Goal: Task Accomplishment & Management: Manage account settings

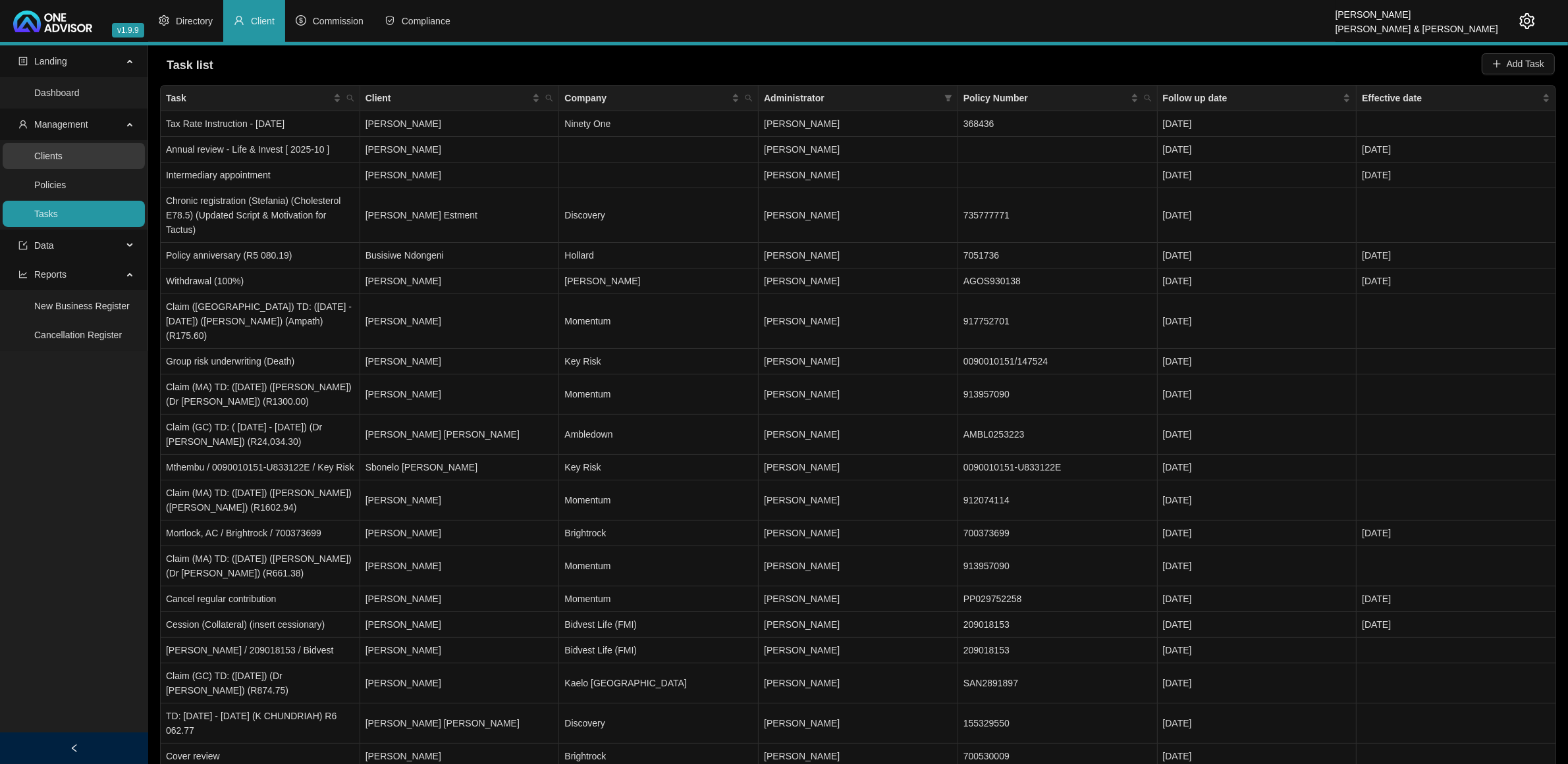
click at [63, 151] on link "Clients" at bounding box center [49, 155] width 28 height 10
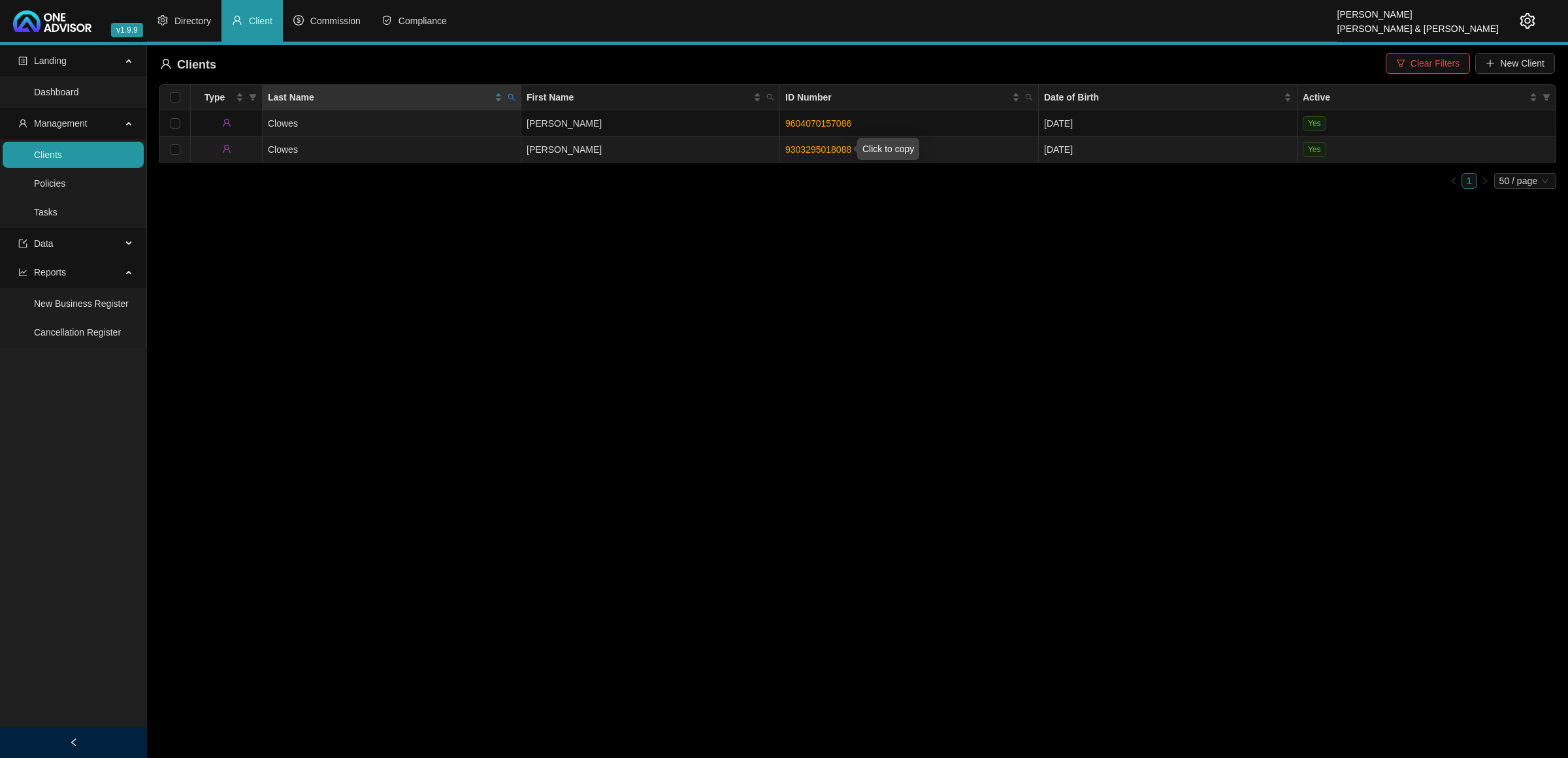
click at [807, 146] on link "9303295018088" at bounding box center [818, 149] width 66 height 10
click at [58, 207] on link "Tasks" at bounding box center [46, 212] width 23 height 10
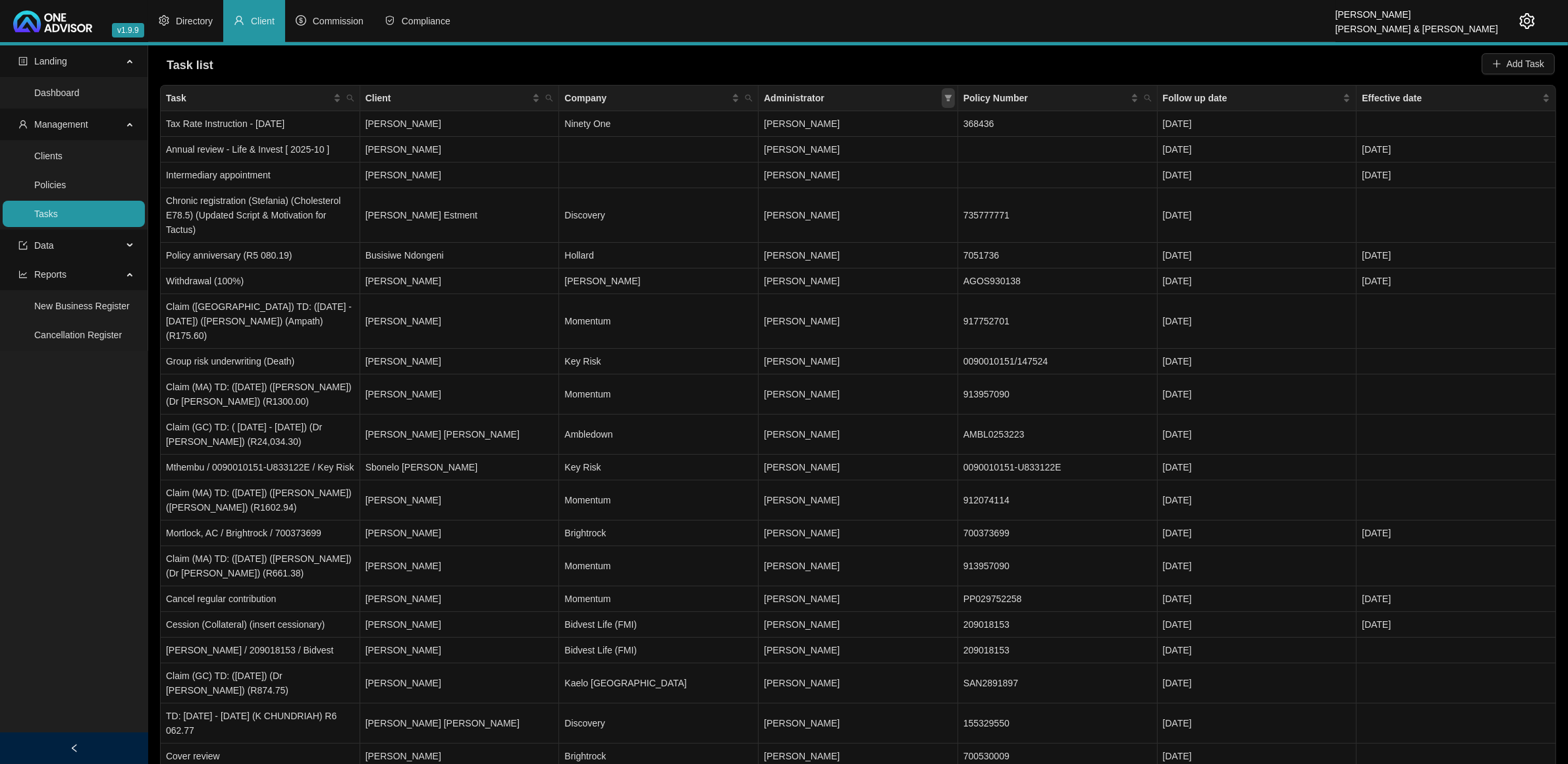
click at [946, 101] on icon "filter" at bounding box center [948, 98] width 7 height 7
click at [859, 214] on span "[PERSON_NAME]" at bounding box center [854, 207] width 178 height 14
checkbox input "true"
click at [932, 303] on span "OK" at bounding box center [938, 302] width 13 height 14
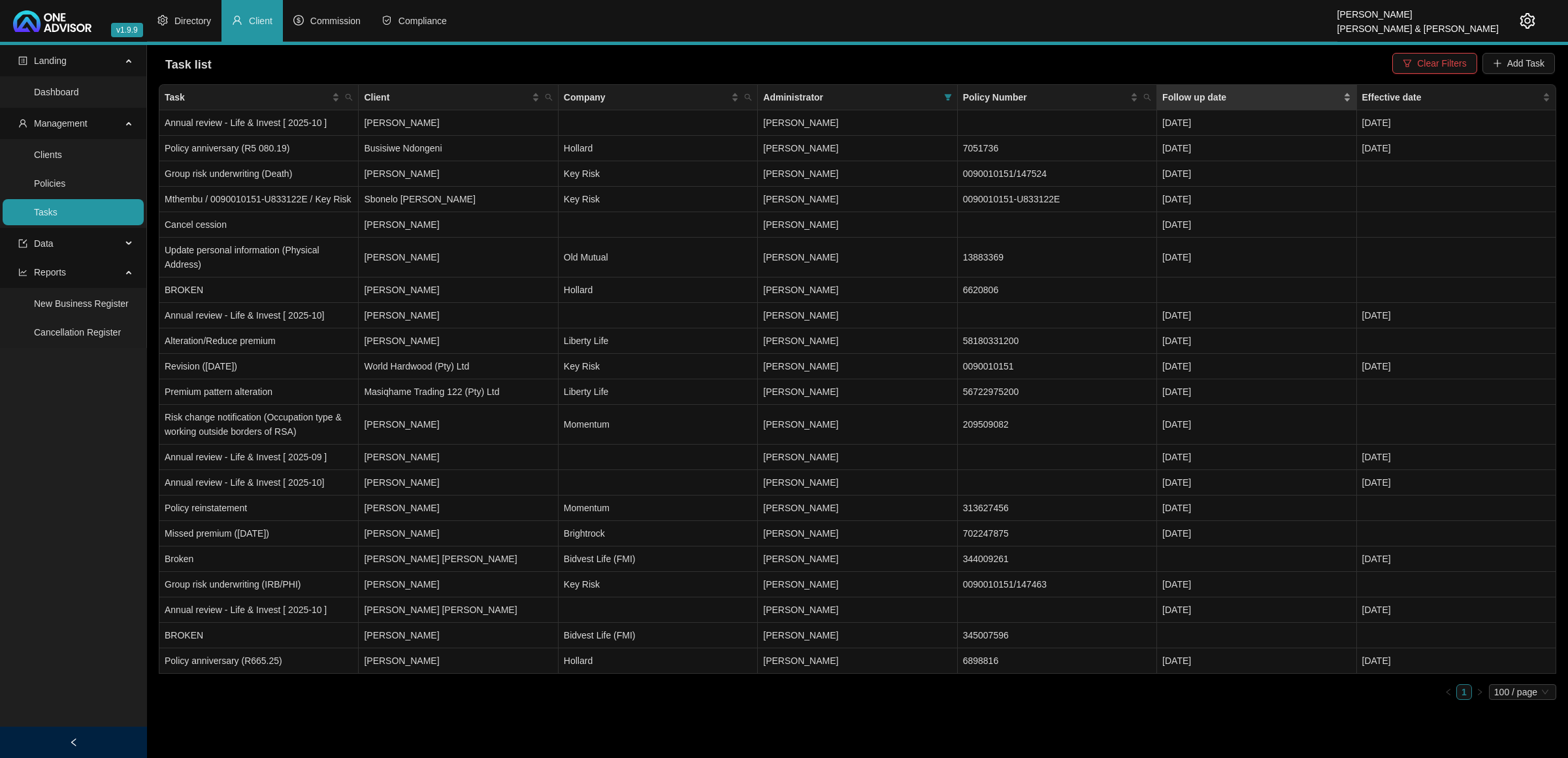
click at [1345, 100] on div "Follow up date" at bounding box center [1256, 97] width 188 height 14
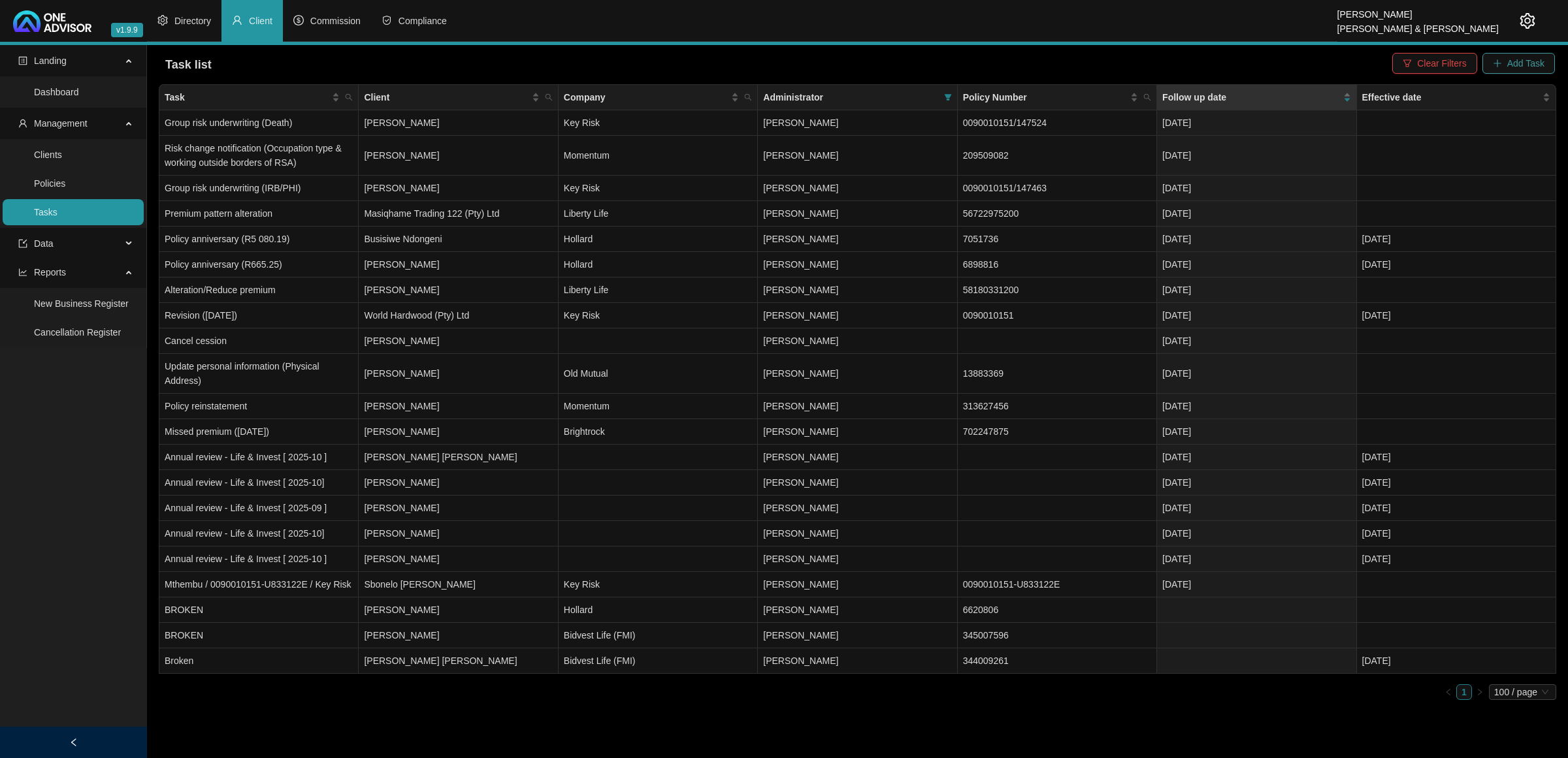
click at [1511, 58] on span "Add Task" at bounding box center [1526, 62] width 37 height 14
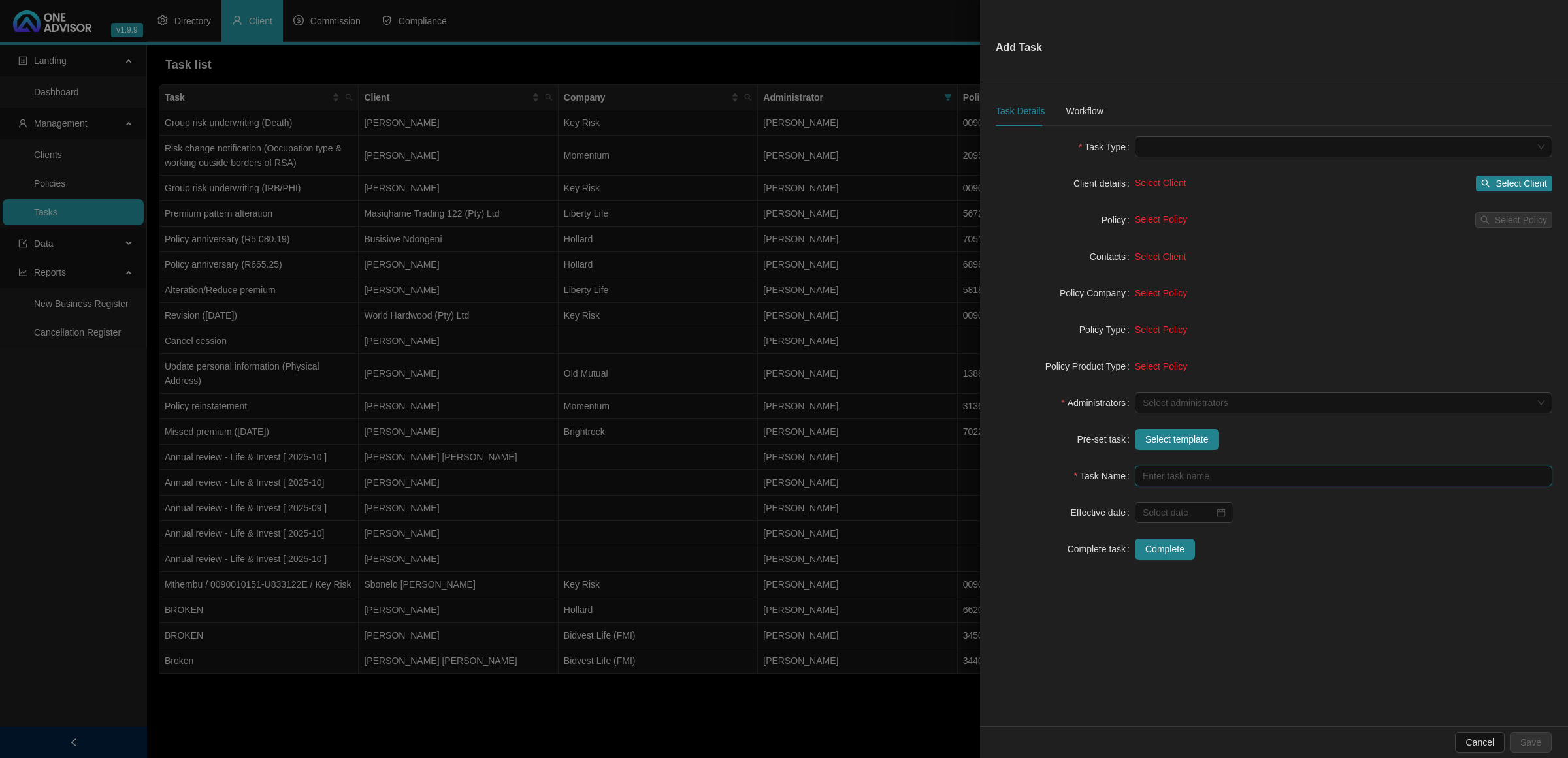
click at [1171, 471] on input "text" at bounding box center [1343, 476] width 417 height 20
click at [1152, 445] on span "Select template" at bounding box center [1177, 438] width 63 height 14
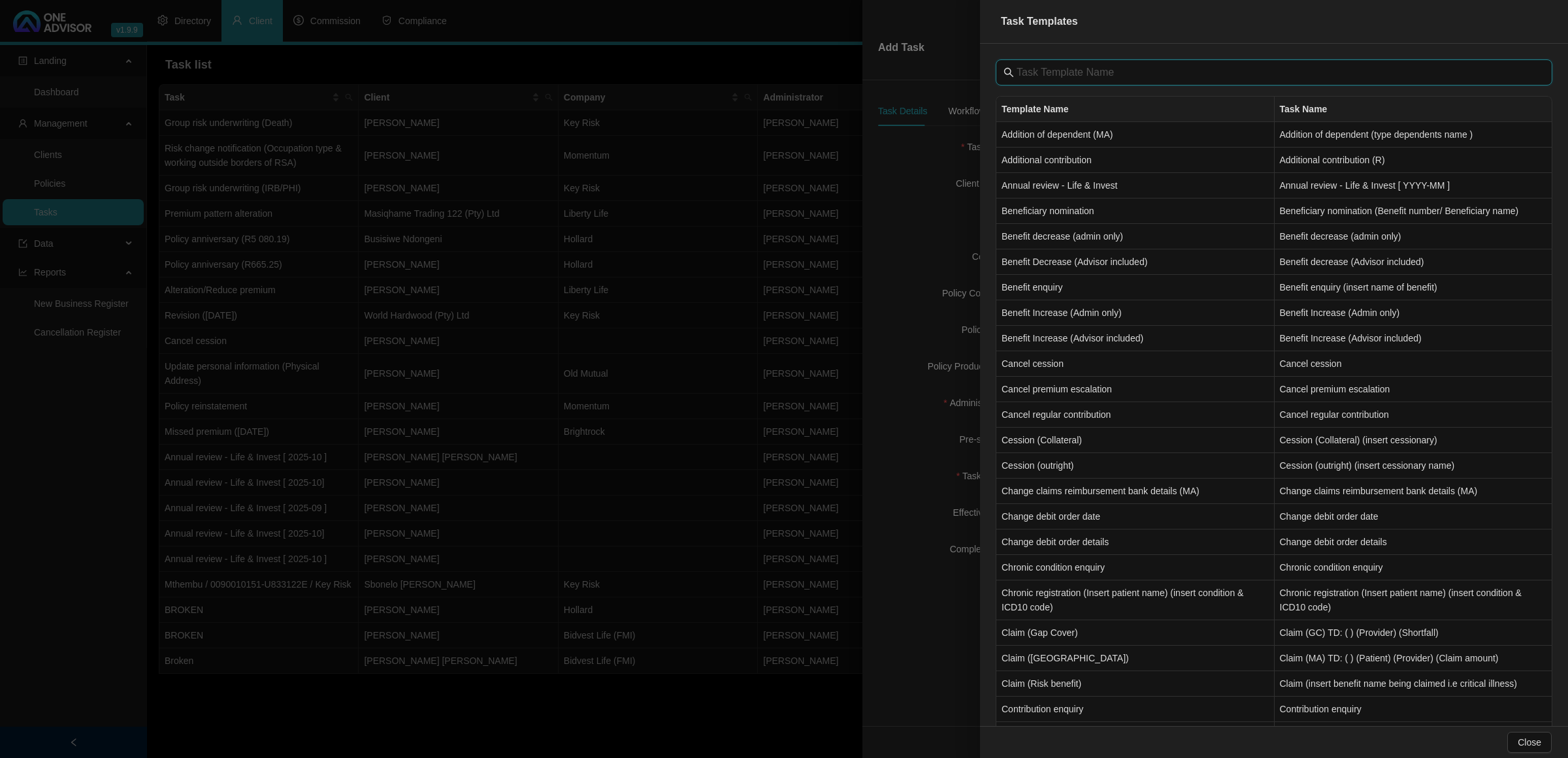
click at [1091, 73] on input "text" at bounding box center [1275, 72] width 518 height 16
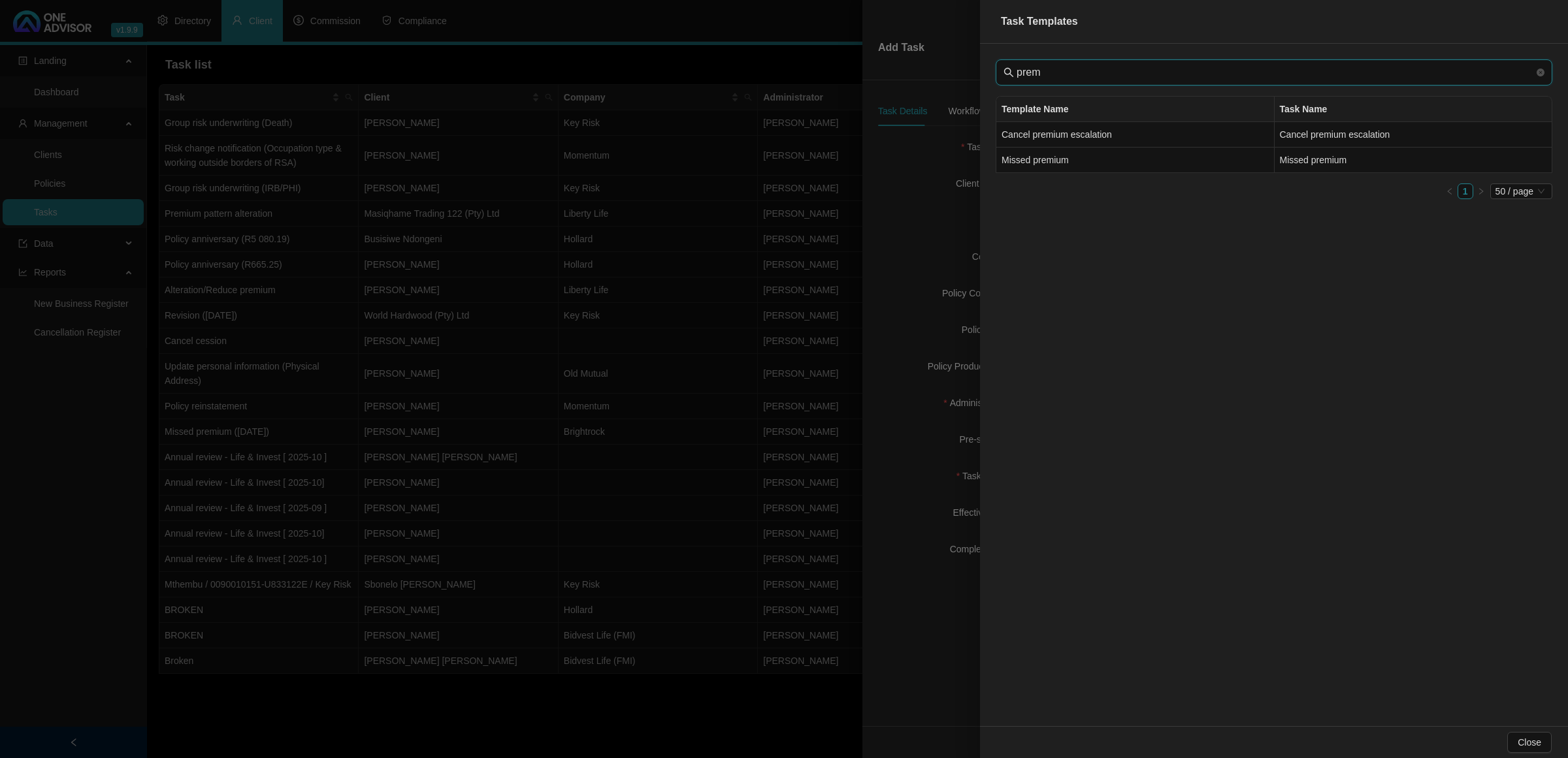
type input "prem"
click at [916, 220] on div at bounding box center [784, 379] width 1568 height 758
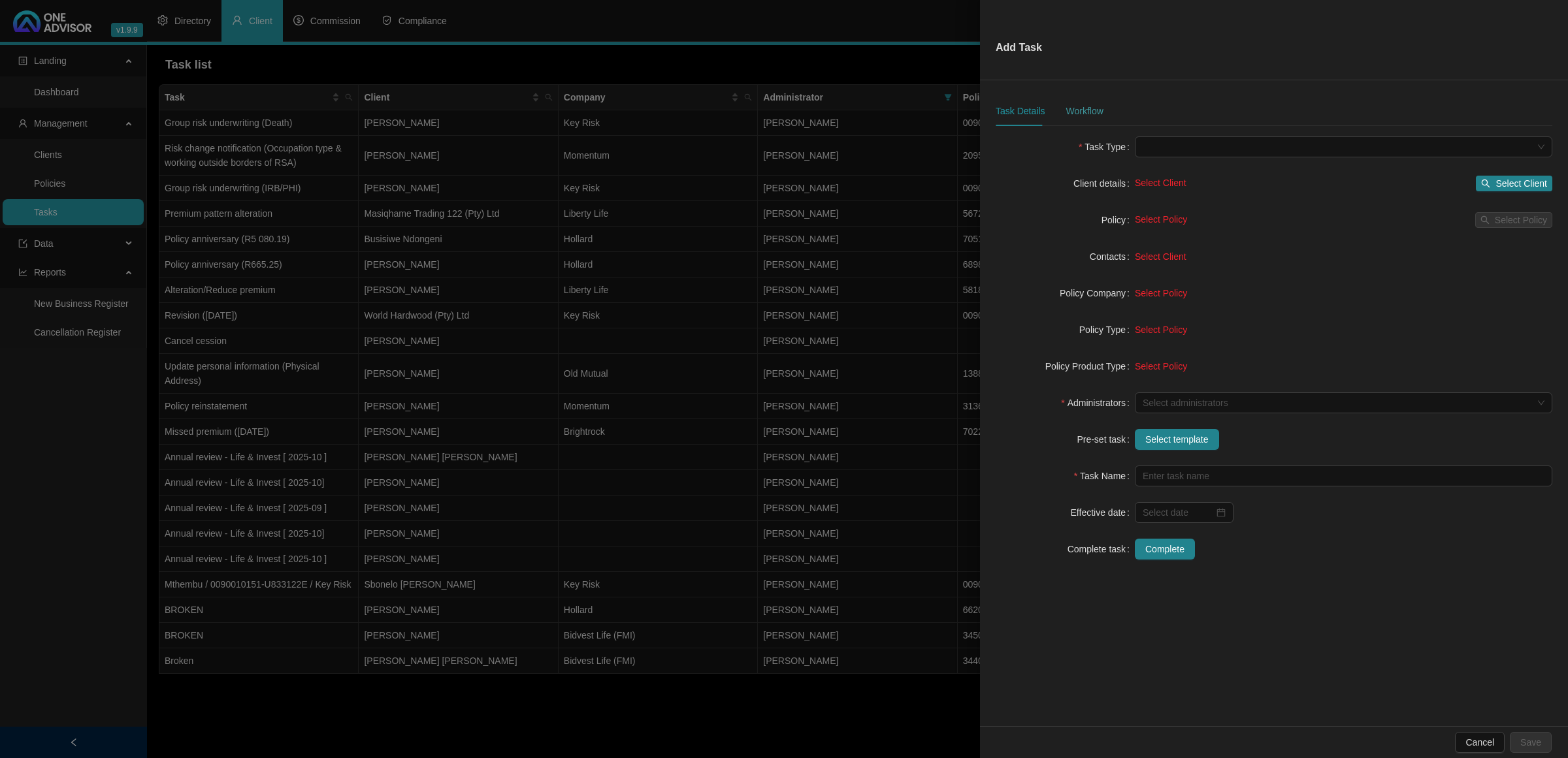
click at [1093, 102] on div "Workflow" at bounding box center [1084, 111] width 37 height 30
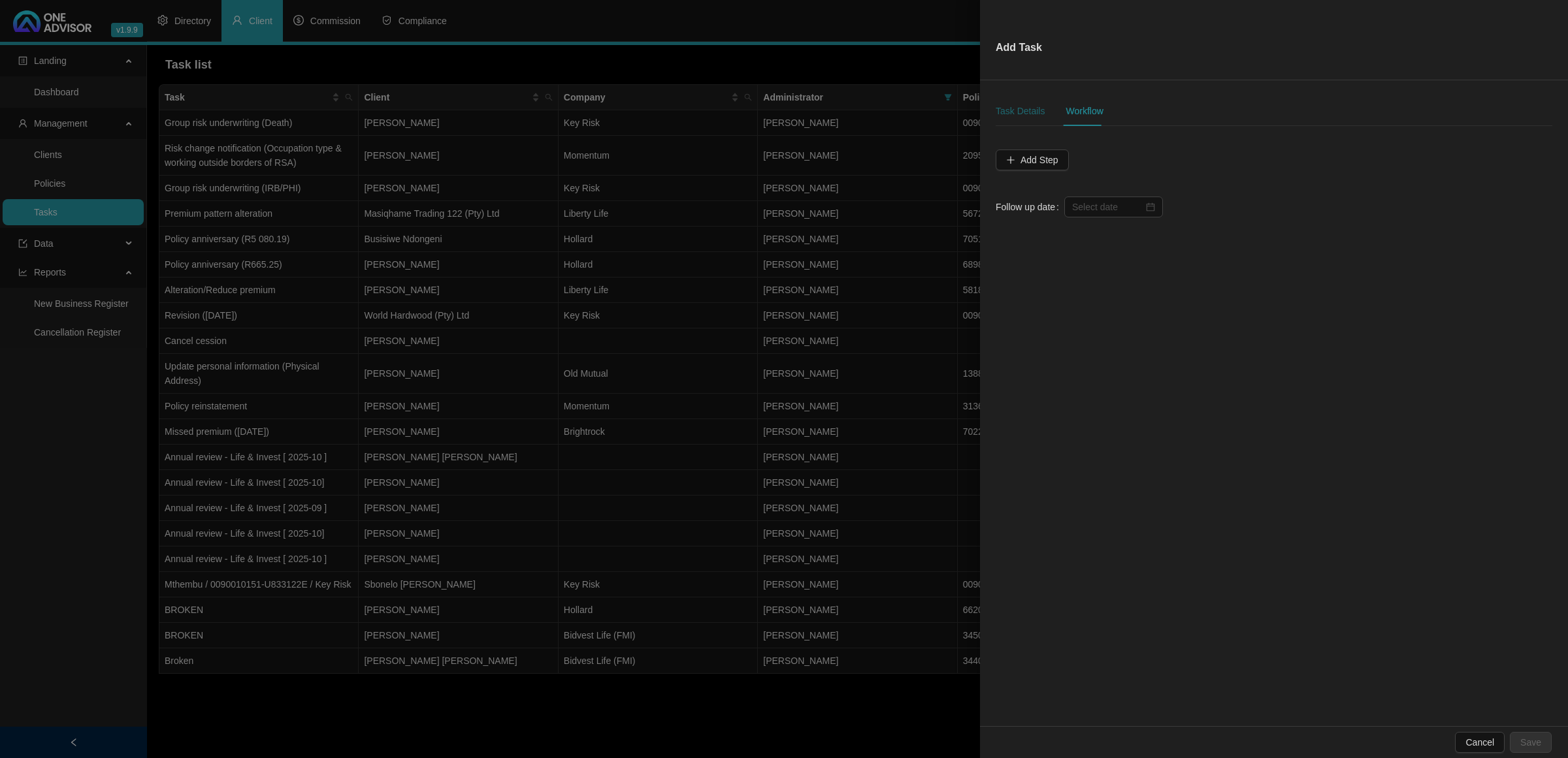
click at [1017, 115] on div "Task Details" at bounding box center [1020, 111] width 49 height 14
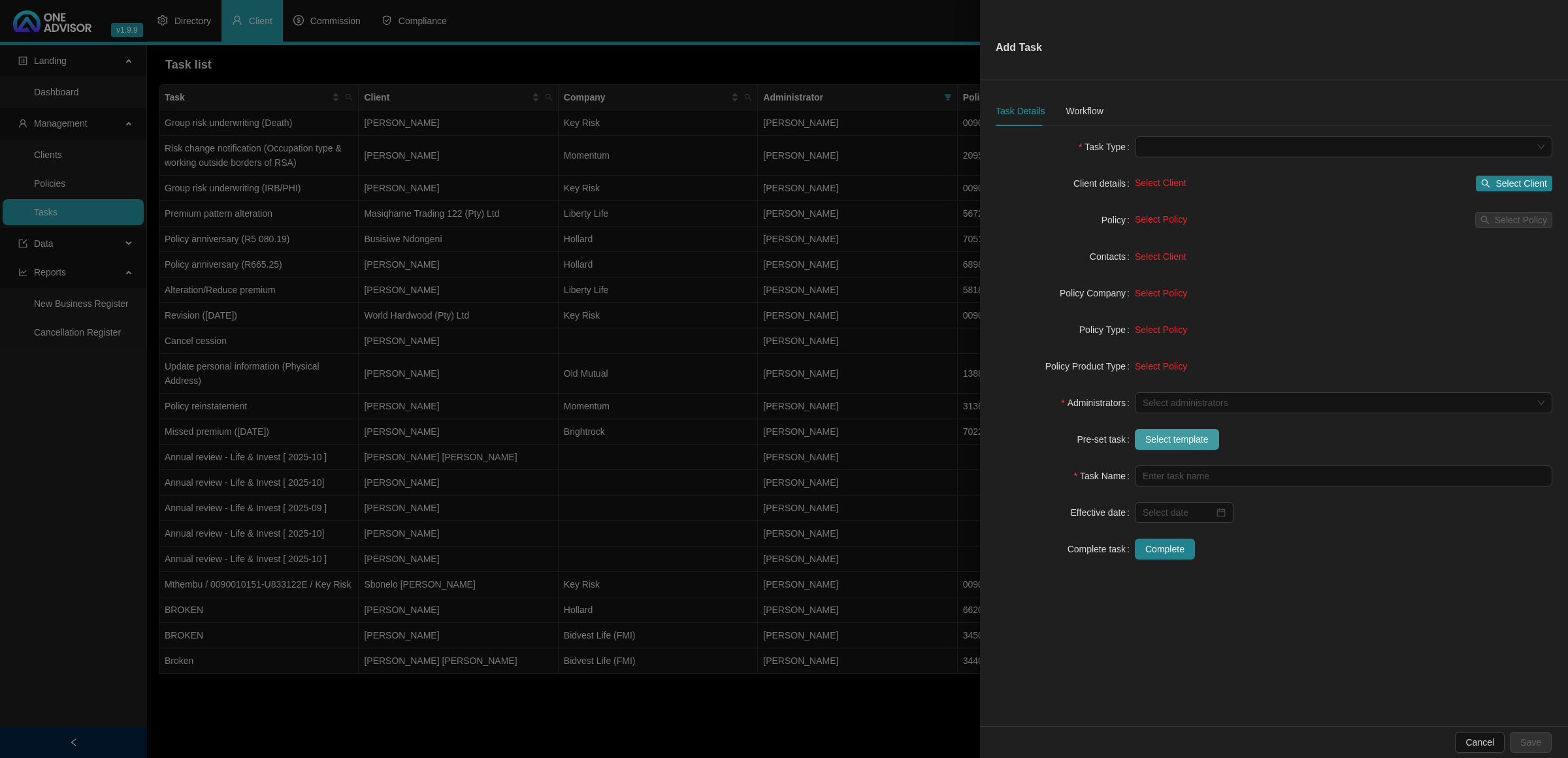
click at [1184, 443] on span "Select template" at bounding box center [1177, 438] width 63 height 14
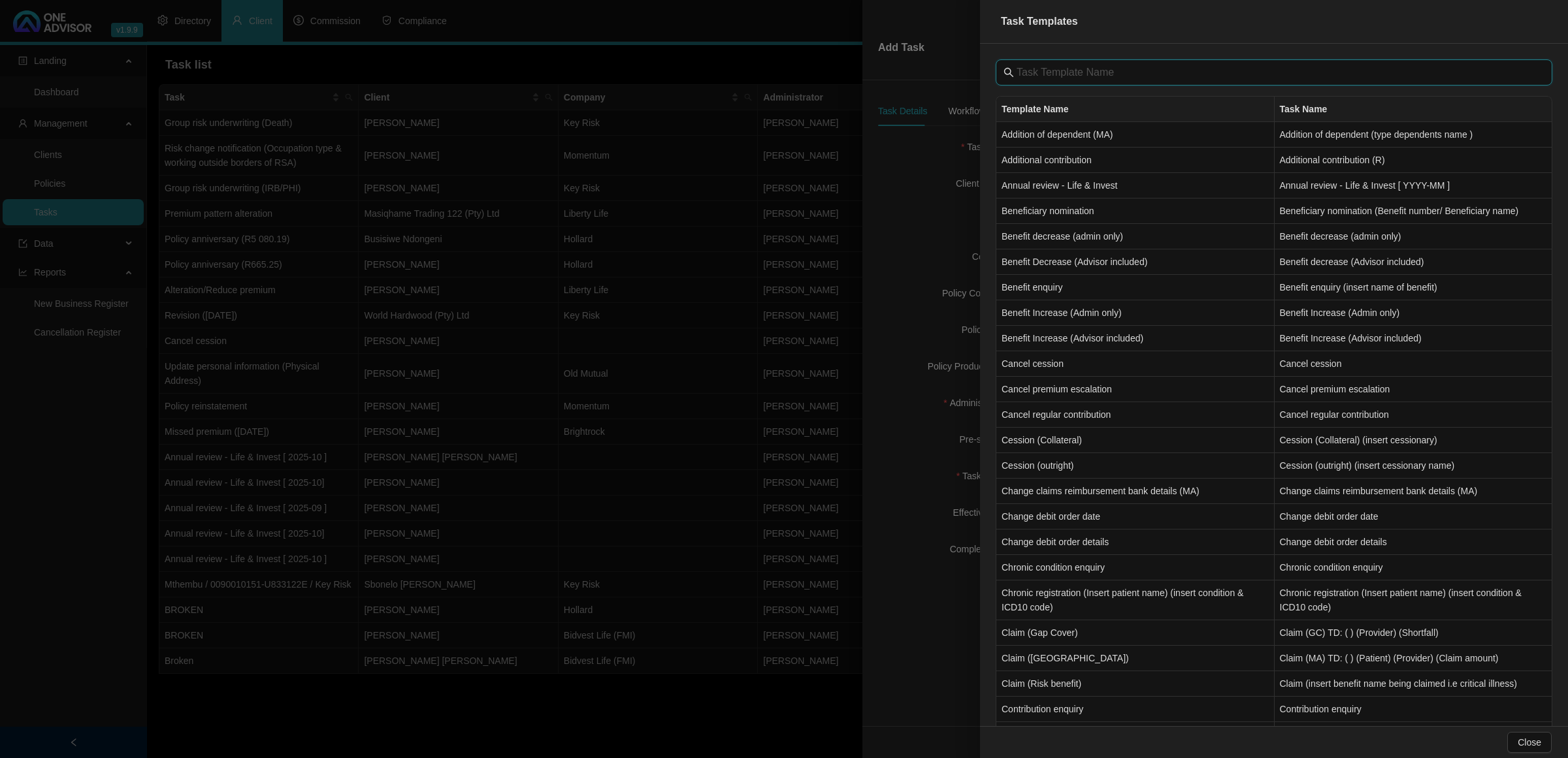
click at [1175, 70] on input "text" at bounding box center [1275, 72] width 518 height 16
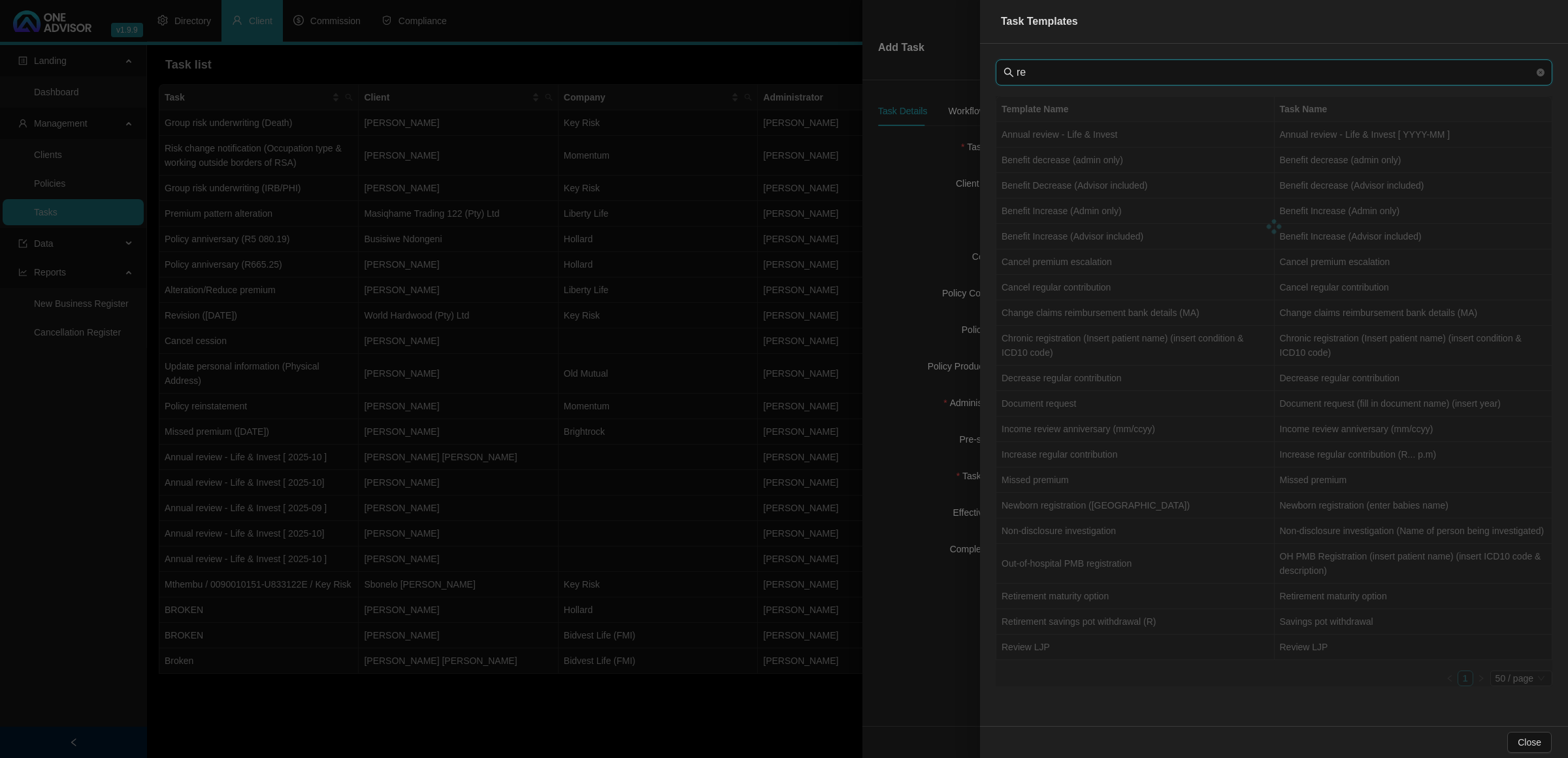
type input "r"
click at [1062, 71] on input "[PERSON_NAME]" at bounding box center [1275, 72] width 518 height 16
type input "a"
type input "d"
type input "c"
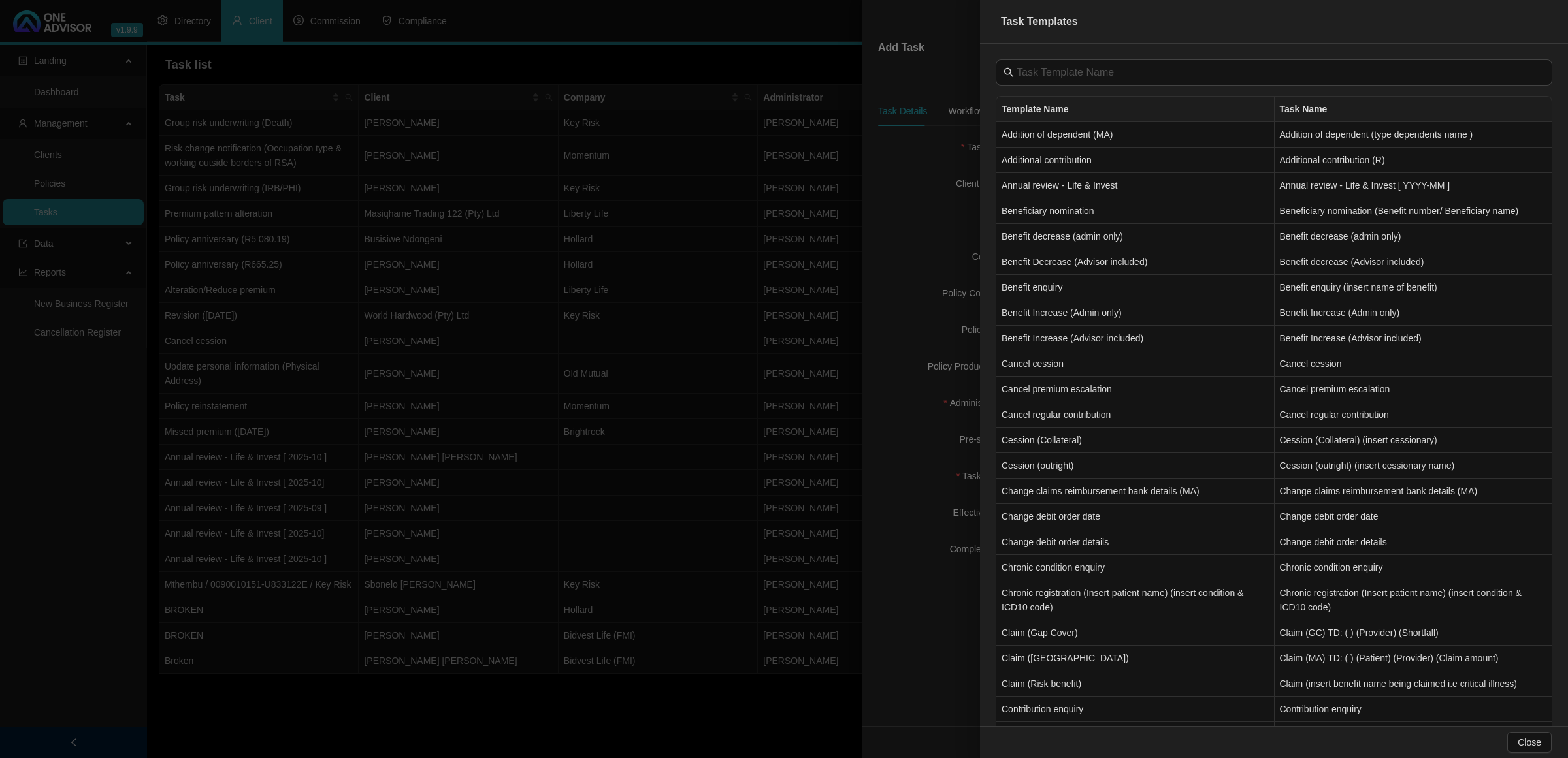
click at [501, 685] on div at bounding box center [784, 379] width 1568 height 758
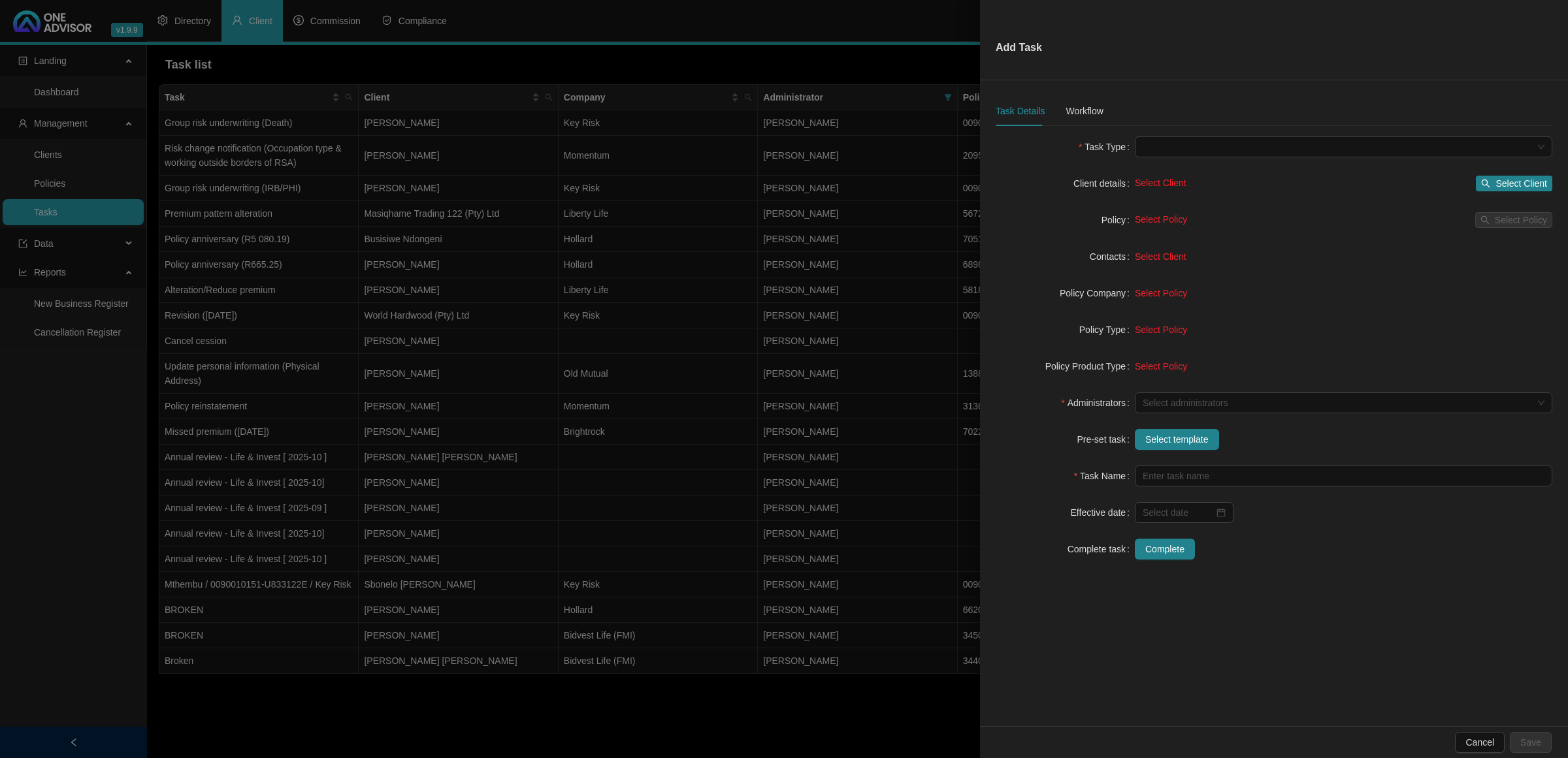
click at [490, 710] on div at bounding box center [784, 379] width 1568 height 758
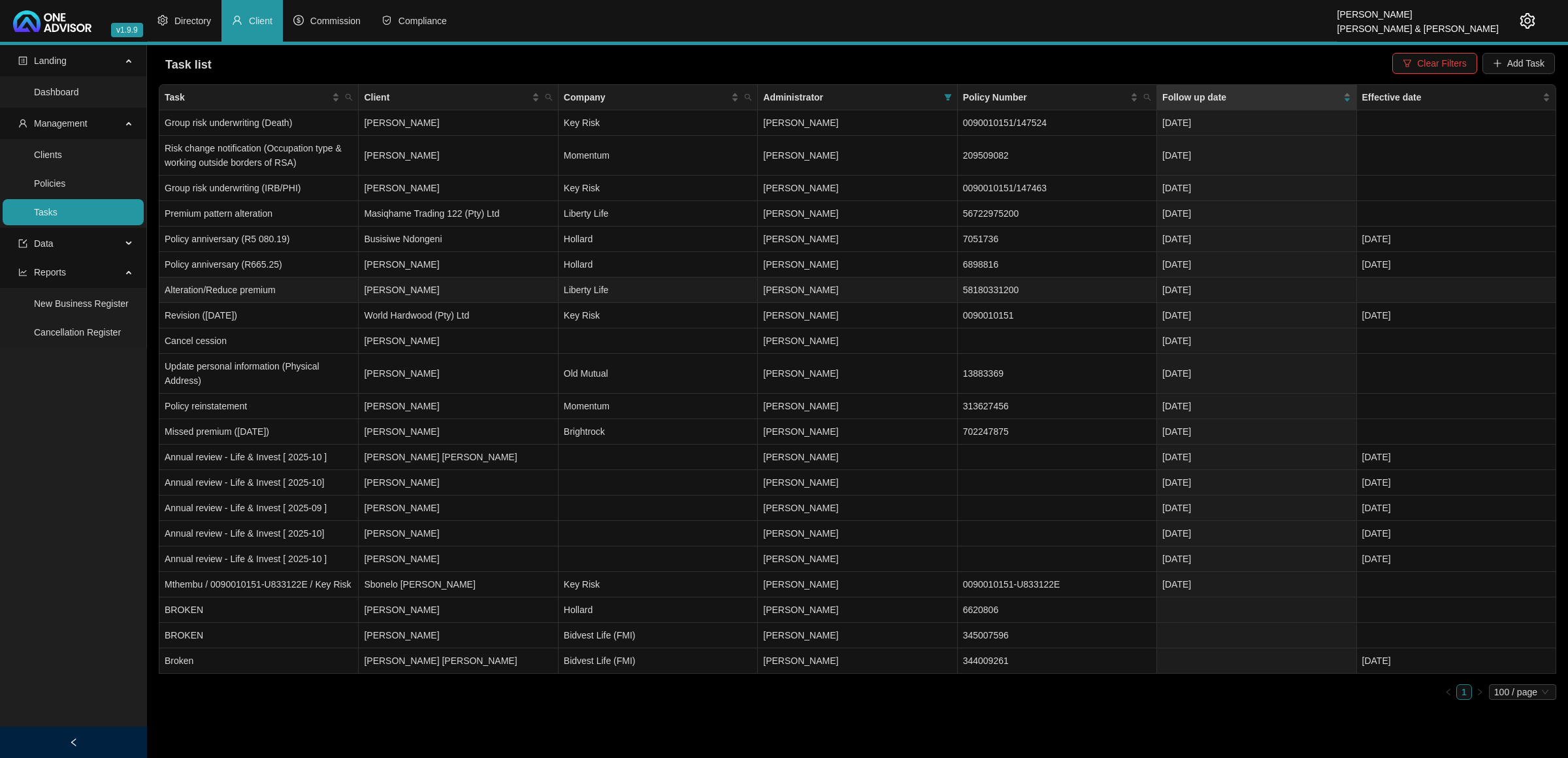
click at [518, 288] on td "[PERSON_NAME]" at bounding box center [458, 290] width 199 height 25
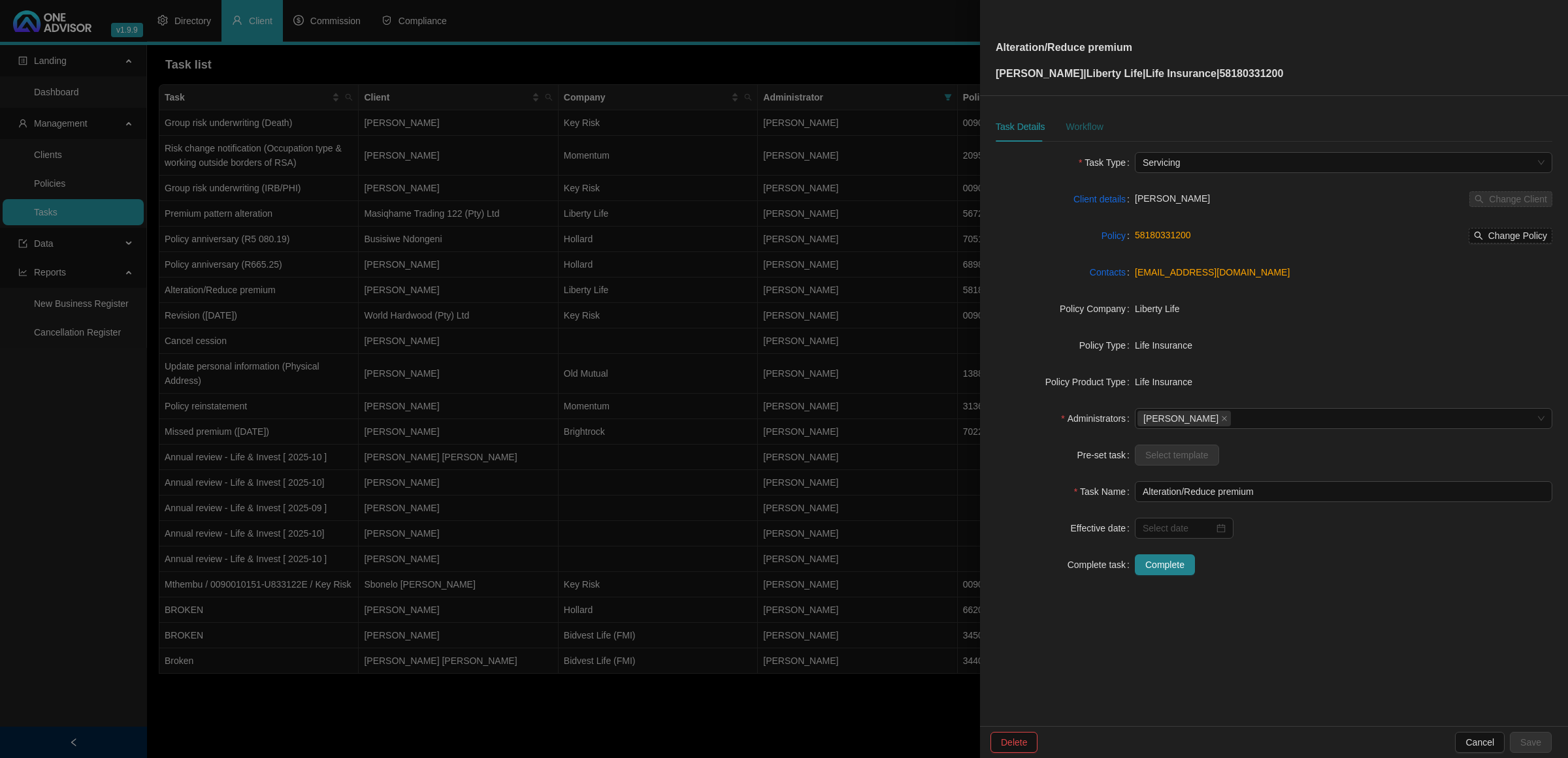
click at [1083, 124] on div "Workflow" at bounding box center [1084, 126] width 37 height 14
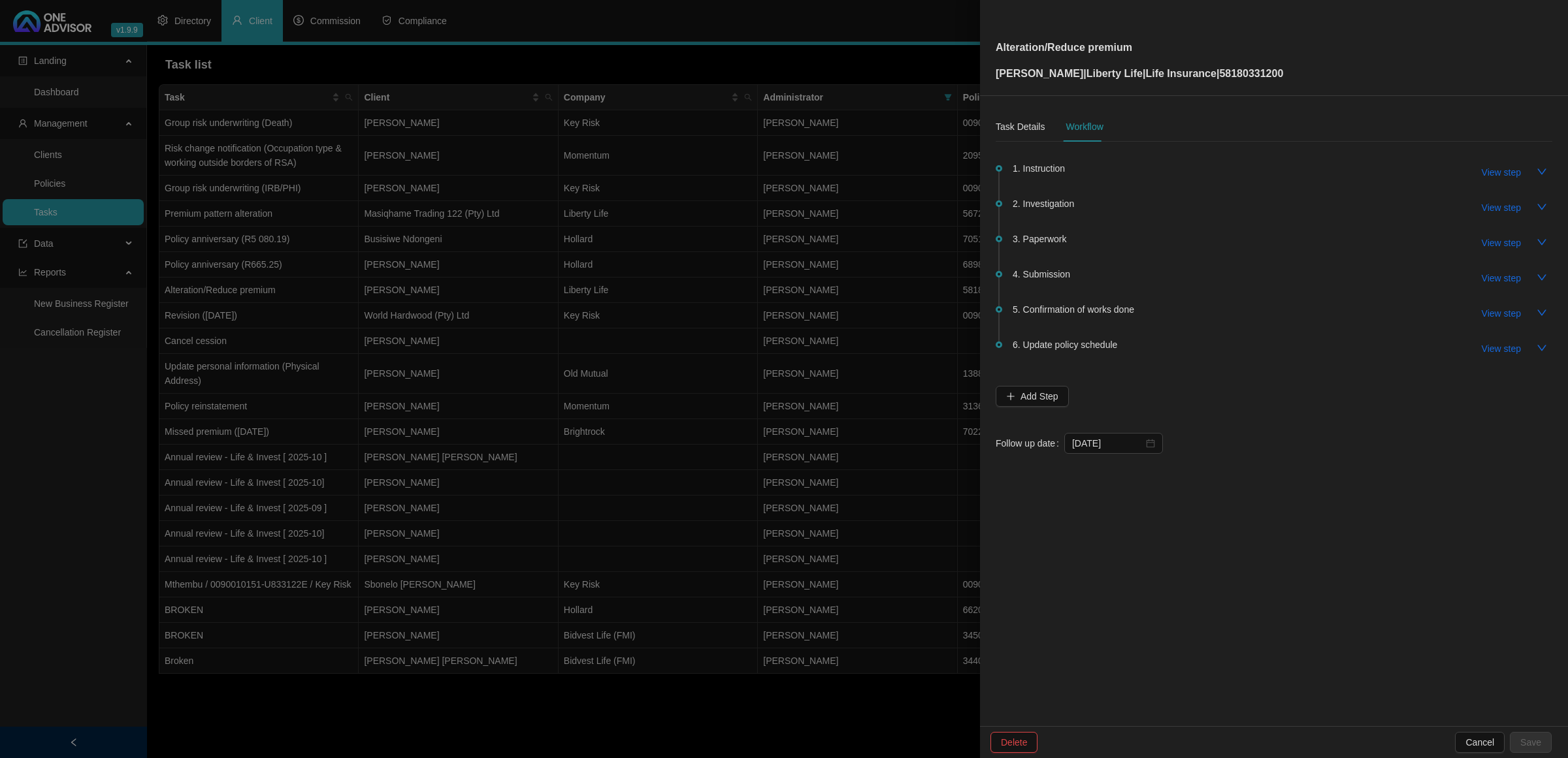
click at [666, 273] on div at bounding box center [784, 379] width 1568 height 758
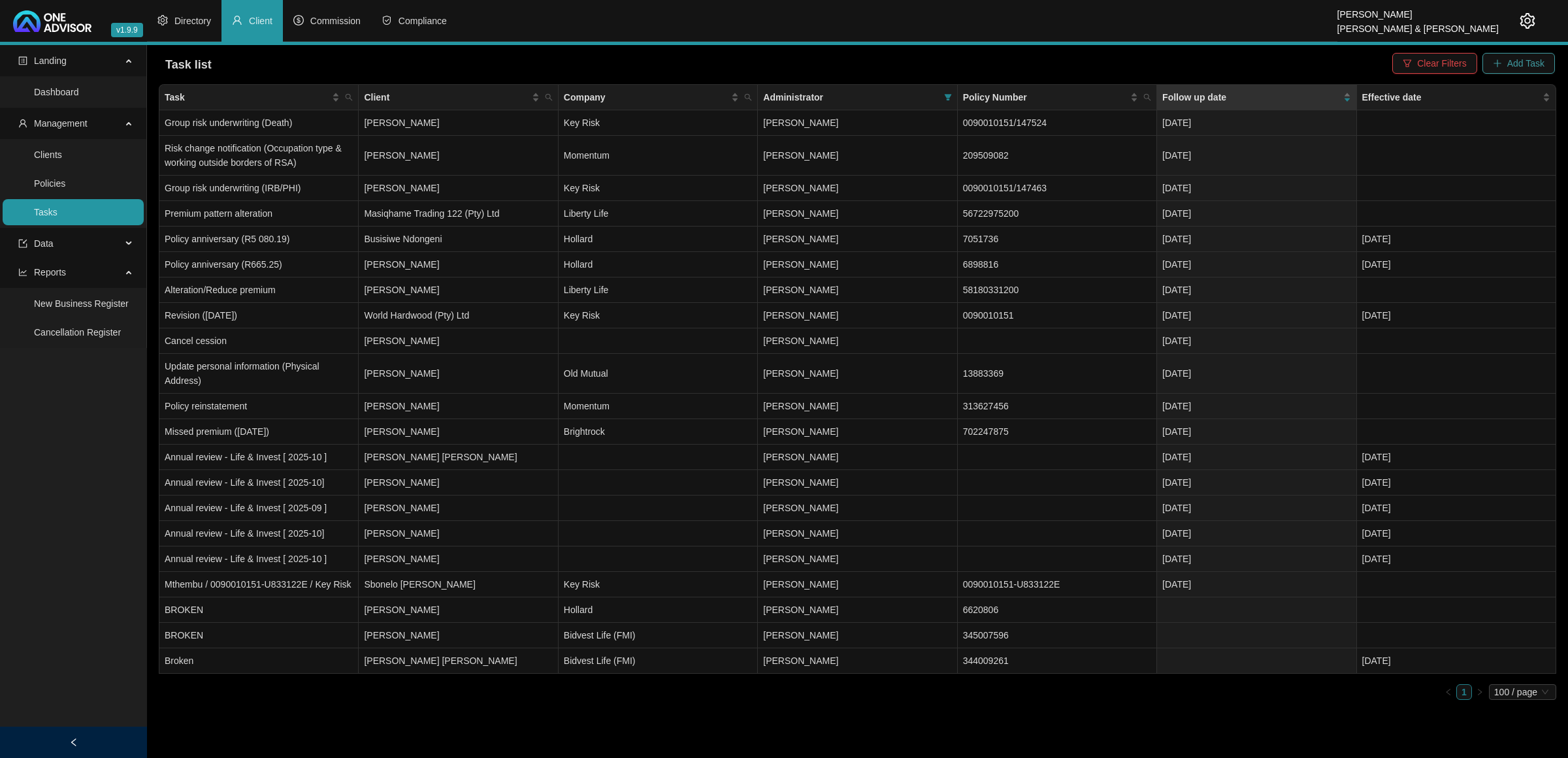
click at [1510, 62] on span "Add Task" at bounding box center [1526, 62] width 37 height 14
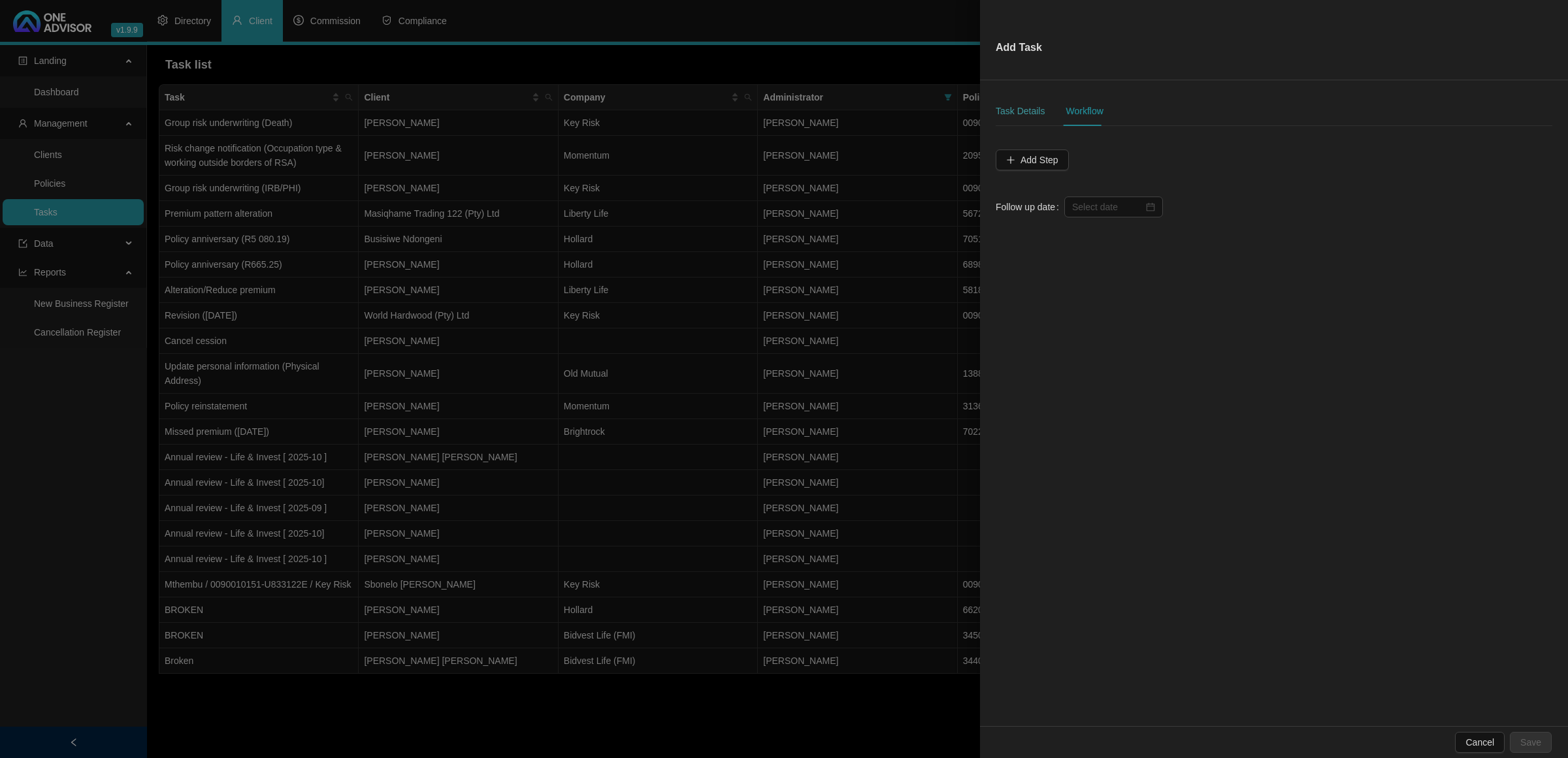
click at [1031, 98] on div "Task Details" at bounding box center [1020, 111] width 49 height 30
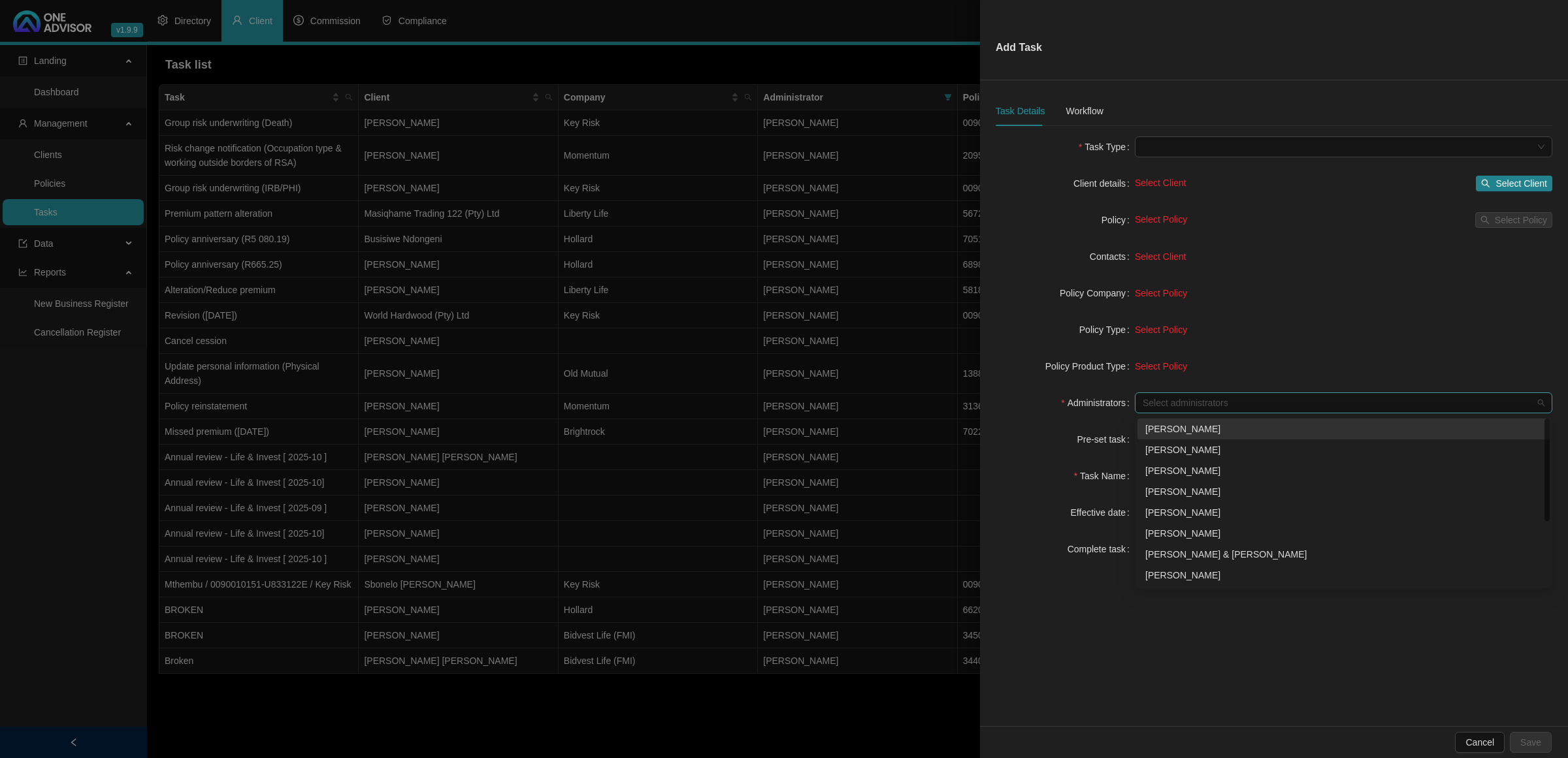
click at [1173, 407] on div at bounding box center [1337, 403] width 399 height 10
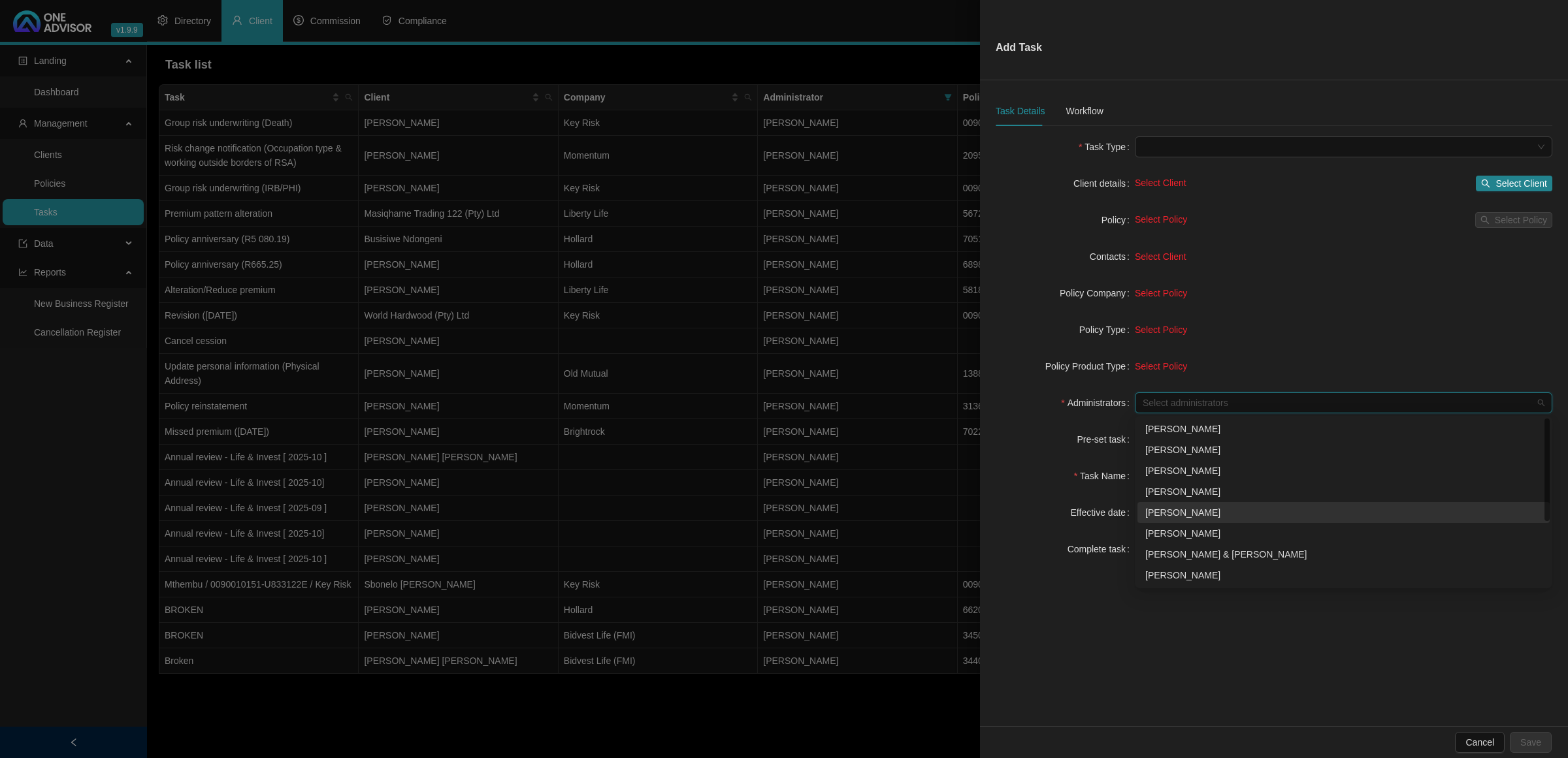
click at [1176, 515] on div "[PERSON_NAME]" at bounding box center [1343, 512] width 397 height 14
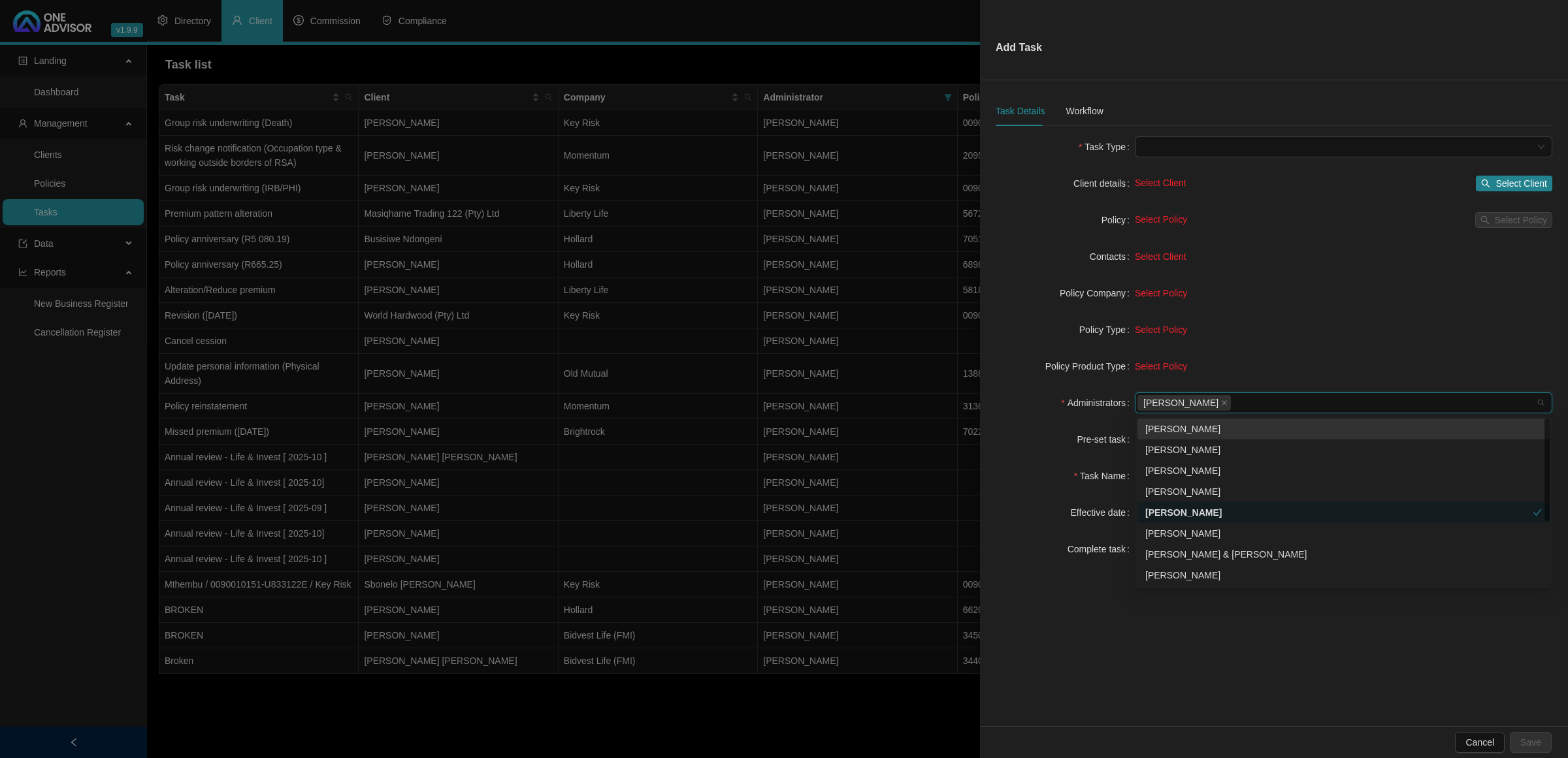
drag, startPoint x: 1050, startPoint y: 419, endPoint x: 1057, endPoint y: 423, distance: 8.1
click at [1048, 419] on form "Task Type Client details Select Client Select Client Policy Select Policy Selec…" at bounding box center [1273, 347] width 557 height 423
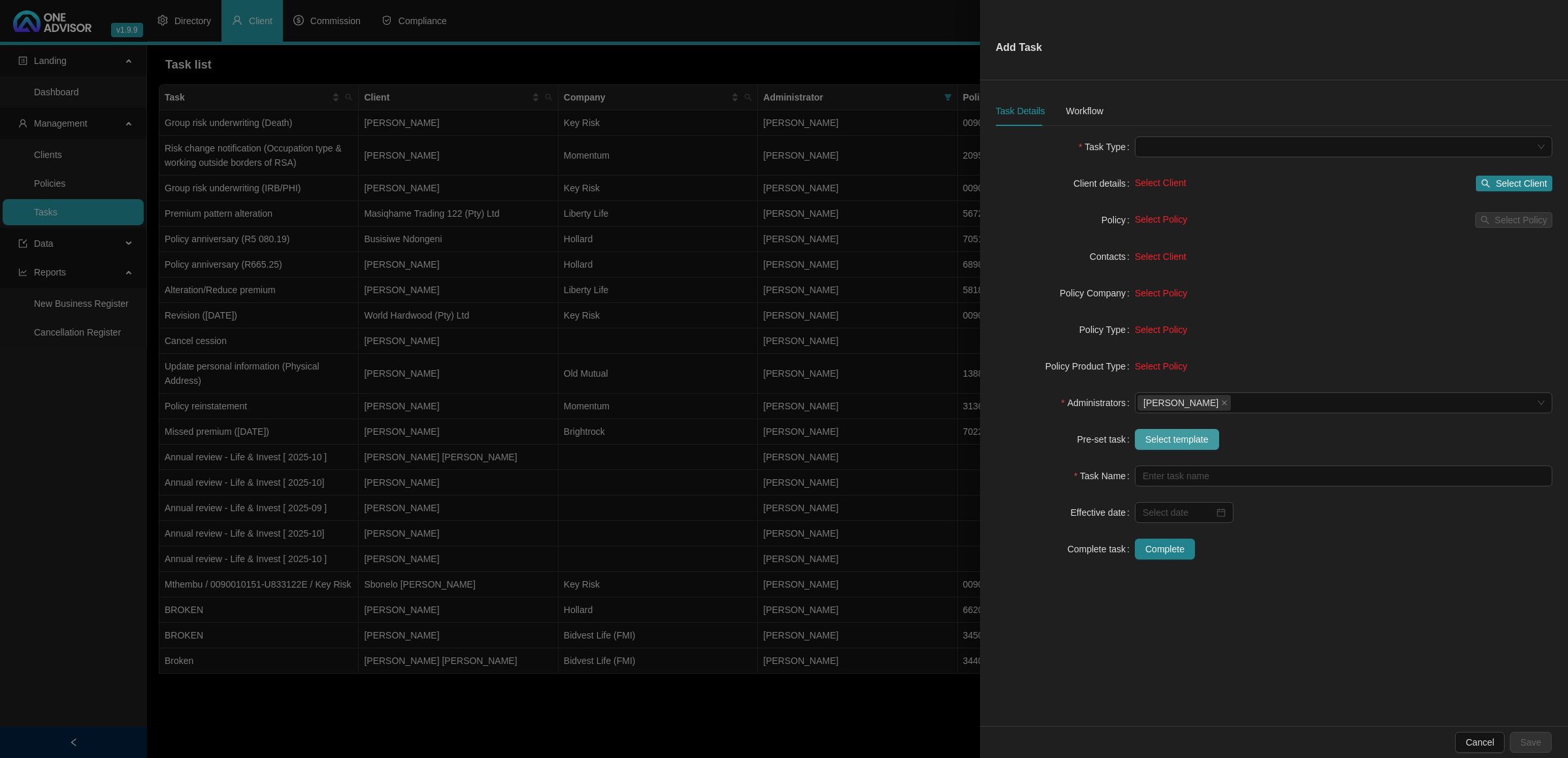
click at [1212, 438] on button "Select template" at bounding box center [1177, 439] width 85 height 20
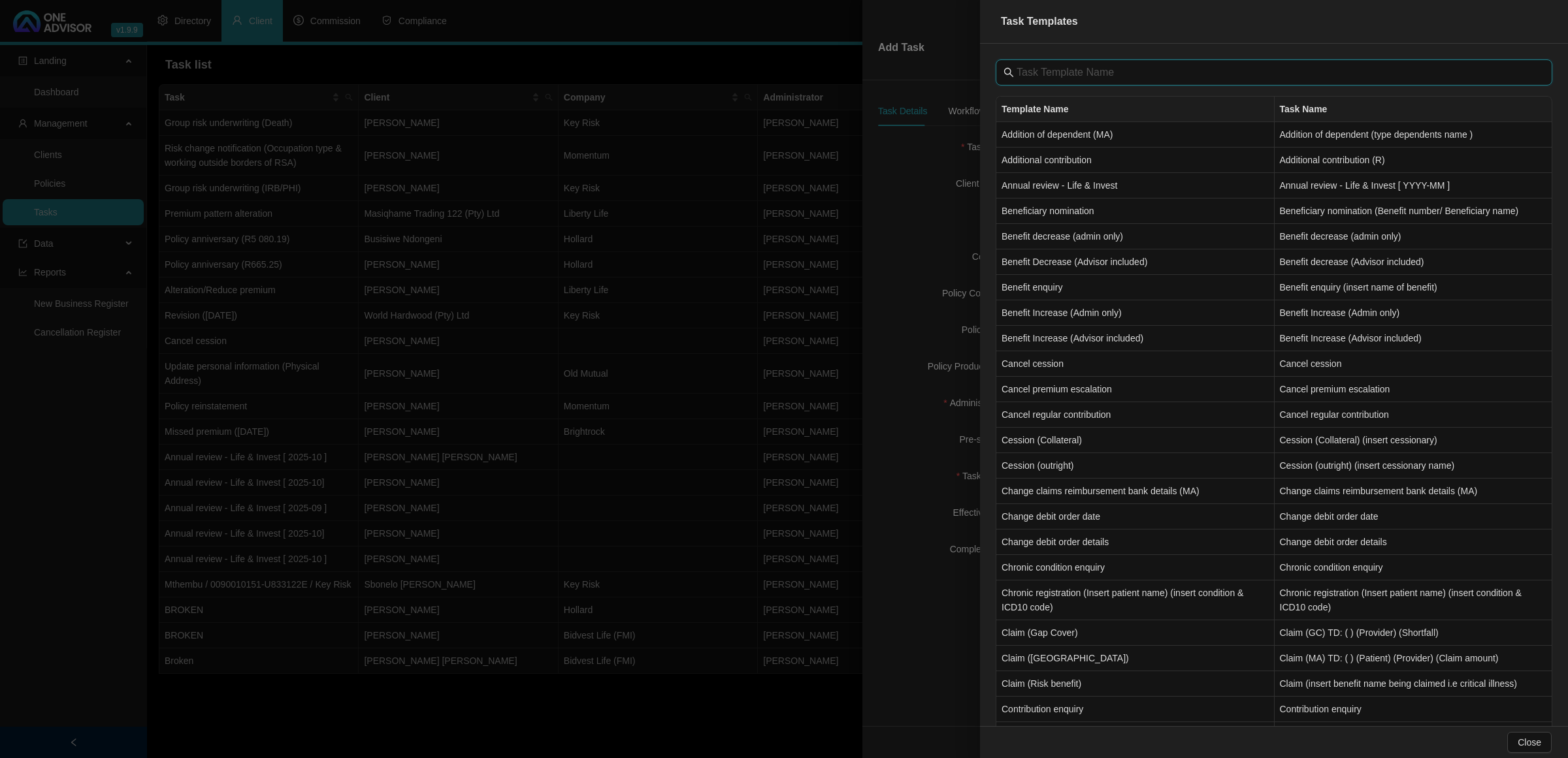
click at [1076, 65] on input "text" at bounding box center [1275, 72] width 518 height 16
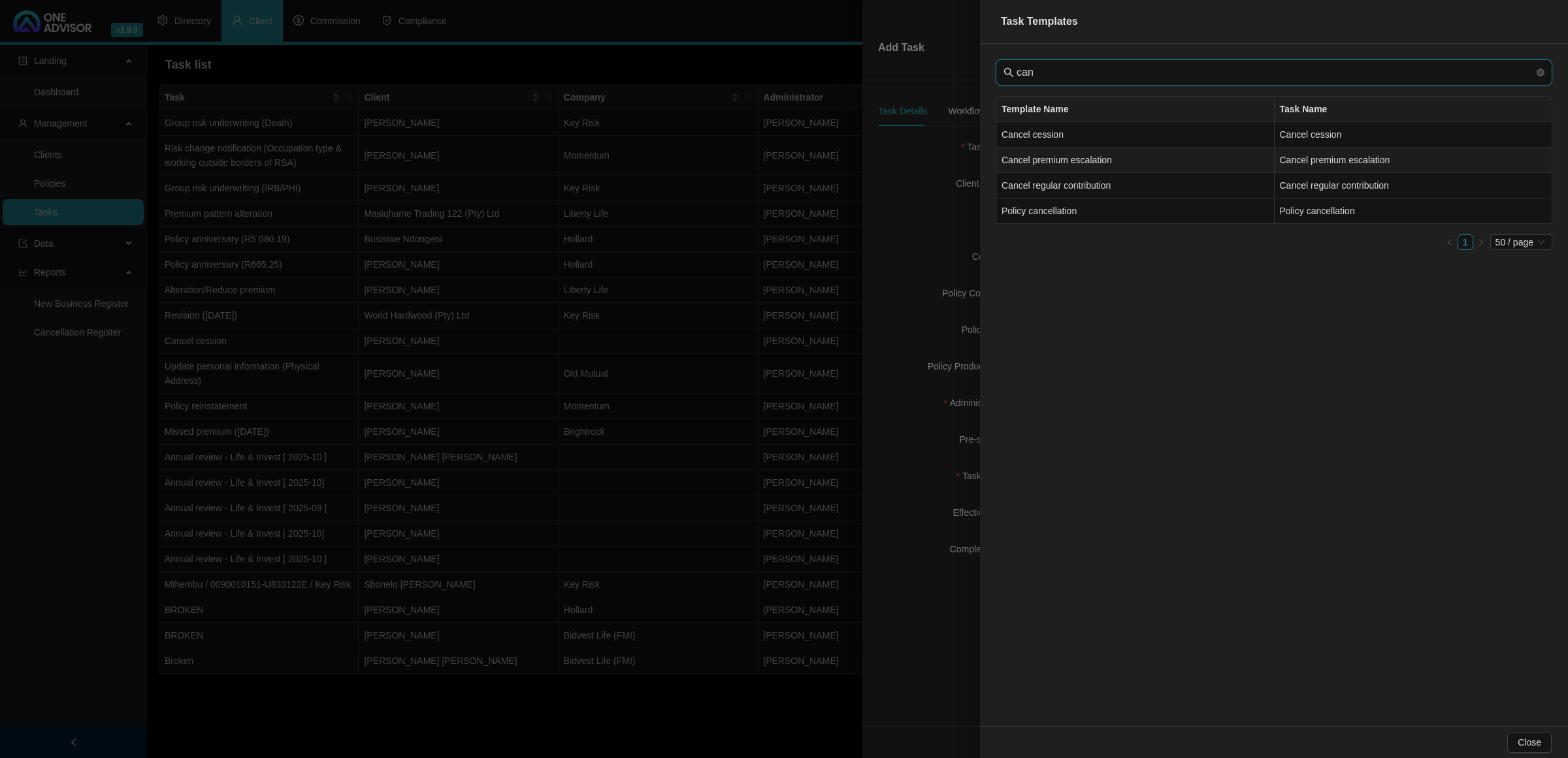
type input "can"
click at [1092, 163] on td "Cancel premium escalation" at bounding box center [1135, 160] width 278 height 25
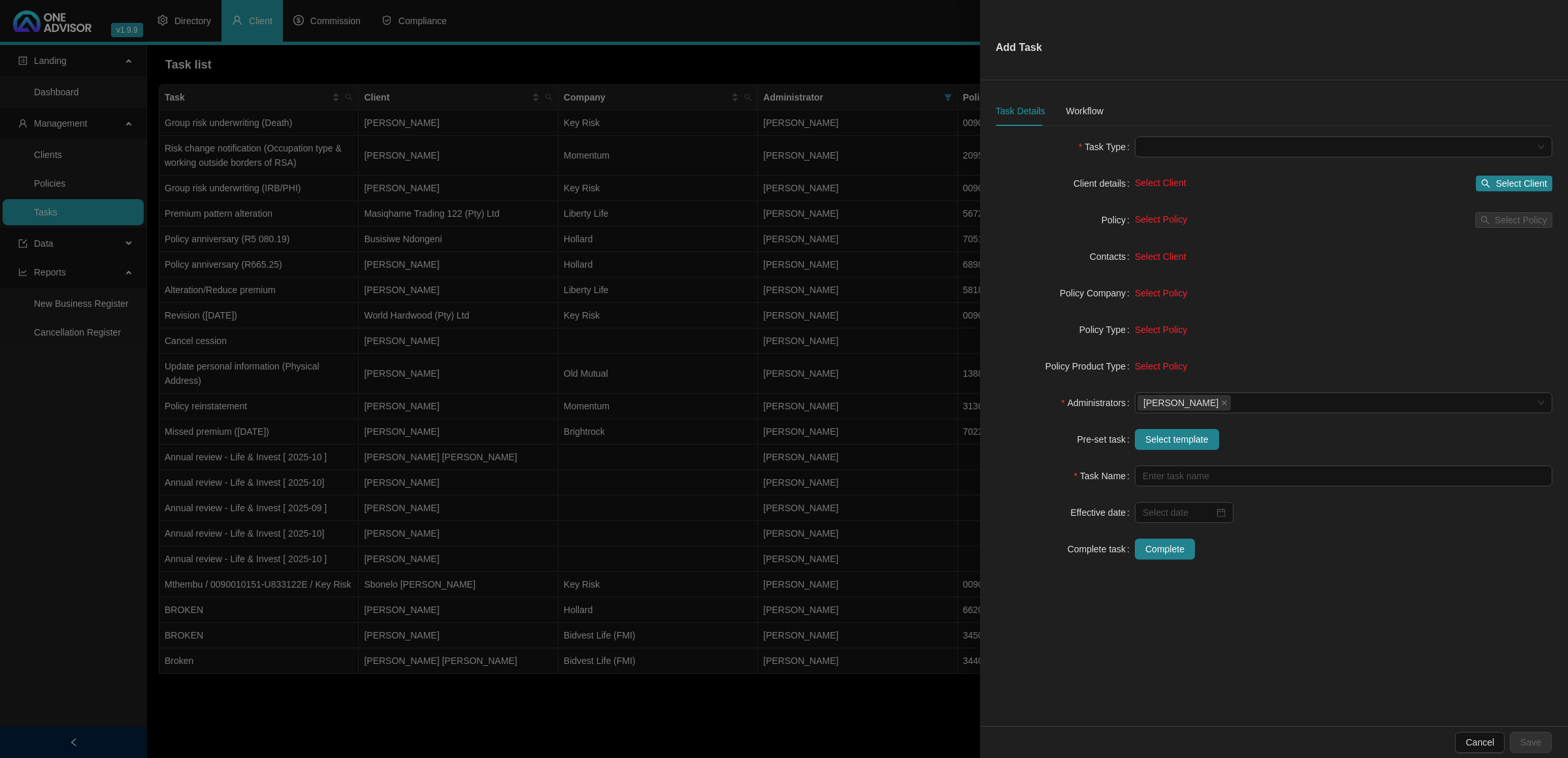
type input "Cancel premium escalation"
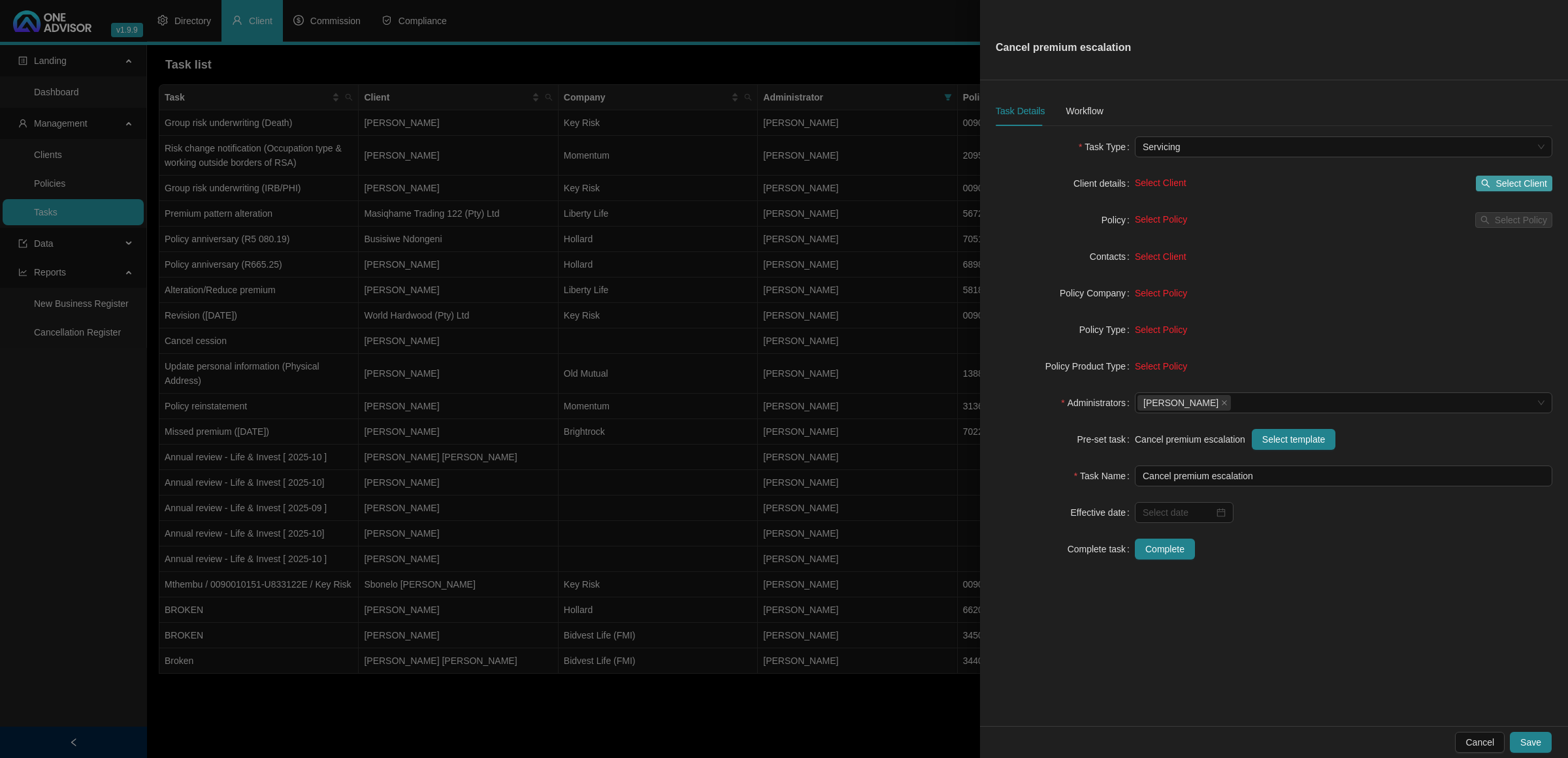
click at [1504, 186] on span "Select Client" at bounding box center [1522, 183] width 52 height 14
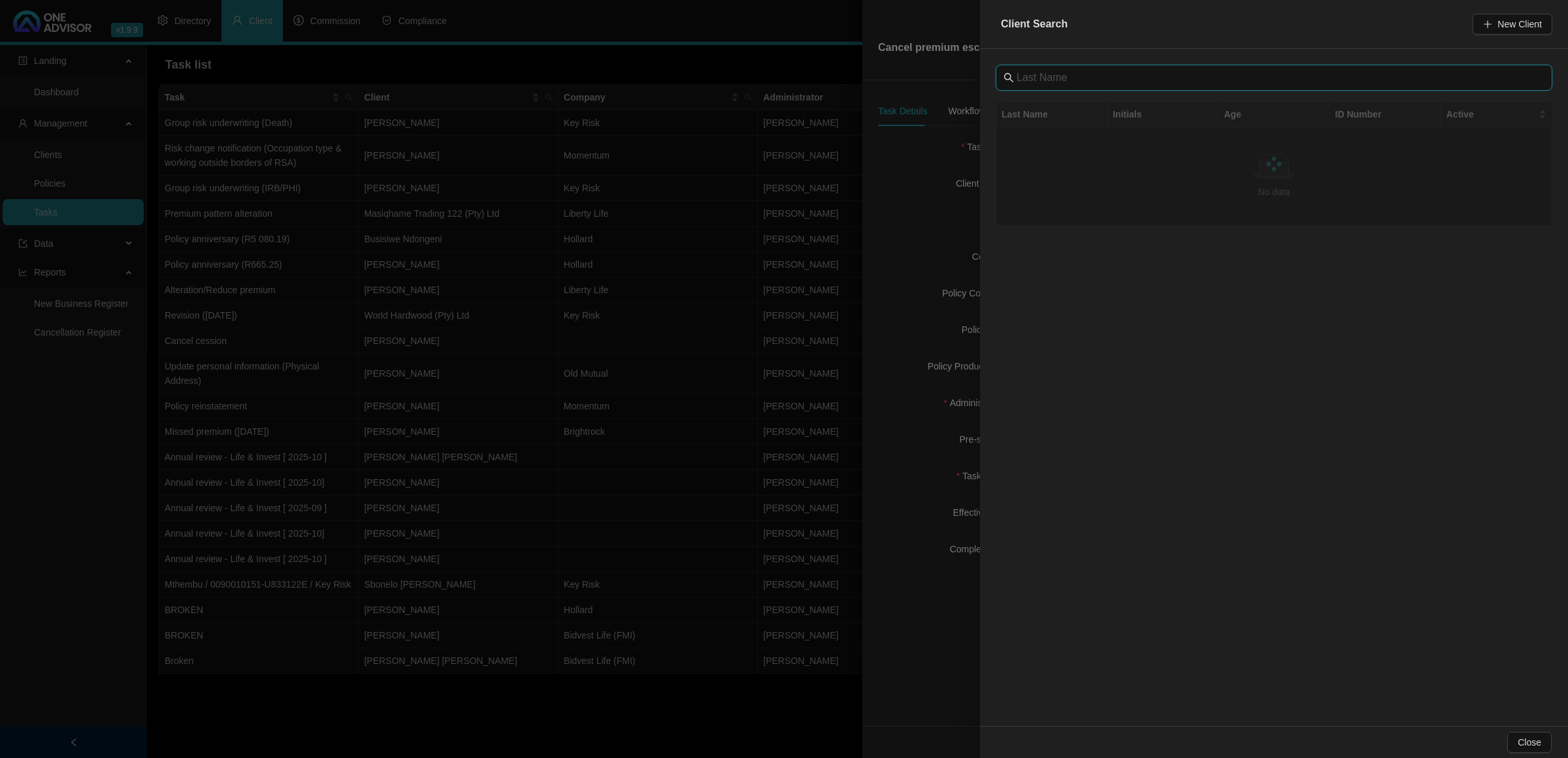
click at [1079, 73] on input "text" at bounding box center [1275, 77] width 518 height 16
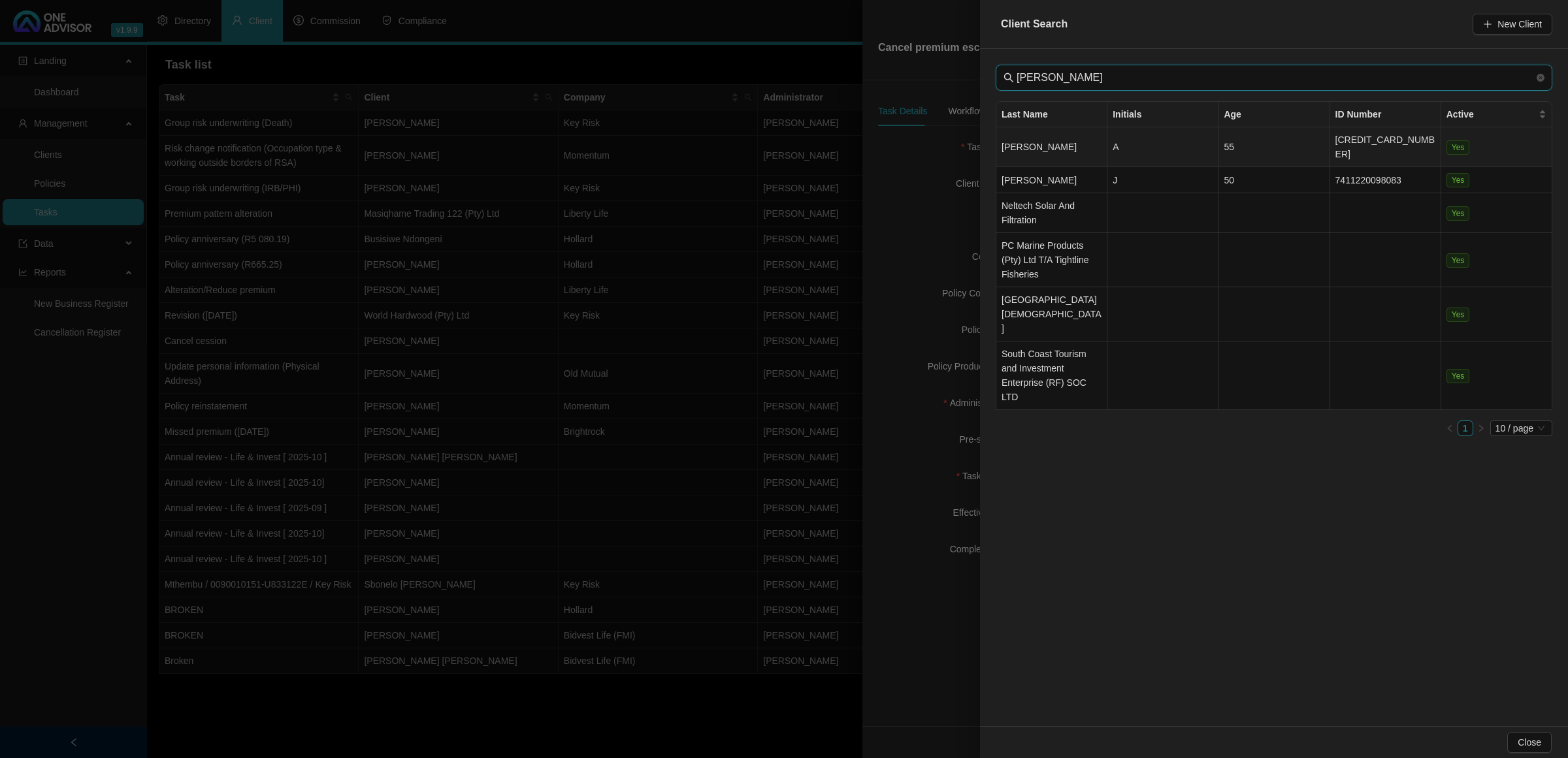
type input "[PERSON_NAME]"
click at [1078, 145] on td "[PERSON_NAME]" at bounding box center [1051, 147] width 111 height 40
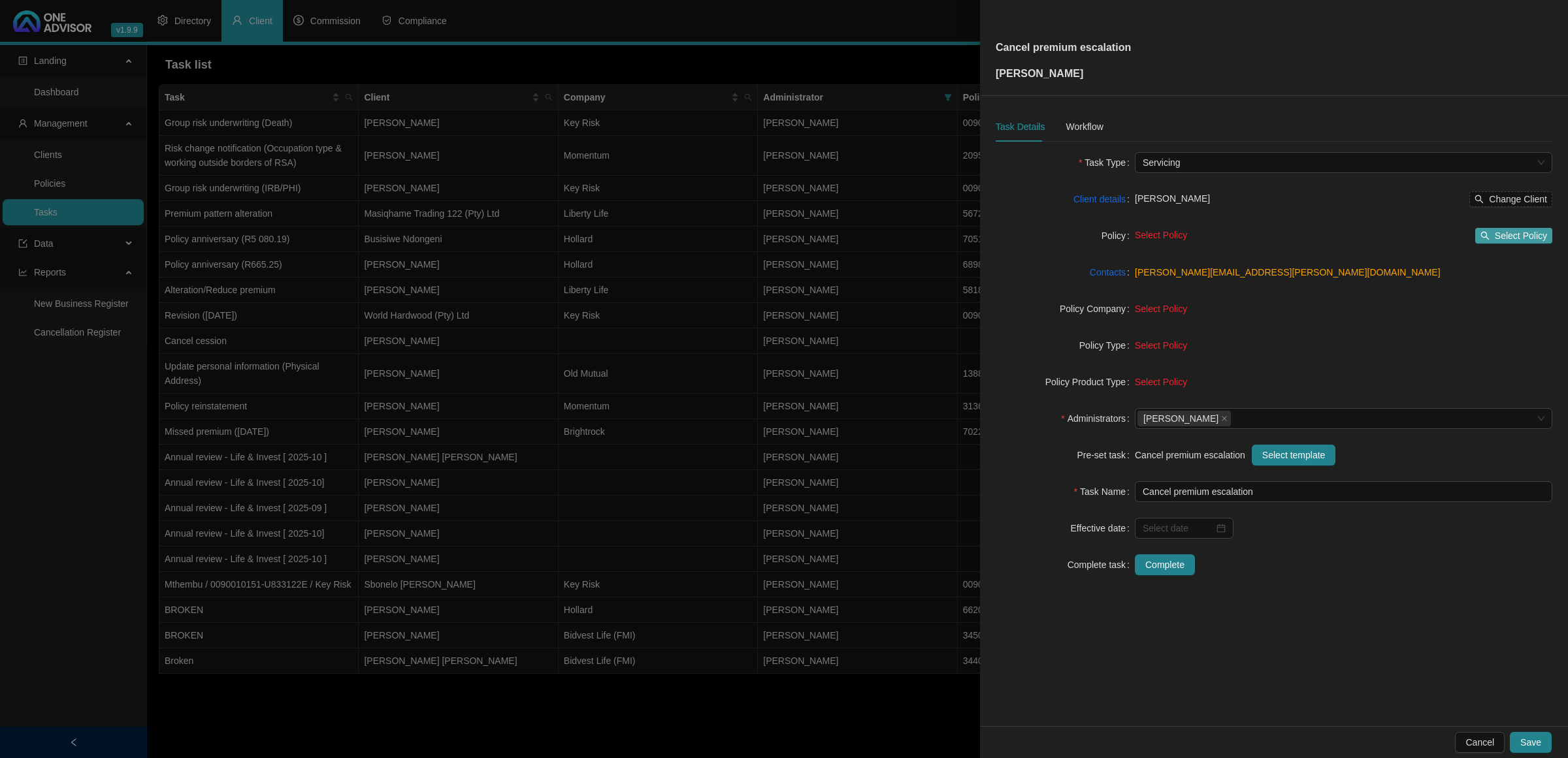
click at [1518, 239] on span "Select Policy" at bounding box center [1521, 235] width 52 height 14
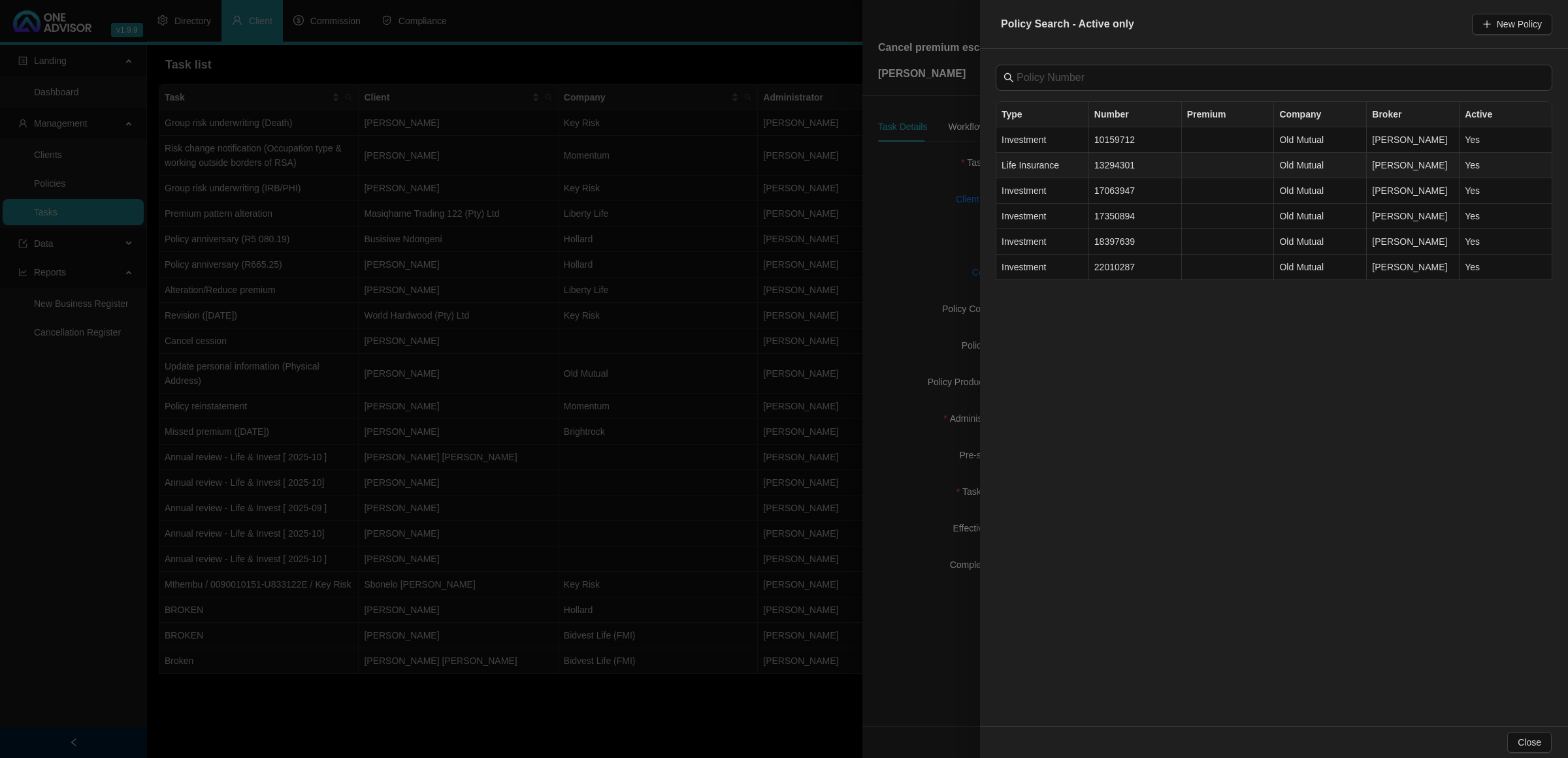
click at [1113, 163] on td "13294301" at bounding box center [1136, 164] width 93 height 25
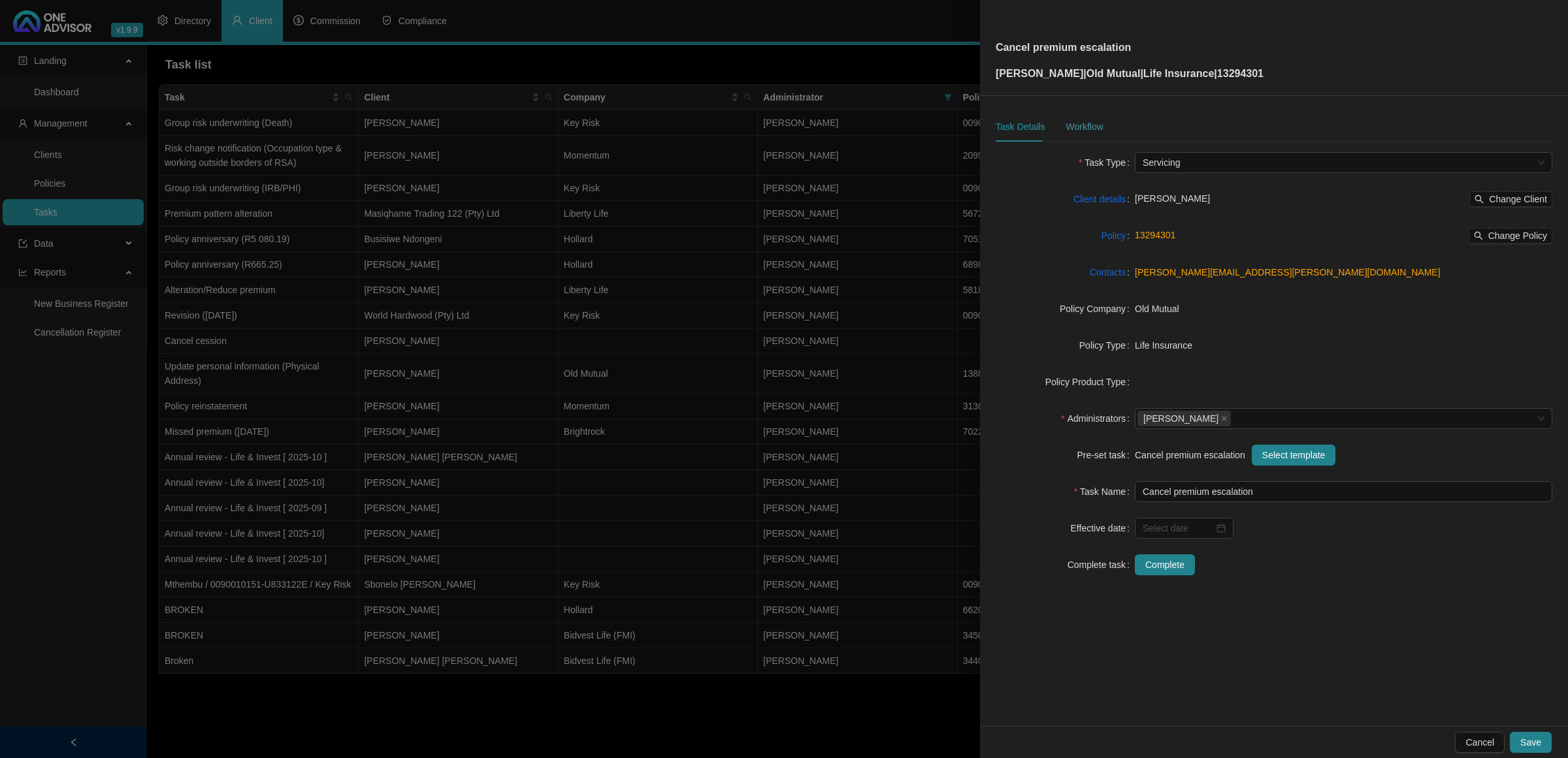
click at [1069, 113] on div "Workflow" at bounding box center [1084, 126] width 37 height 30
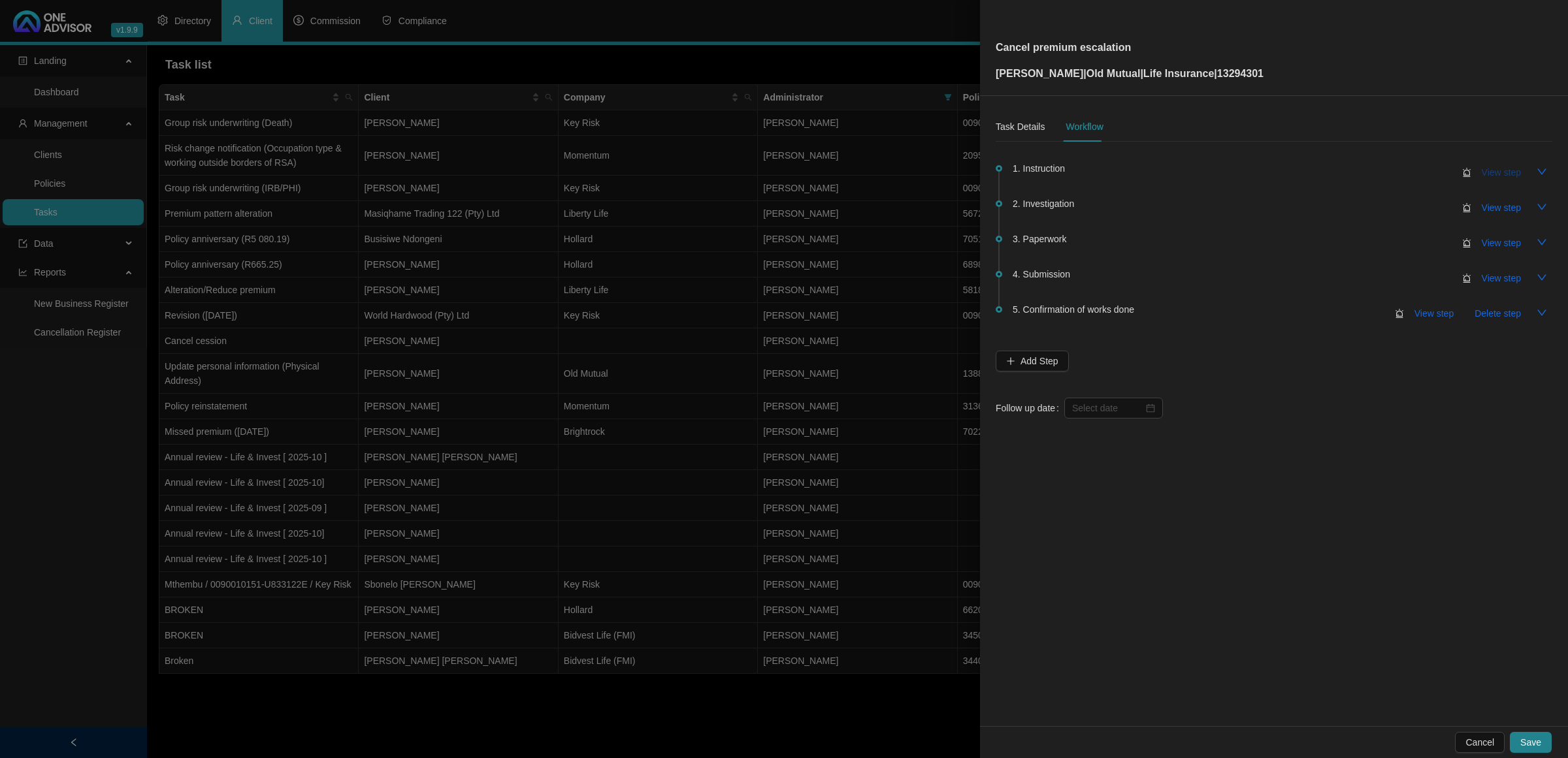
click at [1496, 168] on span "View step" at bounding box center [1501, 172] width 39 height 14
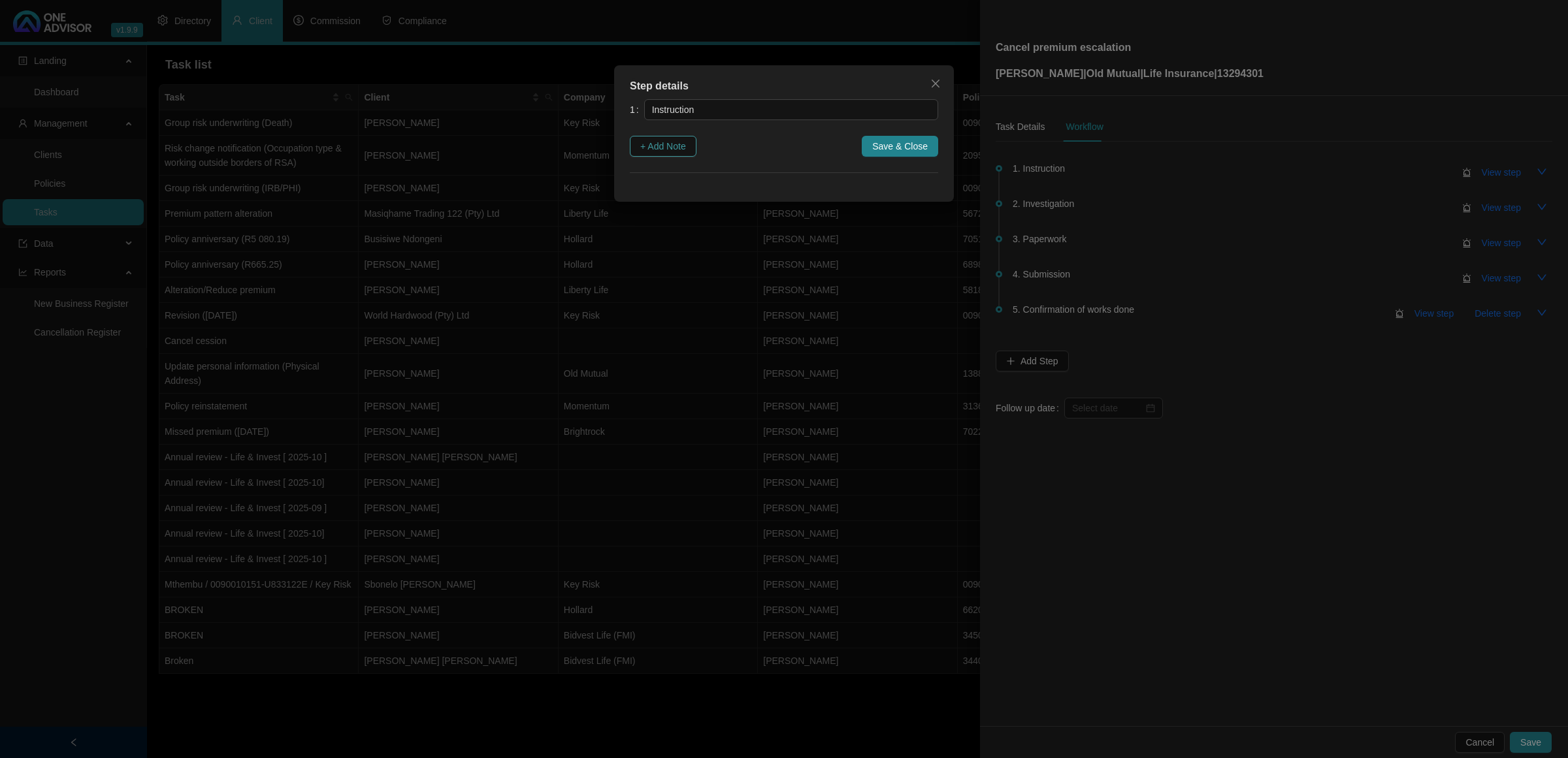
click at [660, 147] on span "+ Add Note" at bounding box center [663, 146] width 46 height 14
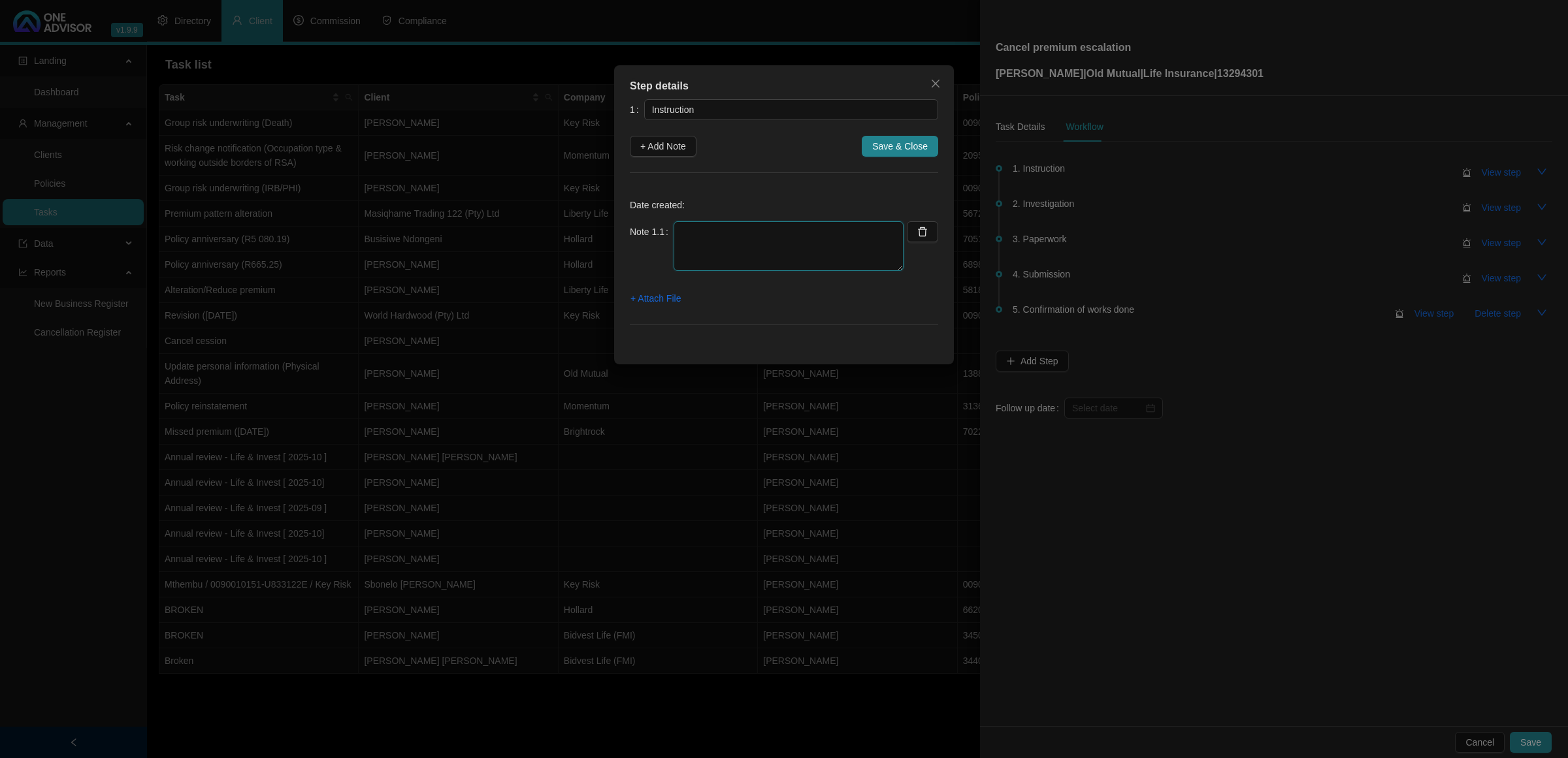
click at [784, 249] on textarea at bounding box center [788, 245] width 230 height 49
type textarea "[DATE] - [PERSON_NAME] called me and asked me to please send the alteration quo…"
click at [888, 148] on span "Save & Close" at bounding box center [900, 146] width 56 height 14
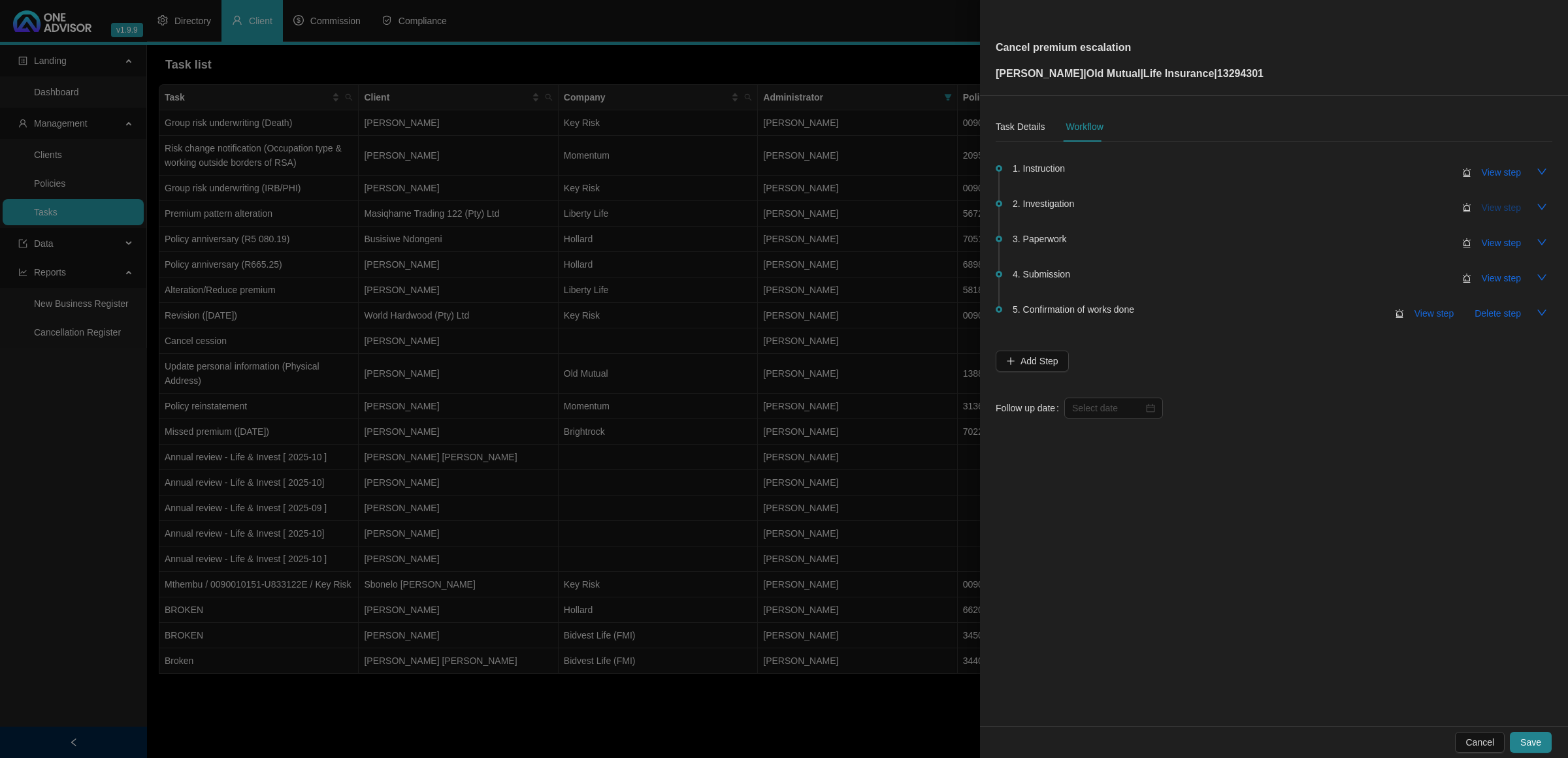
click at [1504, 210] on span "View step" at bounding box center [1501, 207] width 39 height 14
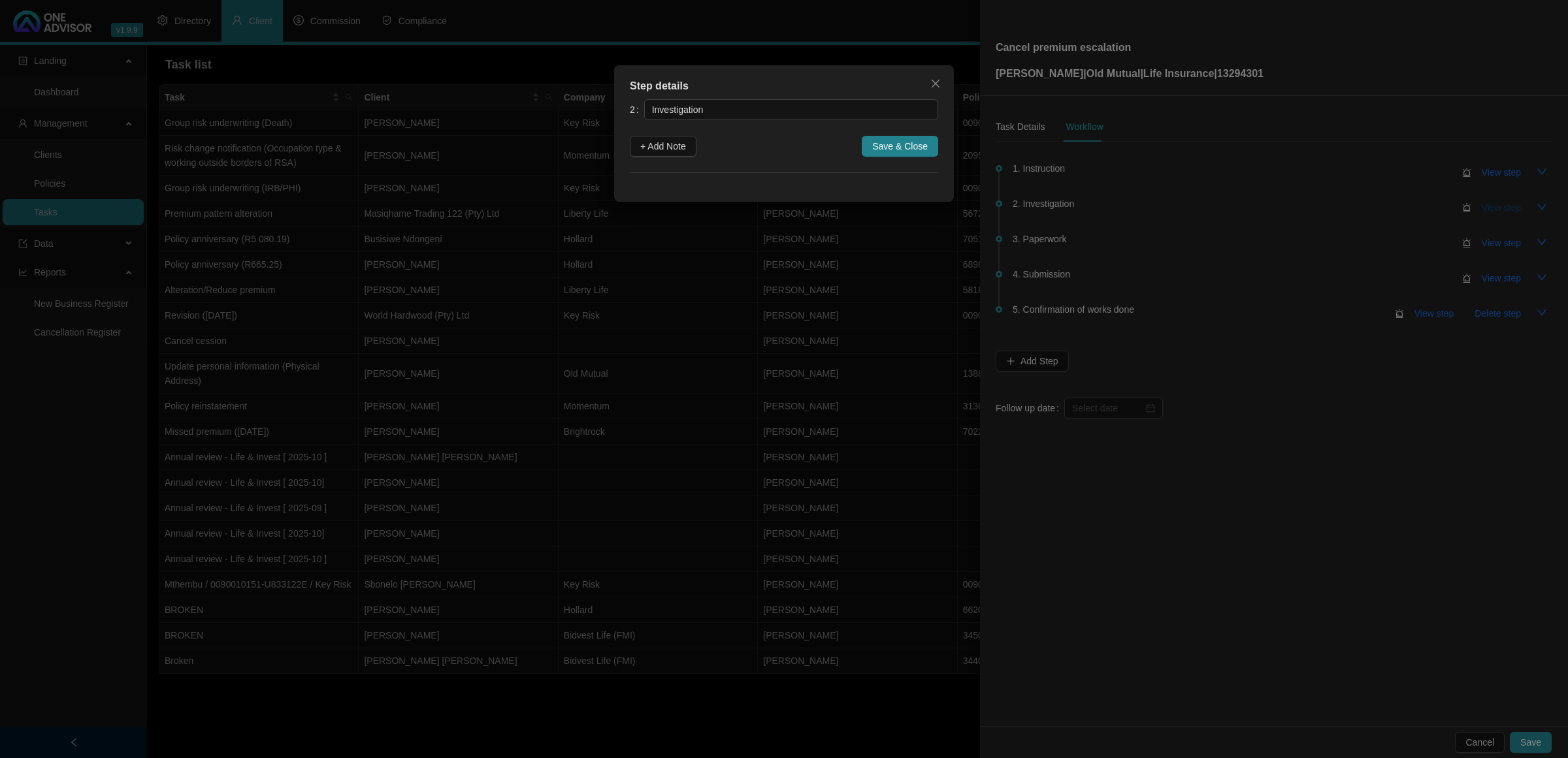
click at [1504, 210] on div "Step details 2 Investigation + Add Note Save & Close Cancel OK" at bounding box center [784, 379] width 1568 height 758
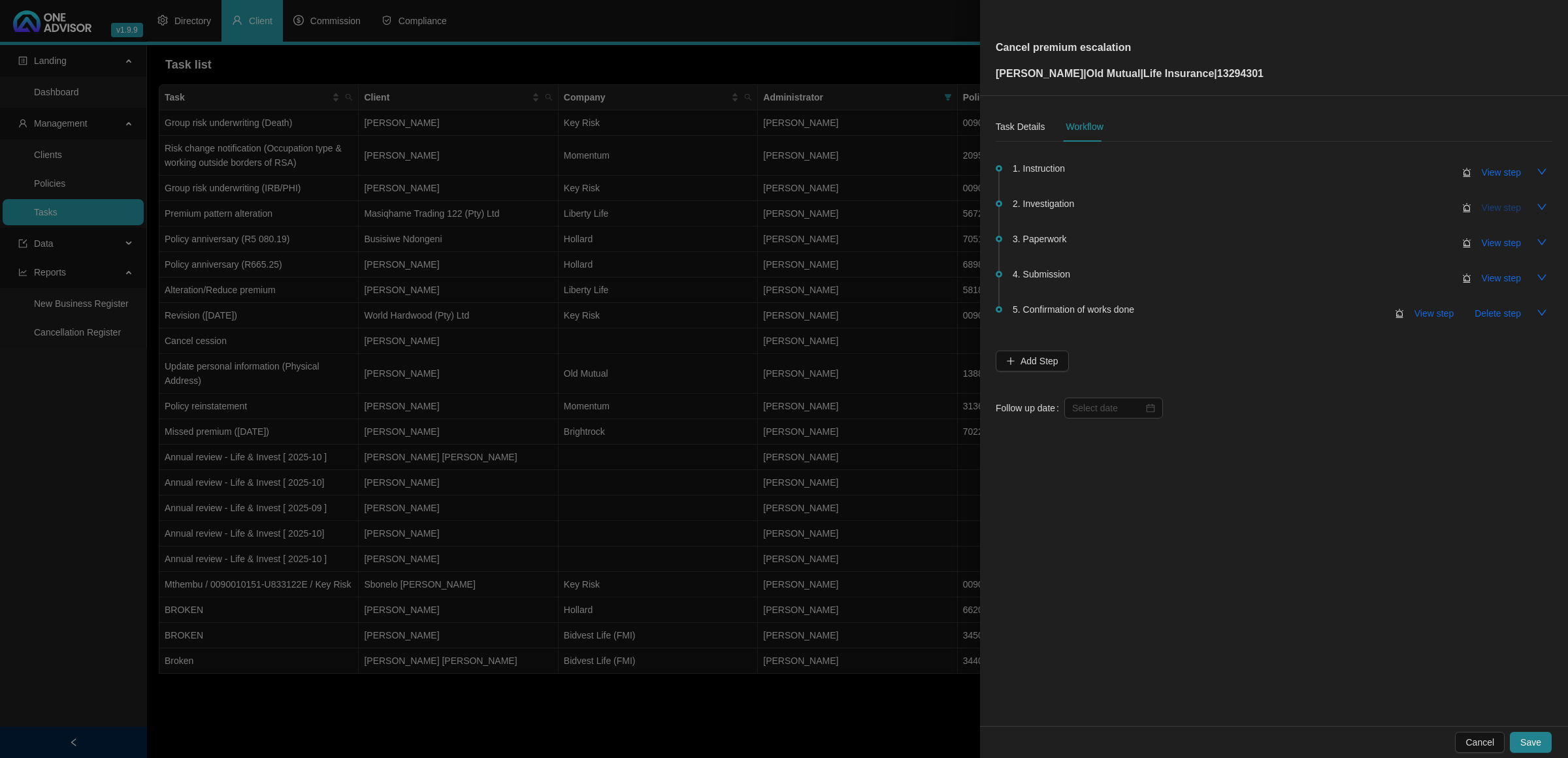
click at [1483, 208] on span "View step" at bounding box center [1501, 207] width 39 height 14
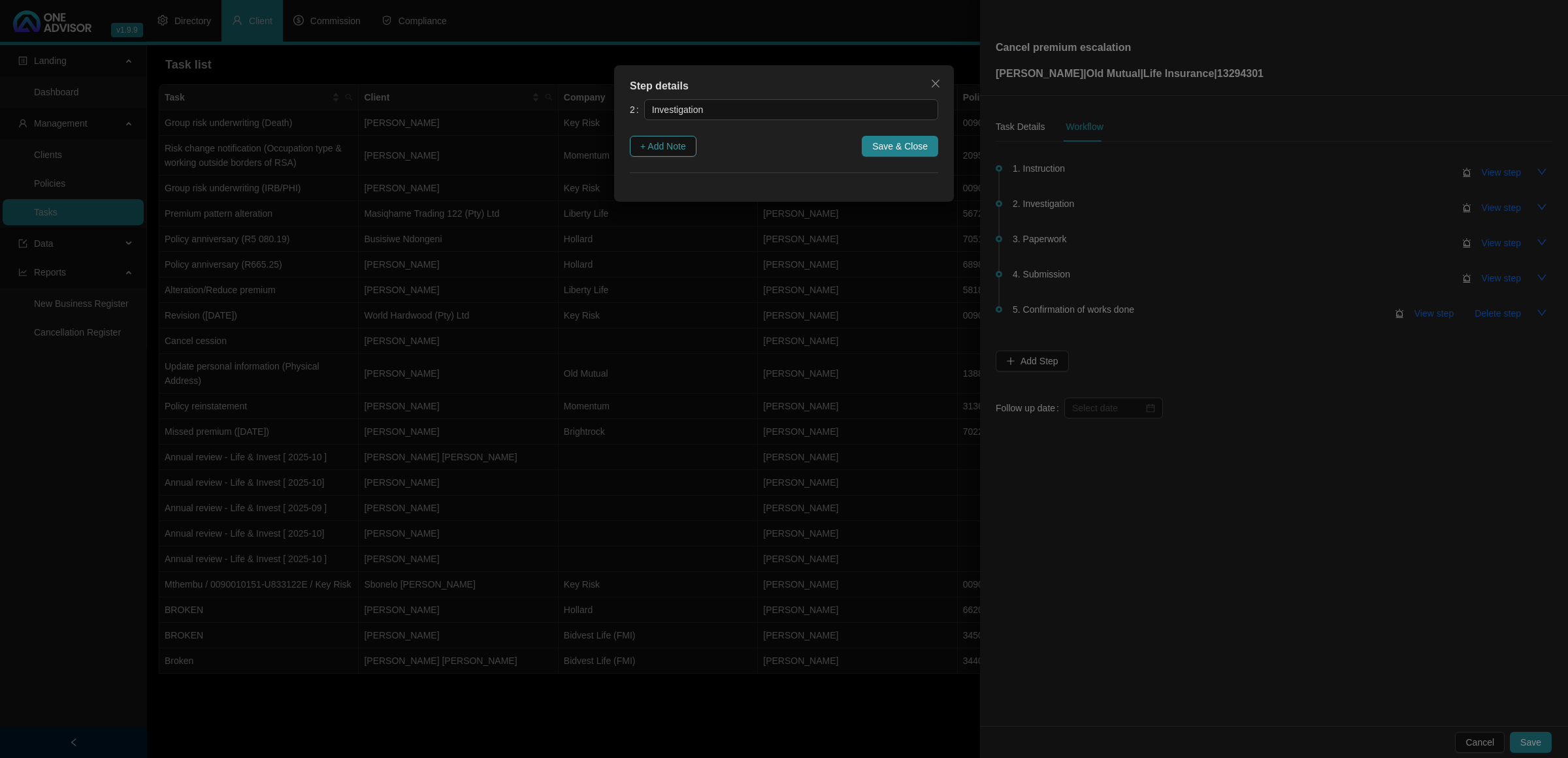
click at [670, 149] on span "+ Add Note" at bounding box center [663, 146] width 46 height 14
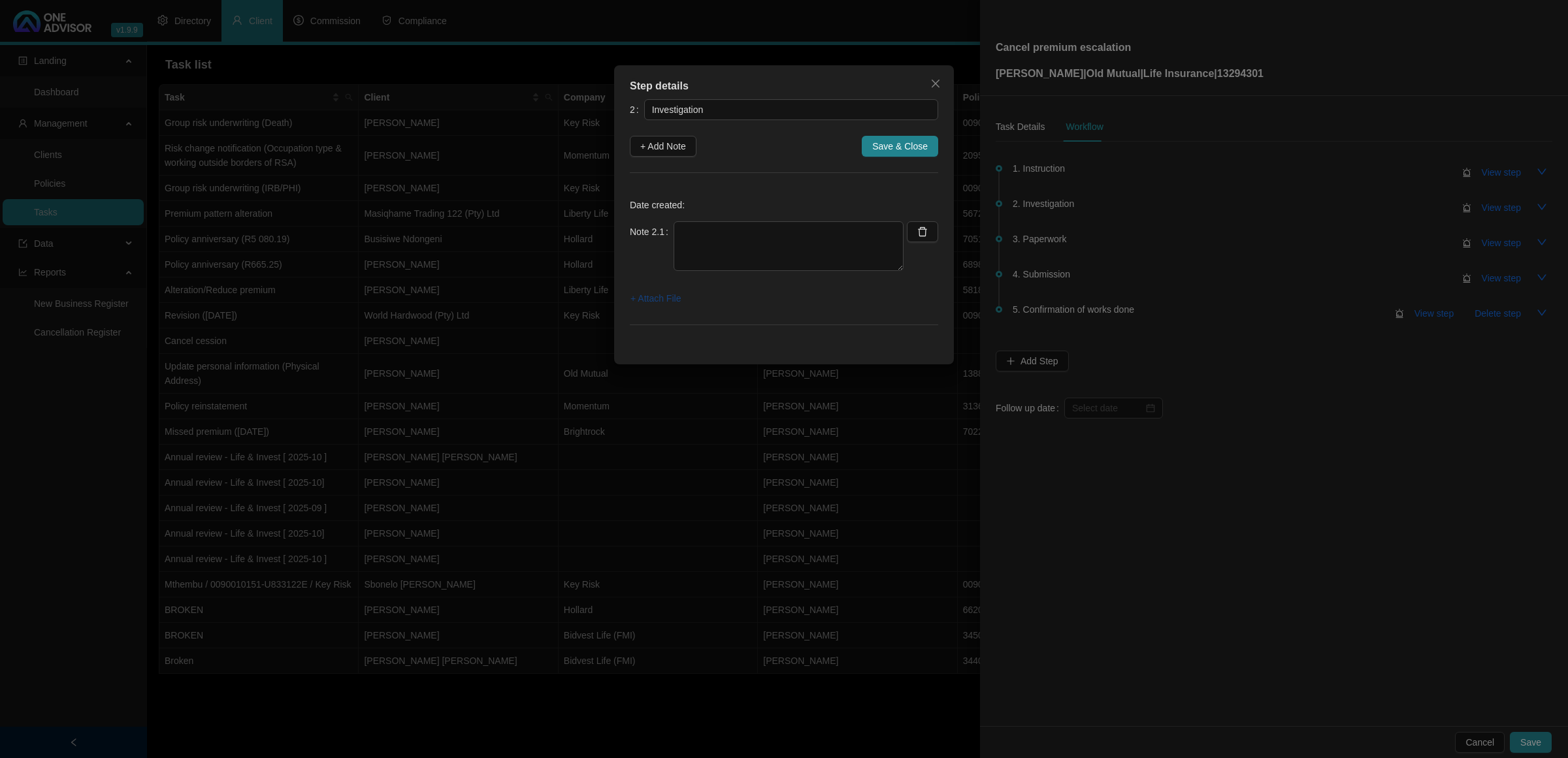
click at [654, 299] on span "+ Attach File" at bounding box center [655, 297] width 50 height 14
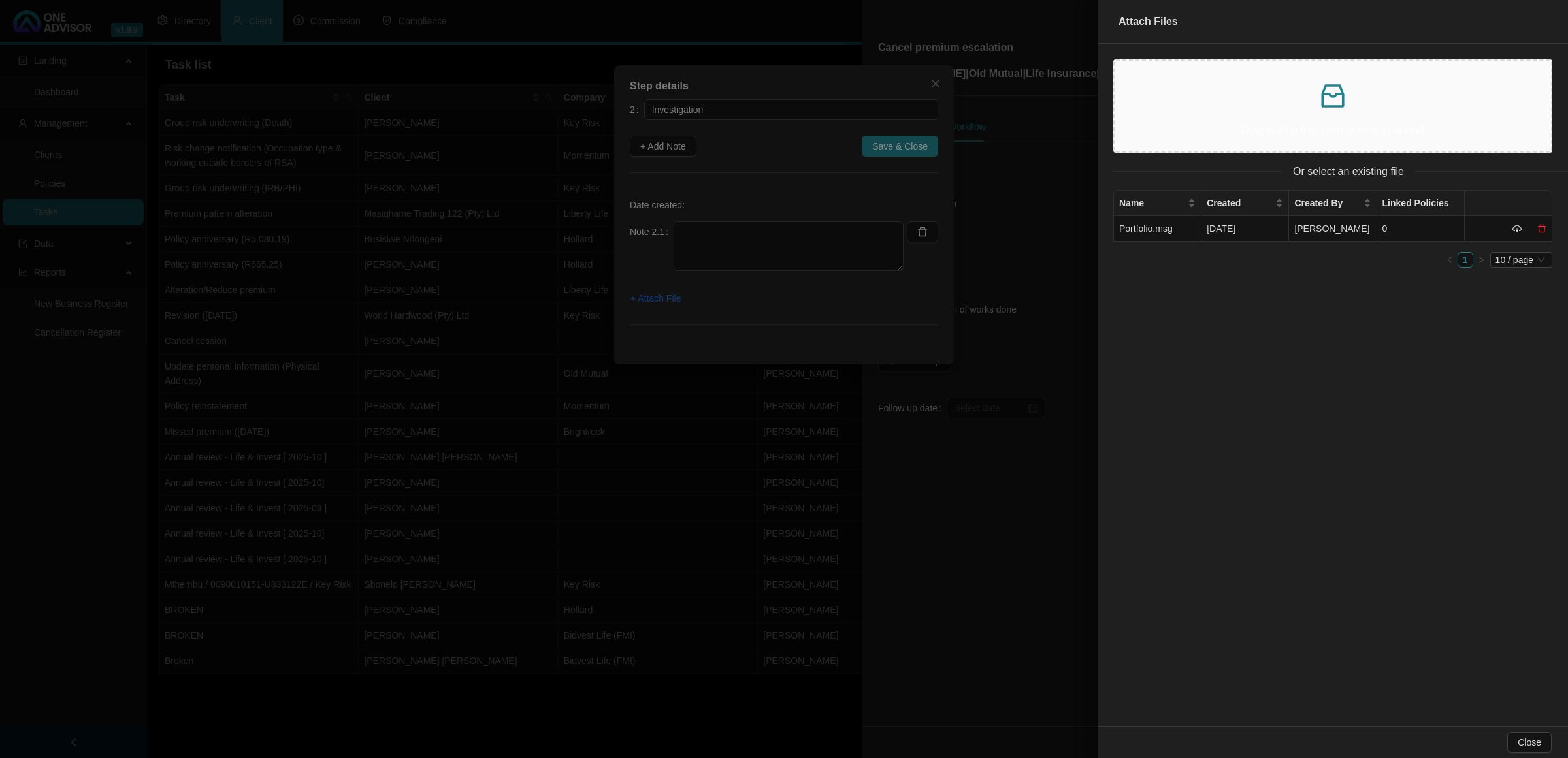
click at [1240, 118] on div "Drag & drop files here or click to upload" at bounding box center [1332, 106] width 415 height 70
click at [773, 236] on div at bounding box center [784, 379] width 1568 height 758
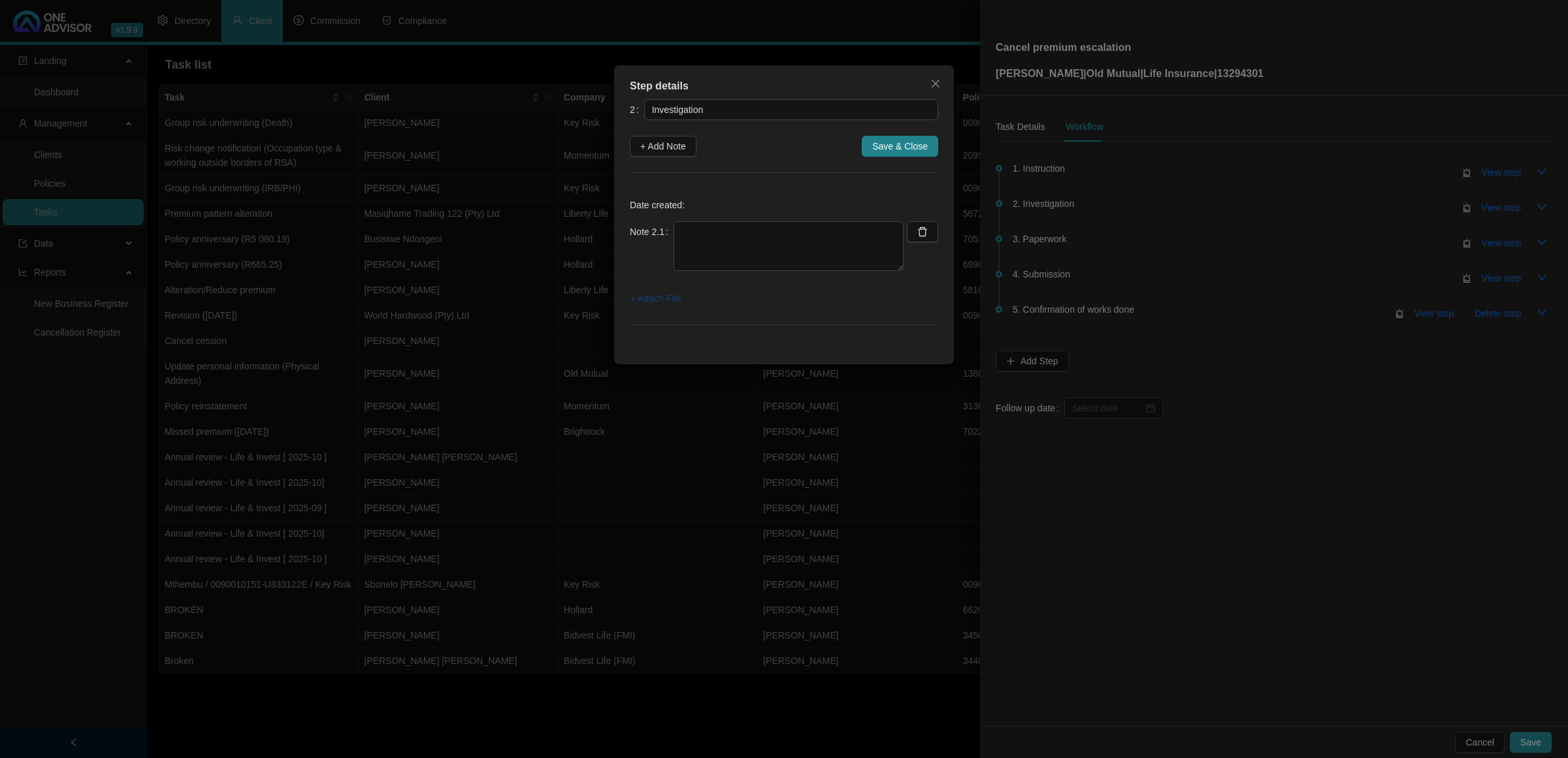
click at [665, 298] on span "+ Attach File" at bounding box center [655, 297] width 50 height 14
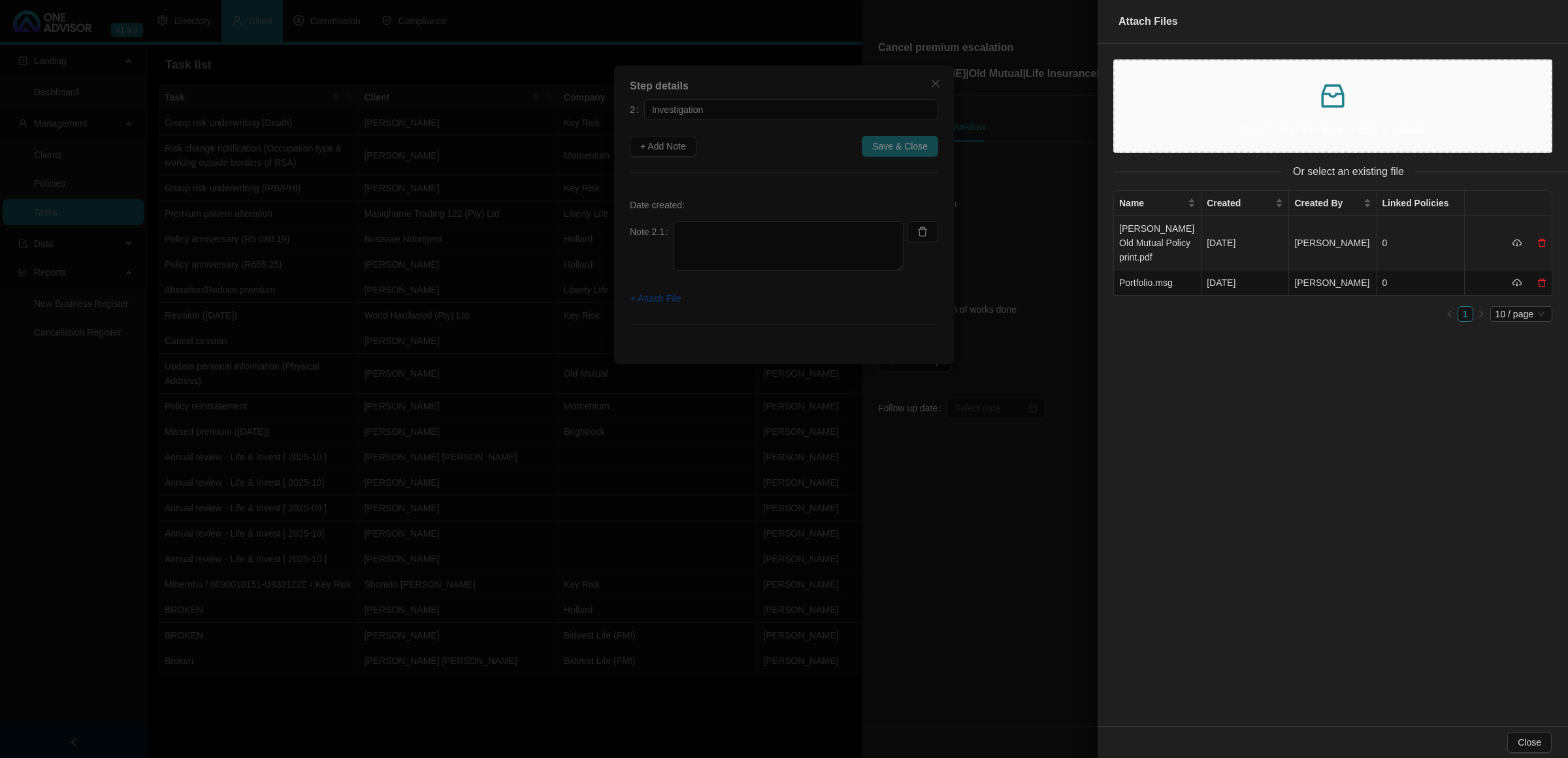
click at [1140, 232] on td "[PERSON_NAME] Old Mutual Policy print.pdf" at bounding box center [1157, 243] width 87 height 54
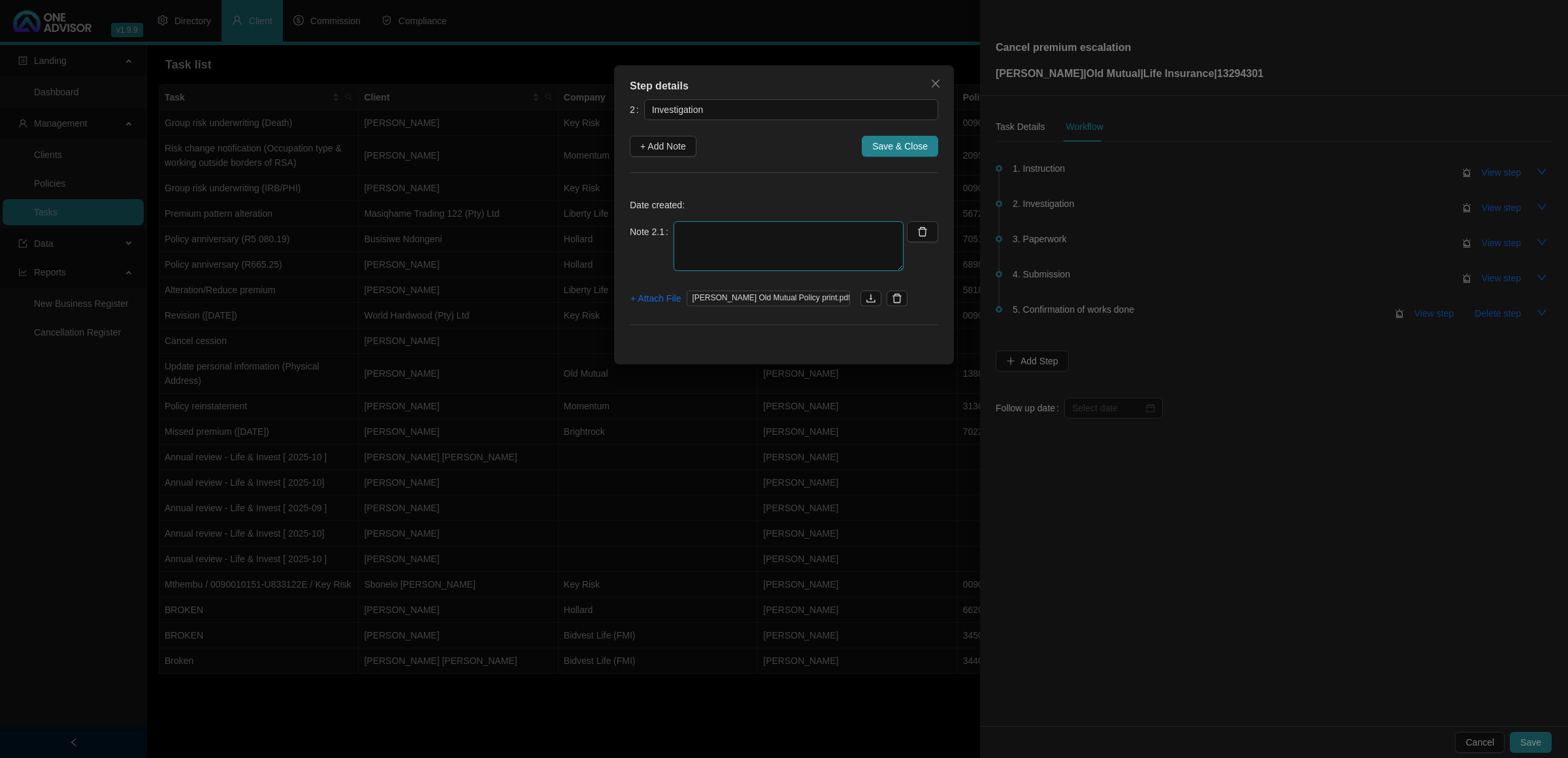
click at [709, 239] on textarea at bounding box center [788, 245] width 230 height 49
type textarea "[DATE] - Client has 2 separate benefits one for him and second life assured his…"
click at [654, 307] on button "+ Attach File" at bounding box center [656, 298] width 52 height 20
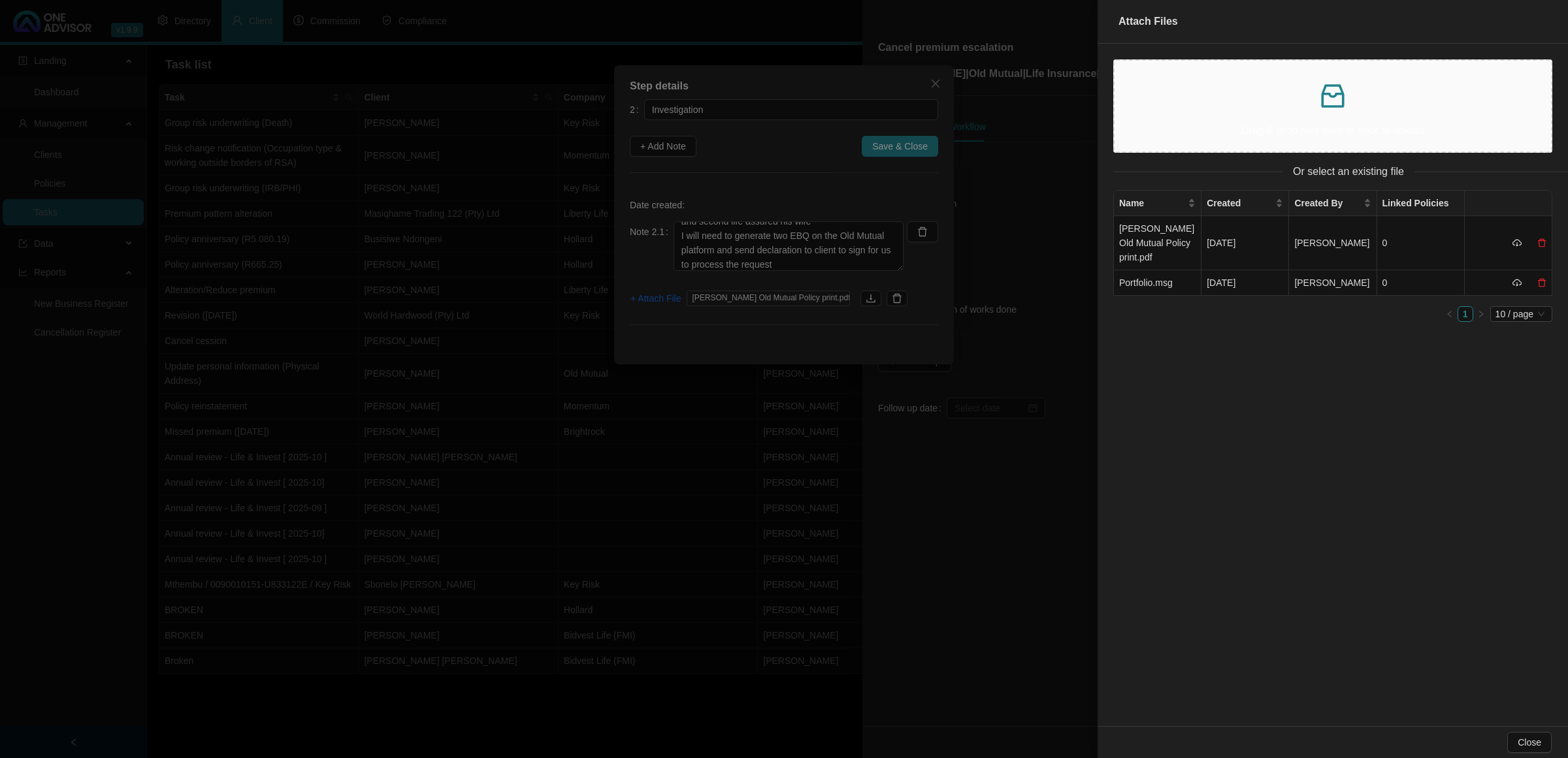
click at [1242, 112] on div "Drag & drop files here or click to upload" at bounding box center [1332, 106] width 415 height 70
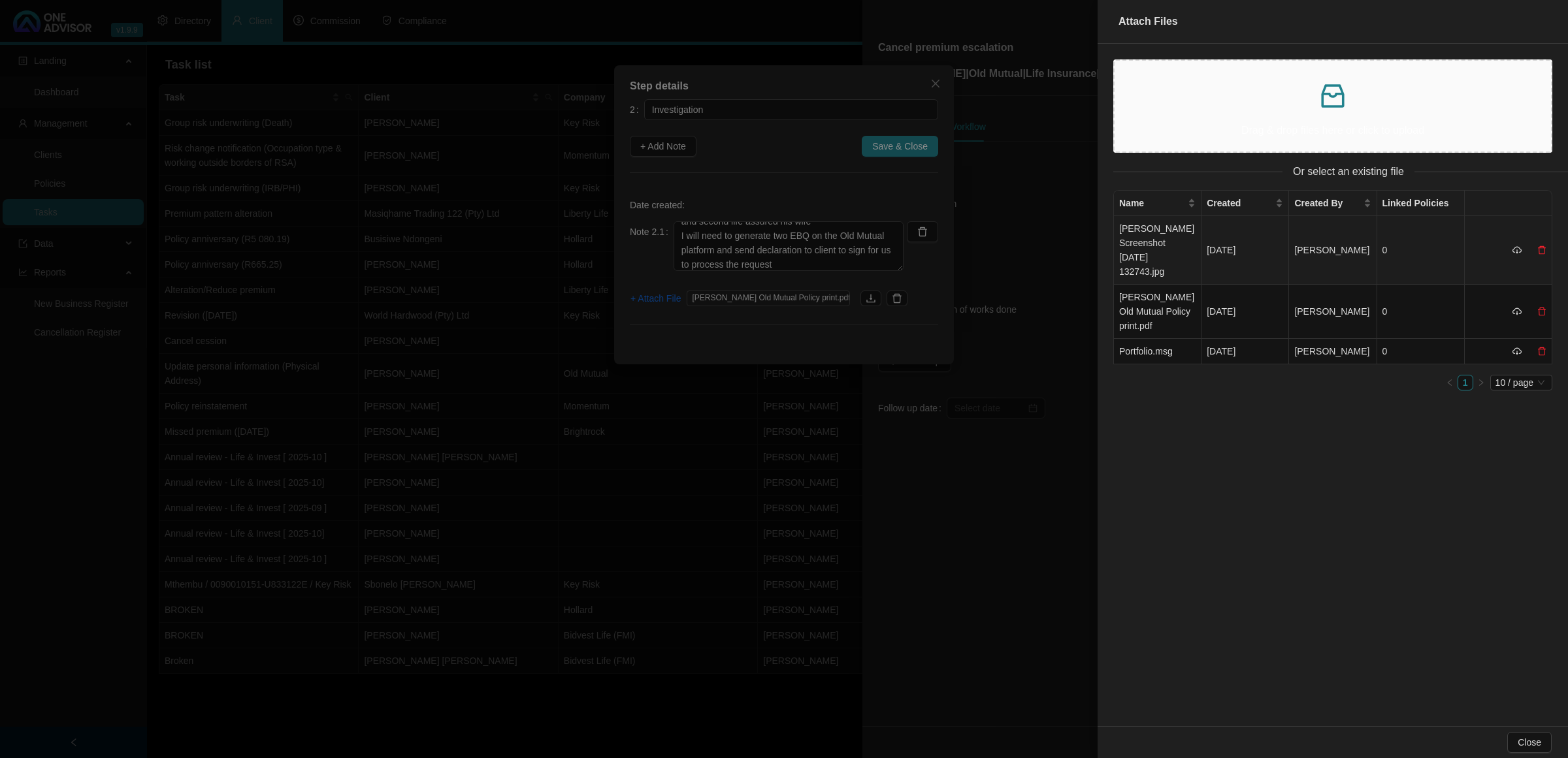
click at [1165, 245] on td "[PERSON_NAME] Screenshot [DATE] 132743.jpg" at bounding box center [1157, 251] width 87 height 69
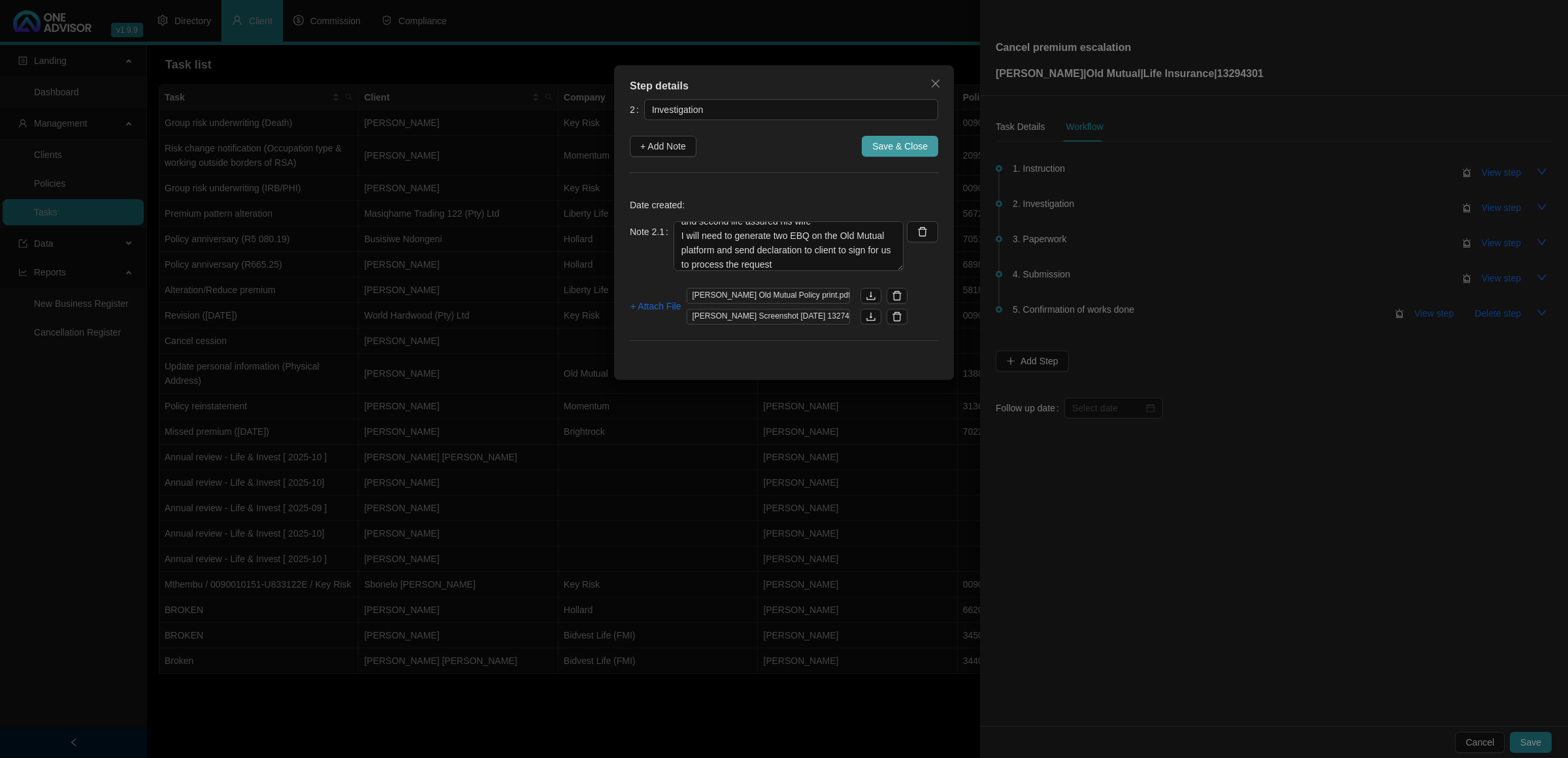
click at [883, 141] on span "Save & Close" at bounding box center [900, 146] width 56 height 14
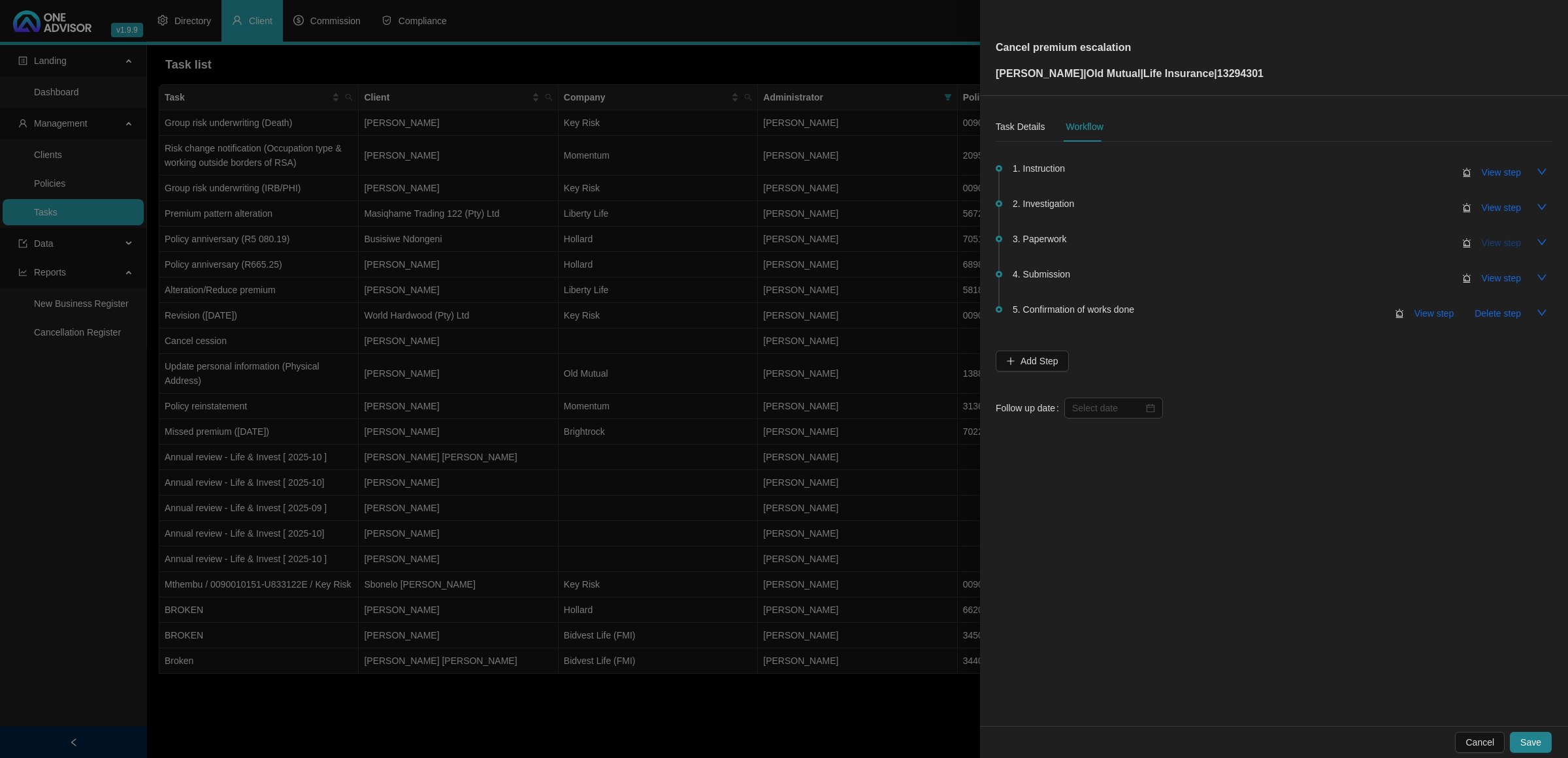
click at [1494, 246] on span "View step" at bounding box center [1501, 242] width 39 height 14
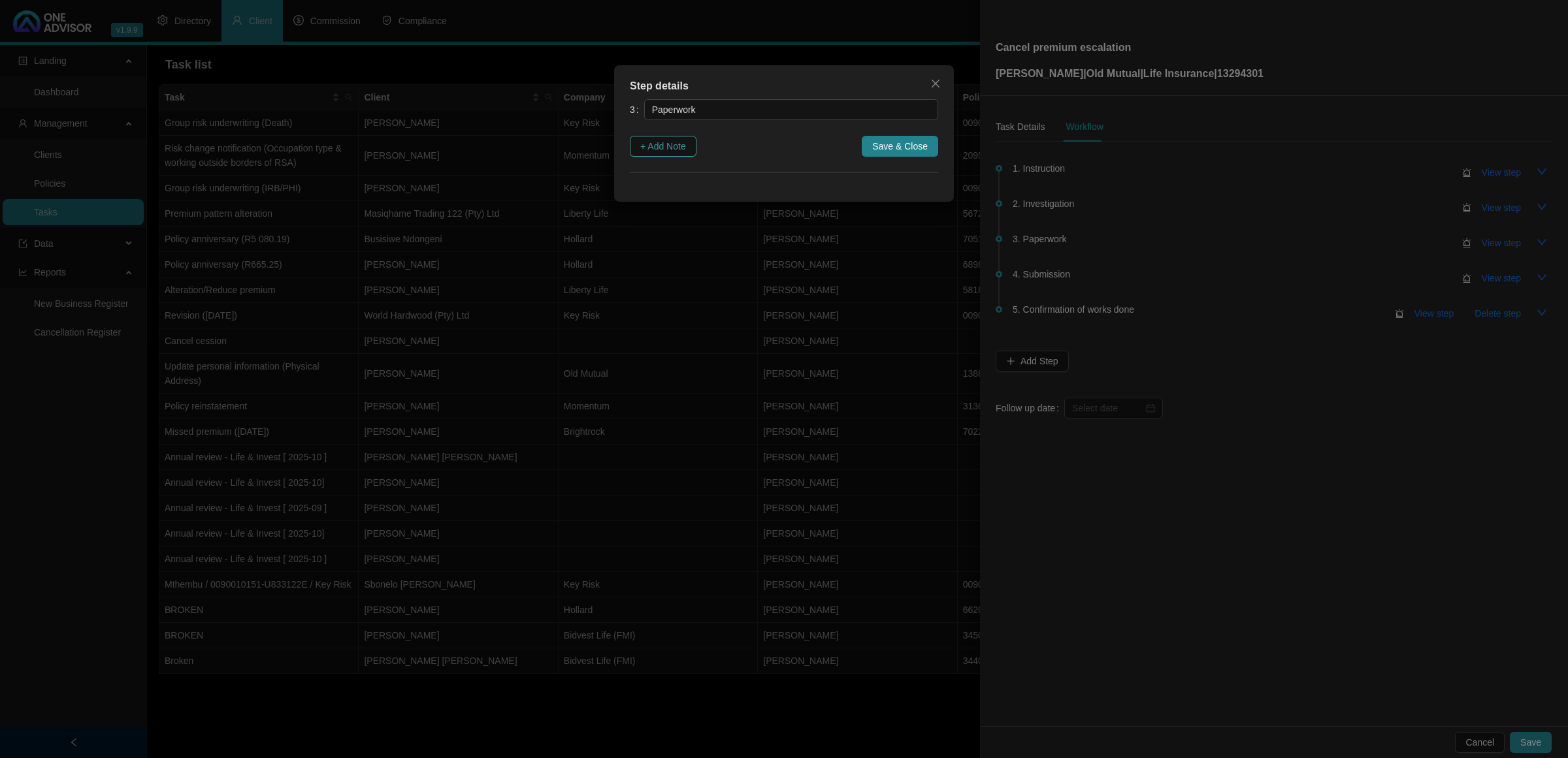
click at [678, 153] on span "+ Add Note" at bounding box center [663, 146] width 46 height 14
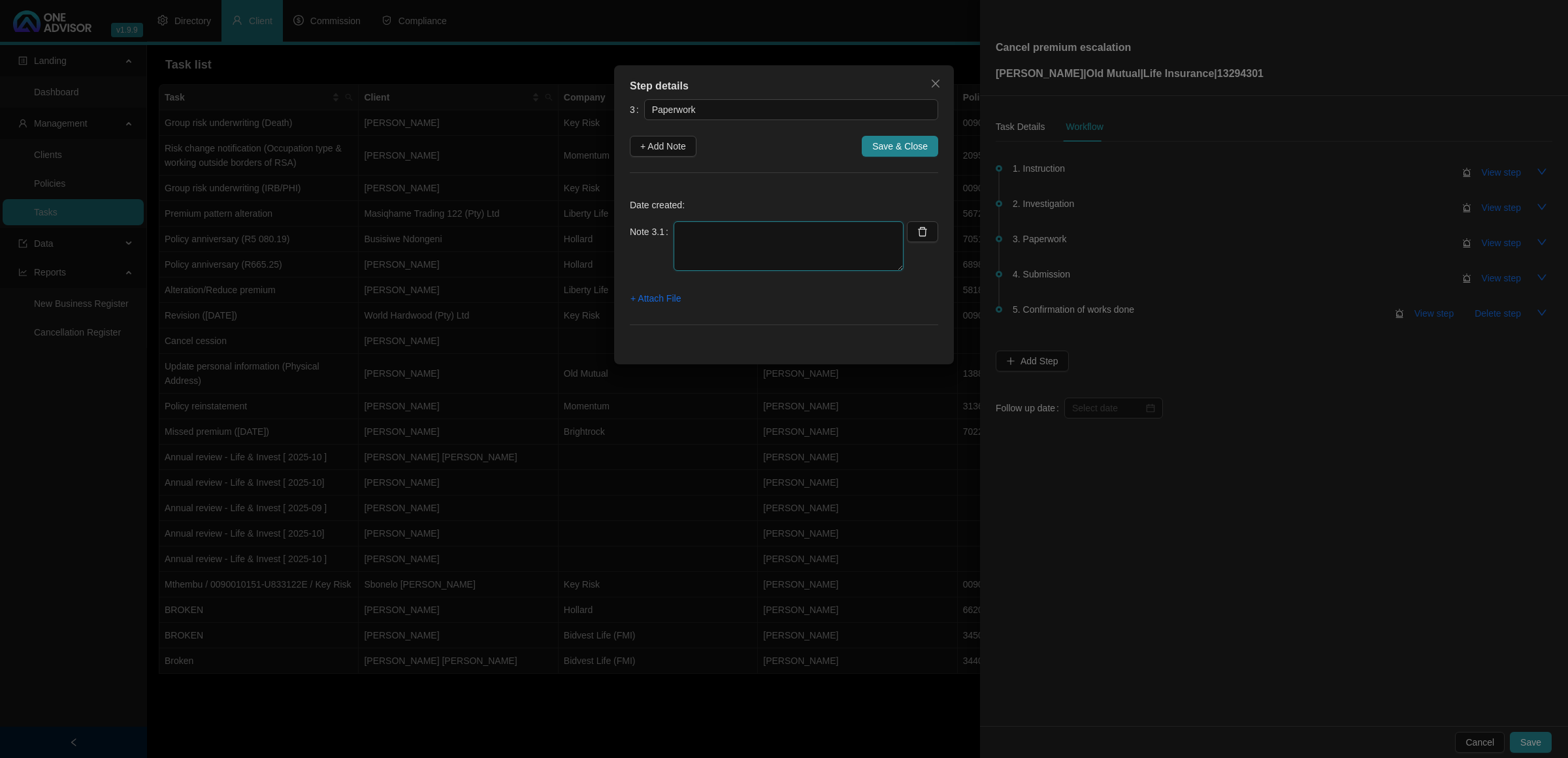
click at [771, 227] on textarea at bounding box center [788, 245] width 230 height 49
type textarea "[DATE] - Emailed Quotes and Declaration to client for signature"
click at [665, 299] on span "+ Attach File" at bounding box center [655, 297] width 50 height 14
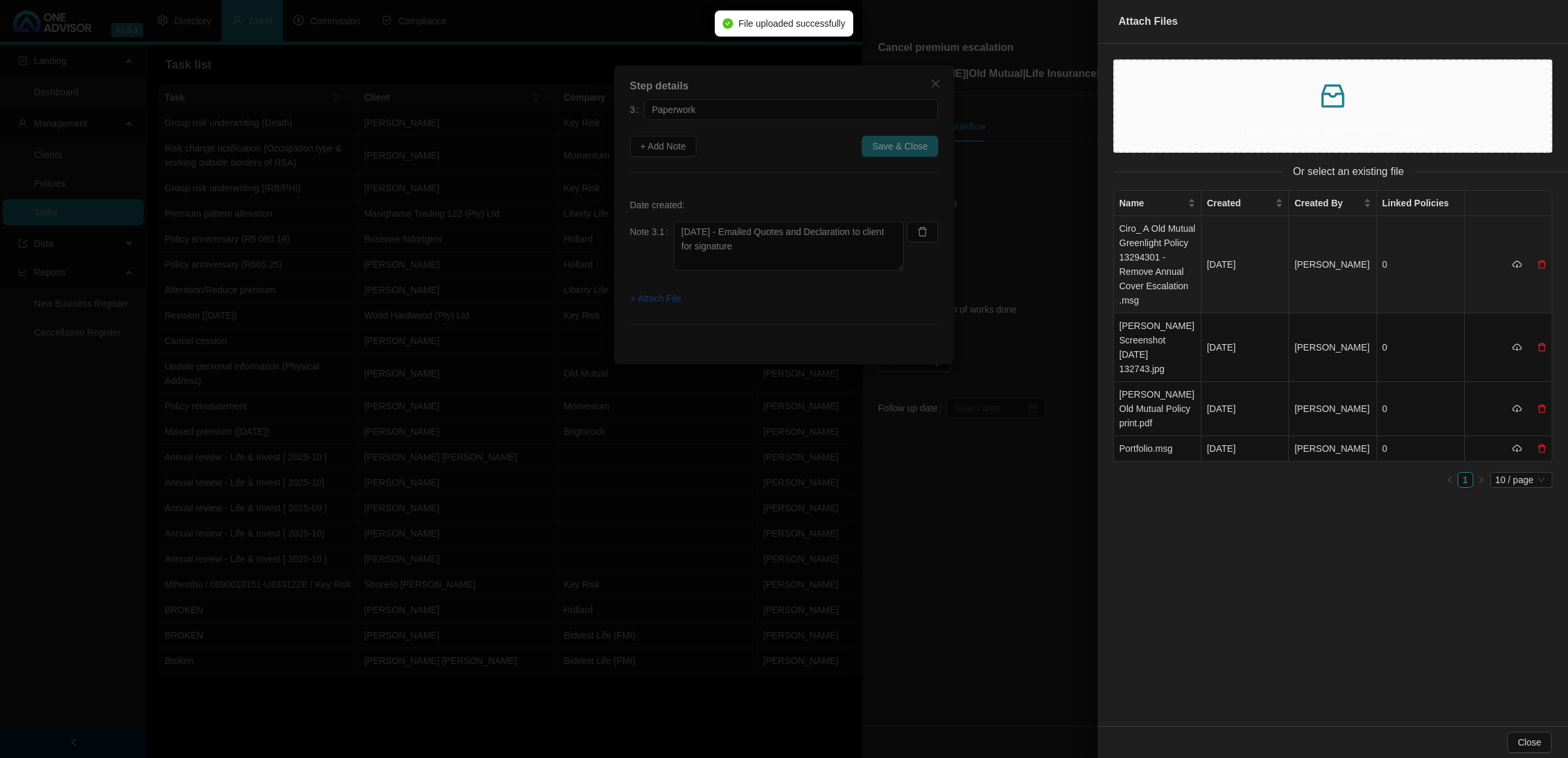
click at [1166, 234] on td "Ciro_ A Old Mutual Greenlight Policy 13294301 - Remove Annual Cover Escalation …" at bounding box center [1157, 265] width 87 height 98
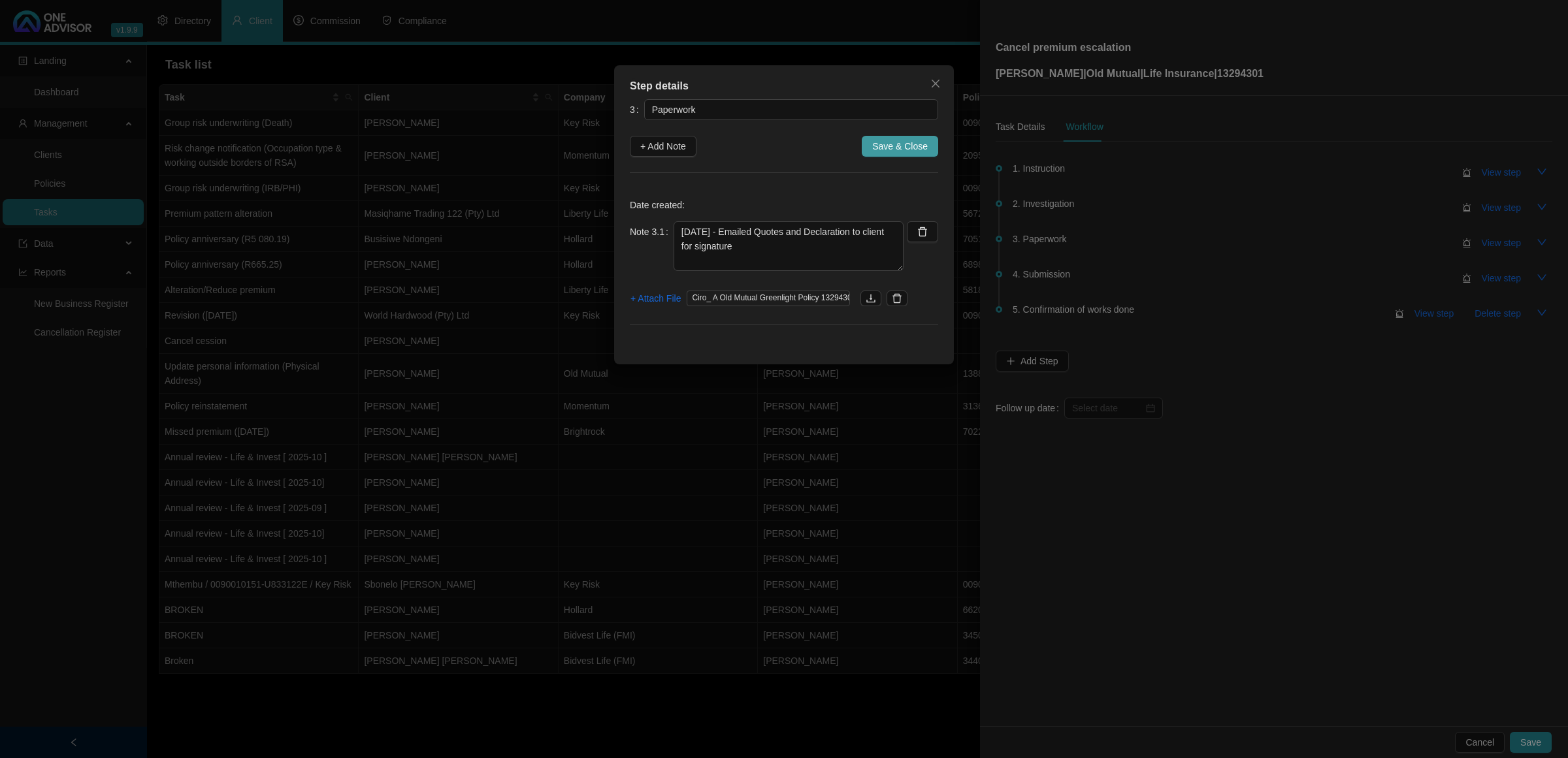
click at [899, 148] on span "Save & Close" at bounding box center [900, 146] width 56 height 14
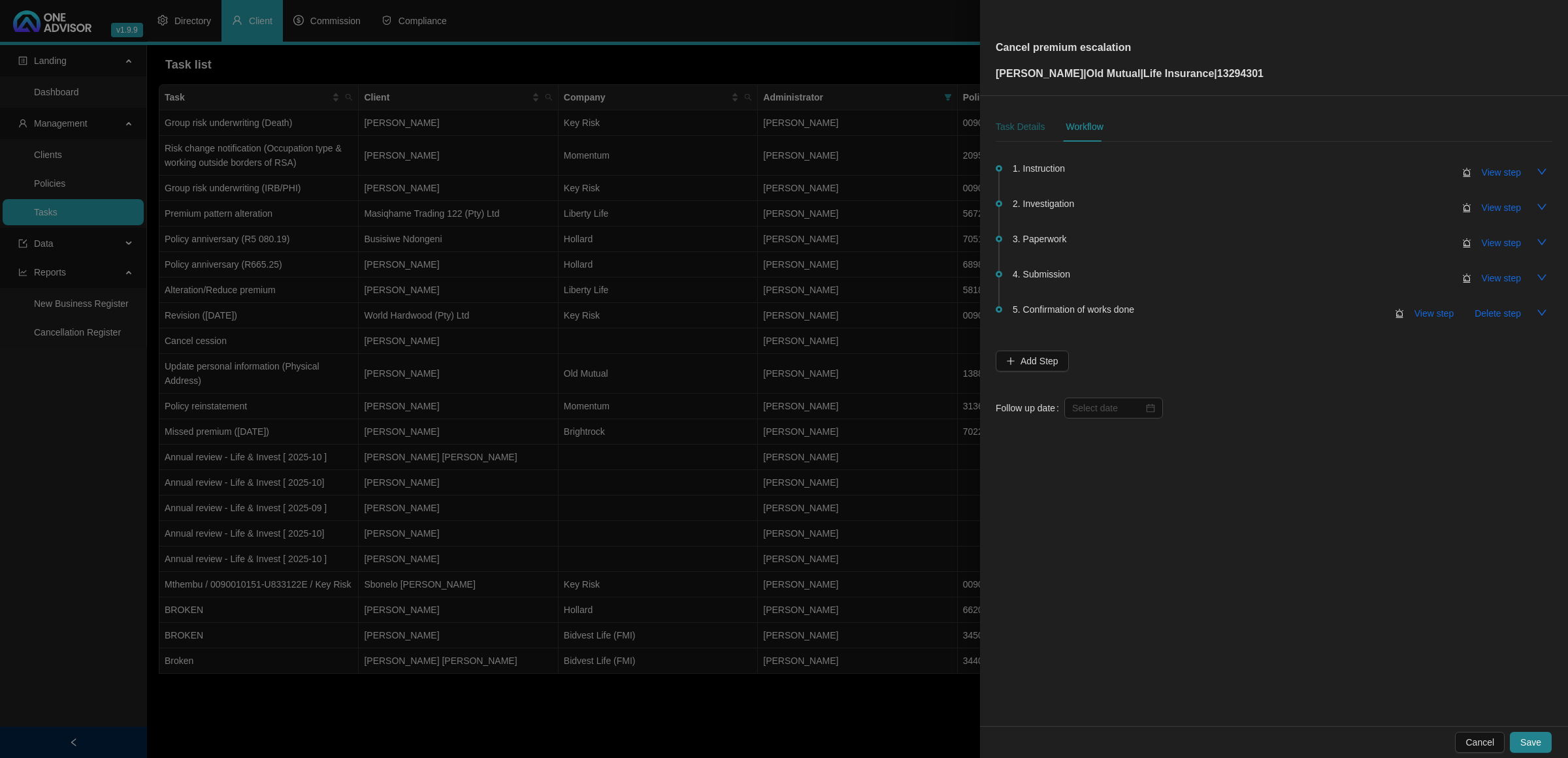
click at [1007, 127] on div "Task Details" at bounding box center [1020, 126] width 49 height 14
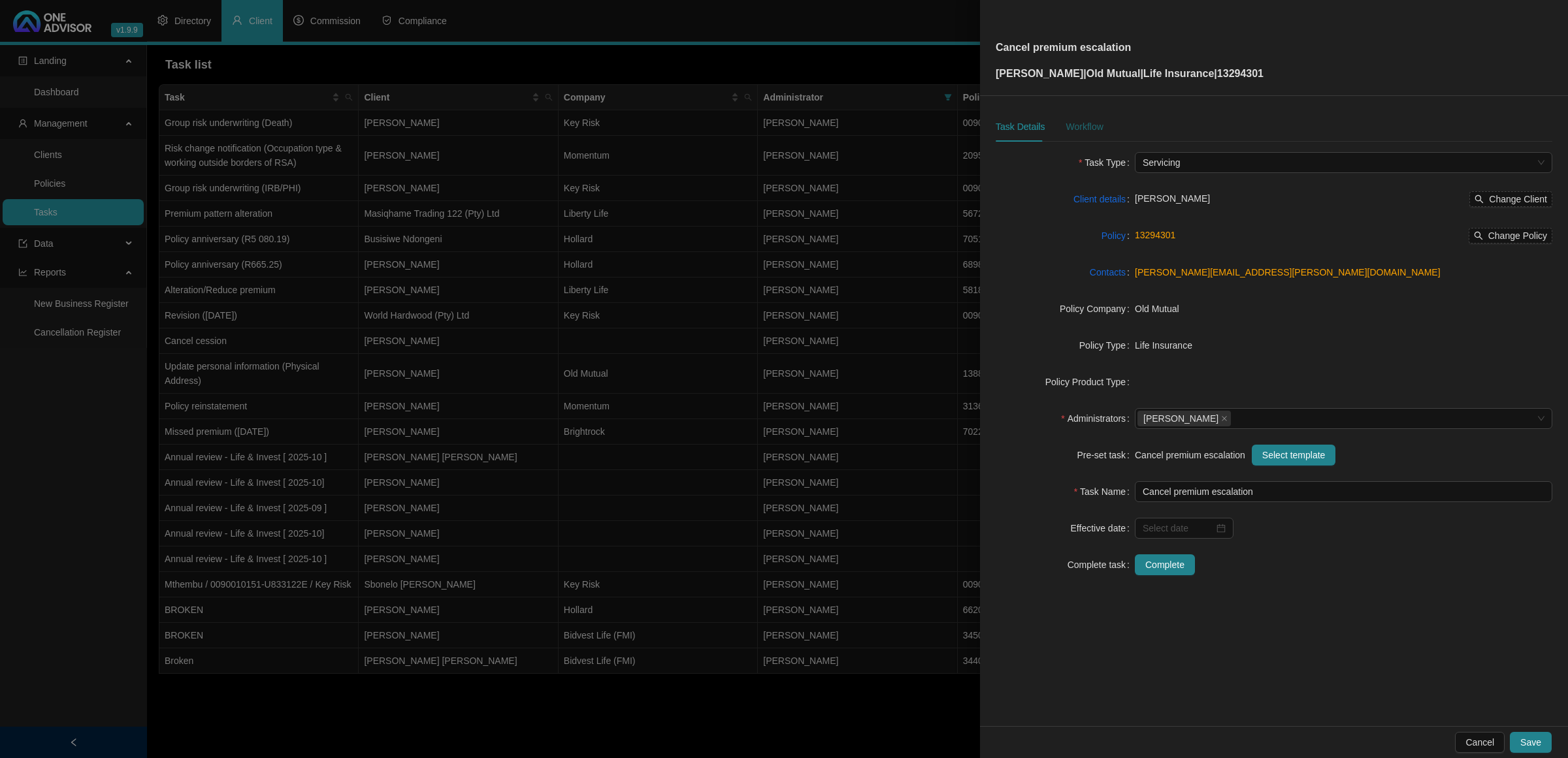
click at [1069, 124] on div "Workflow" at bounding box center [1084, 126] width 37 height 14
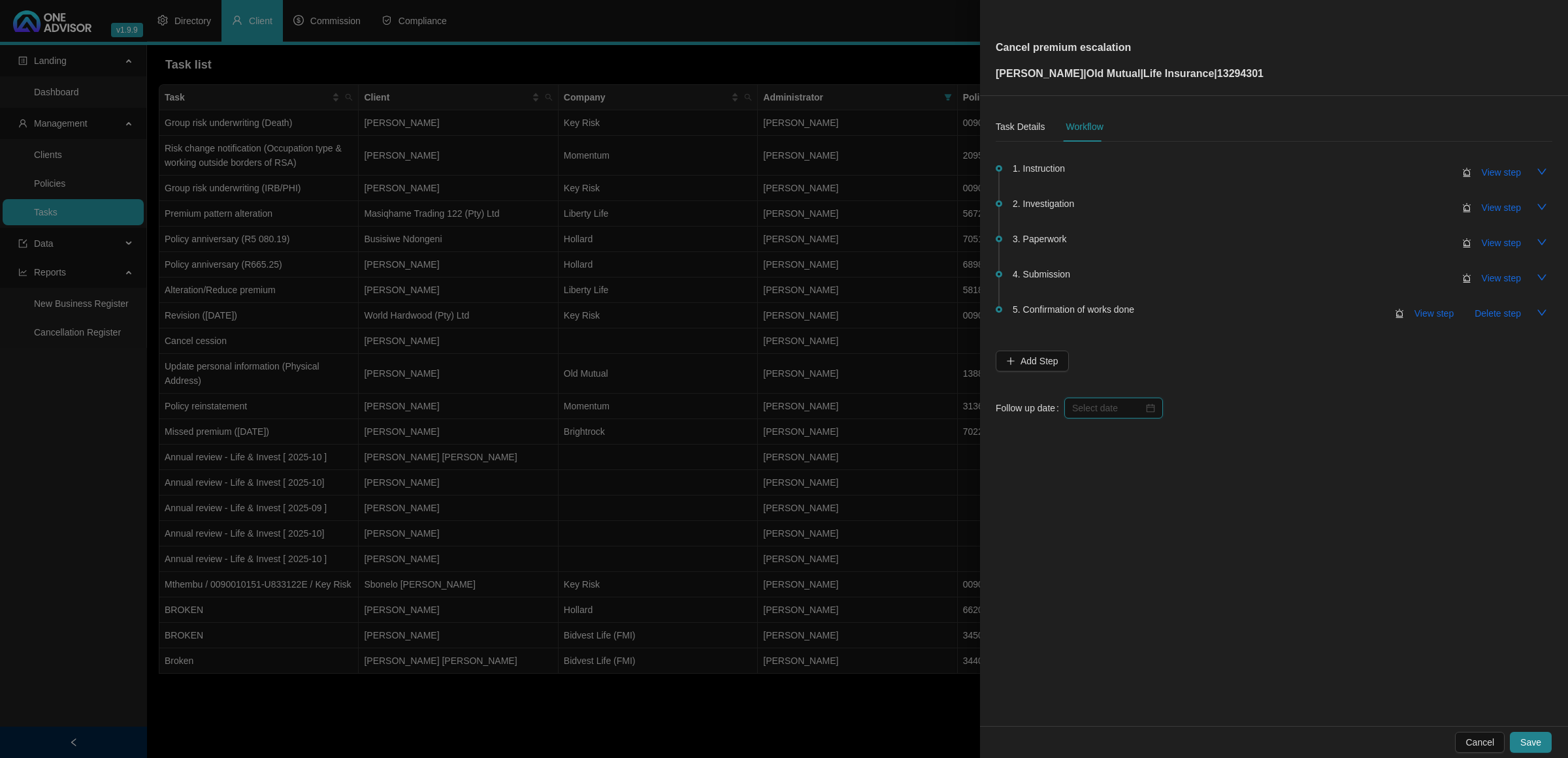
click at [1075, 406] on input at bounding box center [1107, 408] width 72 height 14
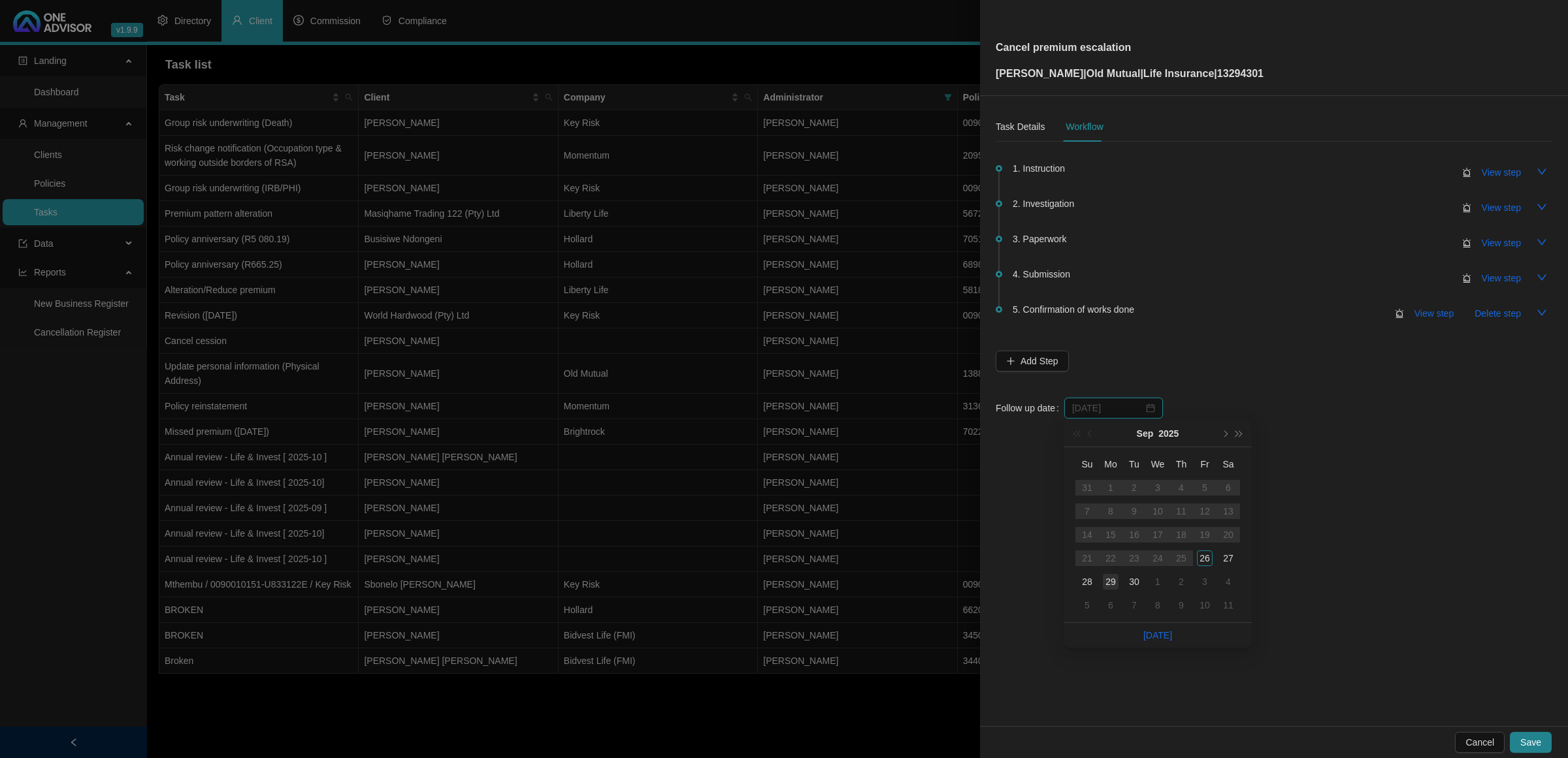
type input "[DATE]"
click at [1110, 579] on div "29" at bounding box center [1110, 582] width 16 height 16
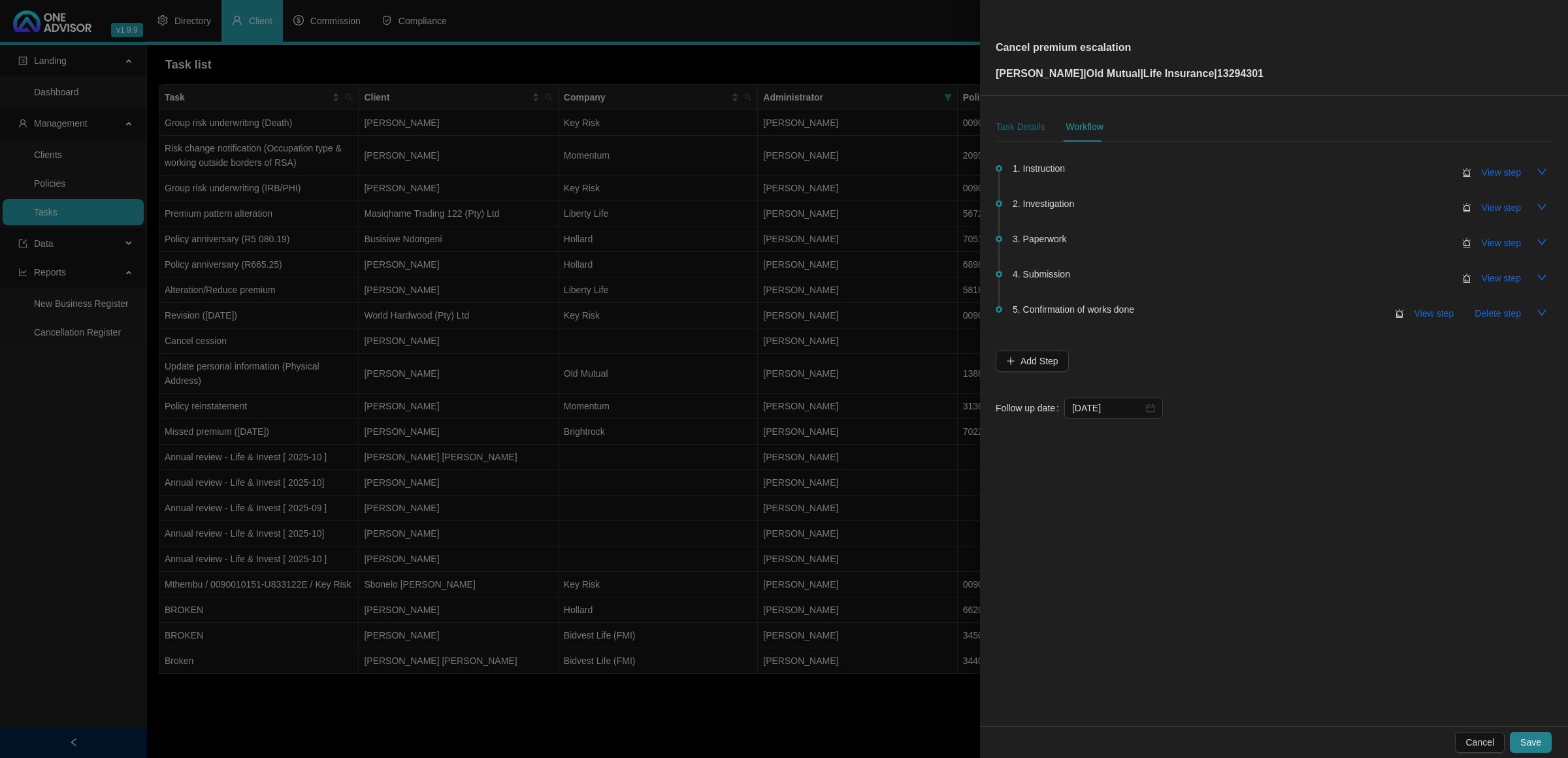
click at [1020, 127] on div "Task Details" at bounding box center [1020, 126] width 49 height 14
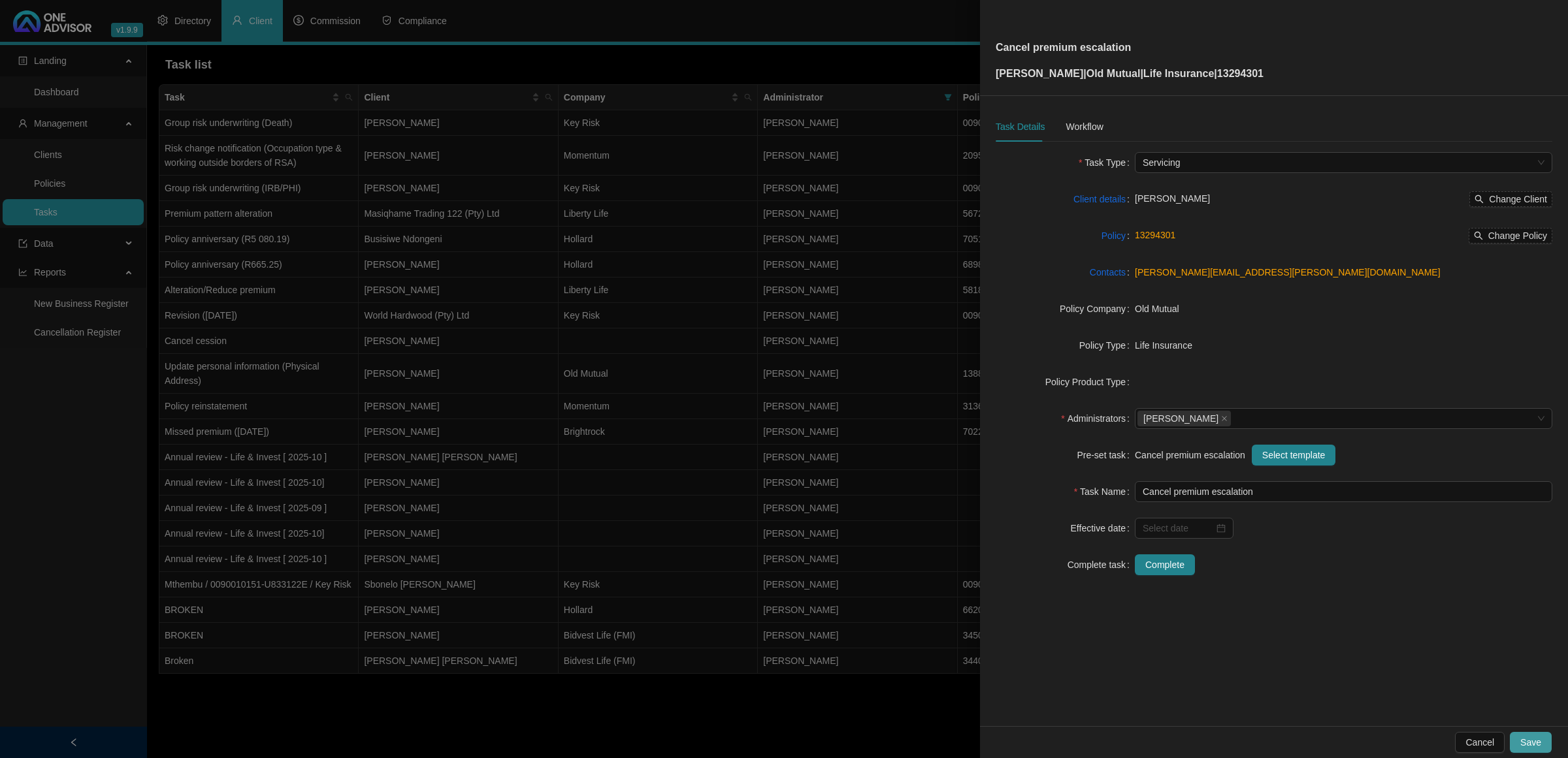
click at [1517, 739] on button "Save" at bounding box center [1530, 742] width 42 height 20
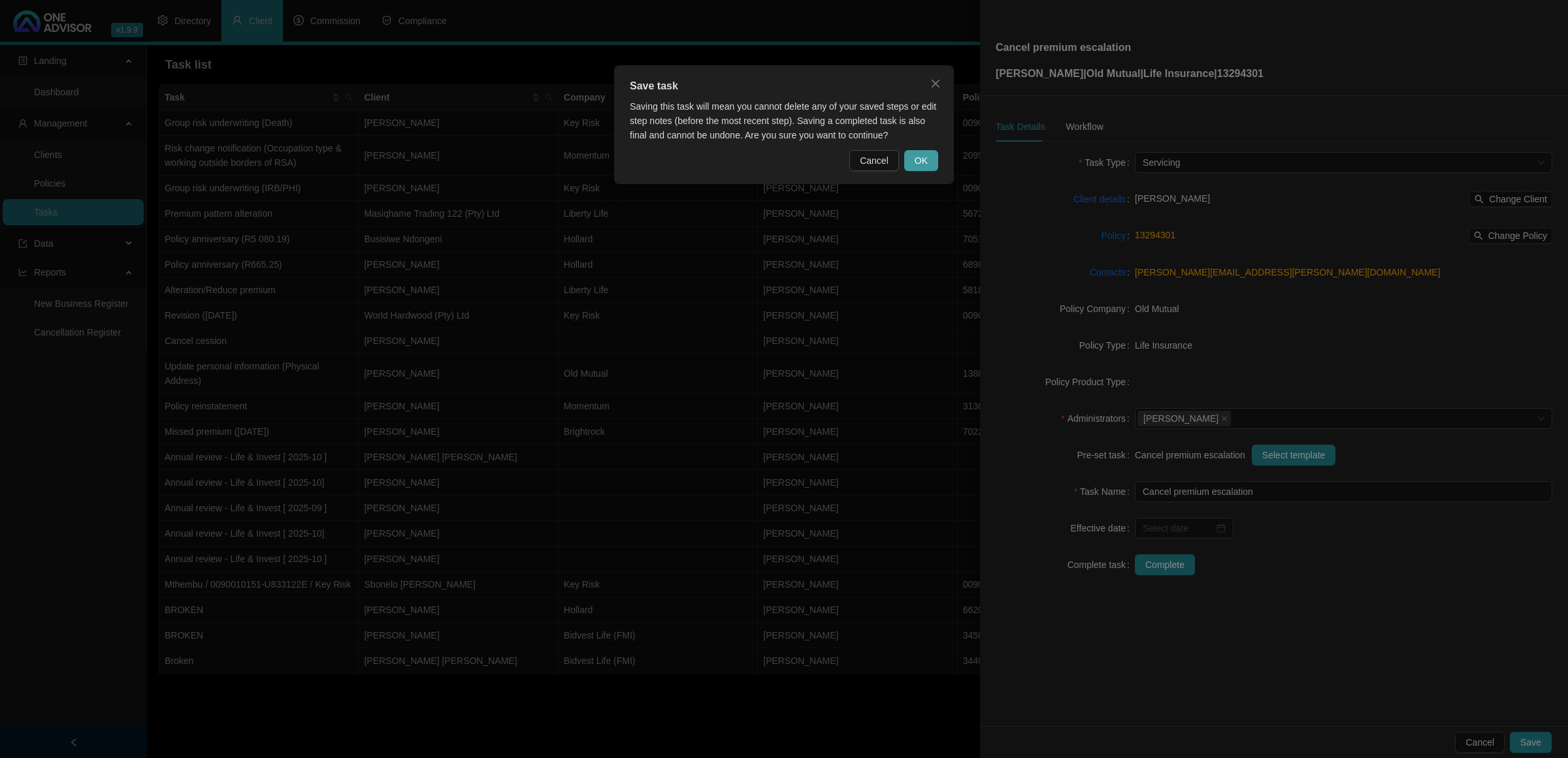
click at [912, 168] on button "OK" at bounding box center [921, 161] width 34 height 20
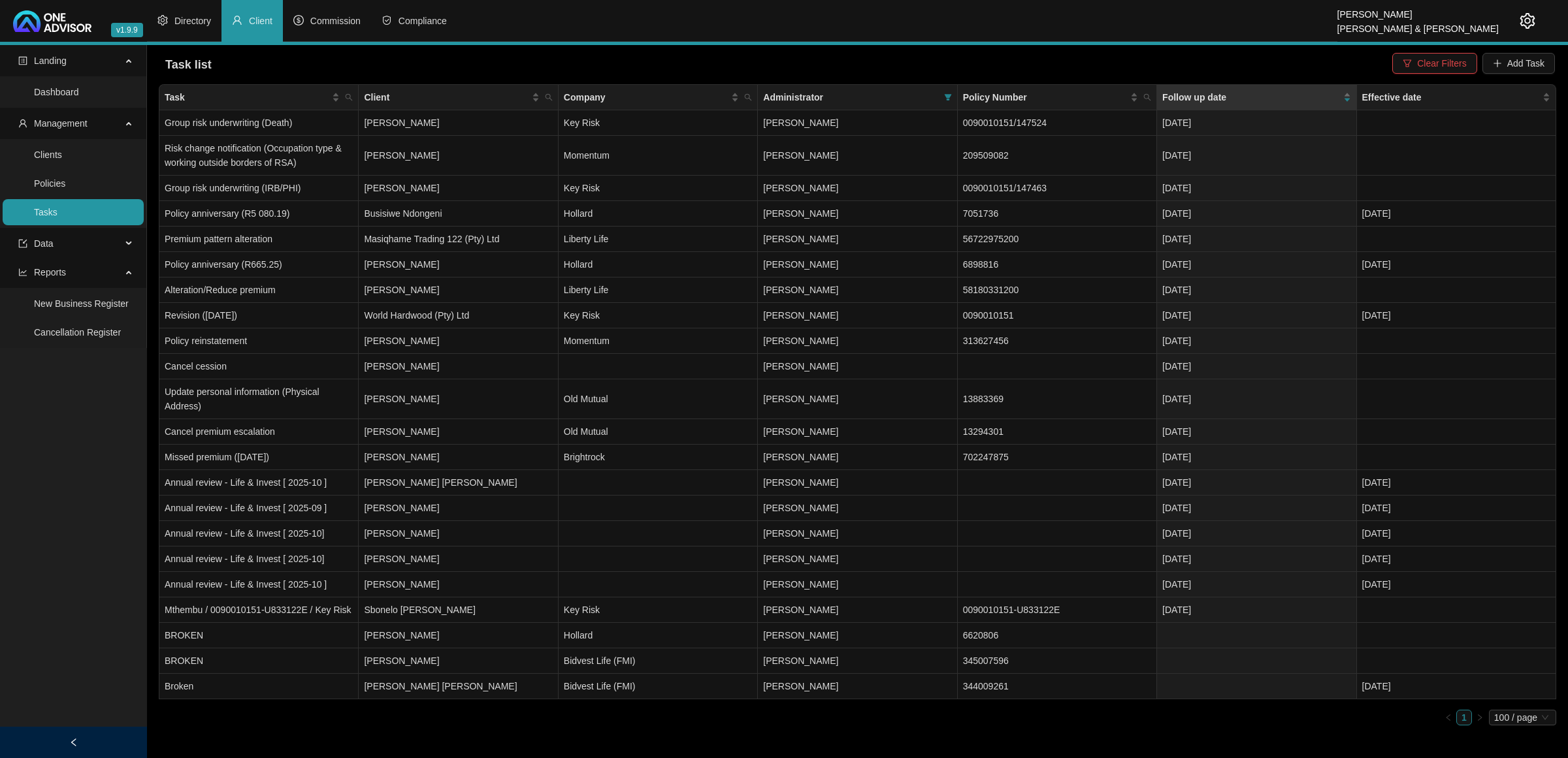
click at [58, 216] on link "Tasks" at bounding box center [46, 212] width 23 height 10
click at [62, 155] on link "Clients" at bounding box center [48, 154] width 28 height 10
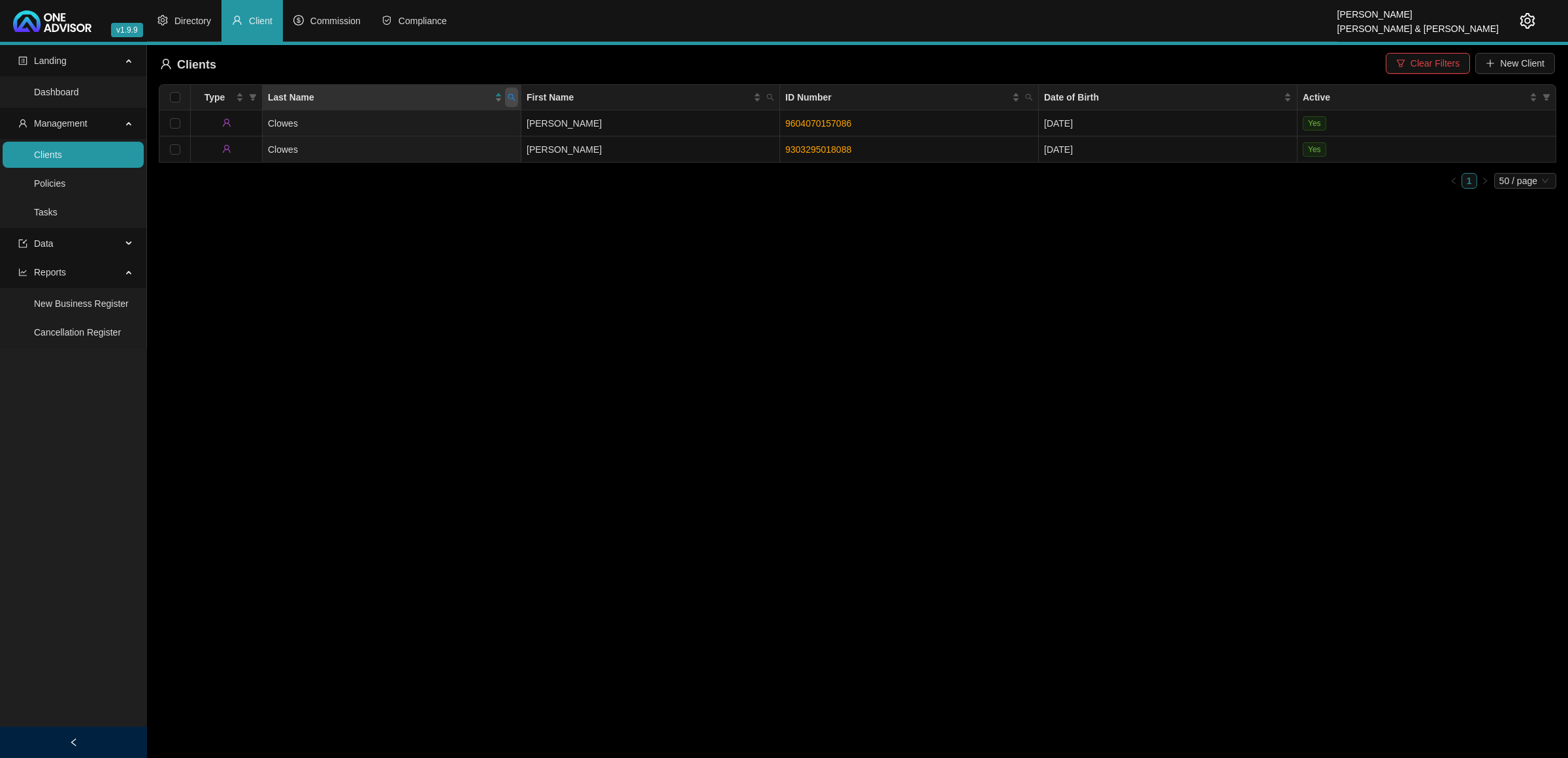
click at [507, 94] on icon "search" at bounding box center [511, 98] width 7 height 7
type input "k"
type input "lane"
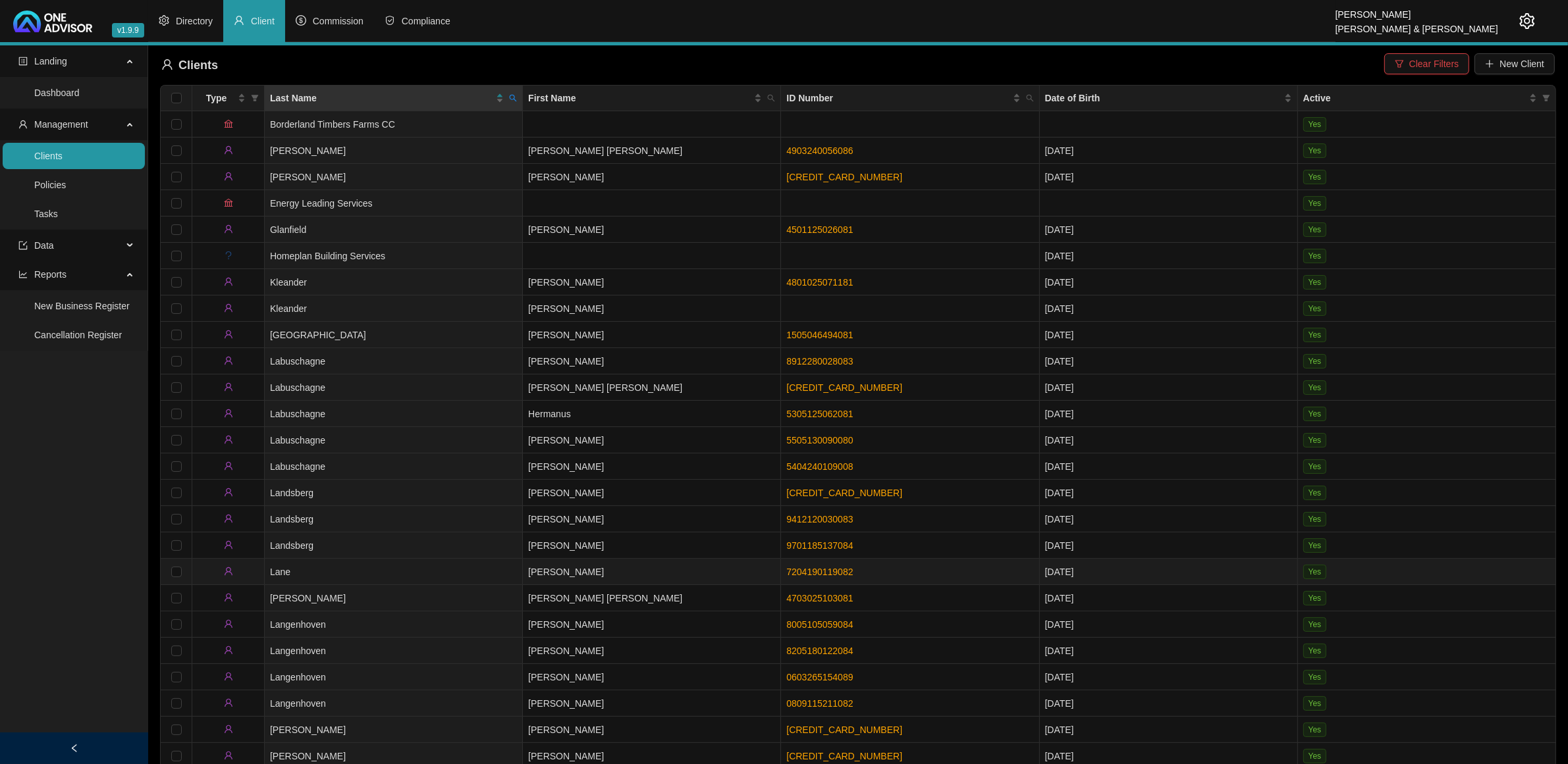
click at [471, 559] on td "Lane" at bounding box center [394, 572] width 259 height 26
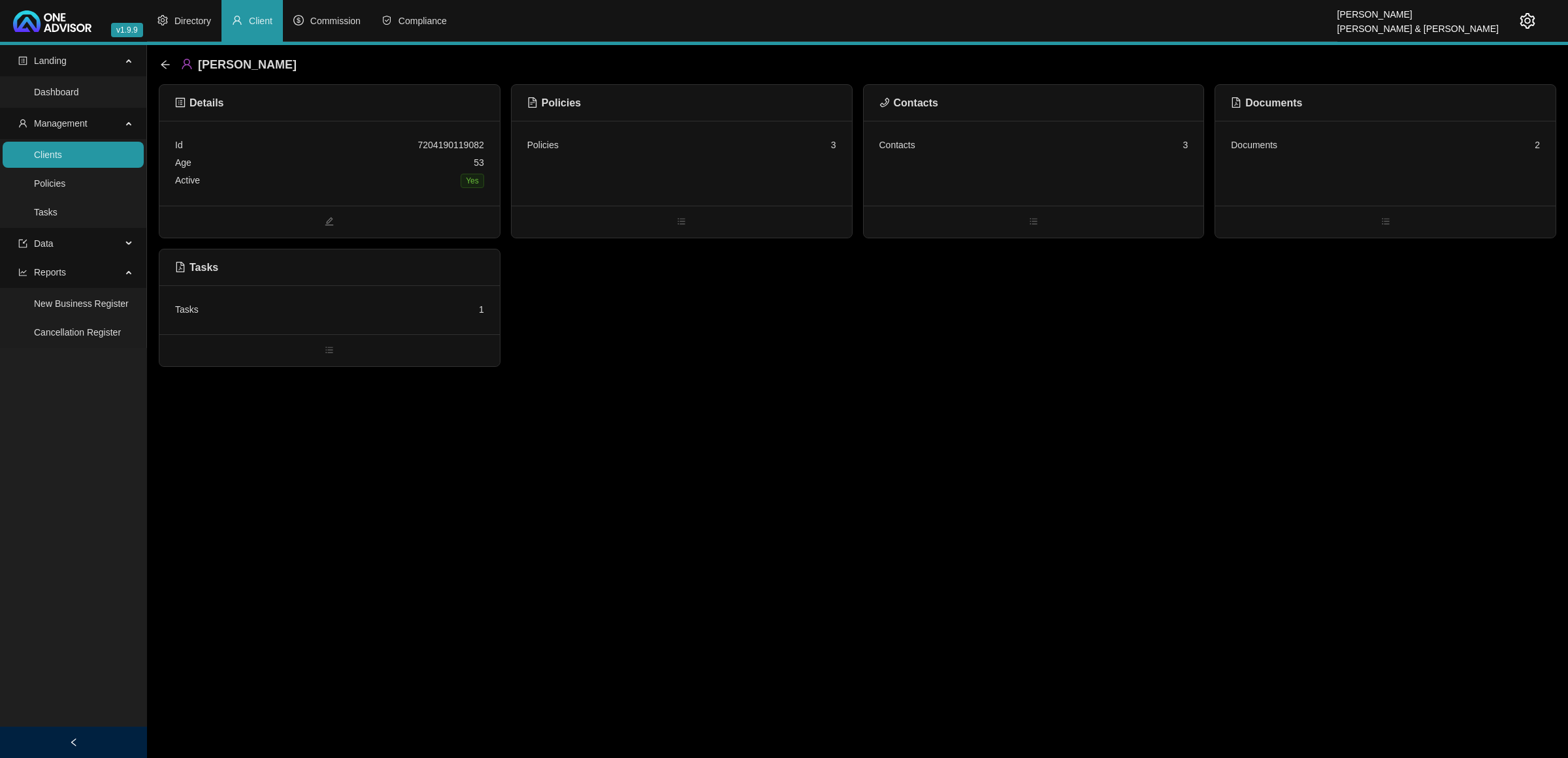
click at [360, 307] on div "Tasks 1" at bounding box center [329, 309] width 309 height 18
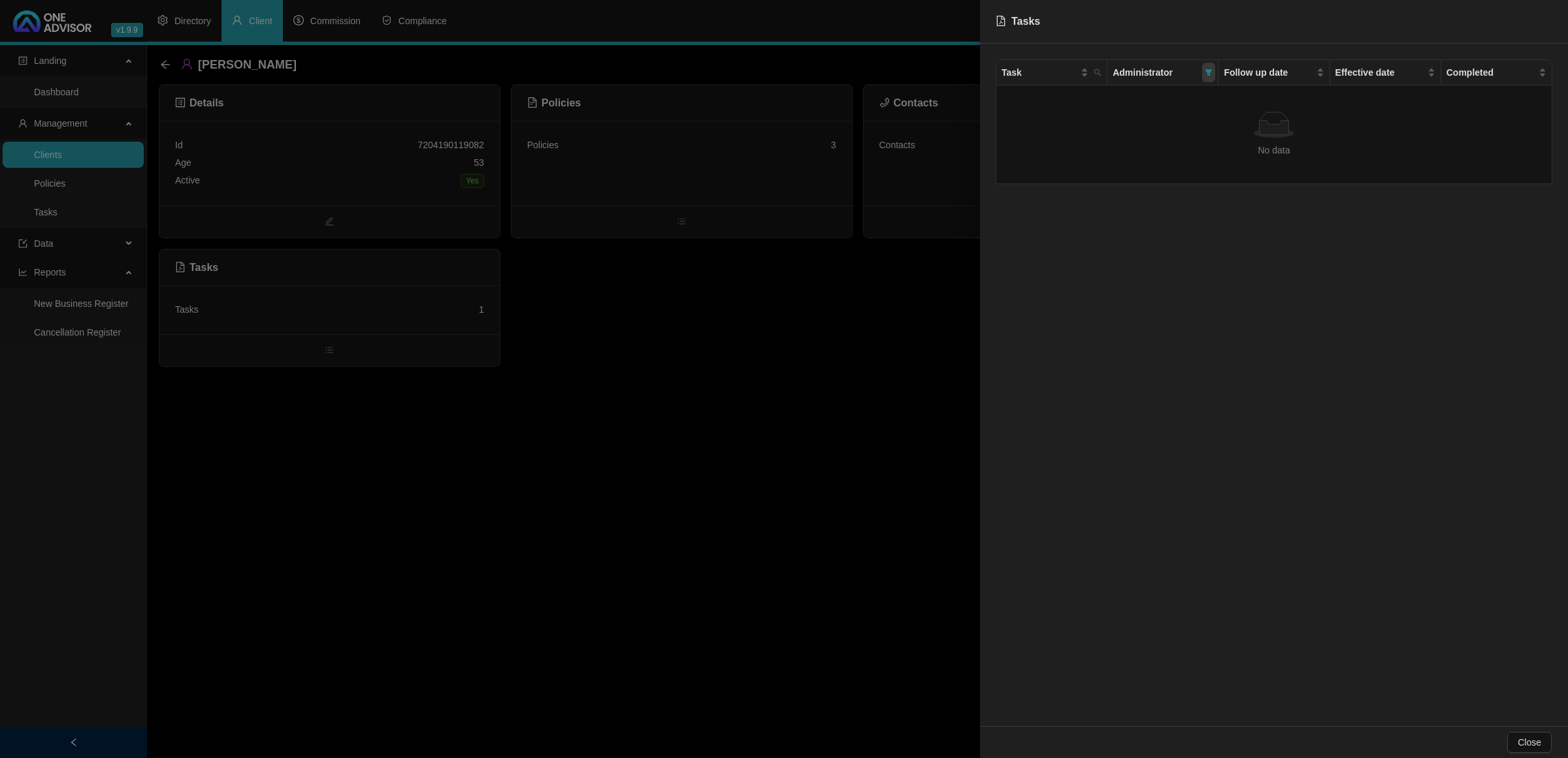
click at [1210, 72] on icon "filter" at bounding box center [1209, 72] width 7 height 7
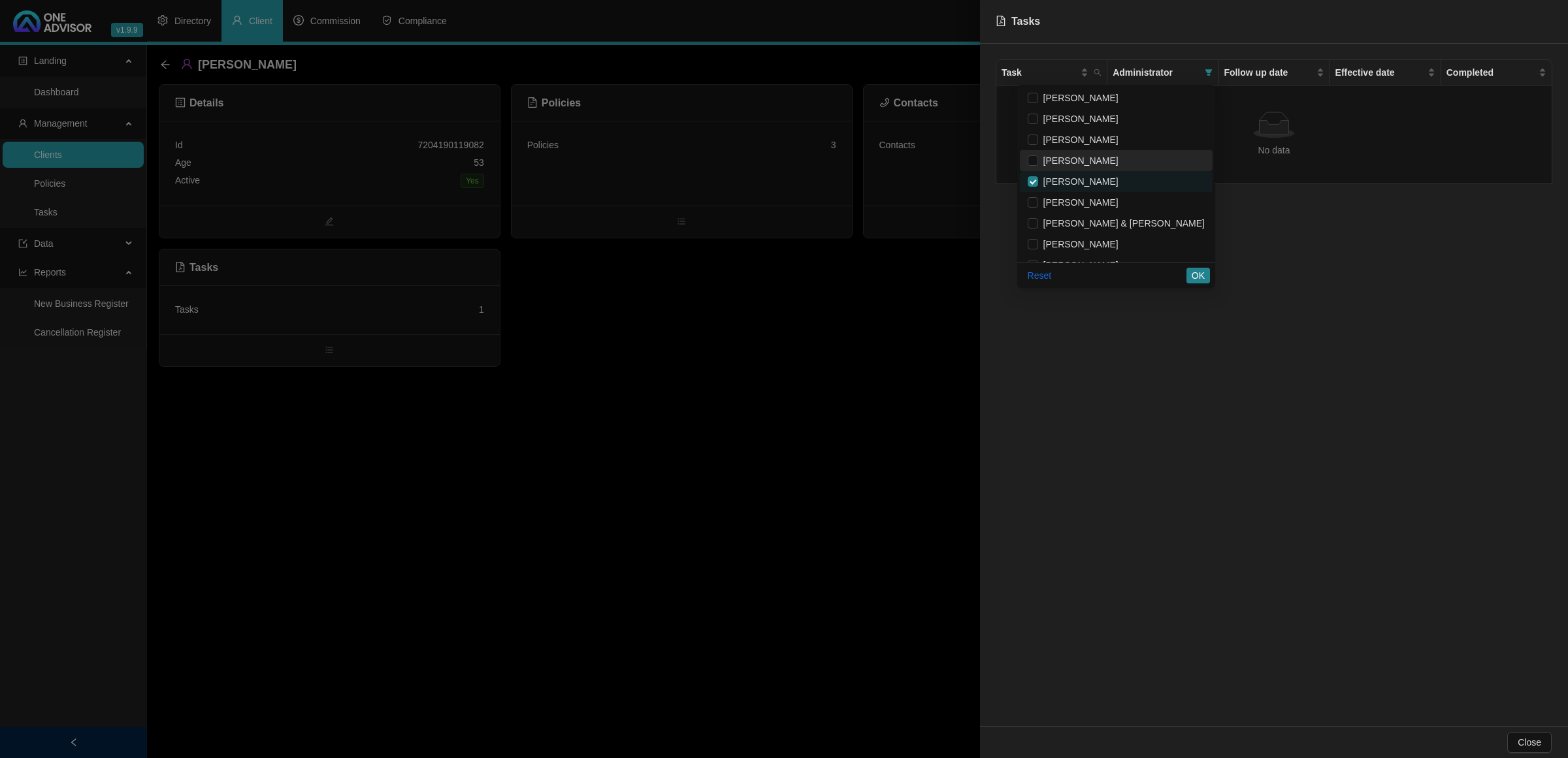
click at [1108, 170] on li "[PERSON_NAME]" at bounding box center [1115, 161] width 192 height 20
checkbox input "true"
click at [1106, 184] on span "[PERSON_NAME]" at bounding box center [1078, 181] width 80 height 10
checkbox input "false"
click at [1105, 166] on span "[PERSON_NAME]" at bounding box center [1116, 160] width 177 height 14
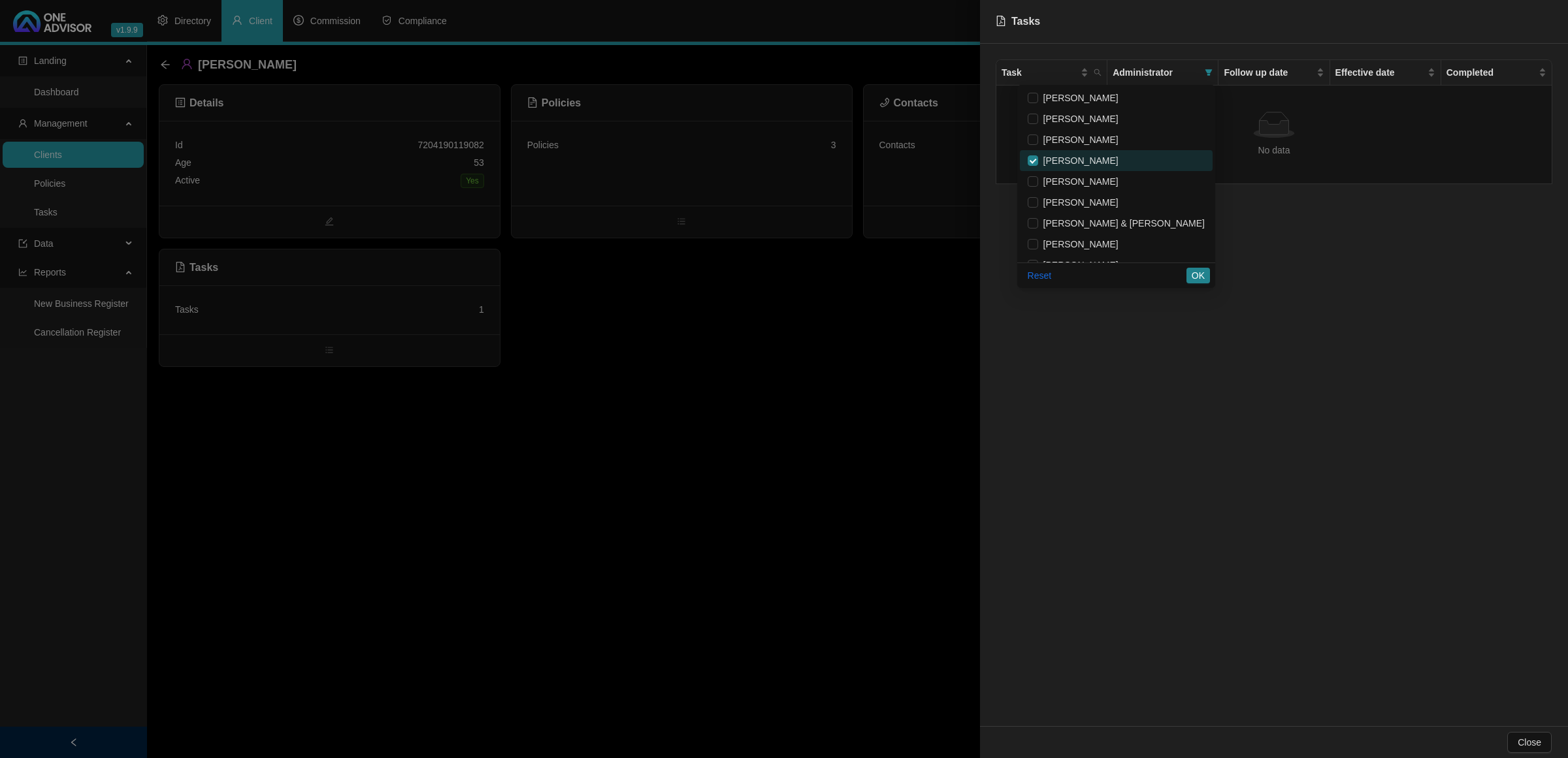
checkbox input "false"
click at [1194, 273] on span "OK" at bounding box center [1198, 275] width 13 height 14
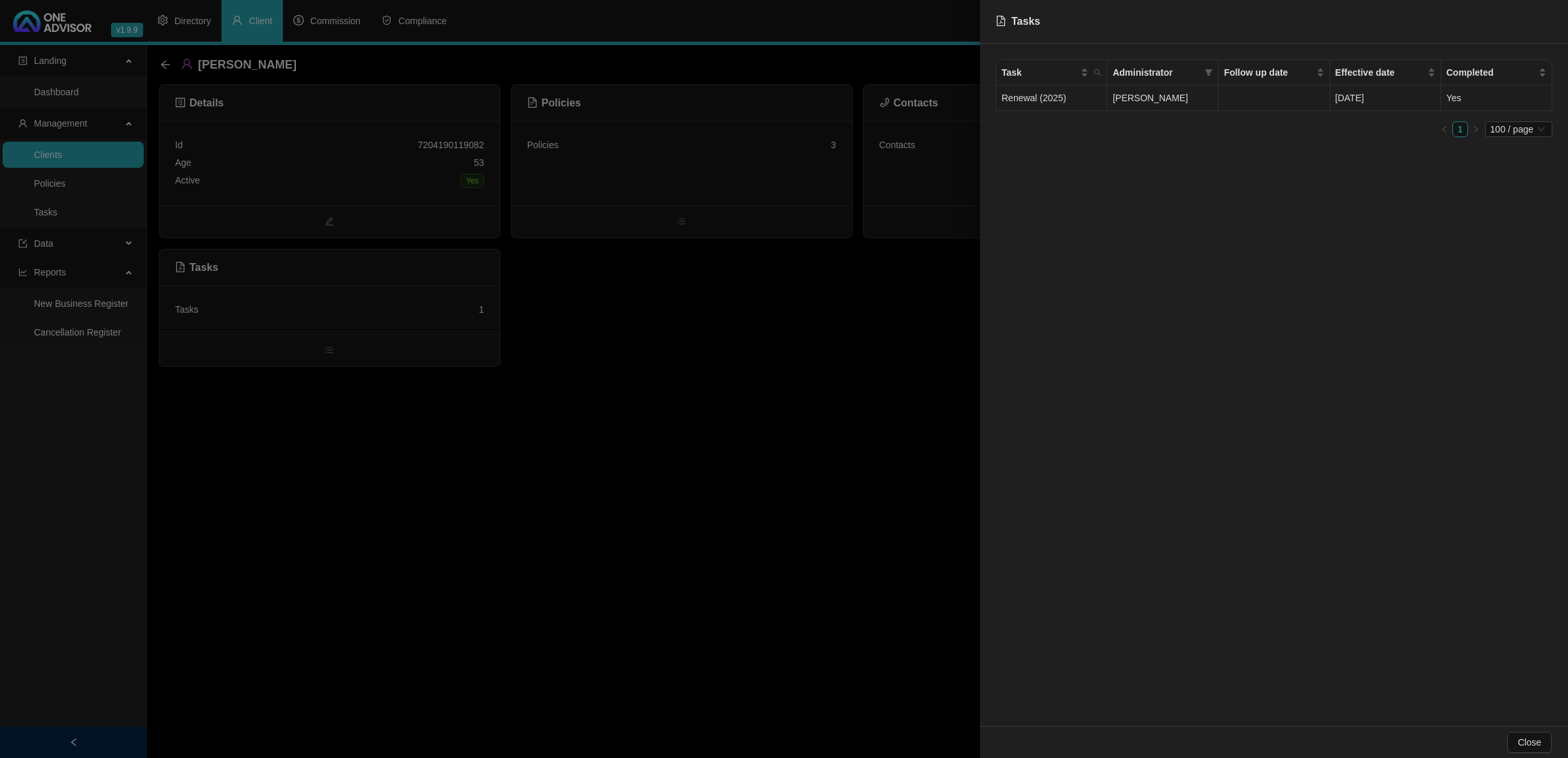
click at [1154, 109] on td "[PERSON_NAME]" at bounding box center [1162, 98] width 111 height 25
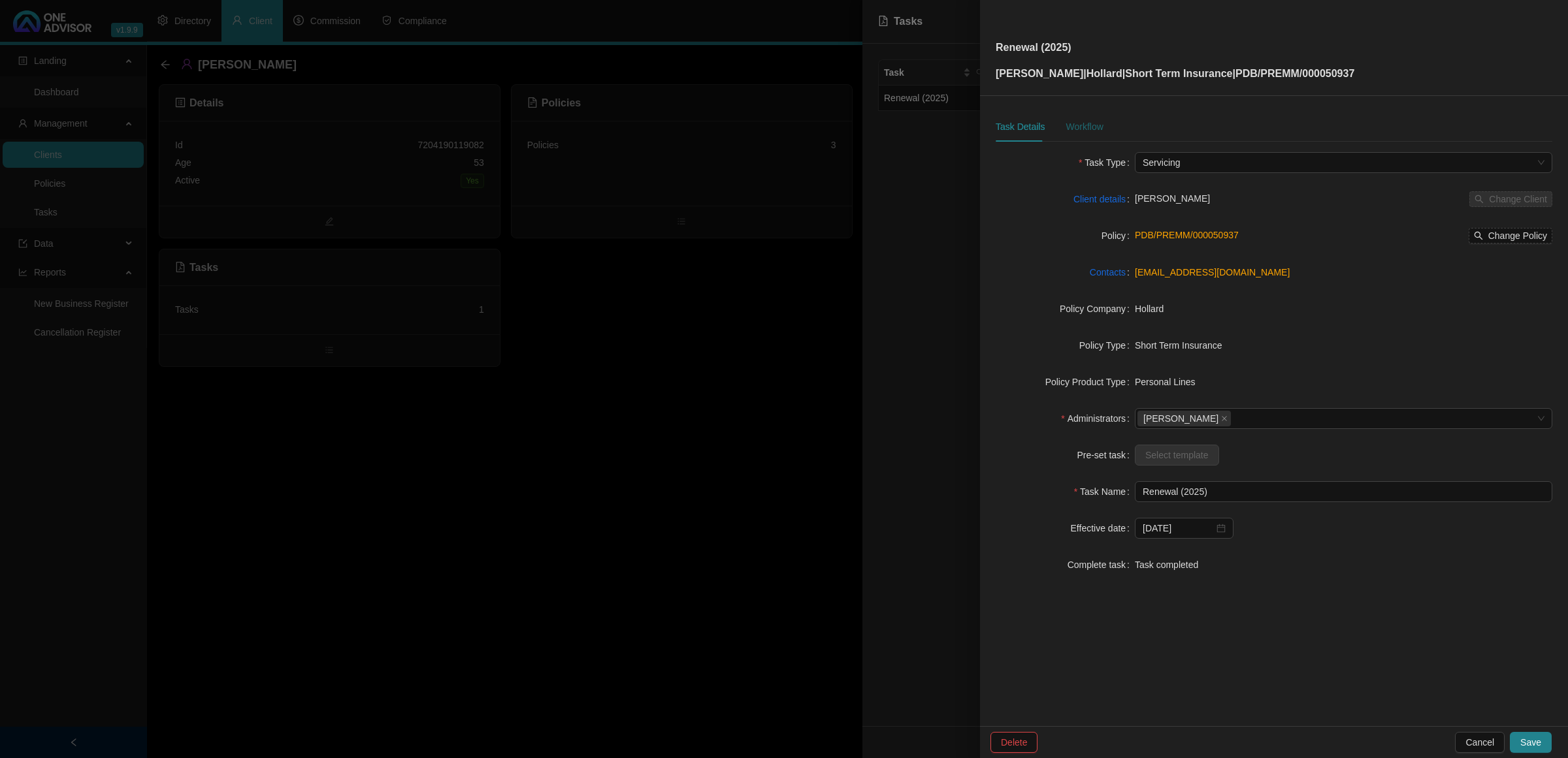
click at [1089, 131] on div "Workflow" at bounding box center [1084, 126] width 37 height 14
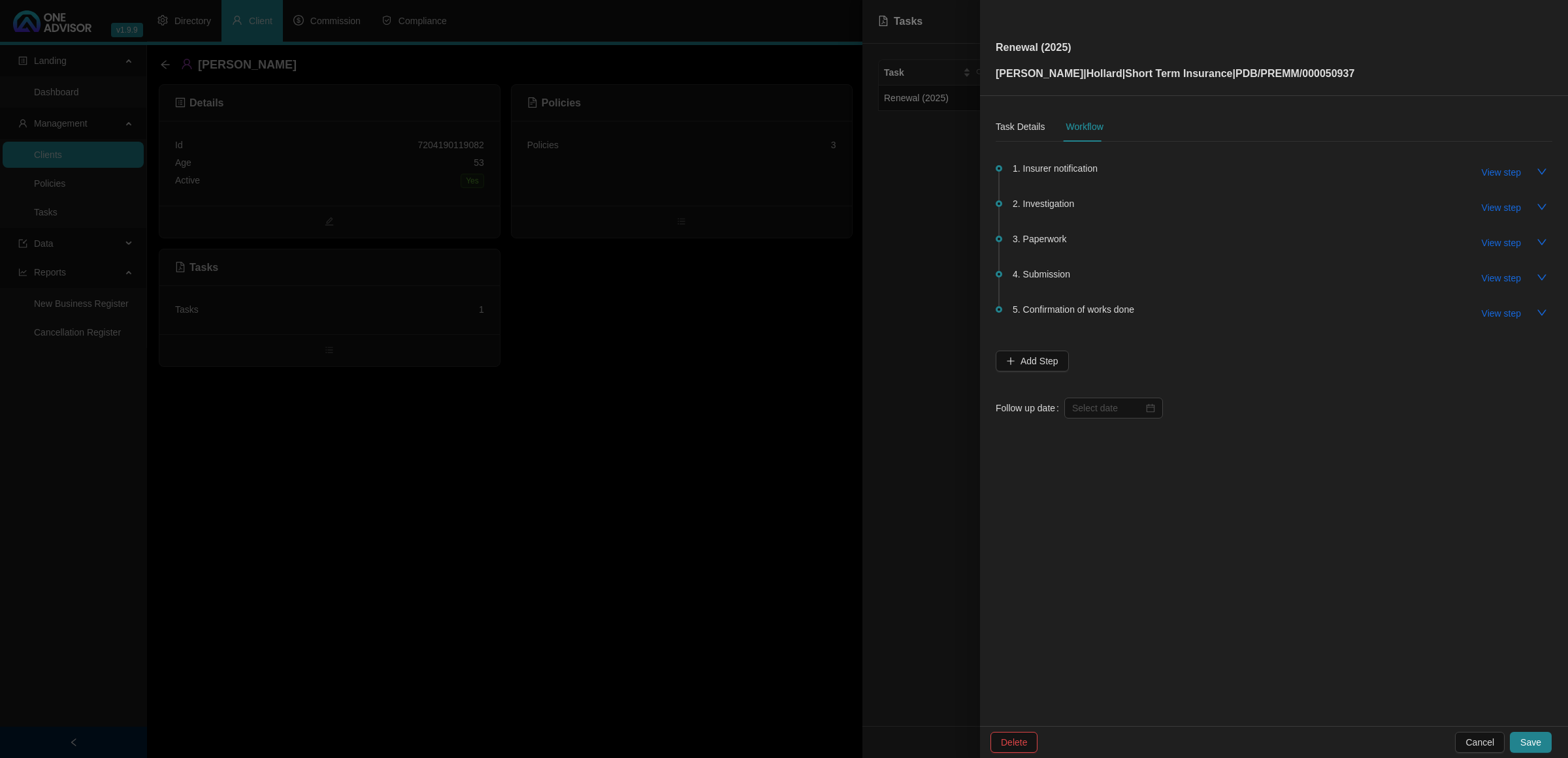
click at [534, 572] on div at bounding box center [784, 379] width 1568 height 758
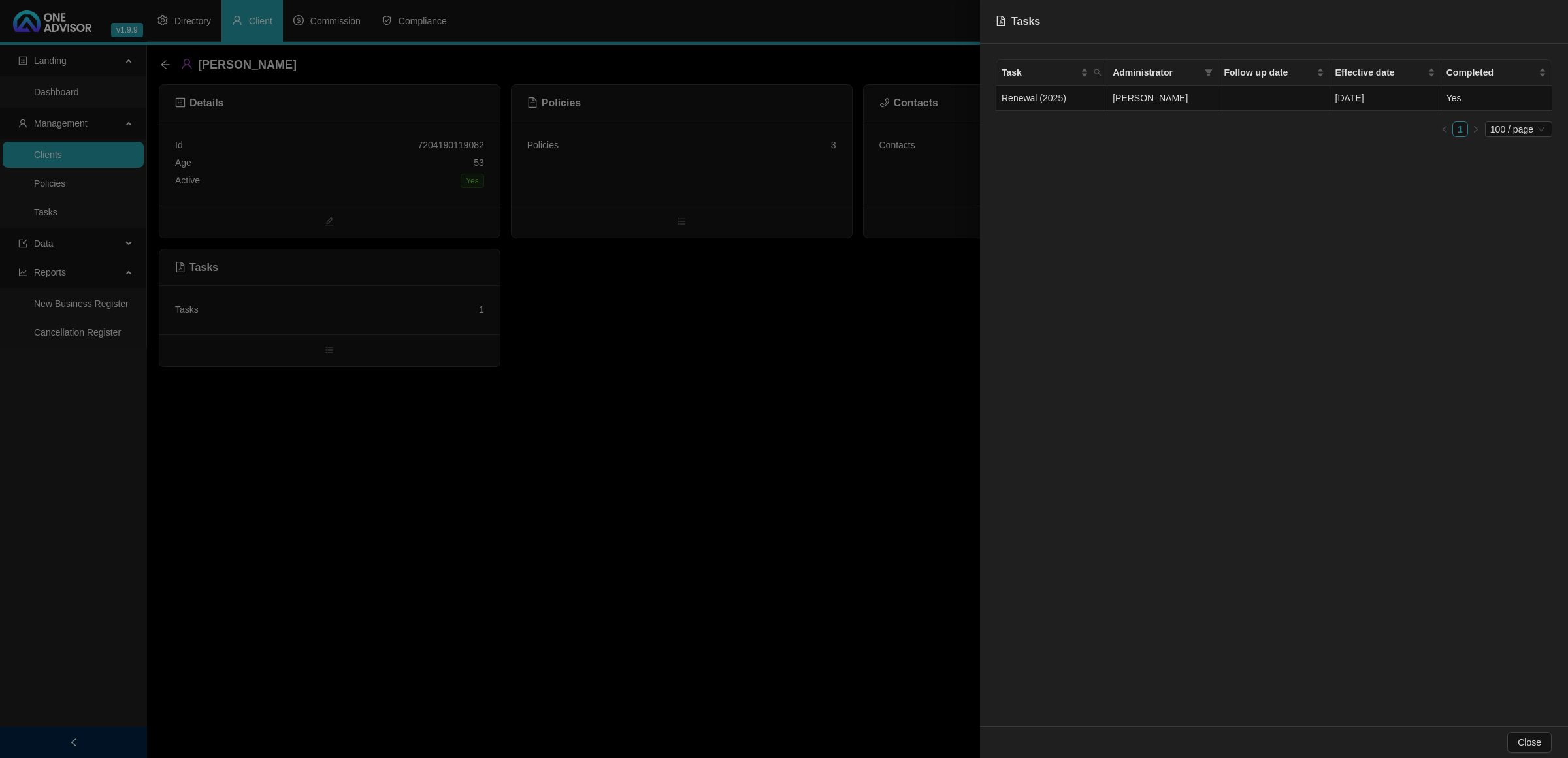
click at [181, 20] on div at bounding box center [784, 379] width 1568 height 758
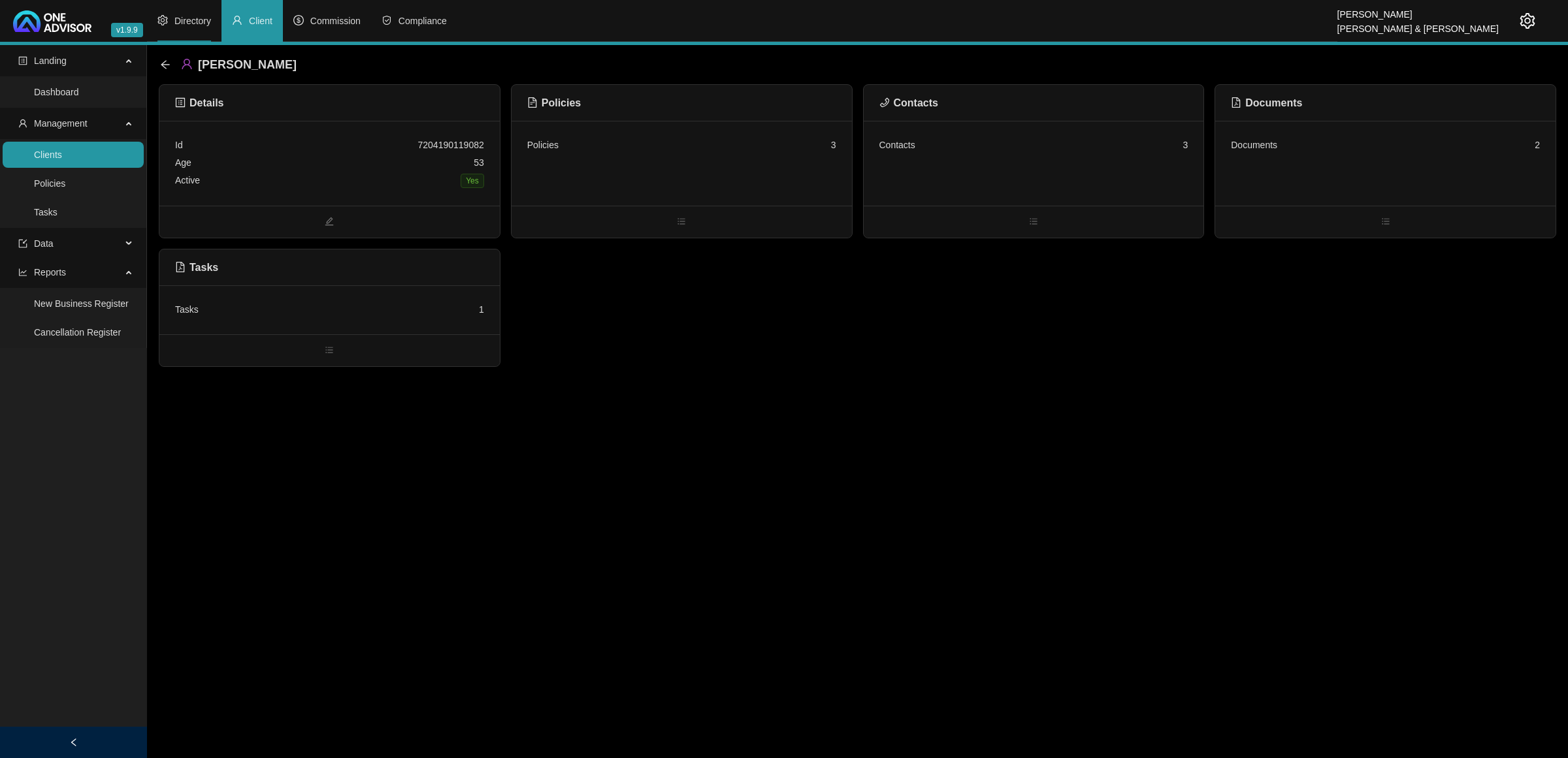
click at [181, 20] on span "Directory" at bounding box center [192, 20] width 36 height 10
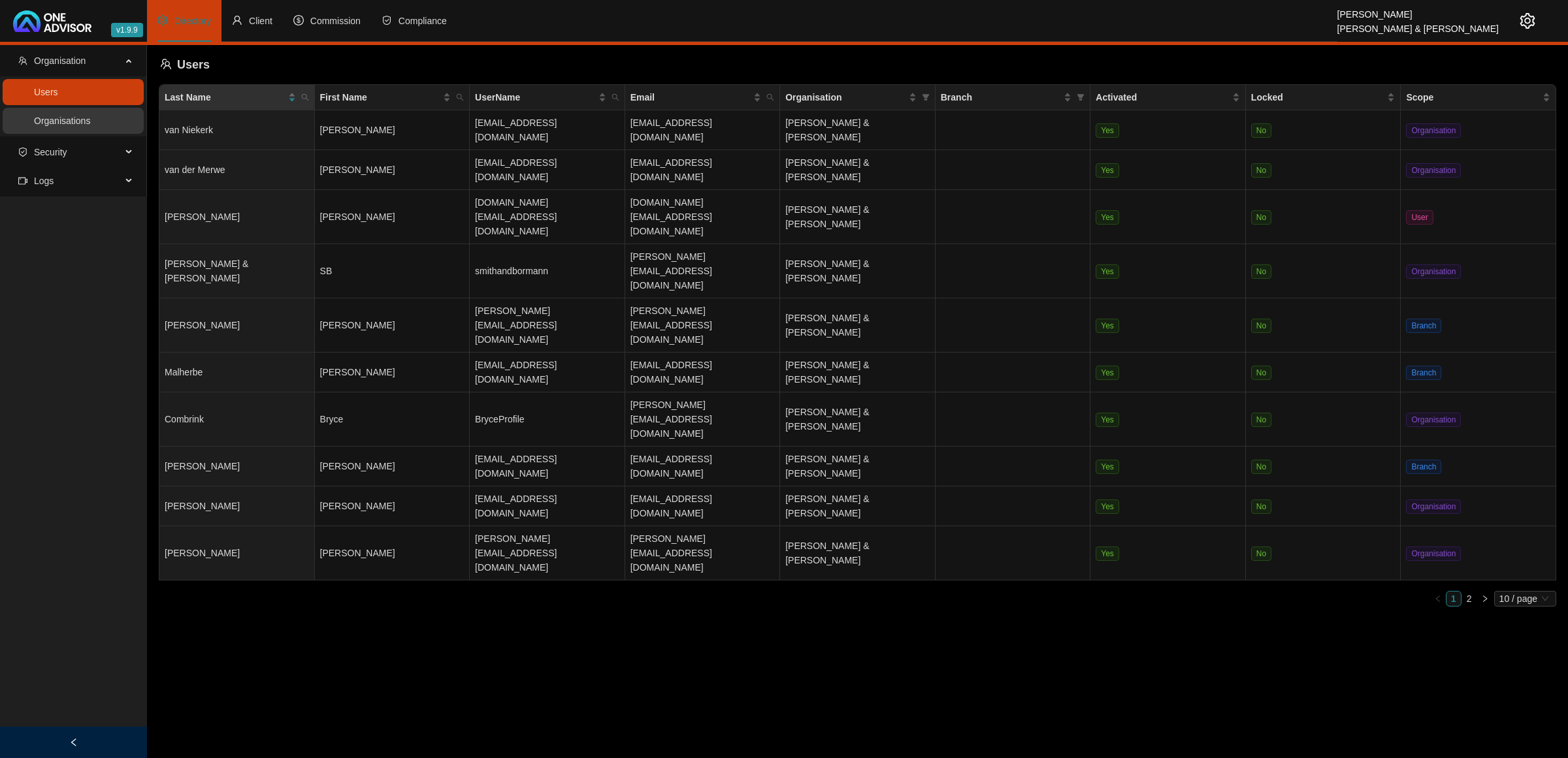
click at [59, 126] on link "Organisations" at bounding box center [62, 120] width 56 height 10
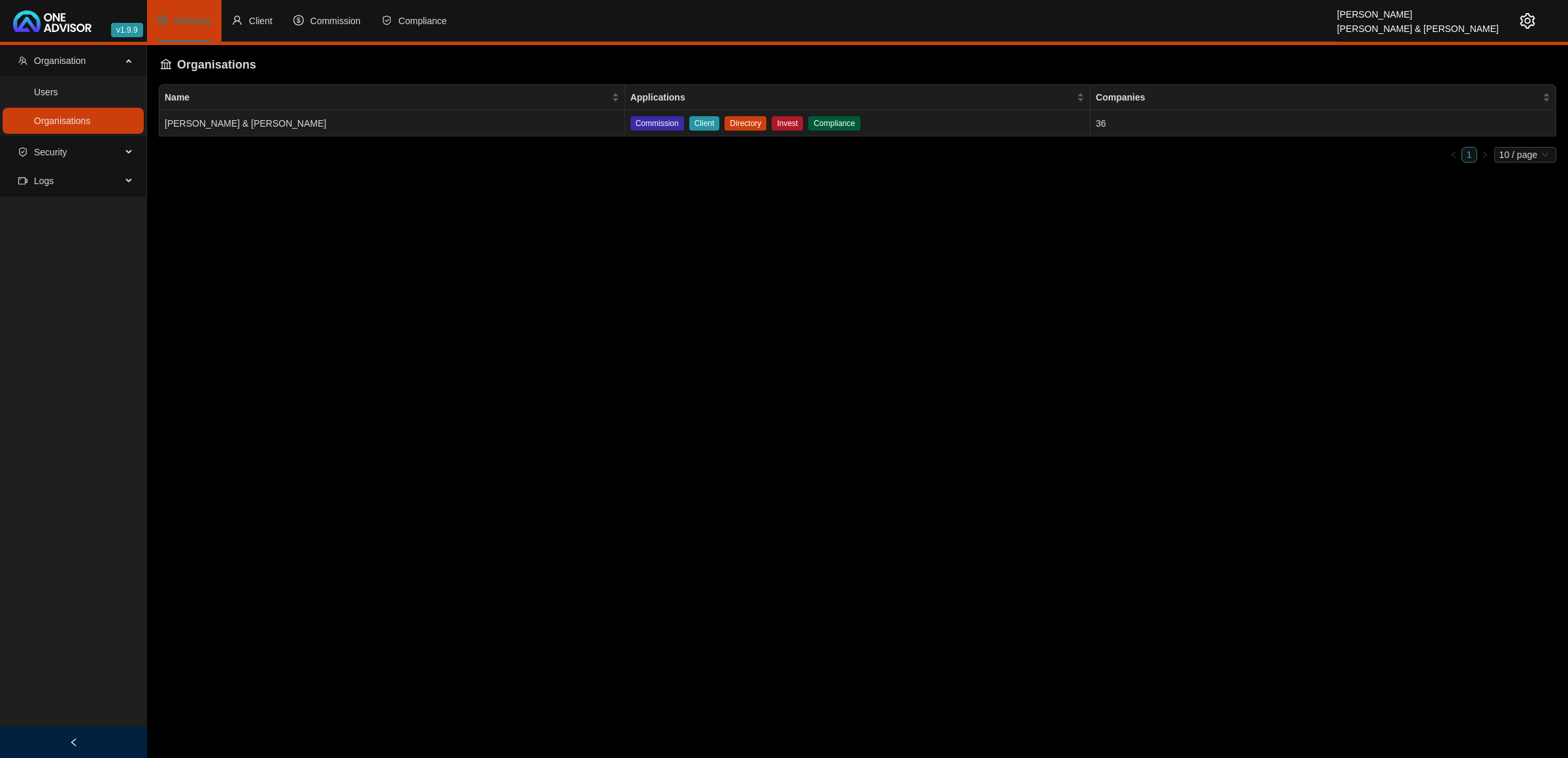
click at [481, 122] on td "[PERSON_NAME] & [PERSON_NAME]" at bounding box center [392, 124] width 466 height 26
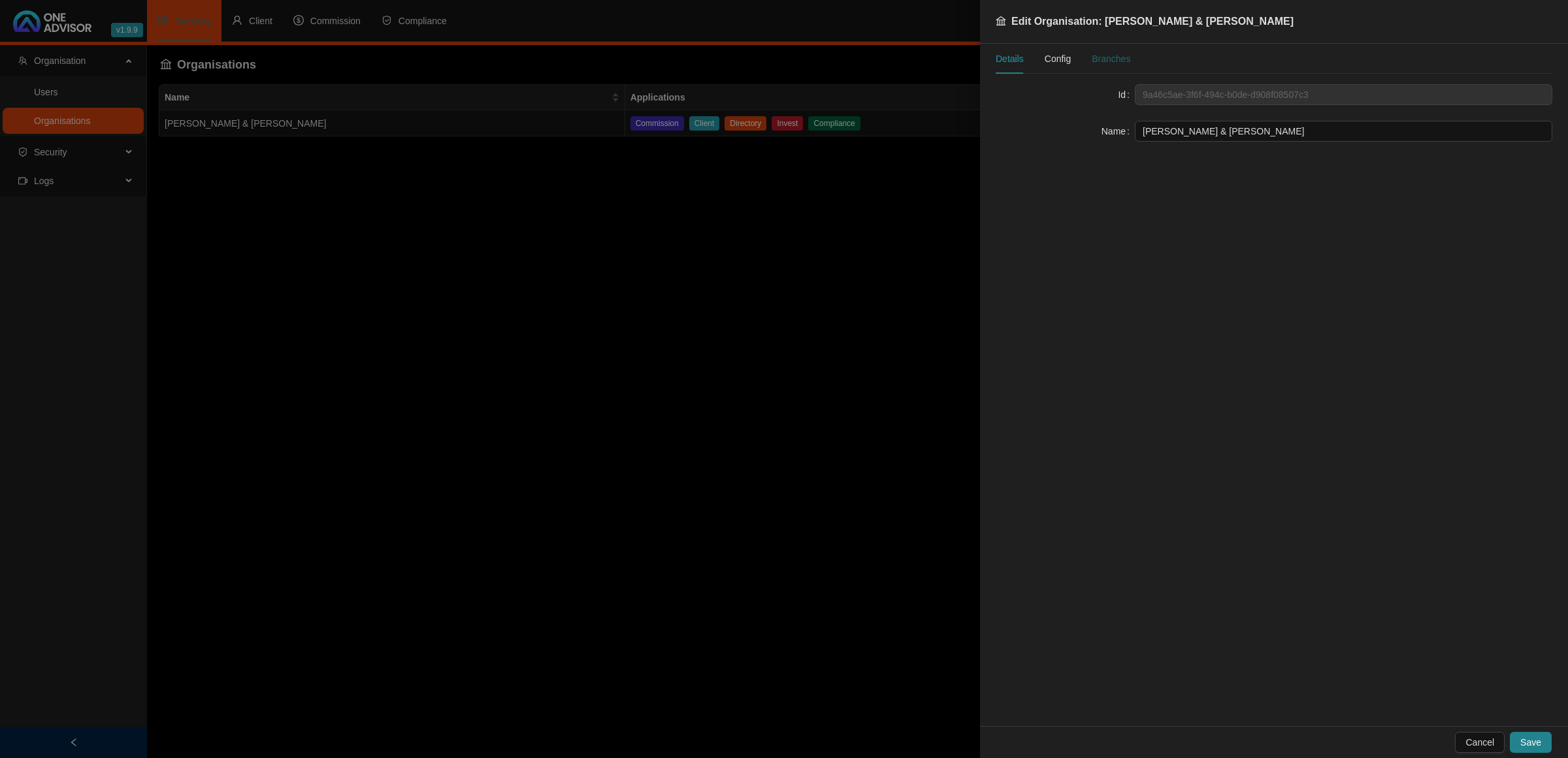
click at [1111, 58] on div "Branches" at bounding box center [1111, 59] width 38 height 14
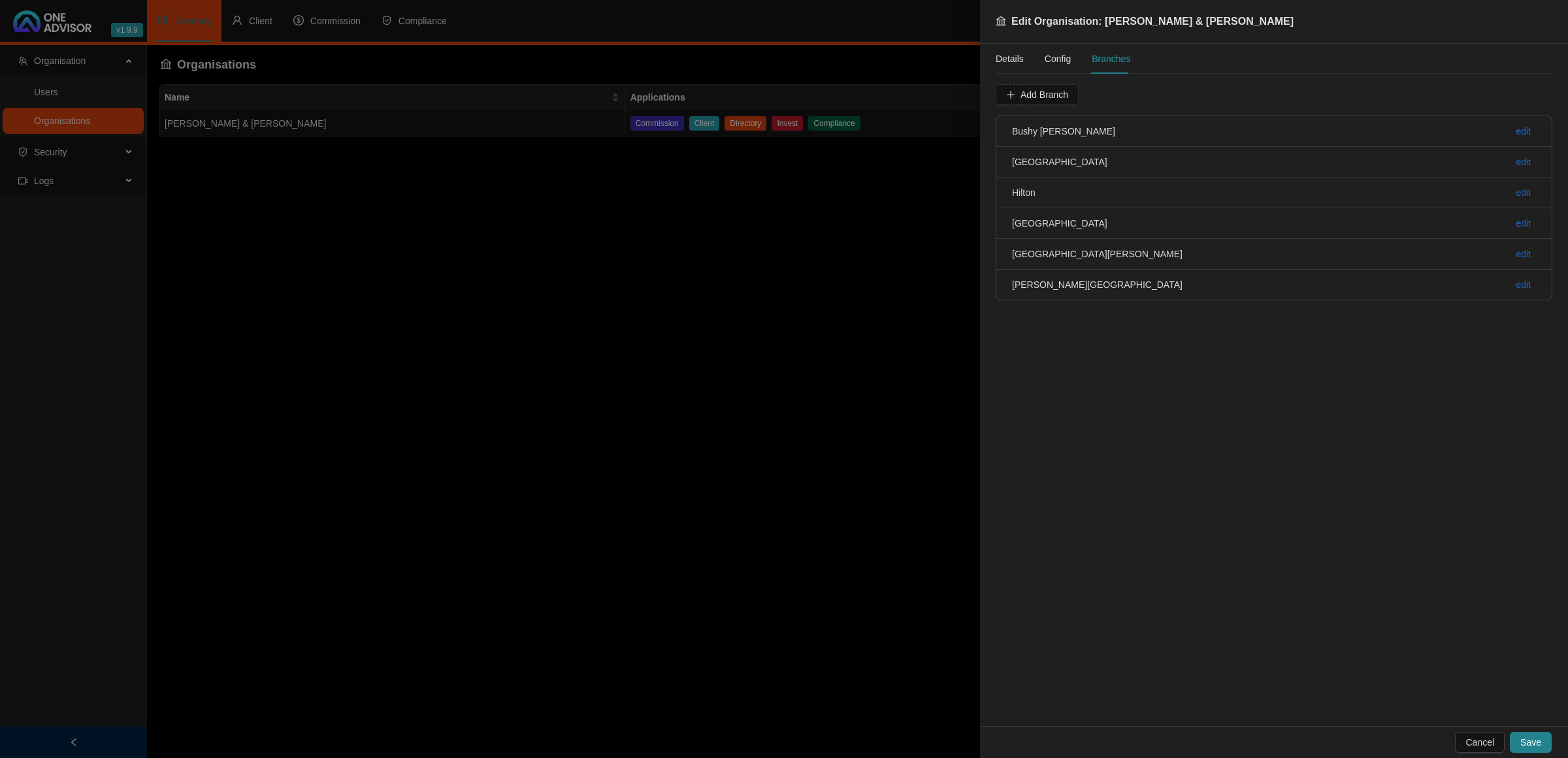
click at [1056, 59] on span "Config" at bounding box center [1058, 59] width 26 height 9
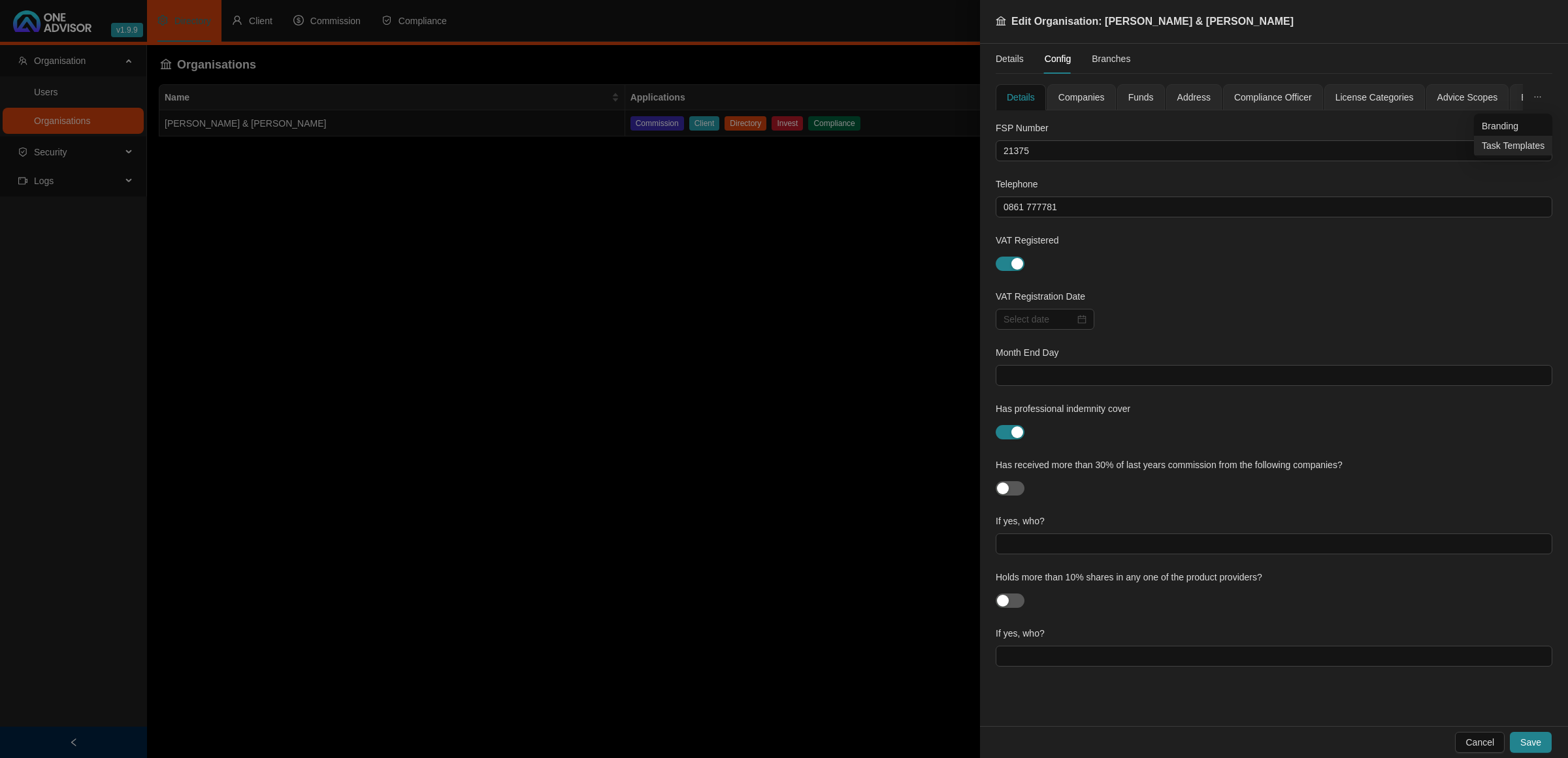
click at [1510, 144] on span "Task Templates" at bounding box center [1512, 145] width 62 height 14
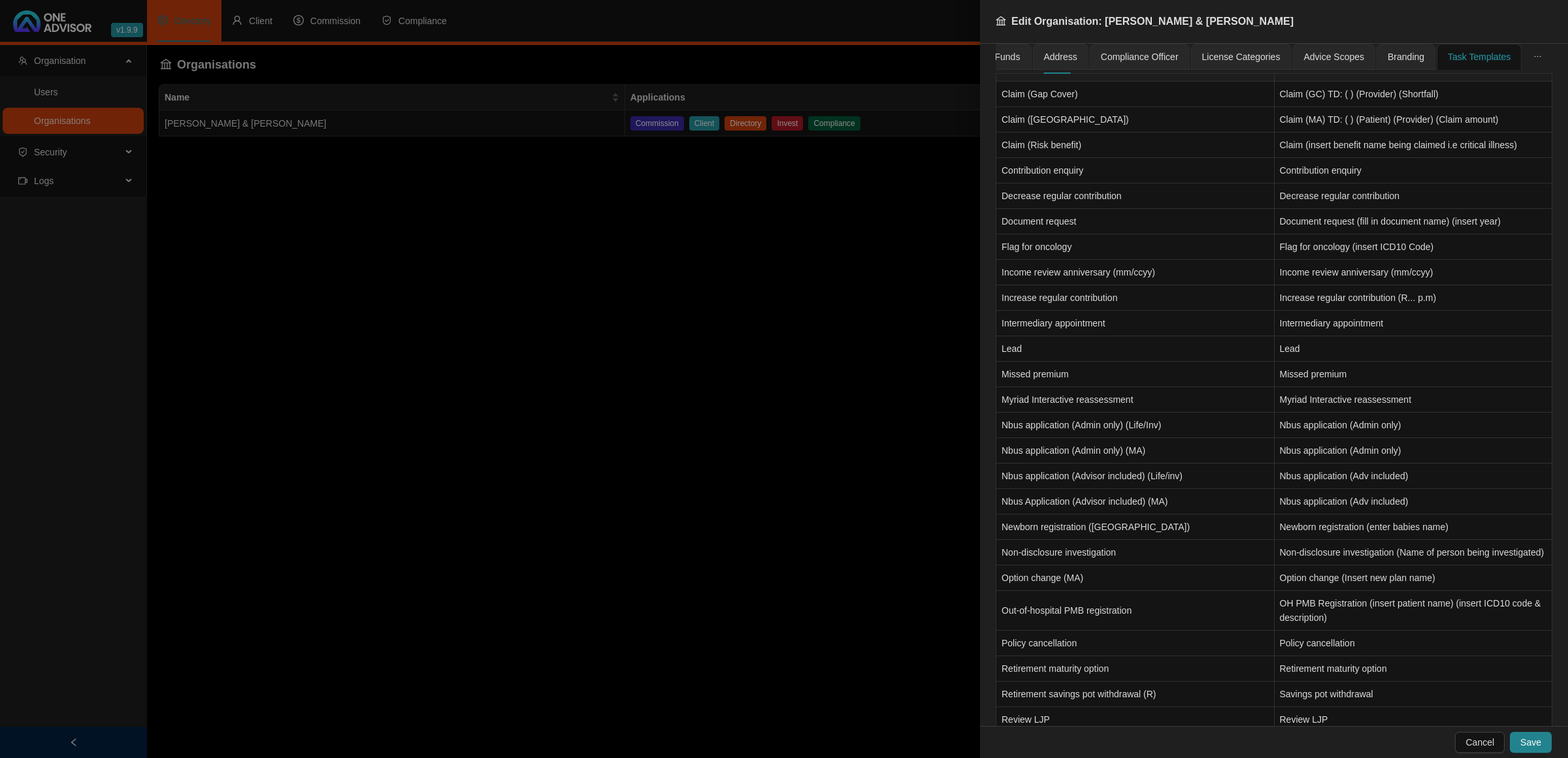
scroll to position [955, 0]
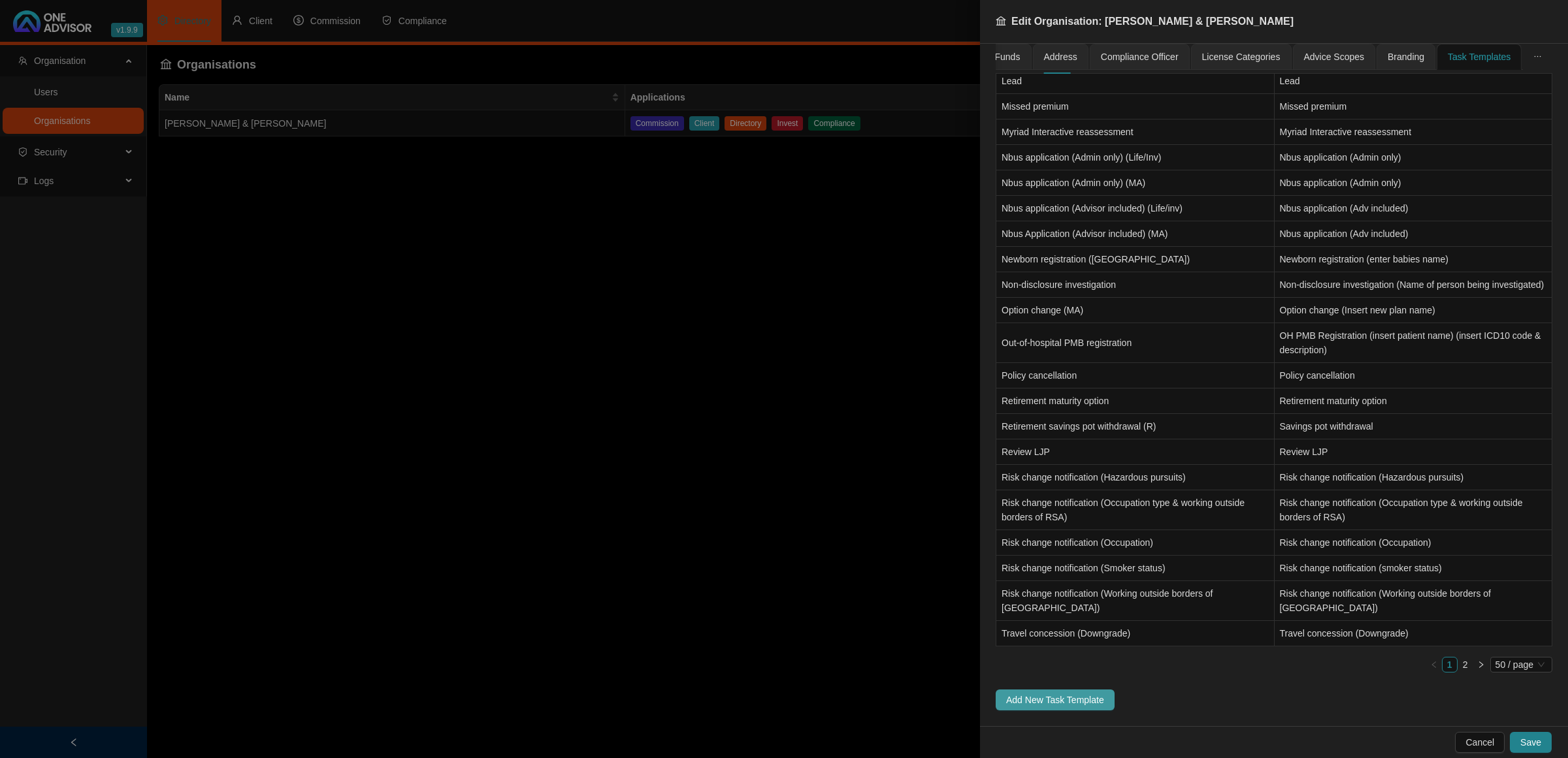
click at [1052, 702] on span "Add New Task Template" at bounding box center [1054, 699] width 98 height 14
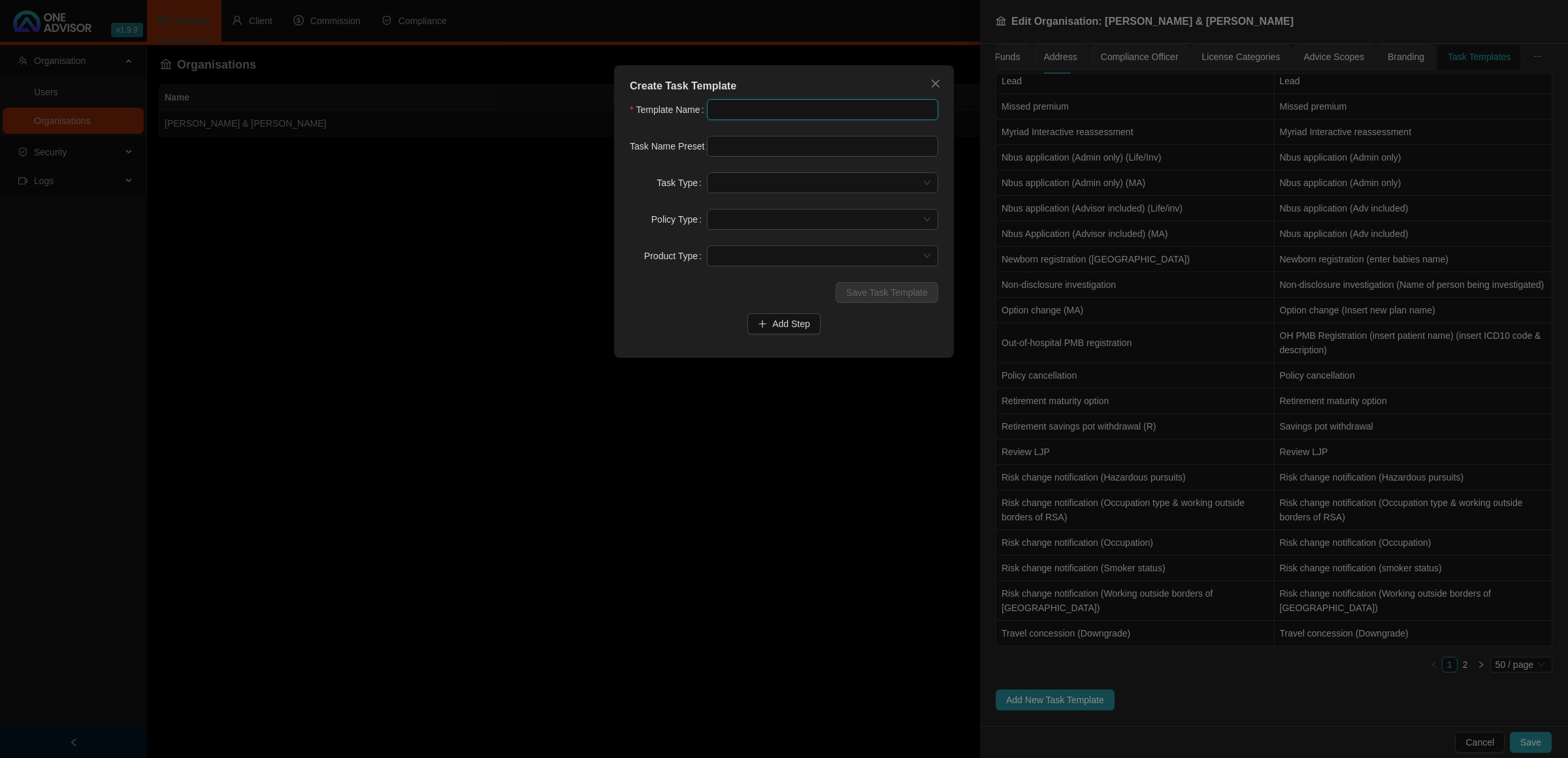
click at [784, 112] on input "text" at bounding box center [823, 110] width 231 height 20
click at [463, 368] on div "Create Task Template Template Name Task Name Preset Task Type Policy Type Produ…" at bounding box center [784, 379] width 1568 height 758
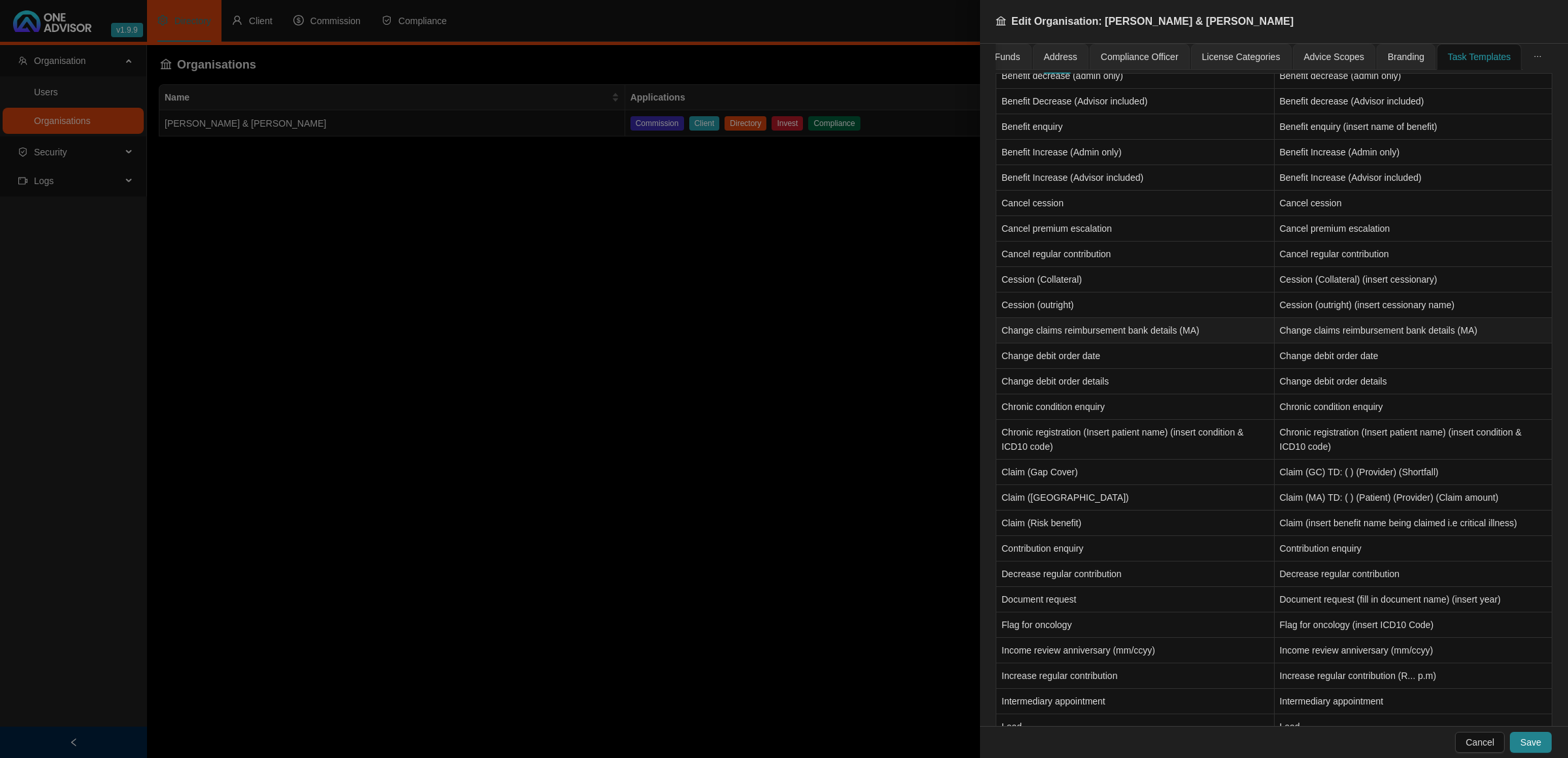
scroll to position [0, 0]
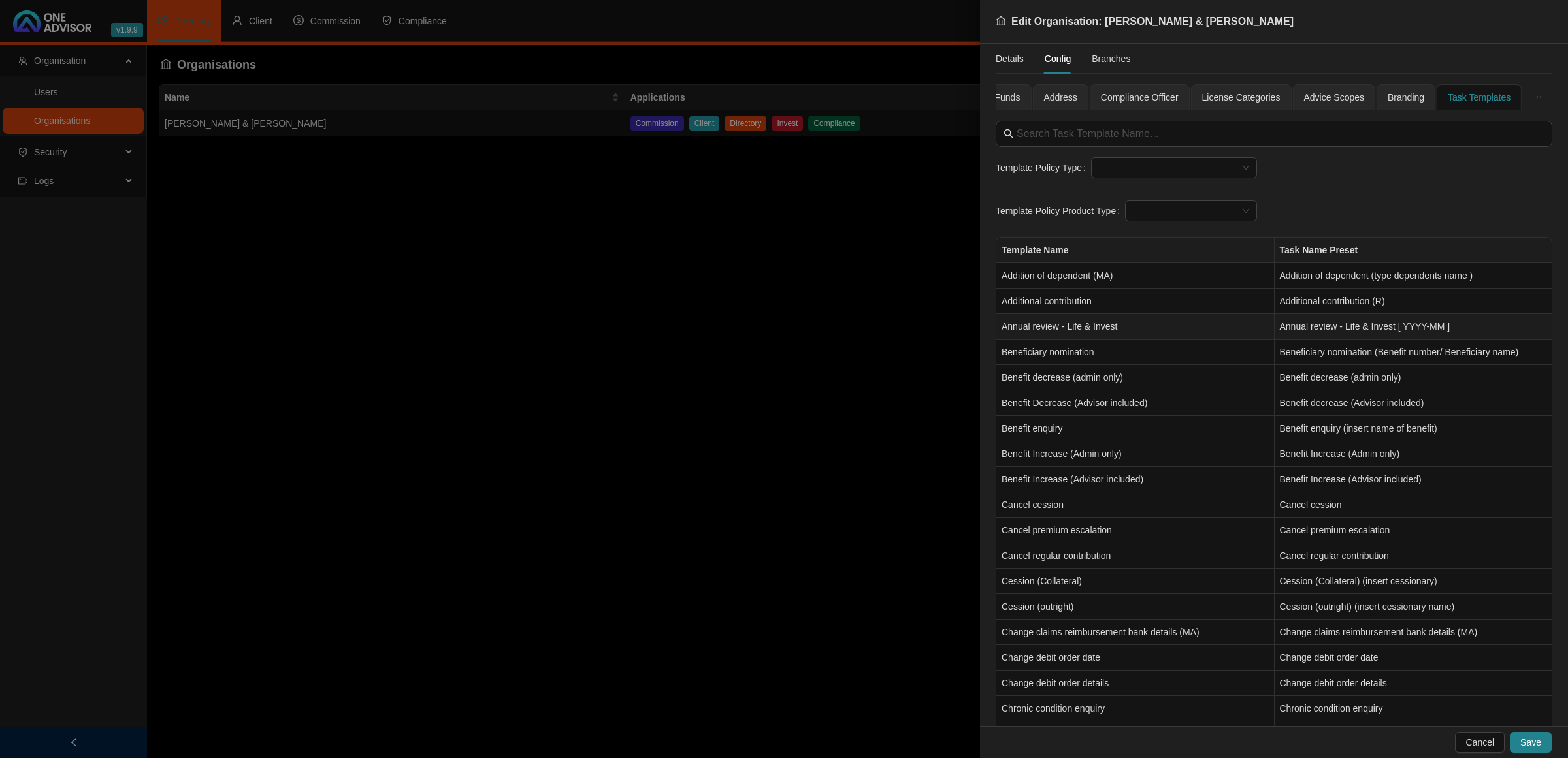
click at [1082, 327] on td "Annual review - Life & Invest" at bounding box center [1135, 326] width 278 height 25
click at [1047, 328] on td "Annual review - Life & Invest" at bounding box center [1135, 326] width 278 height 25
click at [1346, 333] on td "Annual review - Life & Invest [ YYYY-MM ]" at bounding box center [1413, 326] width 278 height 25
click at [1248, 359] on td "Beneficiary nomination" at bounding box center [1135, 352] width 278 height 25
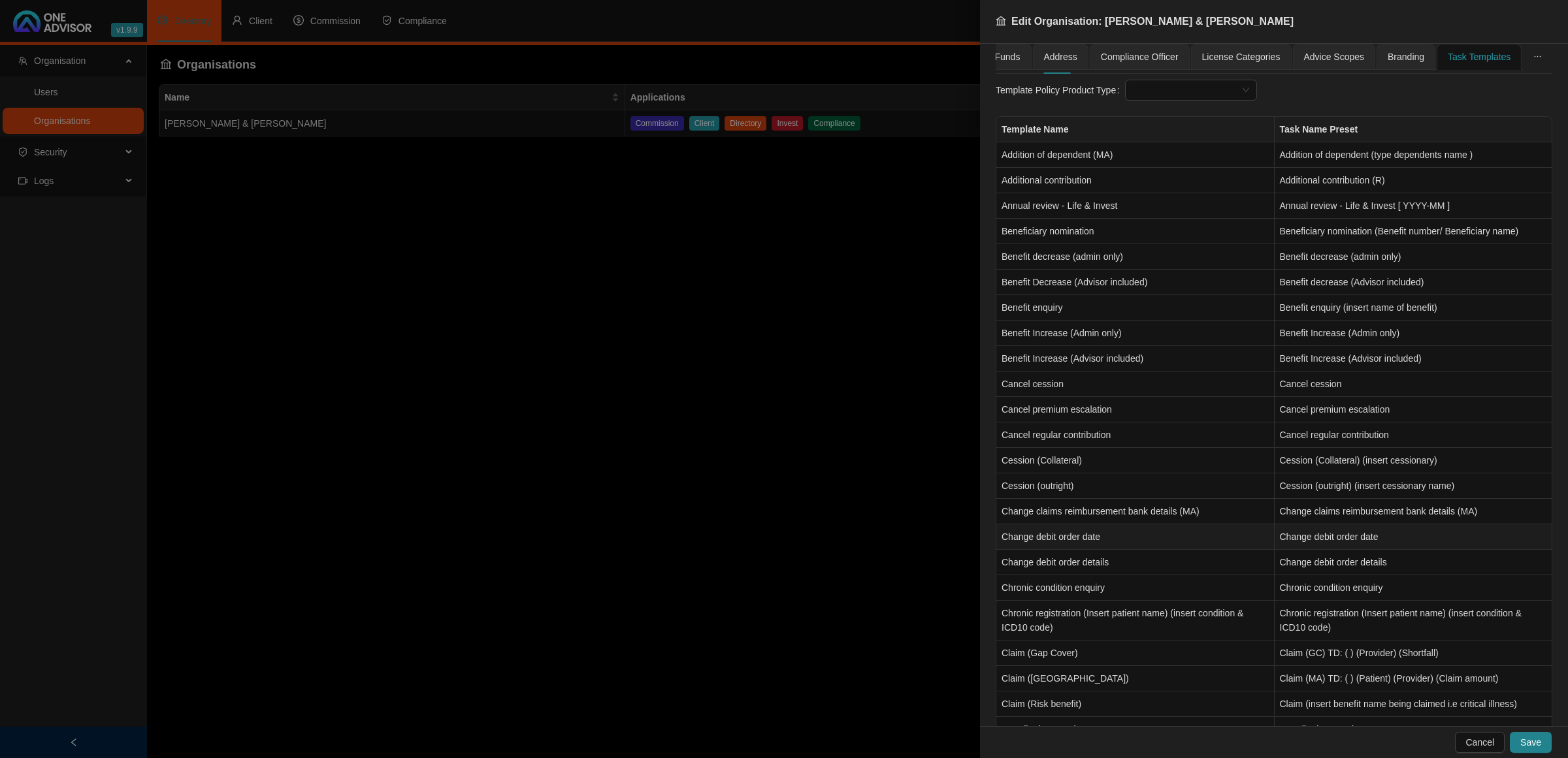
scroll to position [326, 0]
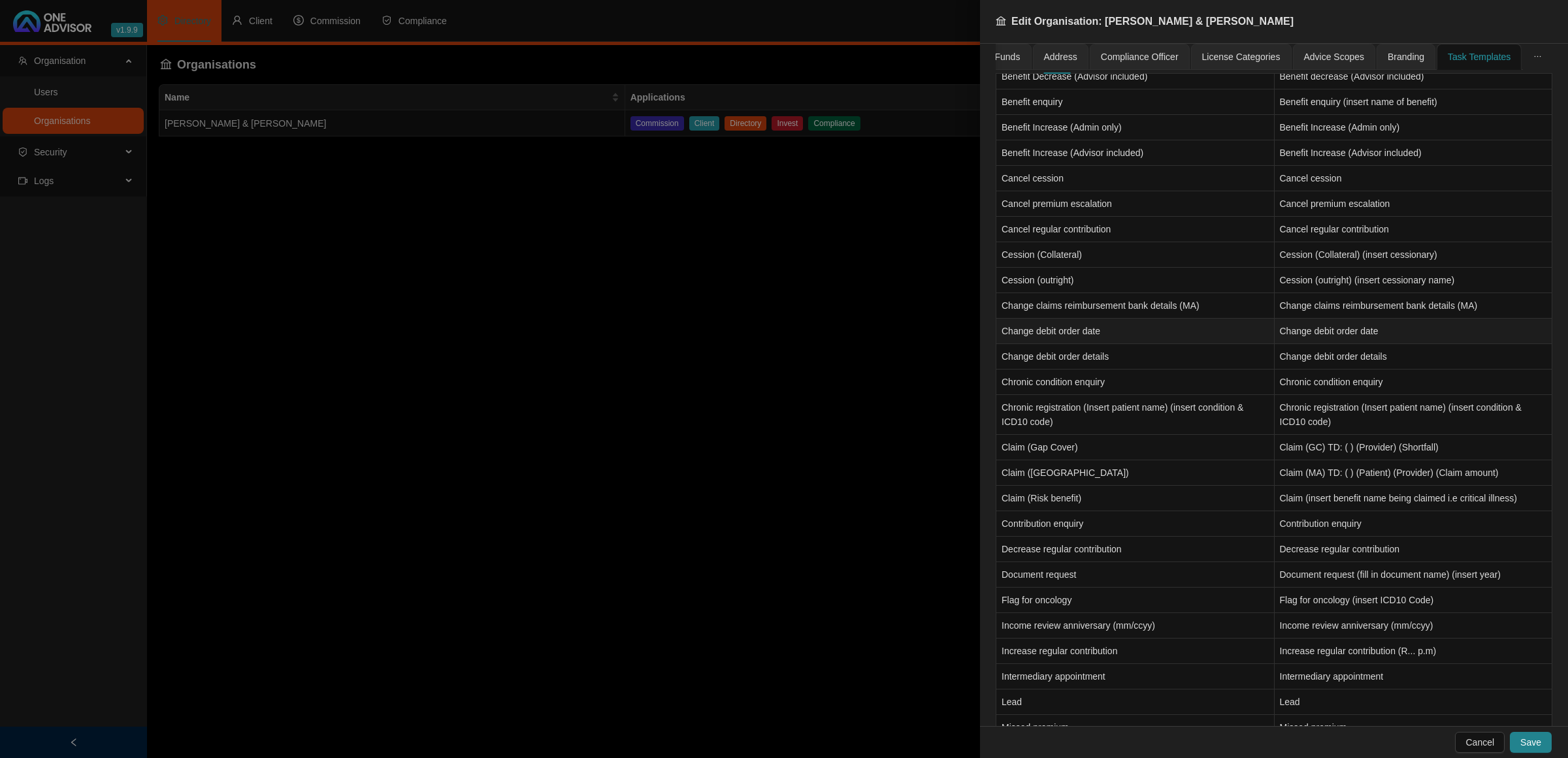
type input "Annual review - Life & Invest"
type input "Annual review - Life & Invest [ YYYY-MM ]"
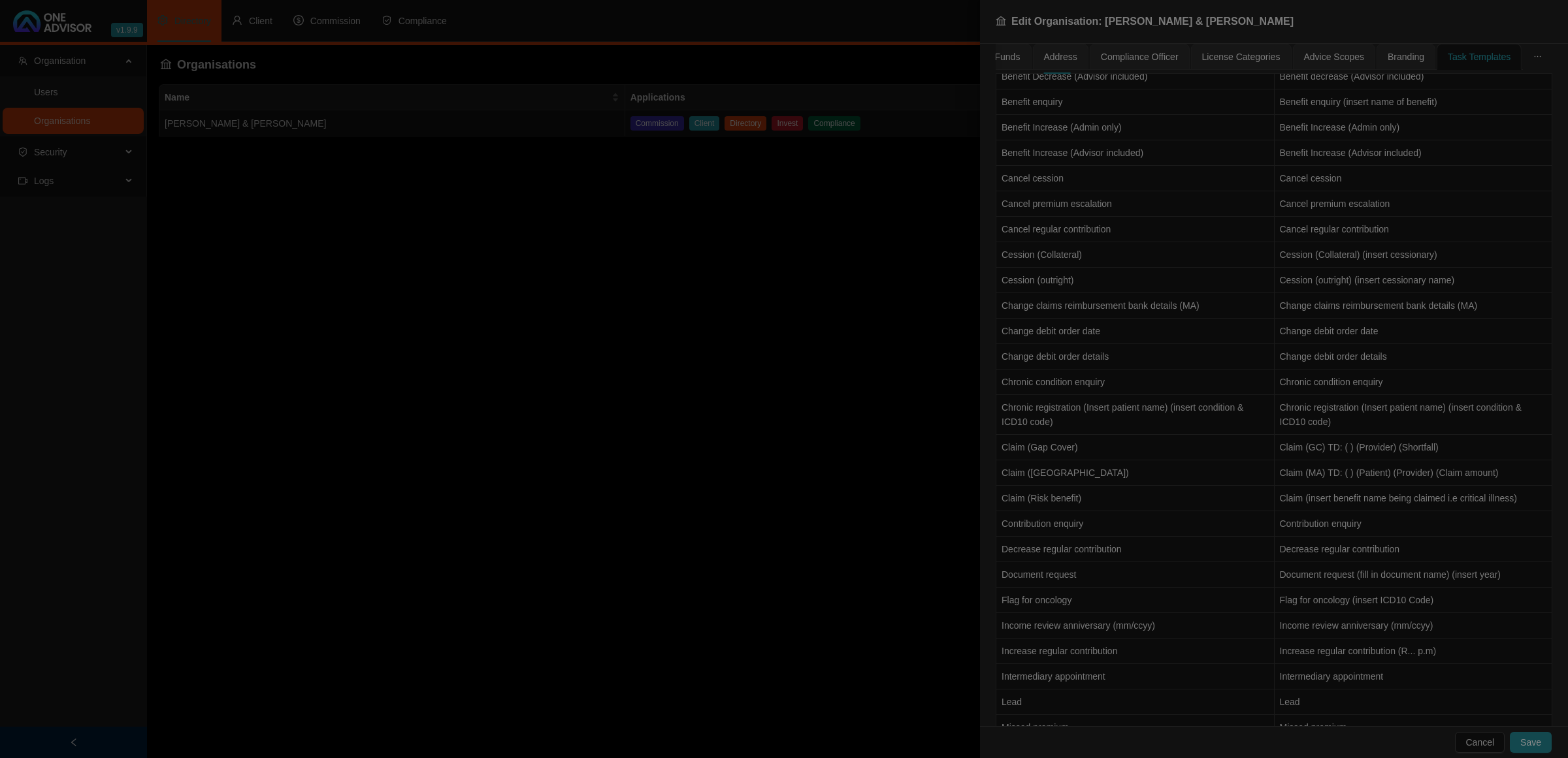
type input "Beneficiary nomination"
type input "Beneficiary nomination (Benefit number/ Beneficiary name)"
type input "Update policy schedule"
type textarea "Update the clients schedule and save a copy to this section. Only once this has…"
type input "Confirmation of works done"
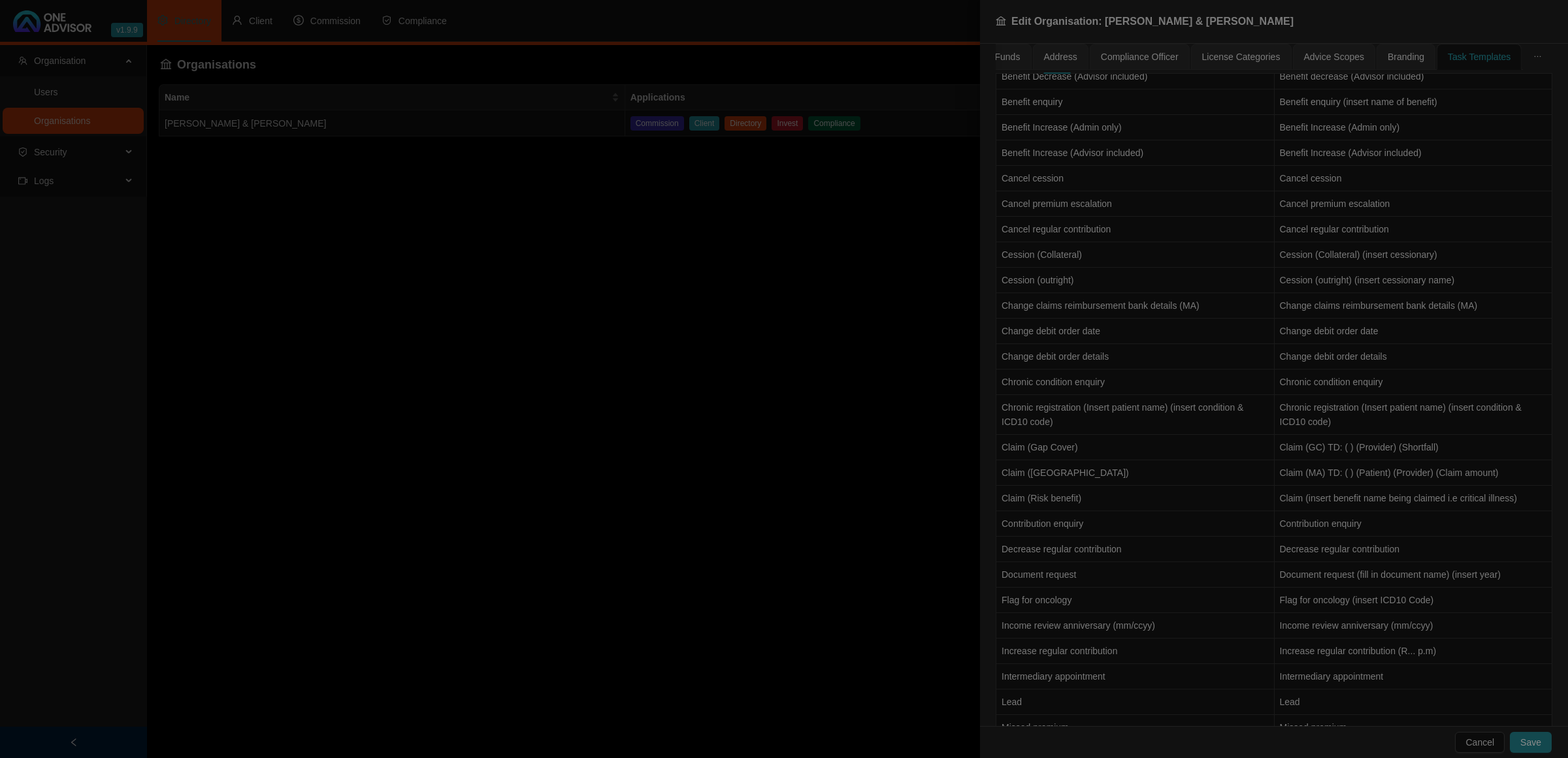
type textarea "Attach the email that was sent to the client confirming that the beneficiary no…"
type input "Submission"
type textarea "Record the submission of the paperwork to the Insurer and all follow ups until …"
type input "Paperwork"
type textarea "Record the gathering of any documentation that needs to be submitted to the Ins…"
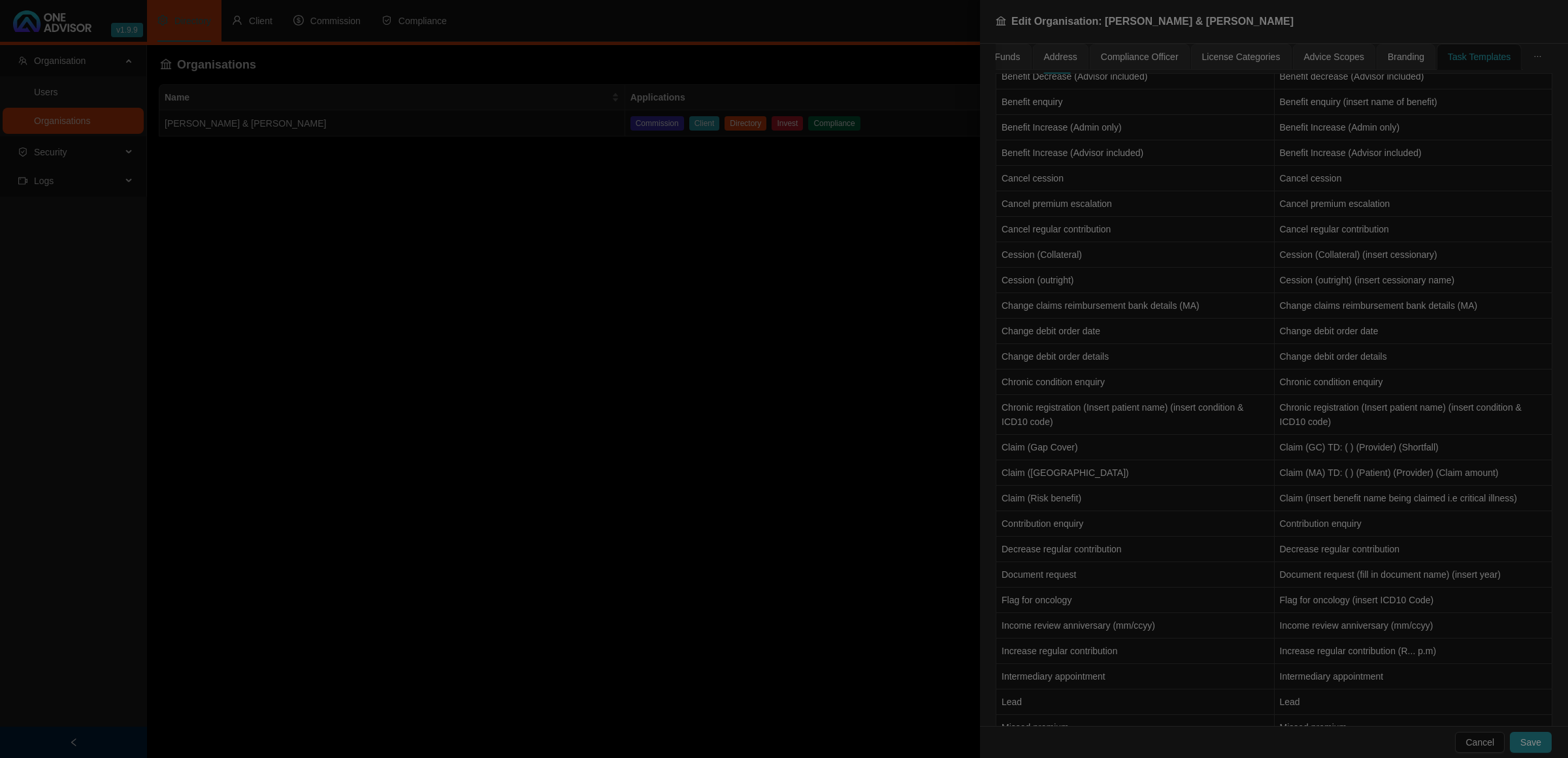
type input "Investigation"
type textarea "Download a policy print and attach. Record any enquiries made regarding the for…"
type input "Instruction"
type textarea "Record the instruction we received in order to initiate the beneficiary change."
type input "Annual review - Life & Invest"
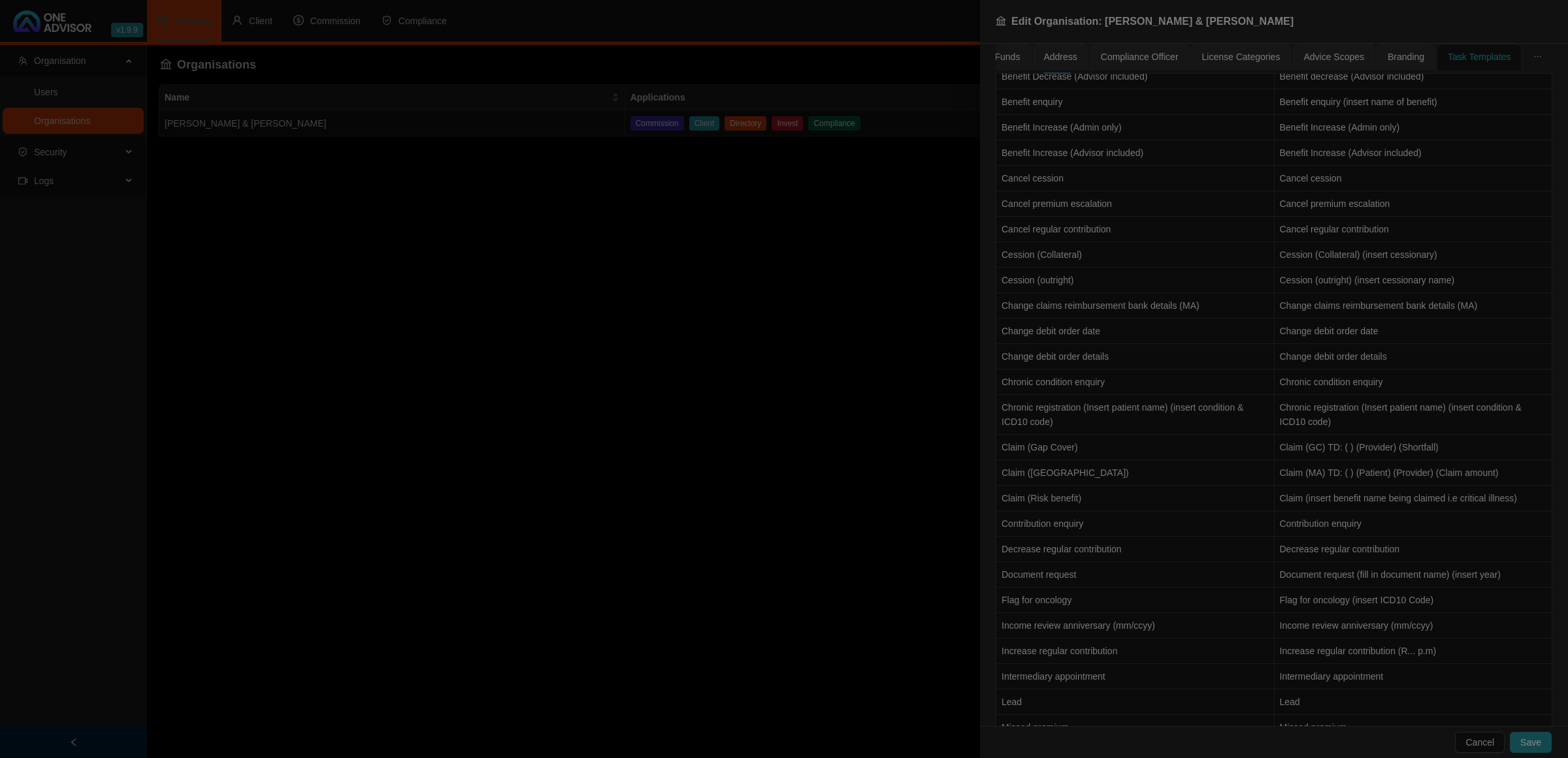
type input "Annual review - Life & Invest [ YYYY-MM ]"
type input "Confirmation of review outcome"
type textarea "If nothing was requested - email needs to be done to confirm this. If action wa…"
type input "Action to be taken - Appointment notes"
type textarea "Either advisor notes on meeting or admin call note regarding instructions given…"
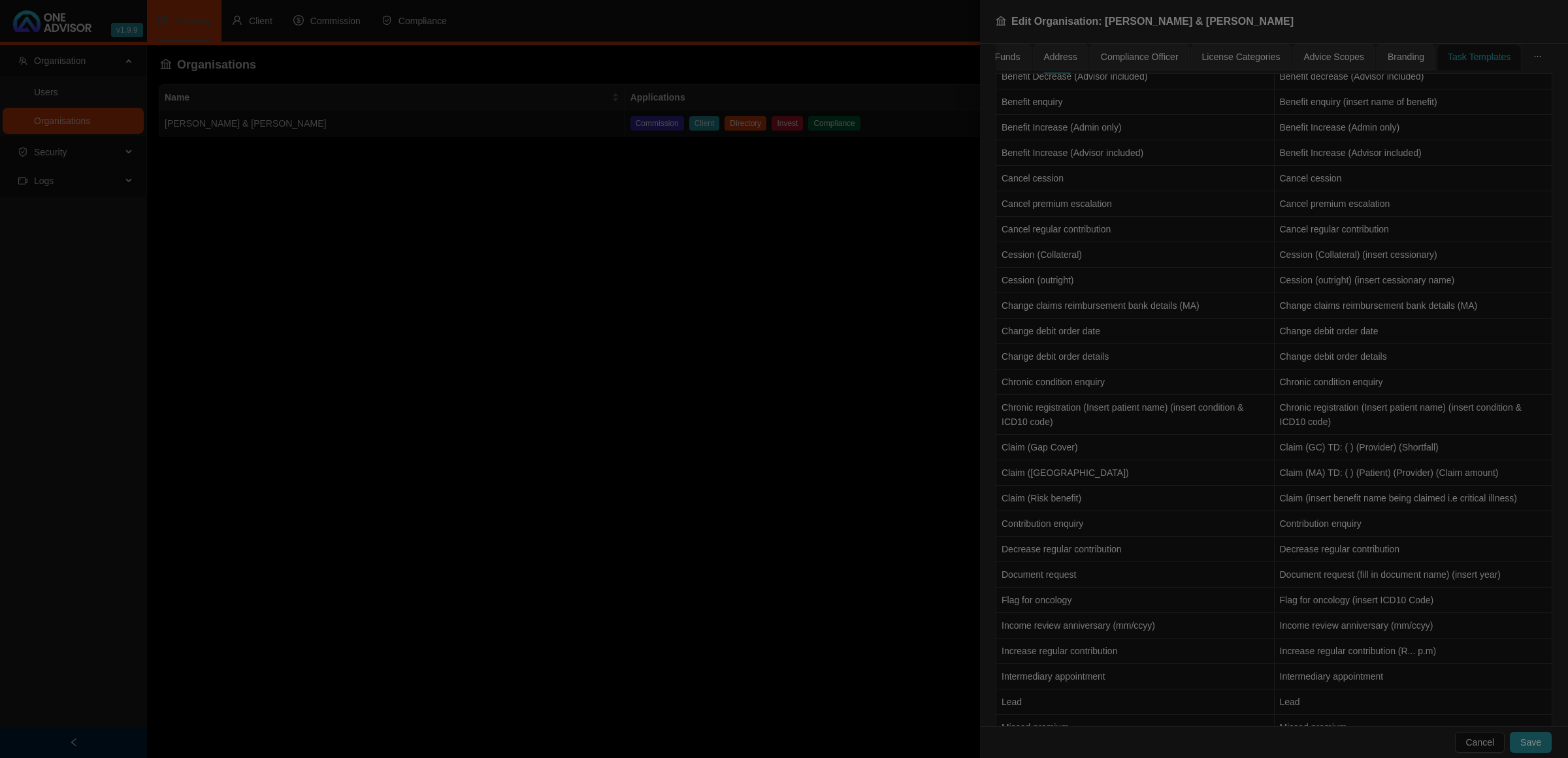
type input "Appointment to review [Yes No]"
type textarea "If the client wants a review, please try find out what the concerns and needs a…"
type input "Get confirmation of reciept"
type textarea "To check the compliance box we need the client to acknowledge receipt of both t…"
type input "Email report"
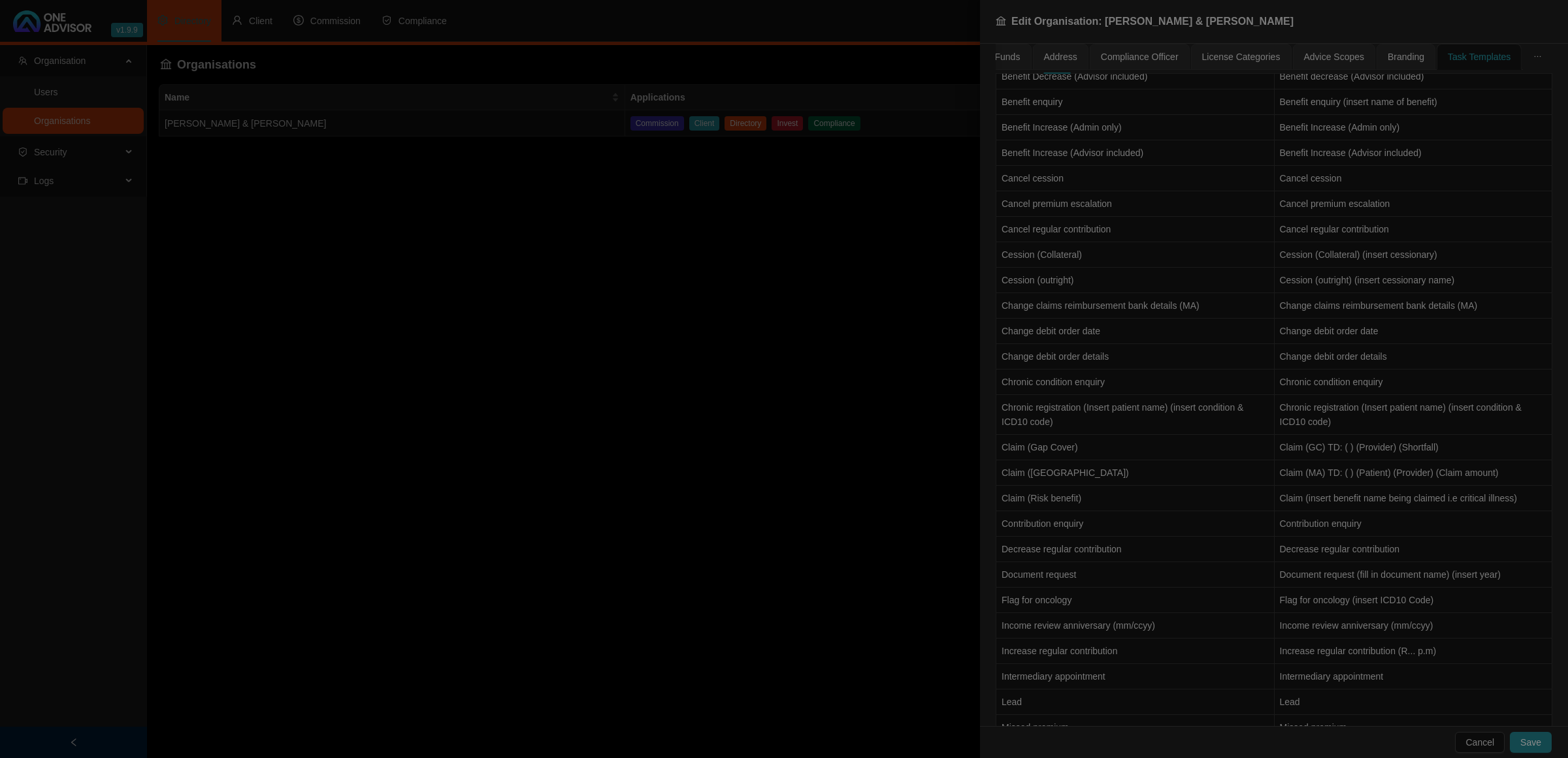
type textarea "Mail the report to the client/s CC Advisor/s"
type input "Update schedule"
type textarea "Update existing policy values Be sure to remove what has been canceled and add …"
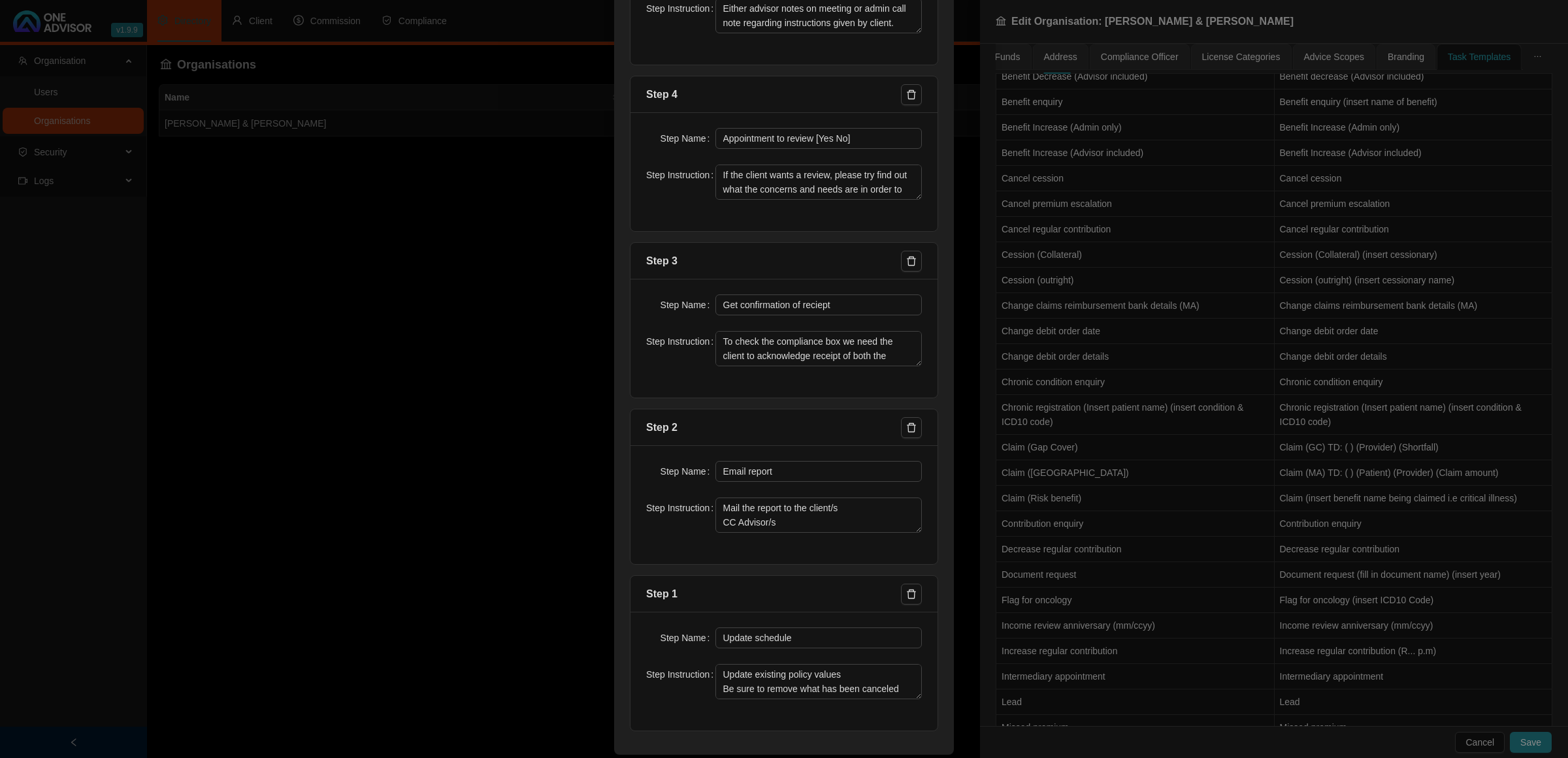
scroll to position [619, 0]
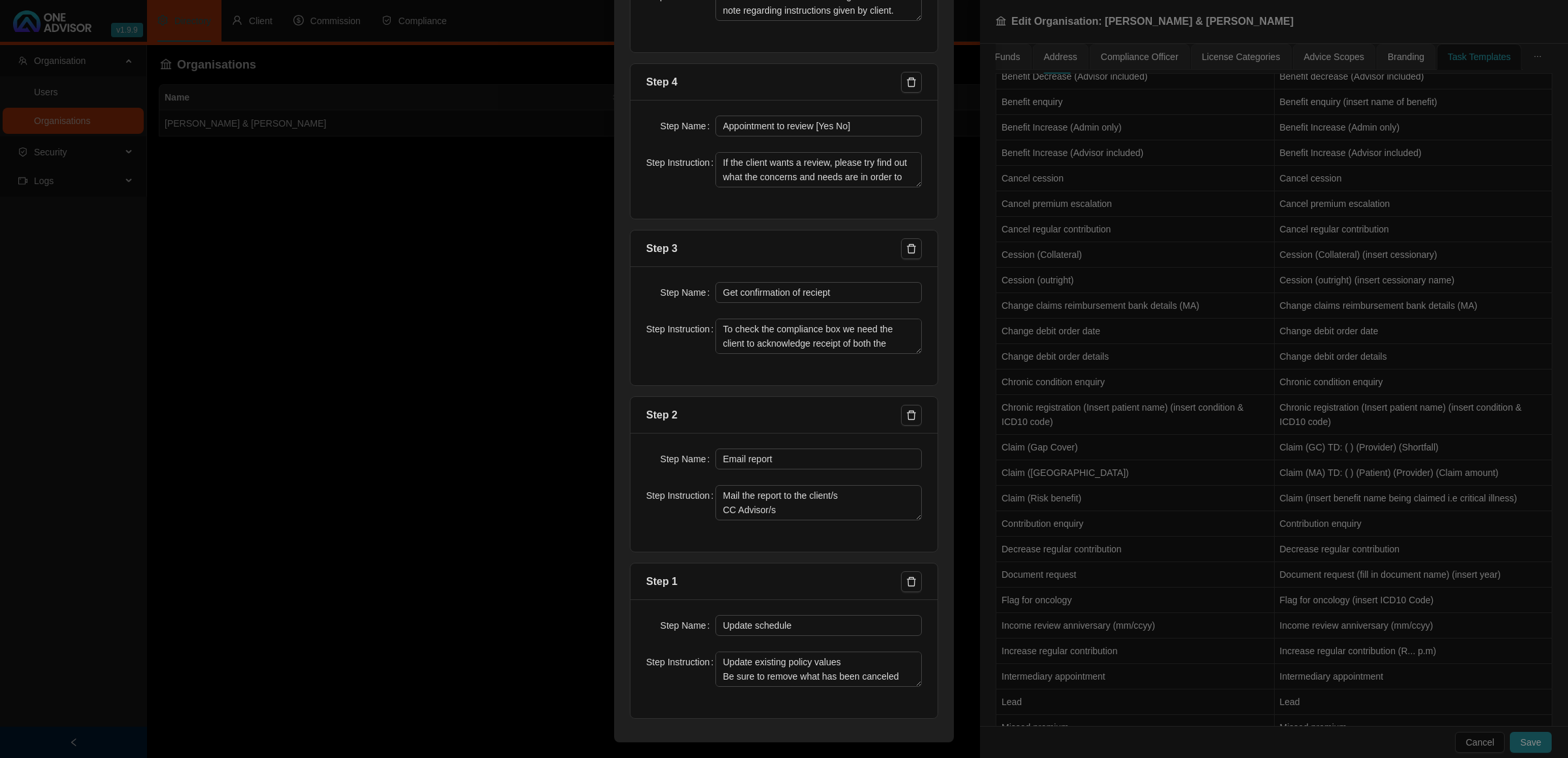
click at [500, 494] on div "Edit Task Template Template Name Annual review - Life & Invest Task Name Preset…" at bounding box center [784, 379] width 1568 height 758
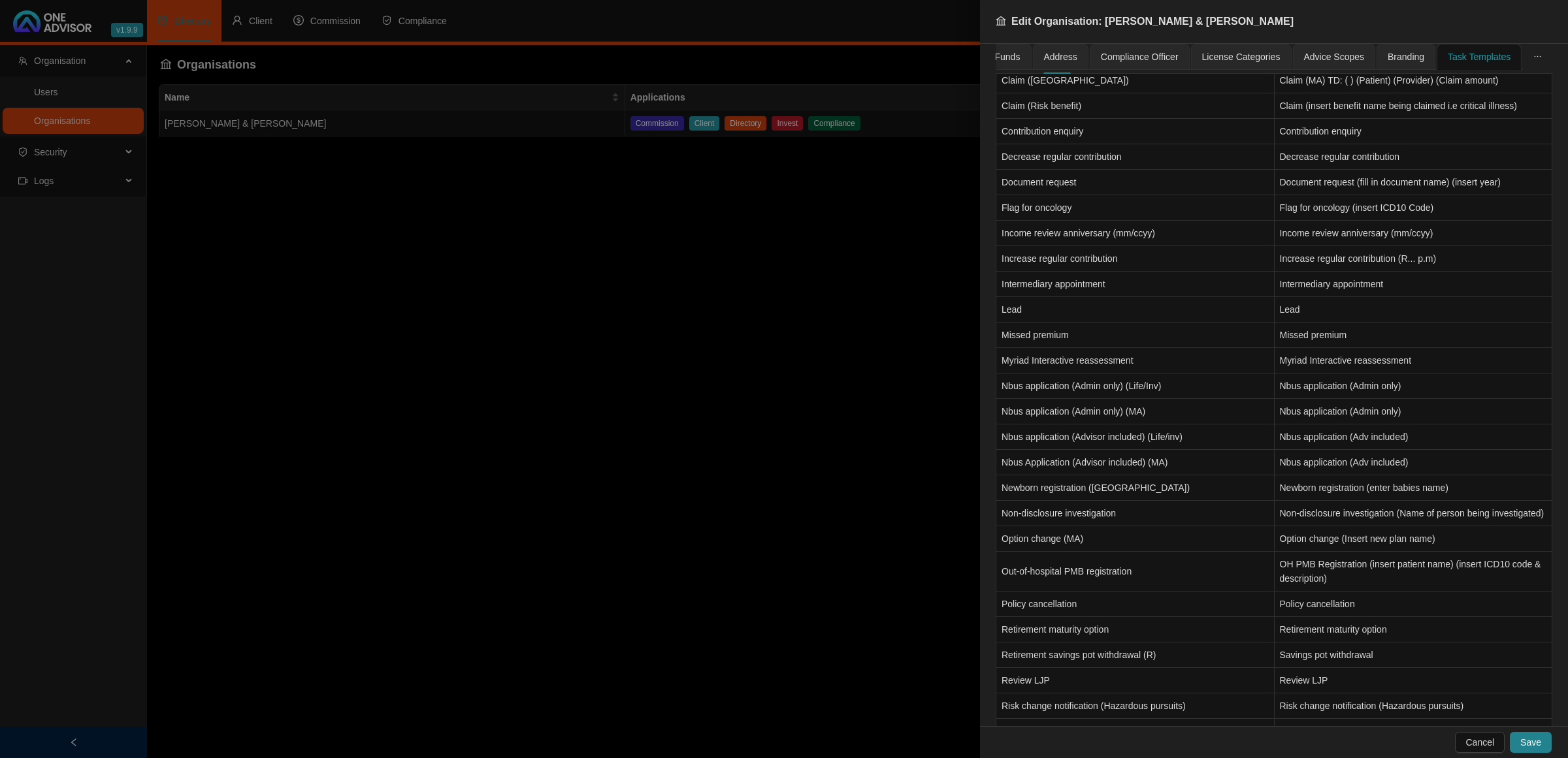
scroll to position [955, 0]
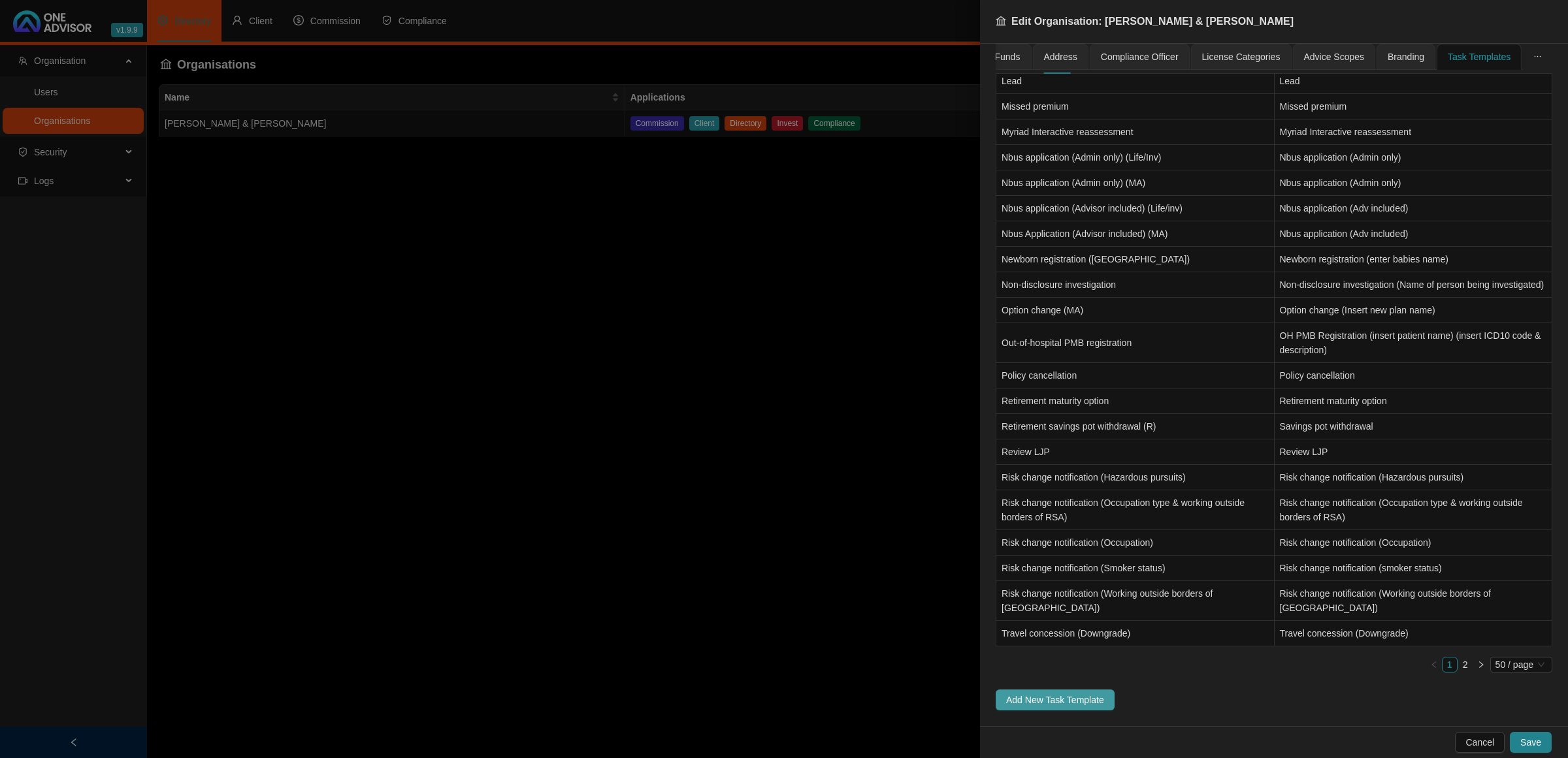
click at [1016, 697] on span "Add New Task Template" at bounding box center [1054, 699] width 98 height 14
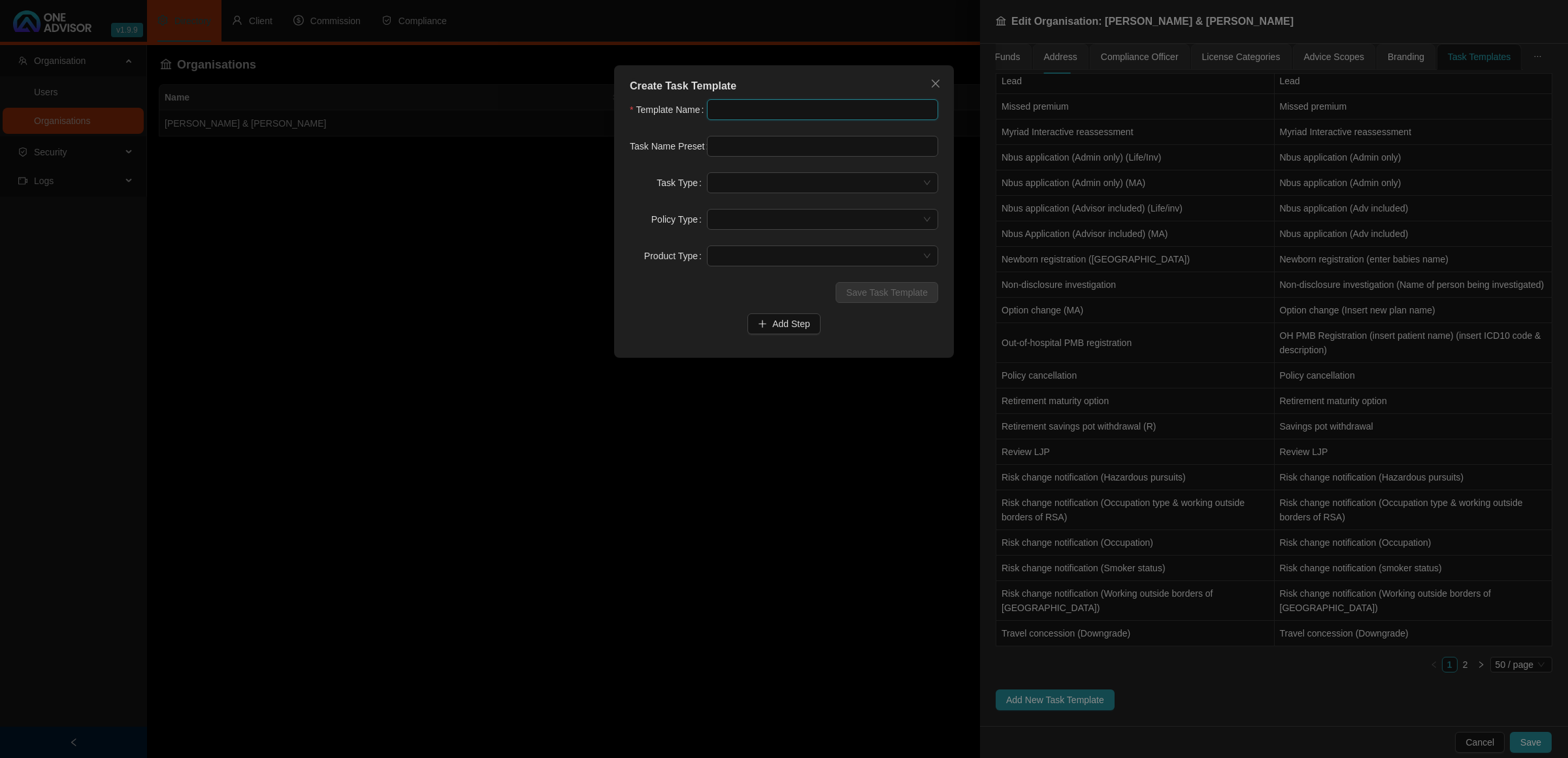
click at [783, 111] on input "text" at bounding box center [823, 110] width 231 height 20
type input "Renewal - Short Term"
click at [817, 147] on input "text" at bounding box center [823, 146] width 231 height 20
click at [808, 188] on span at bounding box center [823, 182] width 216 height 20
type input "Renewal - Short Term [ YYYY-MM ]"
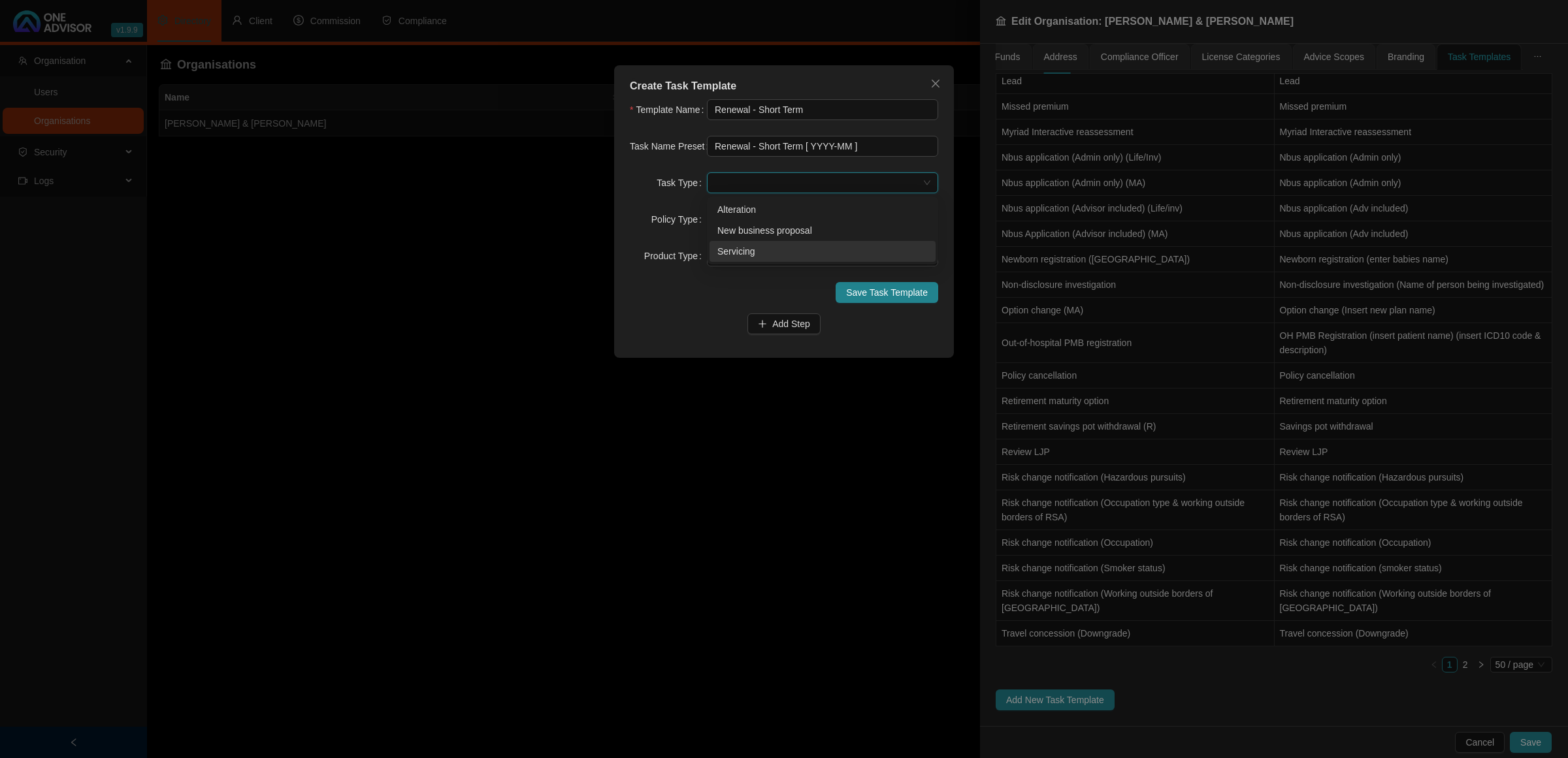
click at [773, 253] on div "Servicing" at bounding box center [823, 251] width 210 height 14
click at [742, 229] on span at bounding box center [823, 219] width 216 height 20
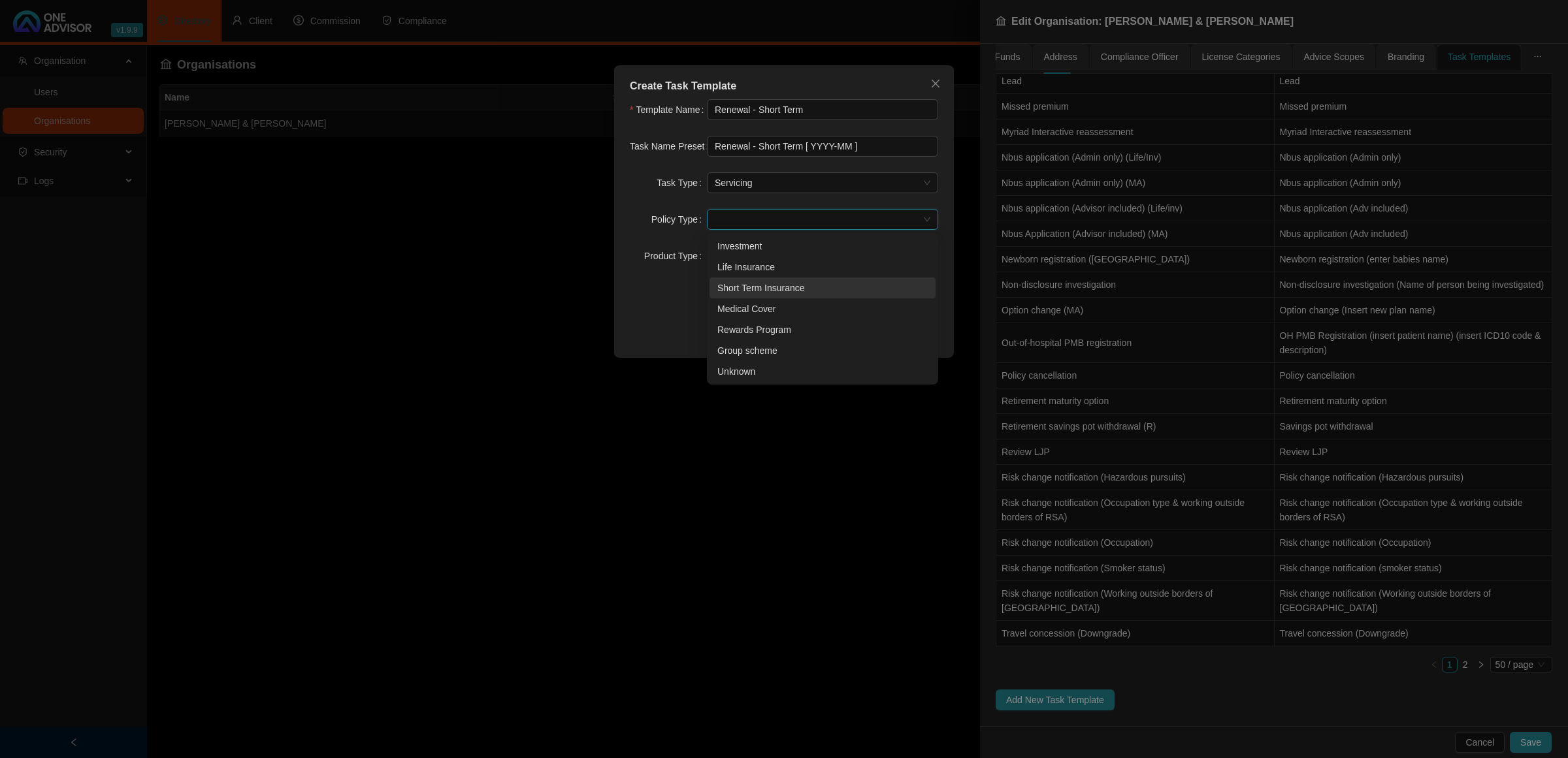
click at [748, 291] on div "Short Term Insurance" at bounding box center [823, 287] width 210 height 14
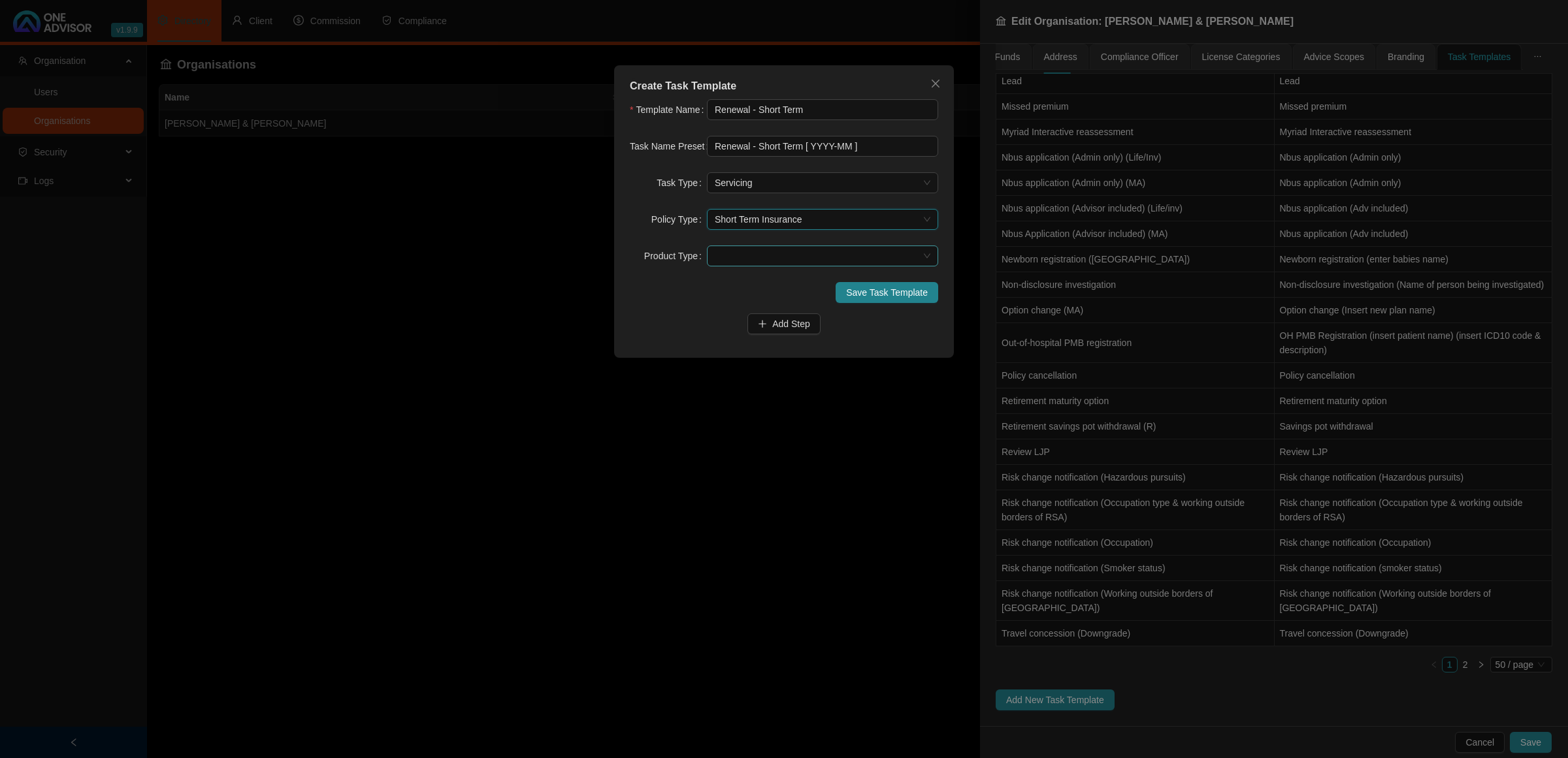
click at [743, 265] on span at bounding box center [823, 255] width 216 height 20
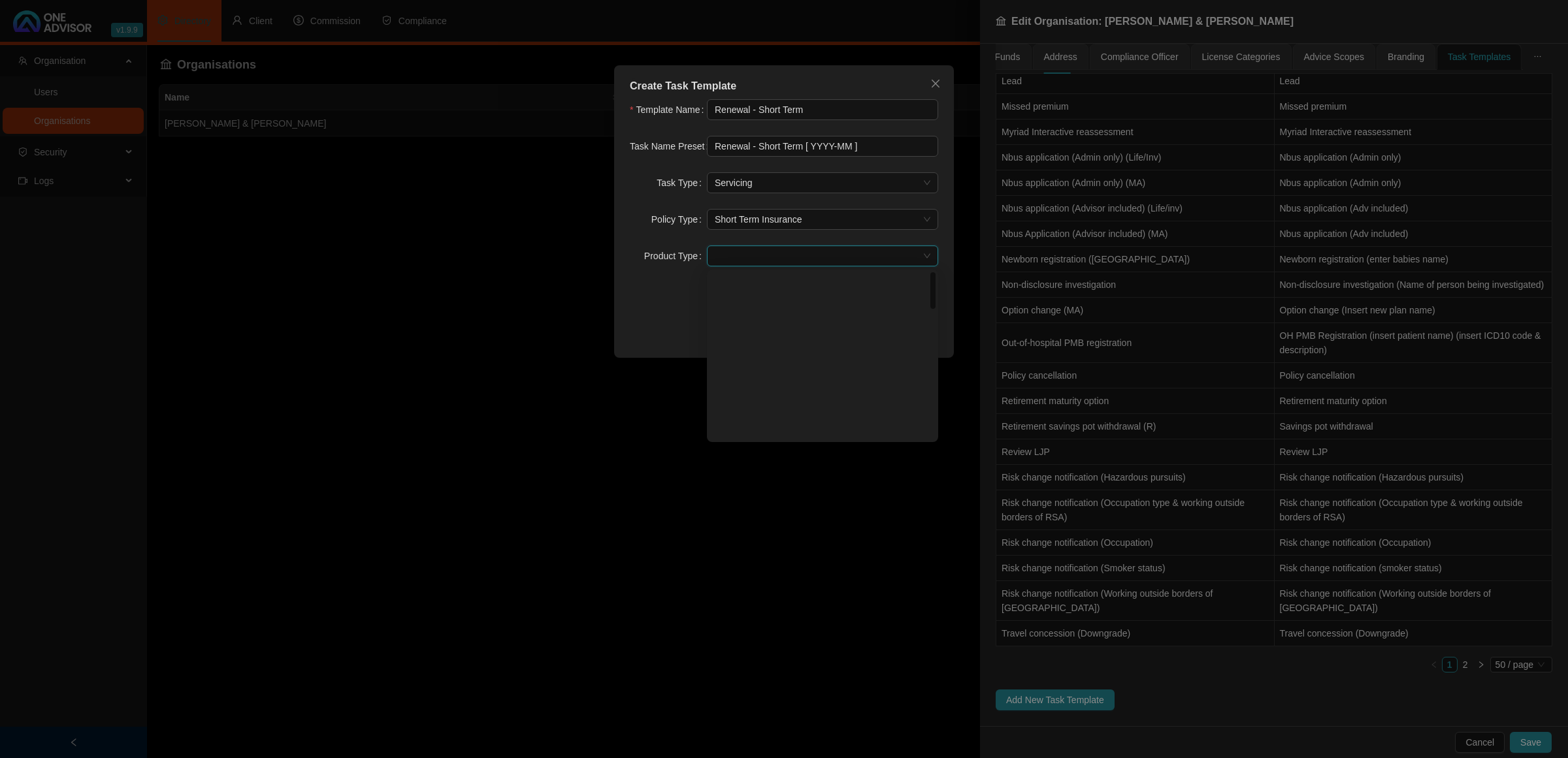
scroll to position [0, 0]
click at [772, 281] on div "Commercial Lines" at bounding box center [823, 282] width 210 height 14
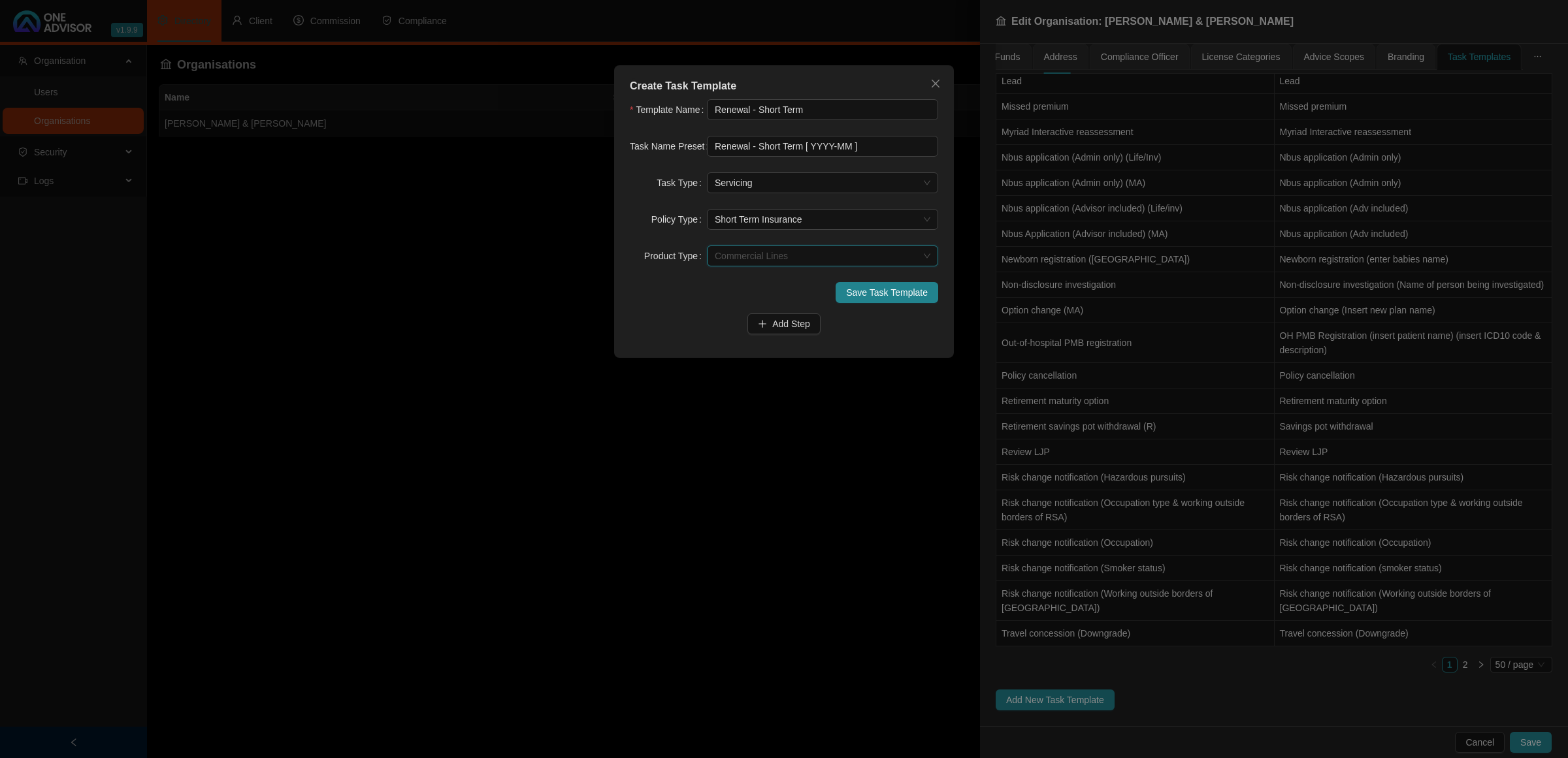
click at [827, 260] on span "Commercial Lines" at bounding box center [823, 255] width 216 height 20
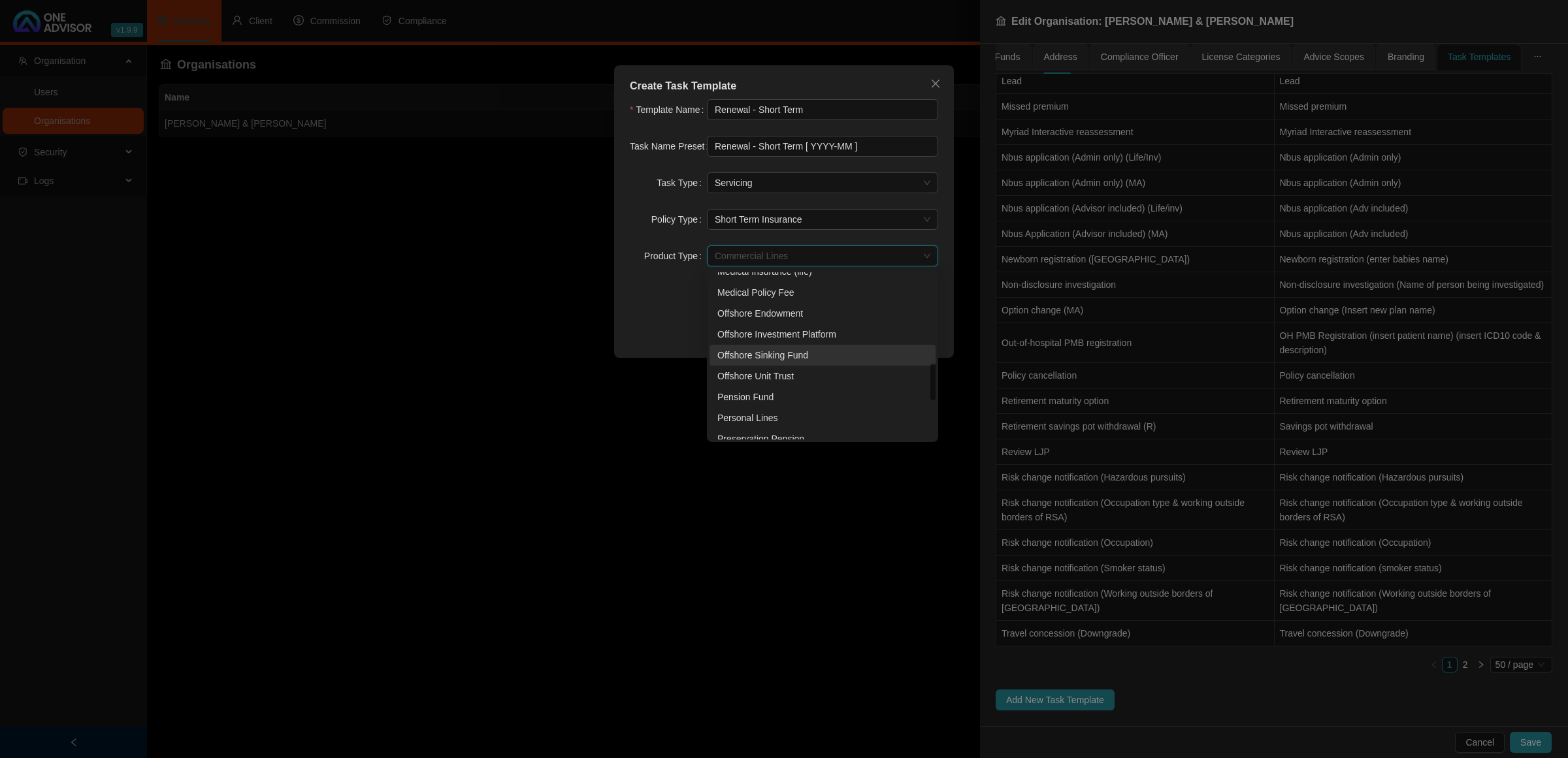
scroll to position [585, 0]
click at [674, 308] on form "Template Name Renewal - Short Term Task Name Preset Renewal - Short Term [ YYYY…" at bounding box center [784, 216] width 309 height 235
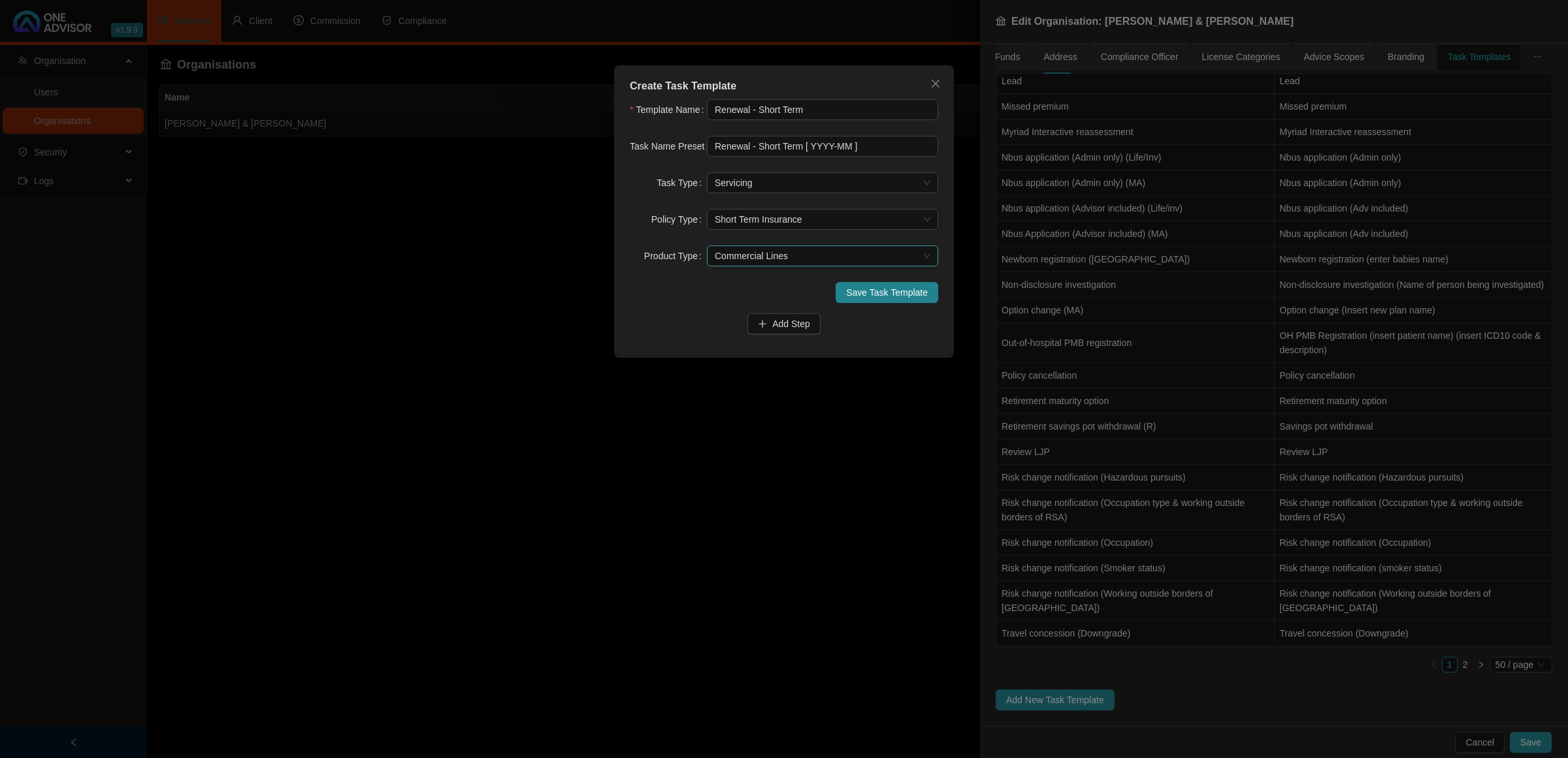
click at [817, 258] on span "Commercial Lines" at bounding box center [823, 255] width 216 height 20
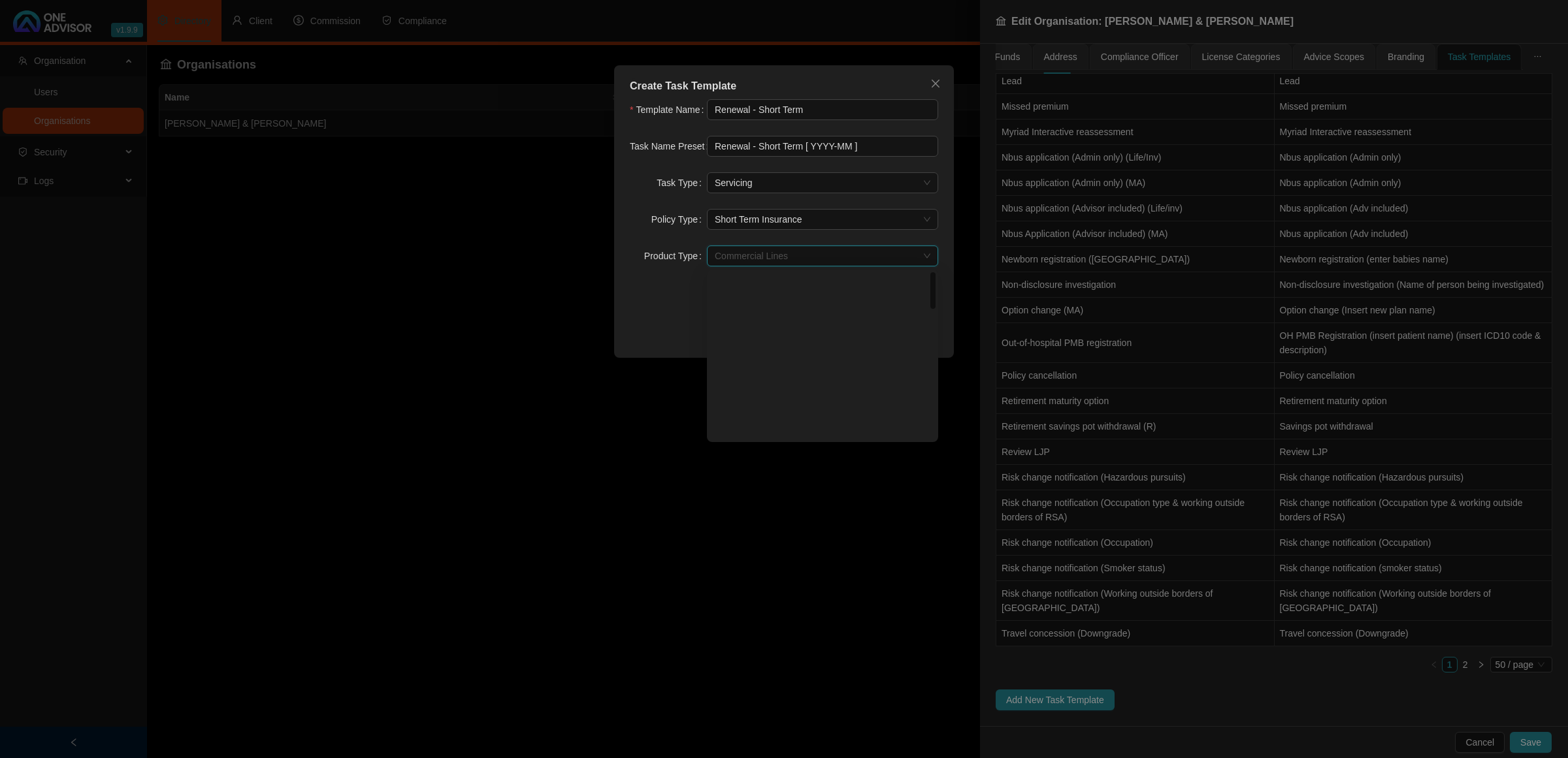
scroll to position [0, 0]
click at [645, 302] on div "Save Task Template" at bounding box center [784, 293] width 309 height 20
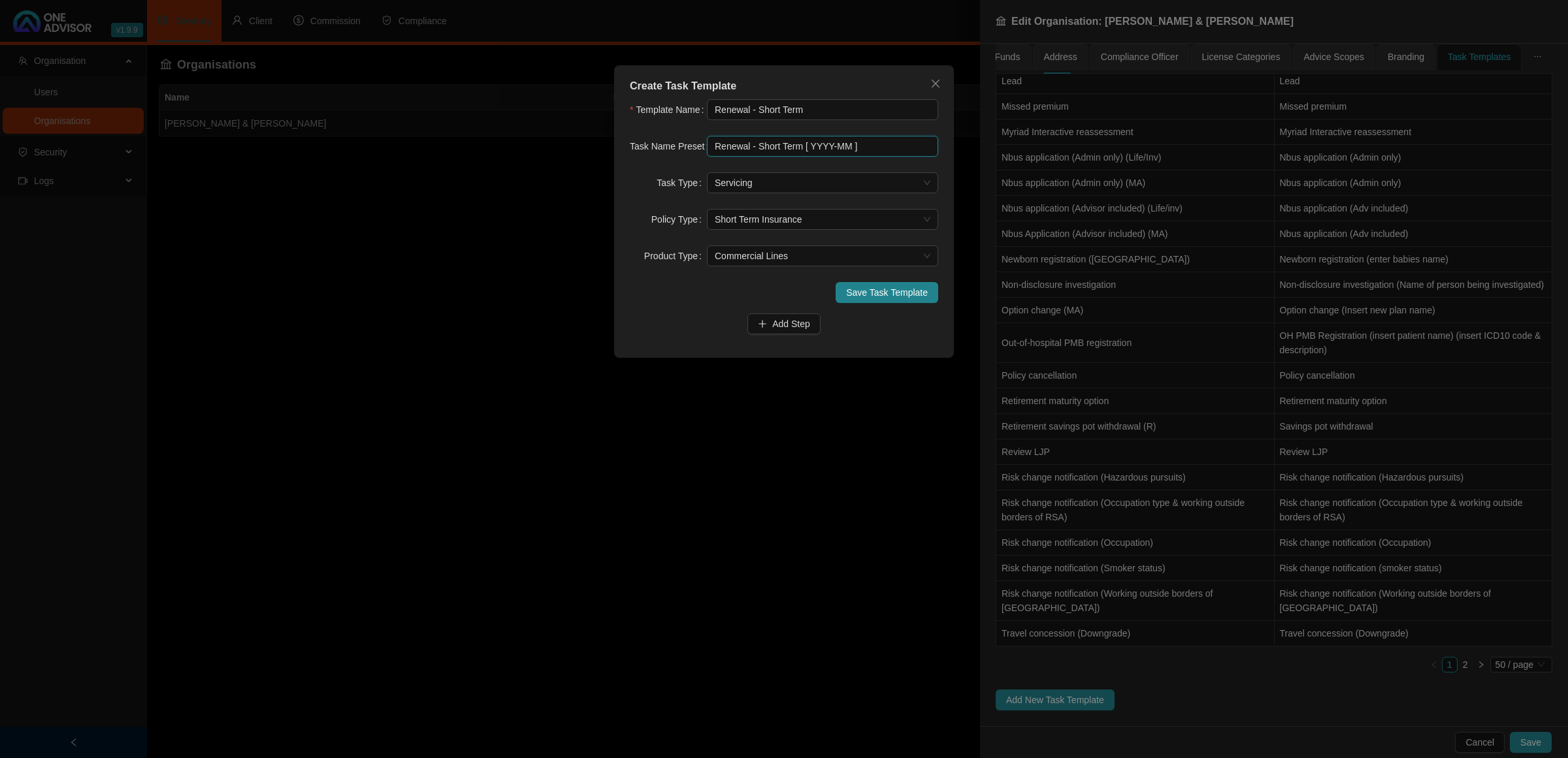
drag, startPoint x: 867, startPoint y: 150, endPoint x: 681, endPoint y: 150, distance: 186.0
click at [681, 150] on div "Task Name Preset Renewal - Short Term [ YYYY-MM ]" at bounding box center [784, 146] width 309 height 20
click at [936, 80] on icon "close" at bounding box center [935, 83] width 10 height 10
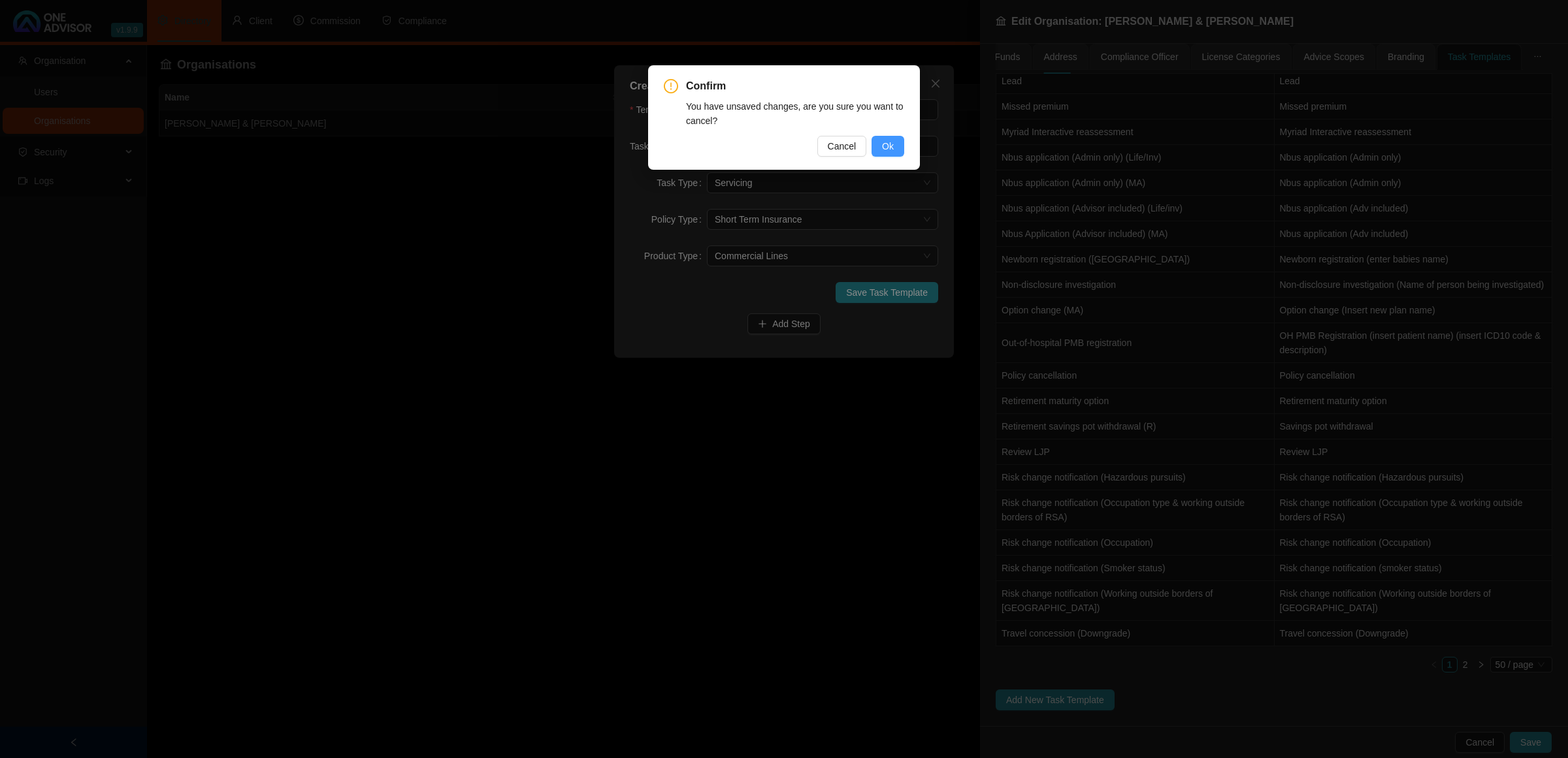
click at [876, 150] on button "Ok" at bounding box center [888, 146] width 33 height 20
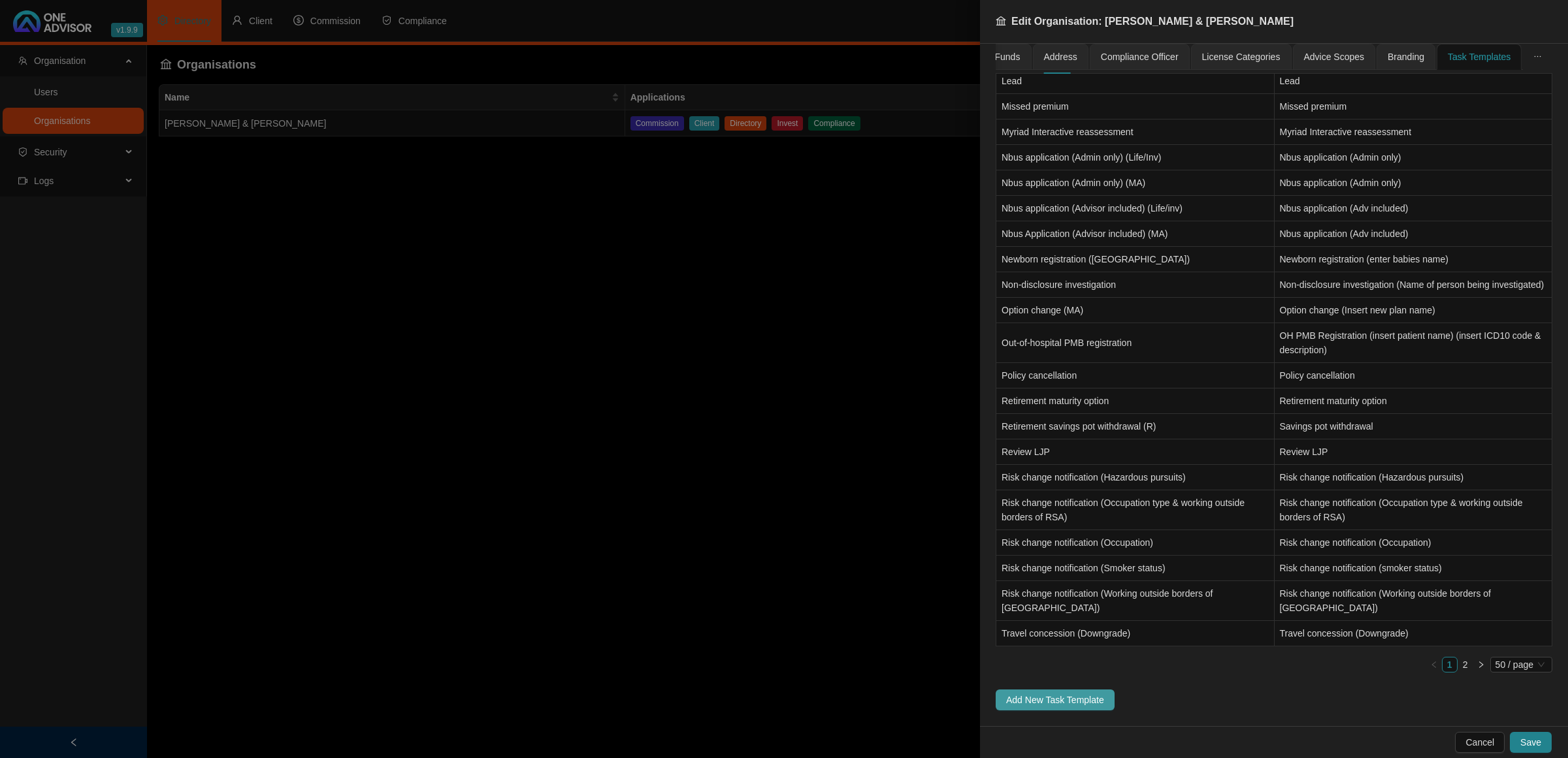
click at [1030, 705] on span "Add New Task Template" at bounding box center [1054, 699] width 98 height 14
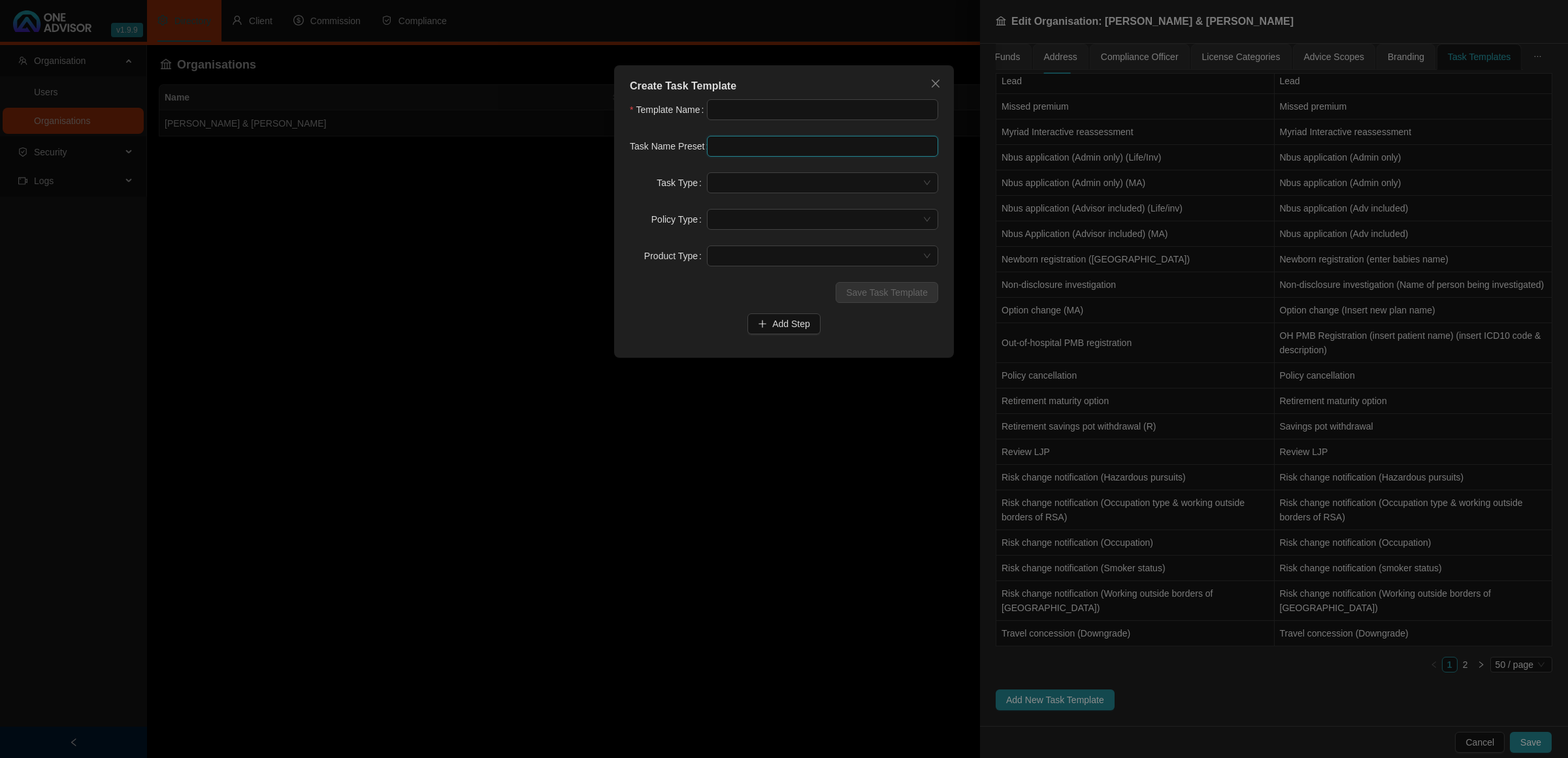
click at [778, 142] on input "text" at bounding box center [823, 146] width 231 height 20
paste input "Renewal - Short Term [ YYYY-MM ]"
drag, startPoint x: 748, startPoint y: 149, endPoint x: 691, endPoint y: 150, distance: 57.0
click at [691, 150] on div "Task Name Preset Renewal - Short Term [ YYYY-MM ]" at bounding box center [784, 146] width 309 height 20
drag, startPoint x: 801, startPoint y: 153, endPoint x: 663, endPoint y: 148, distance: 138.1
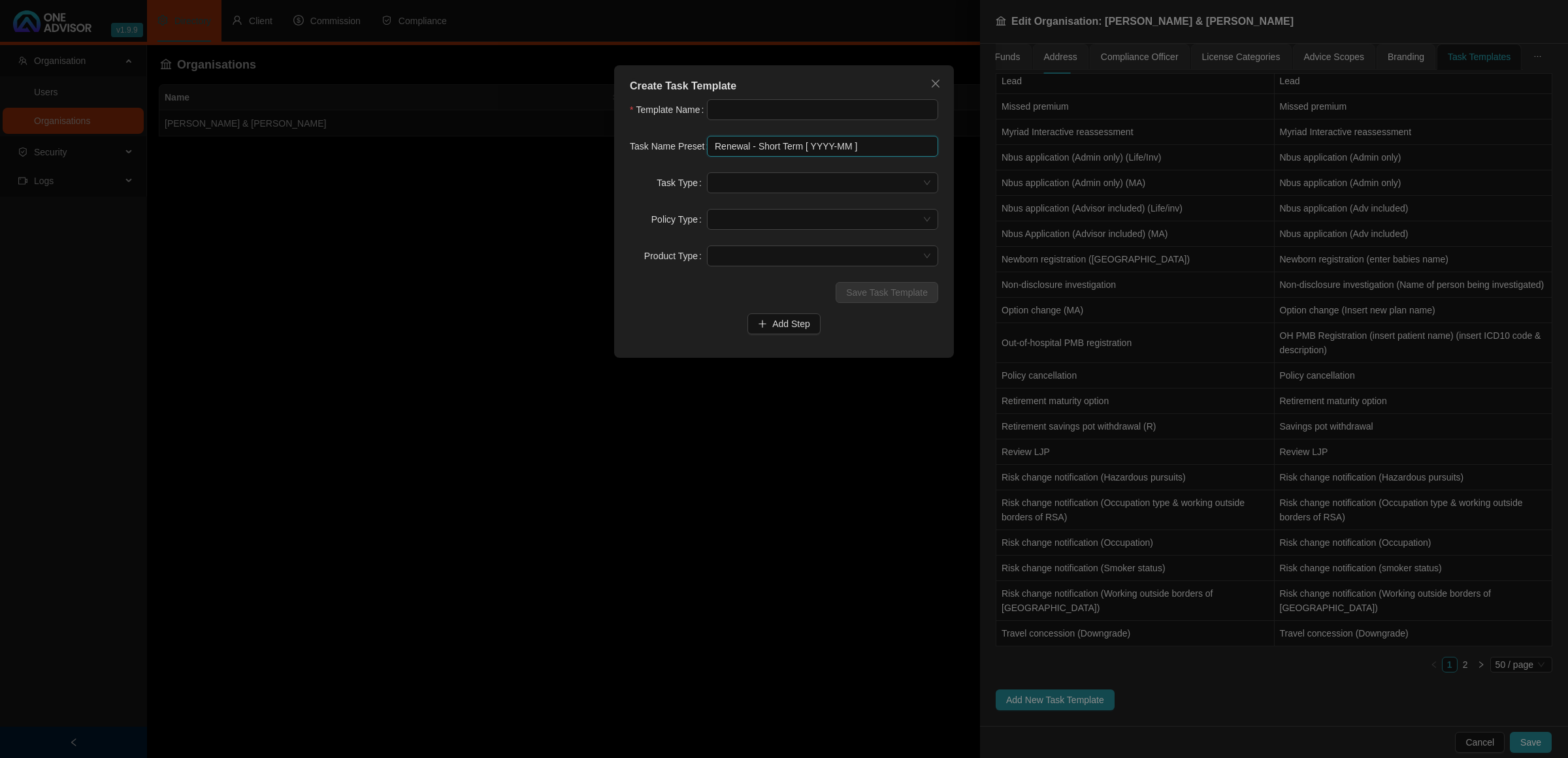
click at [663, 148] on div "Task Name Preset Renewal - Short Term [ YYYY-MM ]" at bounding box center [784, 146] width 309 height 20
type input "Renewal - Short Term [ YYYY-MM ]"
click at [723, 111] on input "text" at bounding box center [823, 110] width 231 height 20
paste input "Renewal - Short Term"
click at [768, 183] on span at bounding box center [823, 182] width 216 height 20
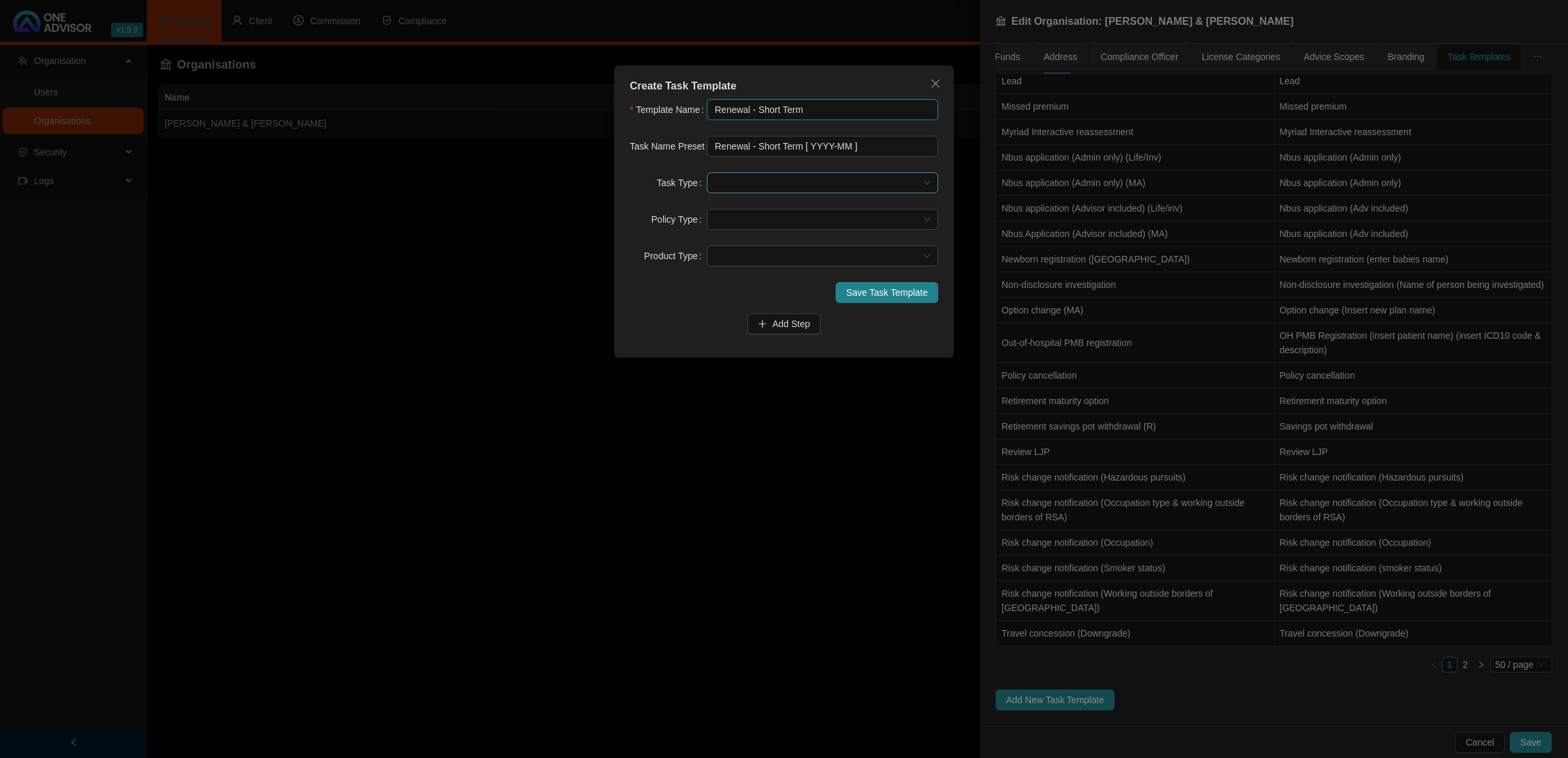
type input "Renewal - Short Term"
click at [759, 246] on div "Servicing" at bounding box center [823, 251] width 210 height 14
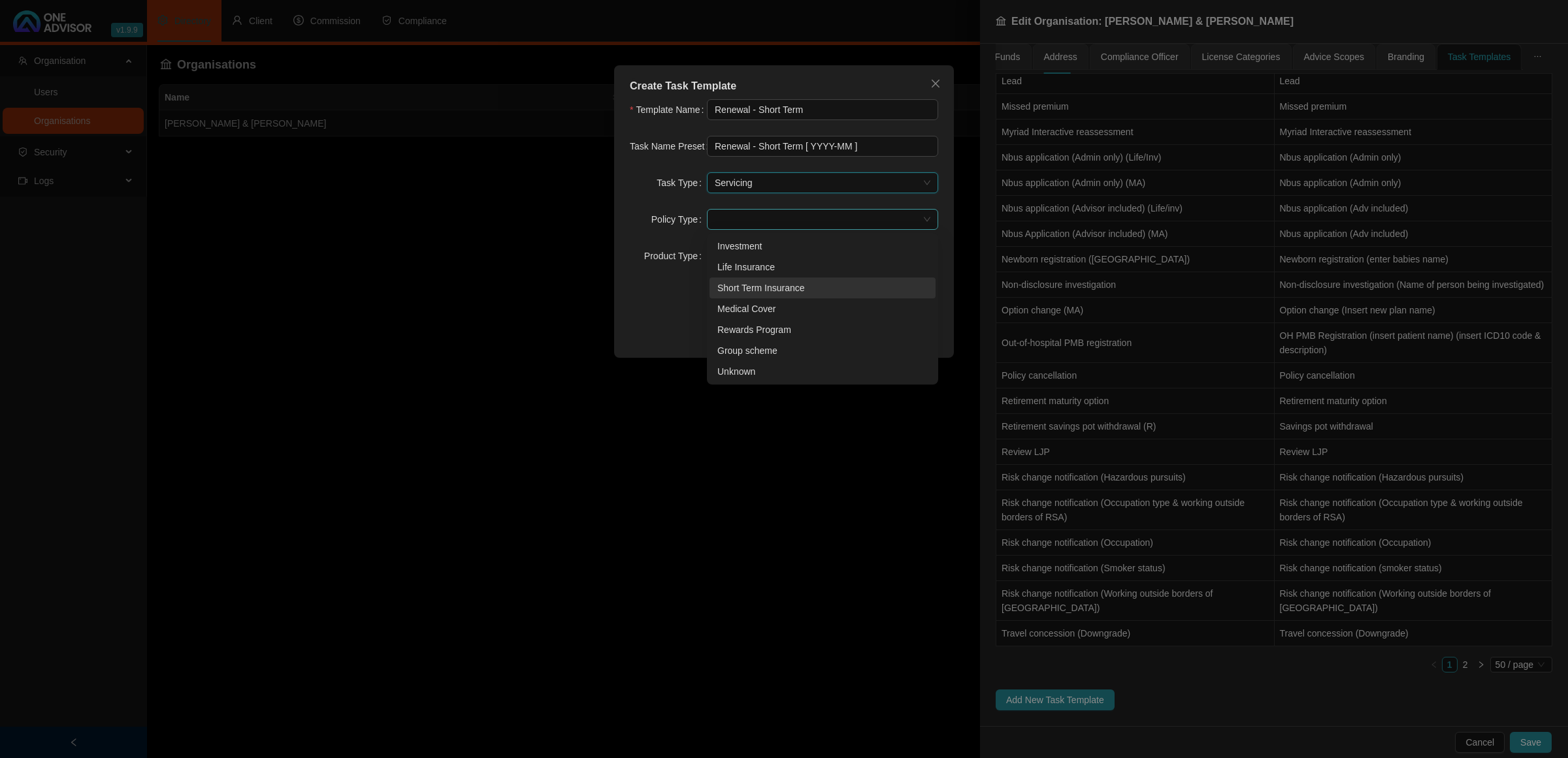
click at [758, 218] on span at bounding box center [823, 219] width 216 height 20
click at [759, 289] on div "Short Term Insurance" at bounding box center [823, 287] width 210 height 14
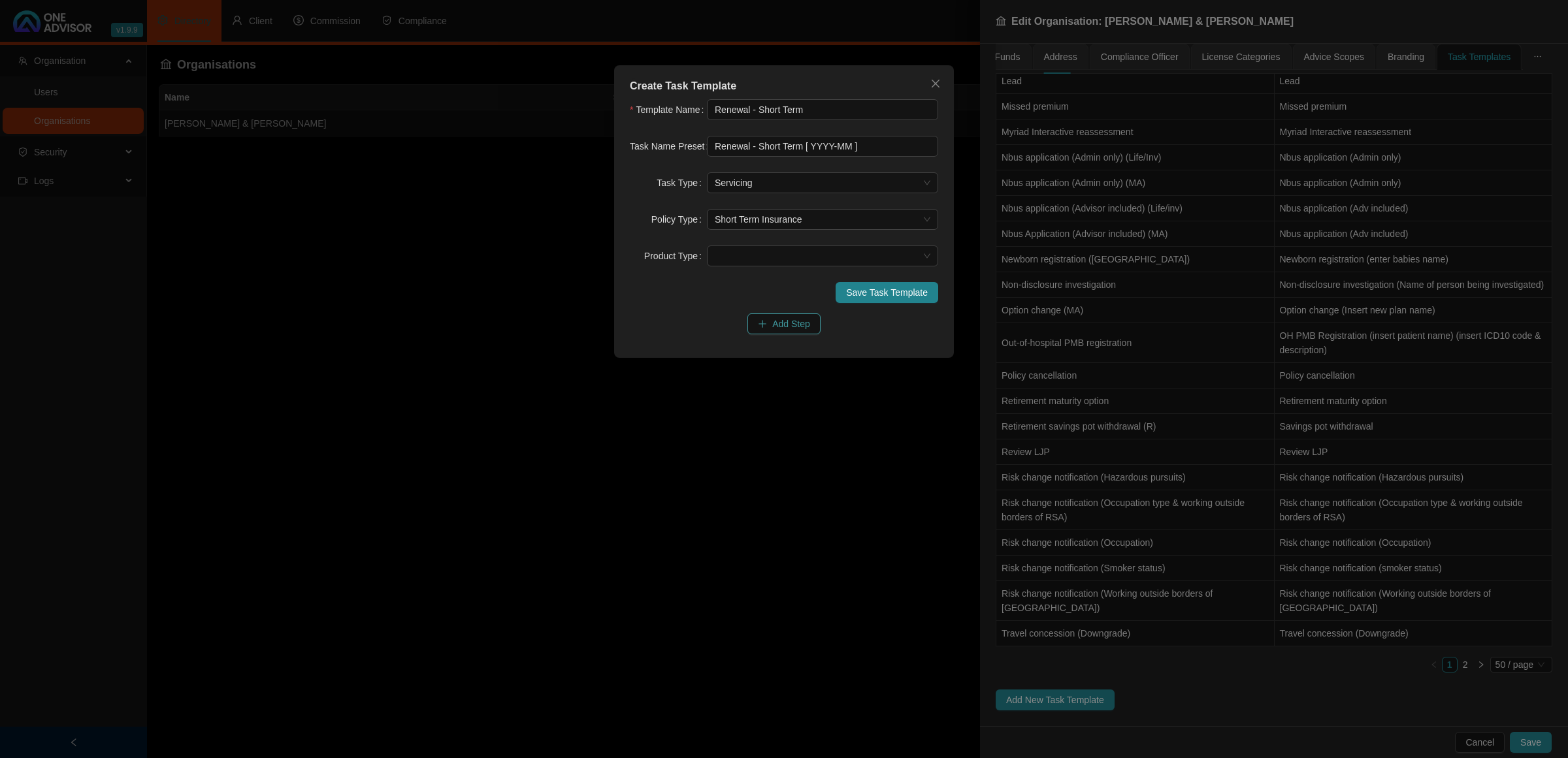
click at [783, 324] on span "Add Step" at bounding box center [791, 323] width 38 height 14
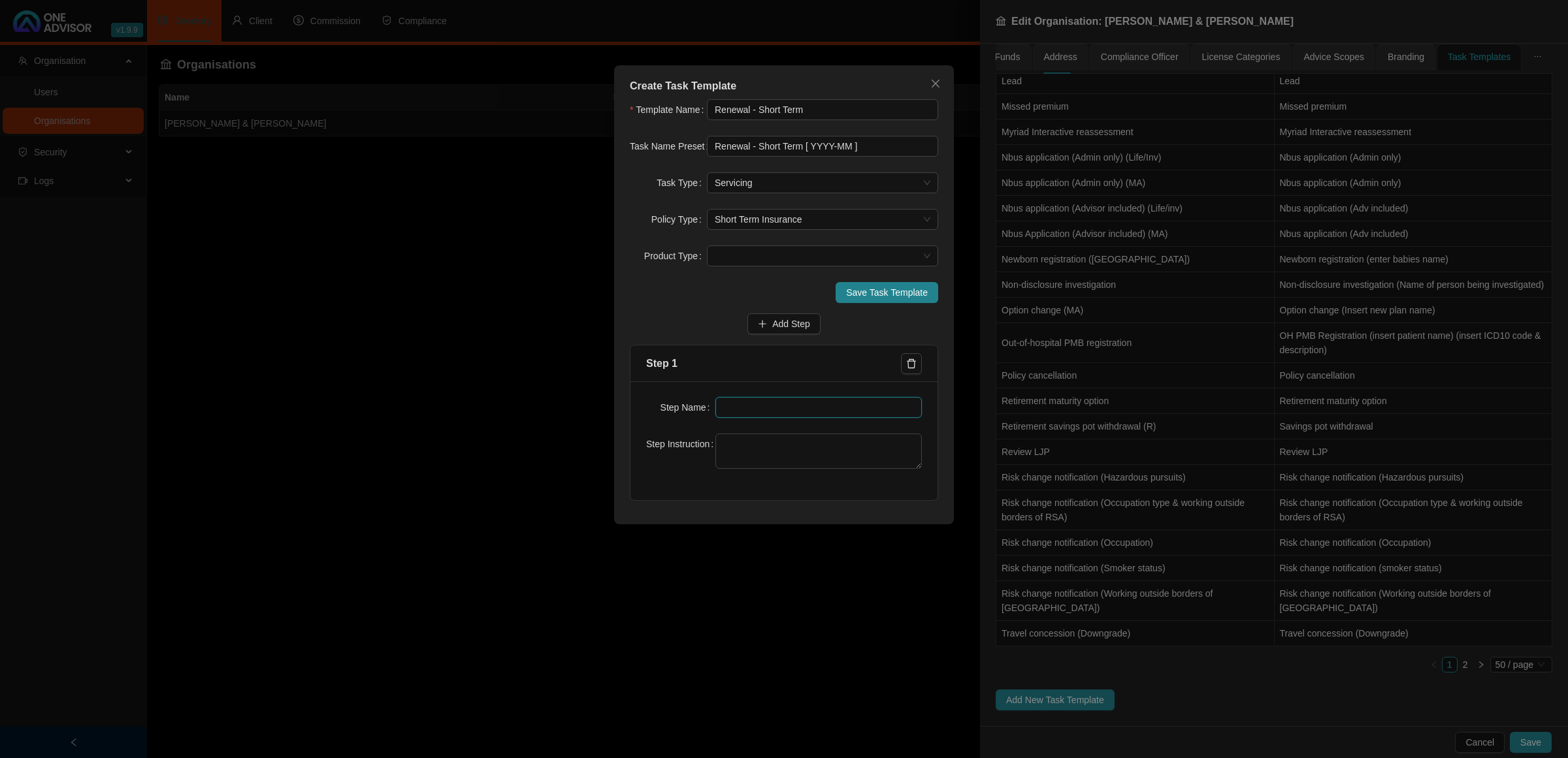
click at [771, 412] on input "text" at bounding box center [819, 407] width 207 height 20
type input "Insurer Notification"
click at [771, 325] on button "Add Step" at bounding box center [784, 323] width 73 height 20
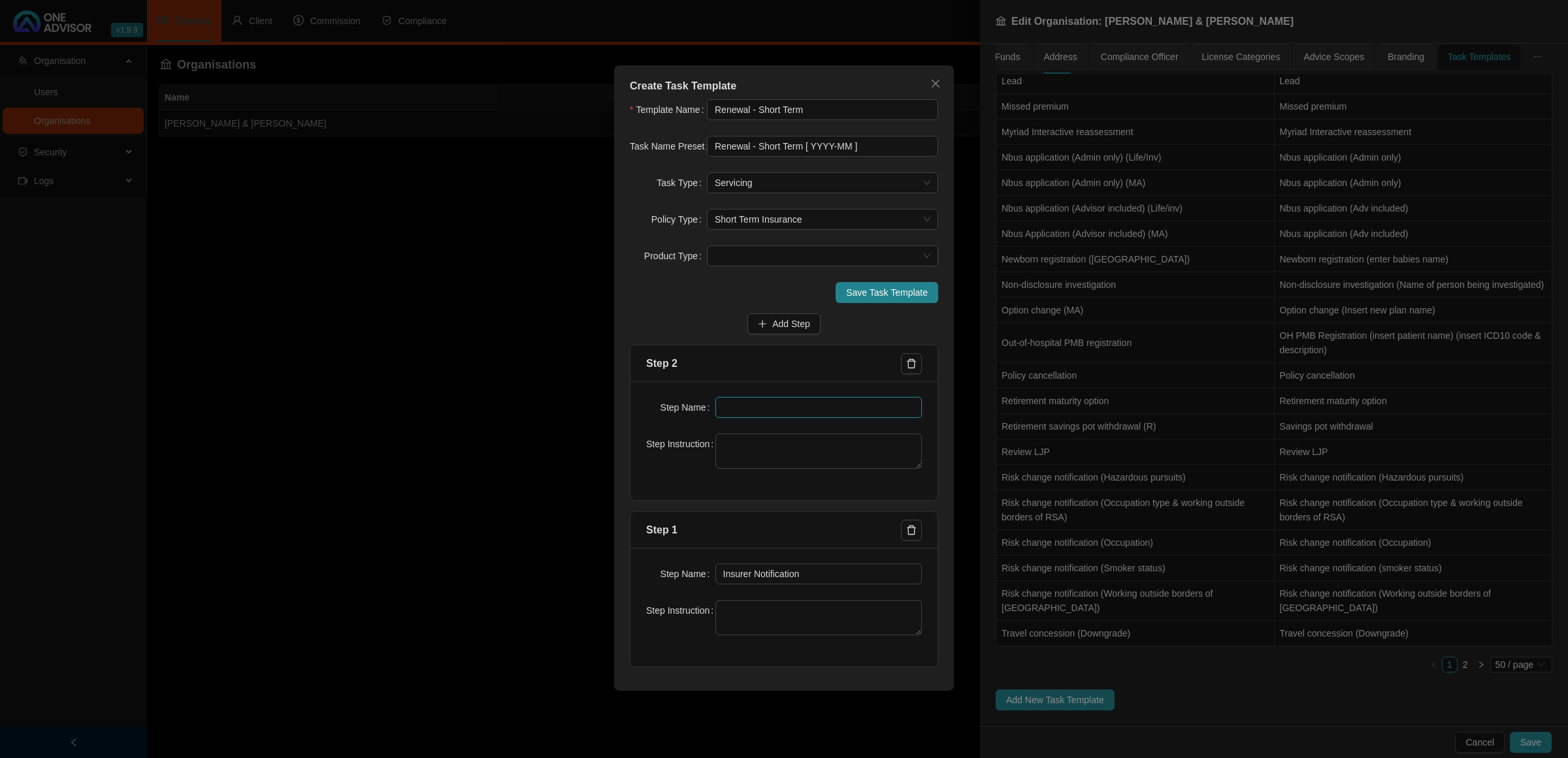
click at [756, 408] on input "text" at bounding box center [819, 407] width 207 height 20
type input "Investigation"
click at [778, 320] on span "Add Step" at bounding box center [791, 323] width 38 height 14
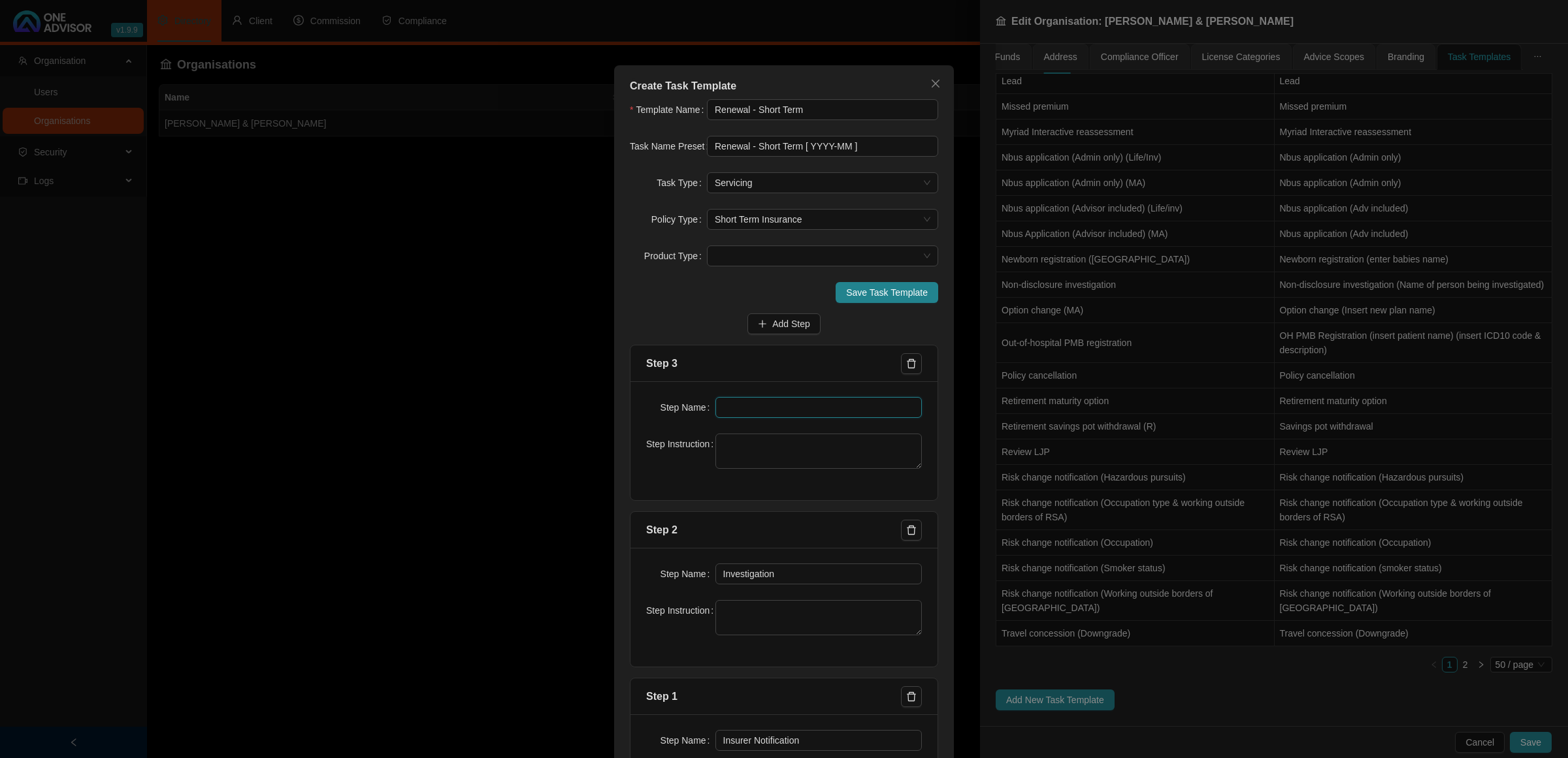
click at [750, 408] on input "text" at bounding box center [819, 407] width 207 height 20
type input "Paperwork"
click at [772, 326] on span "Add Step" at bounding box center [791, 323] width 38 height 14
click at [791, 400] on input "text" at bounding box center [819, 407] width 207 height 20
type input "Submission"
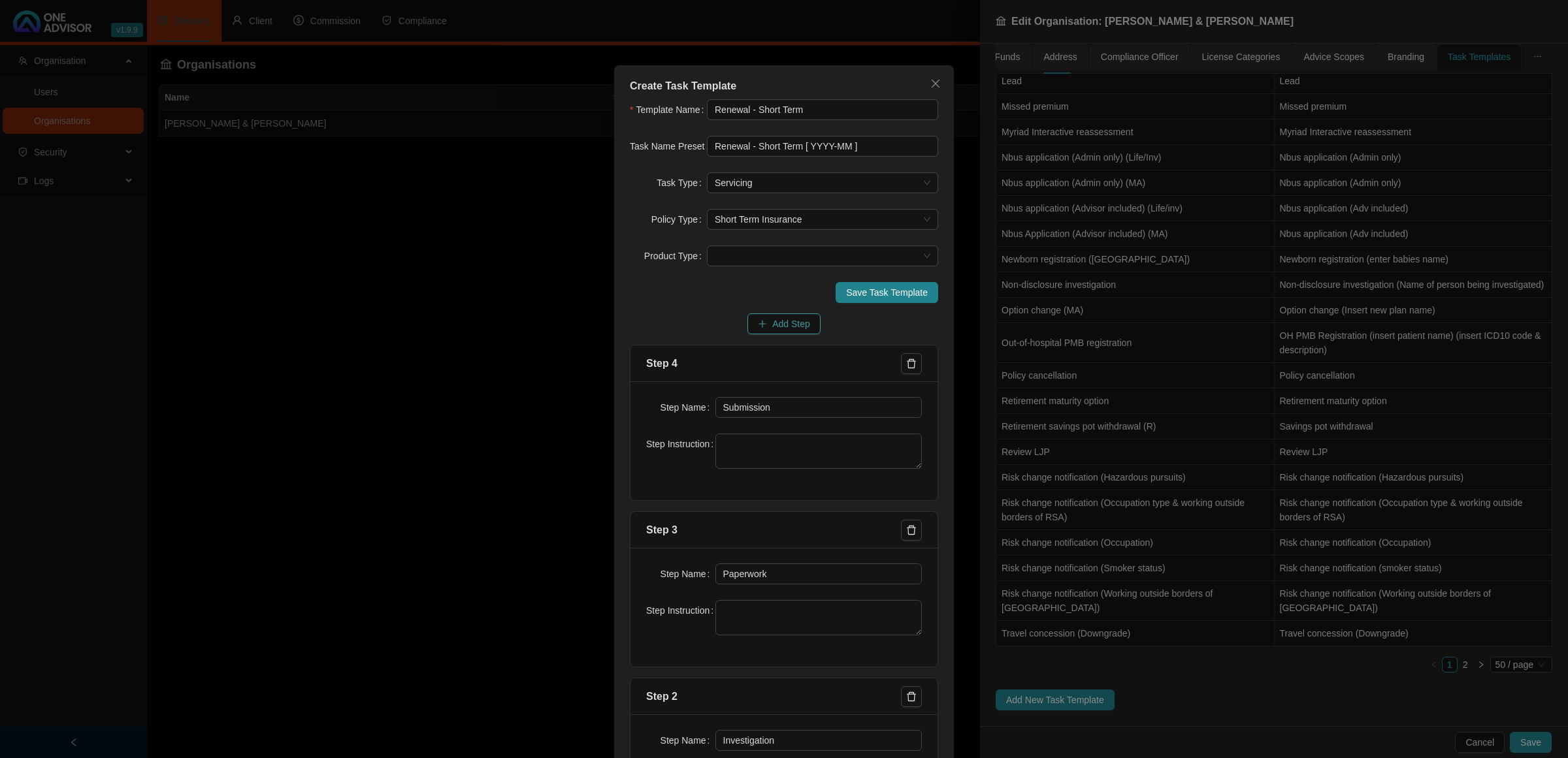
click at [763, 325] on button "Add Step" at bounding box center [784, 323] width 73 height 20
click at [753, 412] on input "text" at bounding box center [819, 407] width 207 height 20
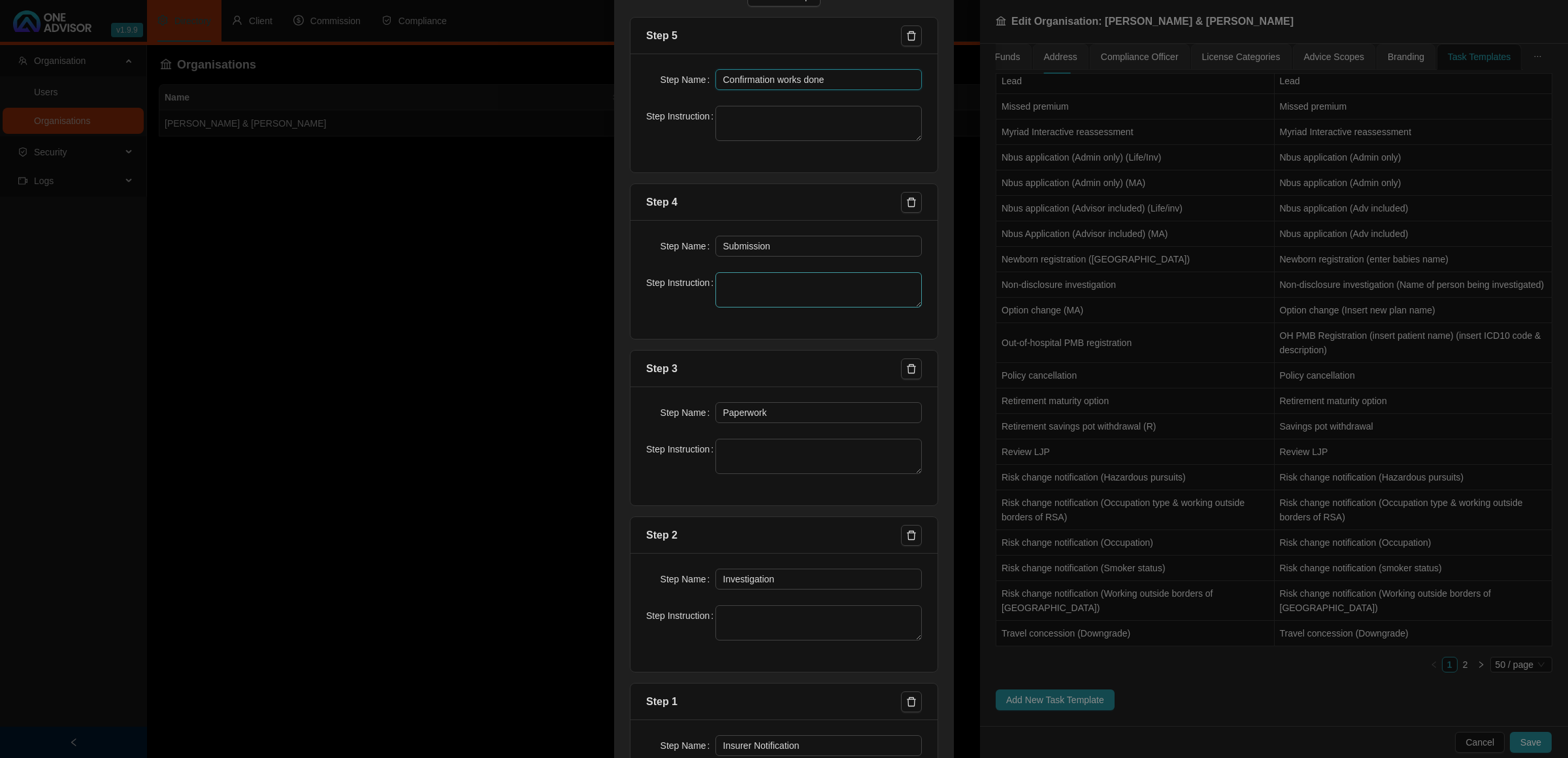
scroll to position [451, 0]
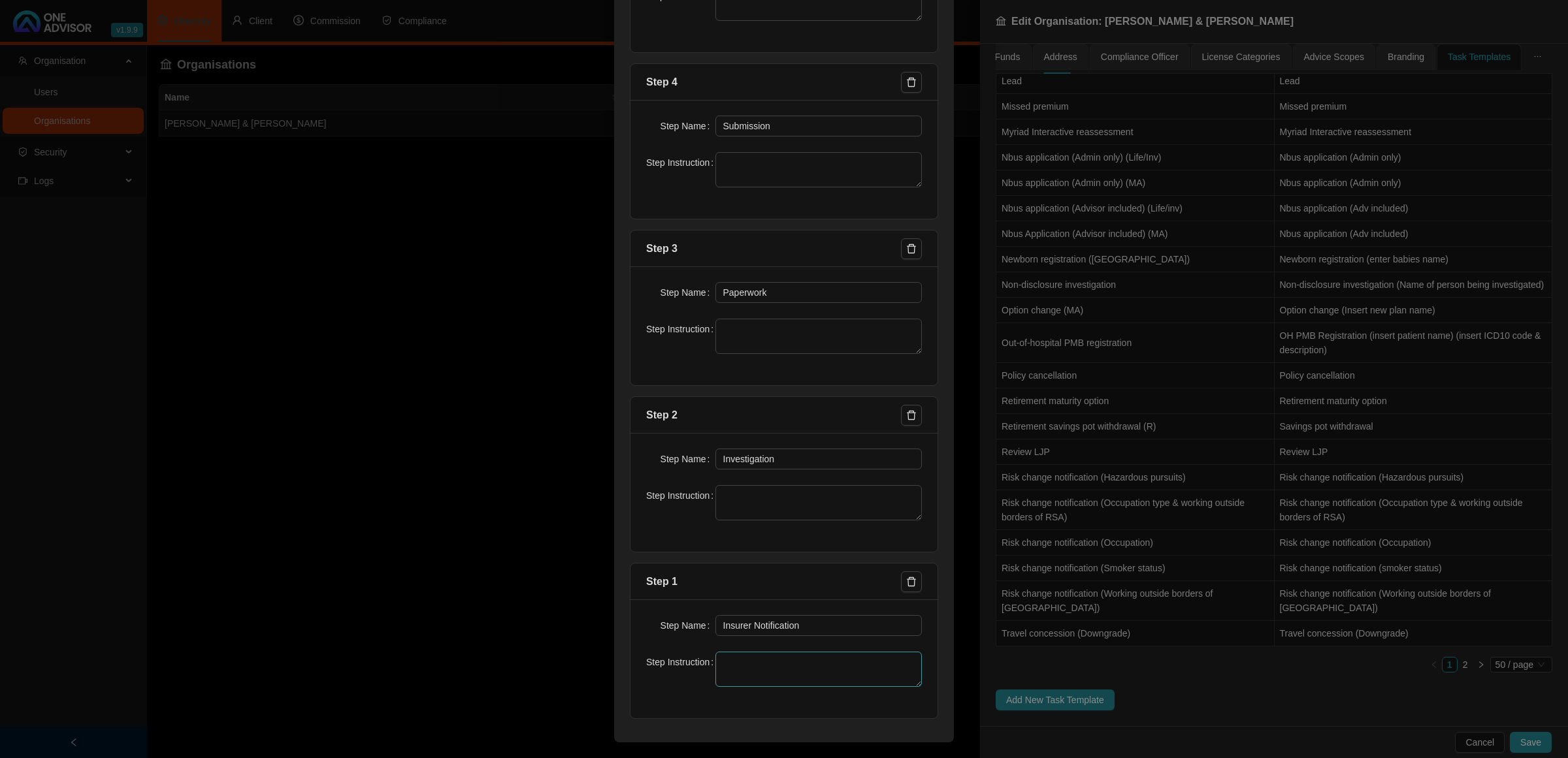
type input "Confirmation works done"
click at [758, 665] on textarea at bounding box center [819, 669] width 207 height 35
type textarea "Review Instruction"
click at [777, 498] on textarea at bounding box center [819, 503] width 207 height 35
click at [809, 507] on textarea "Review Premium Increases, new updates on" at bounding box center [819, 503] width 207 height 35
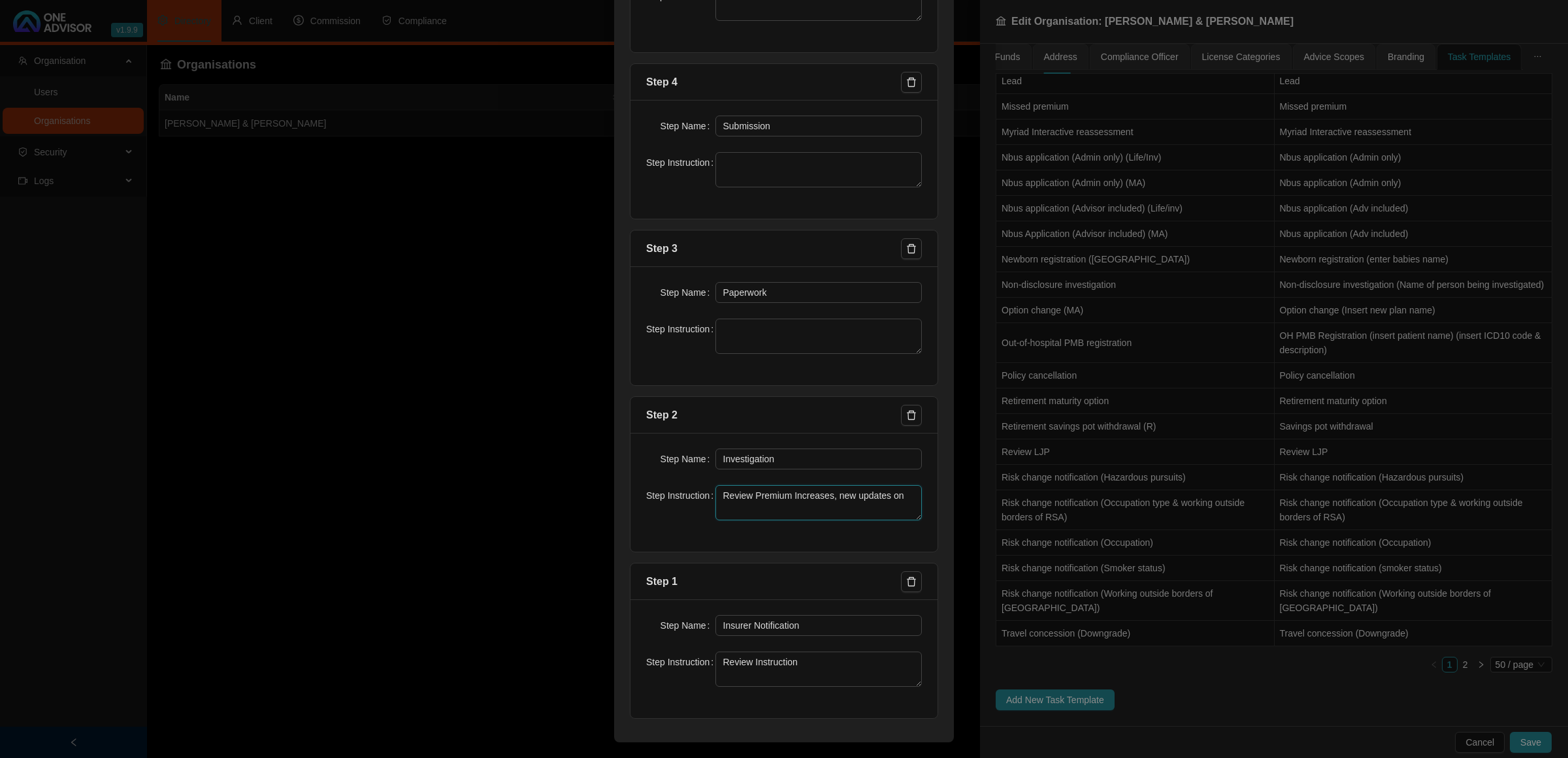
drag, startPoint x: 896, startPoint y: 494, endPoint x: 825, endPoint y: 498, distance: 71.1
click at [825, 498] on textarea "Review Premium Increases, new updates on" at bounding box center [819, 503] width 207 height 35
drag, startPoint x: 909, startPoint y: 517, endPoint x: 909, endPoint y: 559, distance: 42.0
click at [909, 558] on textarea "Review Premium Increases / Sums Insured / Excess Structure / New Terms and Cond…" at bounding box center [819, 519] width 207 height 77
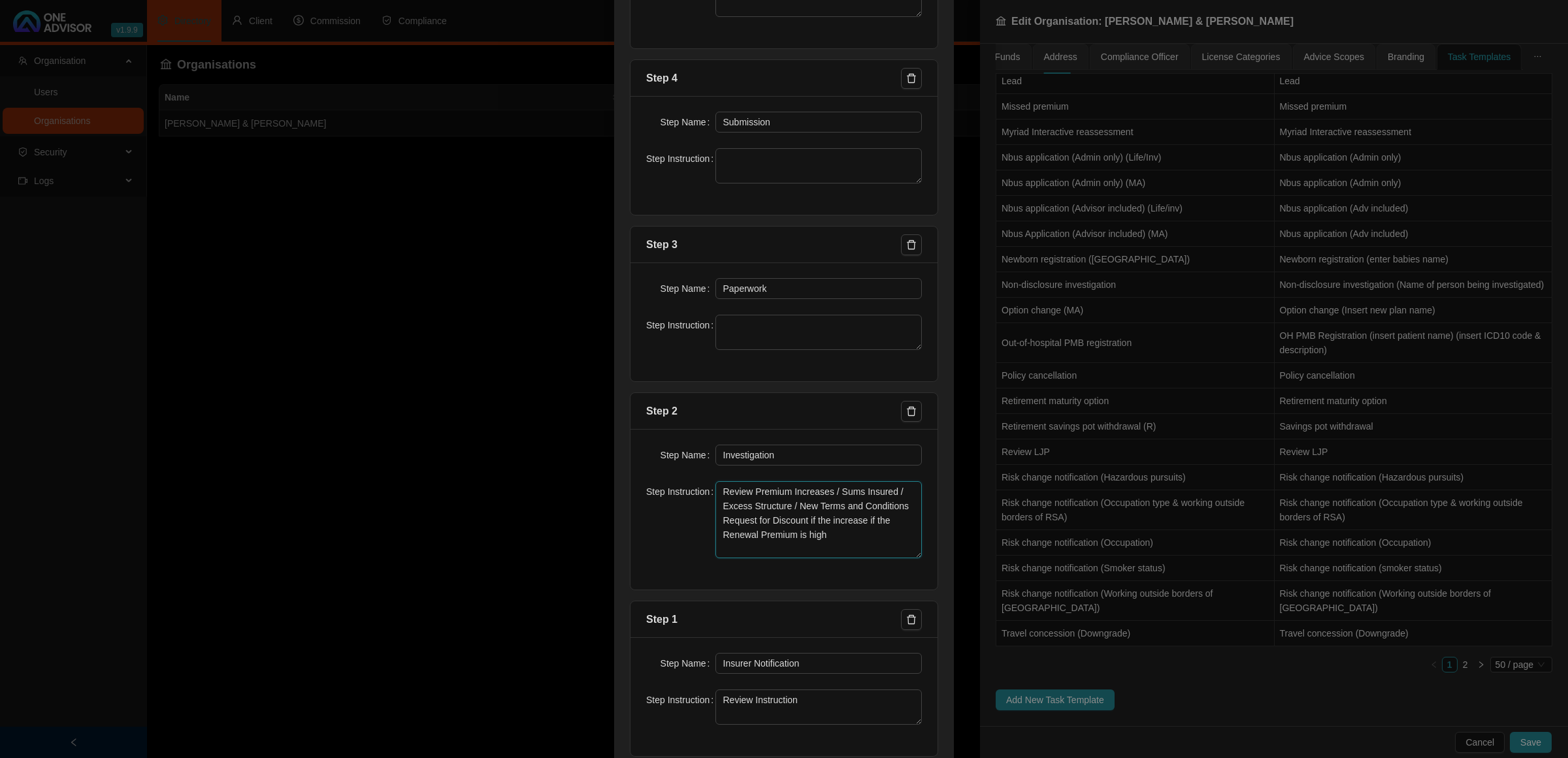
click at [832, 541] on textarea "Review Premium Increases / Sums Insured / Excess Structure / New Terms and Cond…" at bounding box center [819, 519] width 207 height 77
type textarea "Review Premium Increases / Sums Insured / Excess Structure / New Terms and Cond…"
drag, startPoint x: 768, startPoint y: 294, endPoint x: 688, endPoint y: 294, distance: 80.0
click at [688, 294] on div "Step Name Paperwork" at bounding box center [784, 288] width 276 height 20
type input "S"
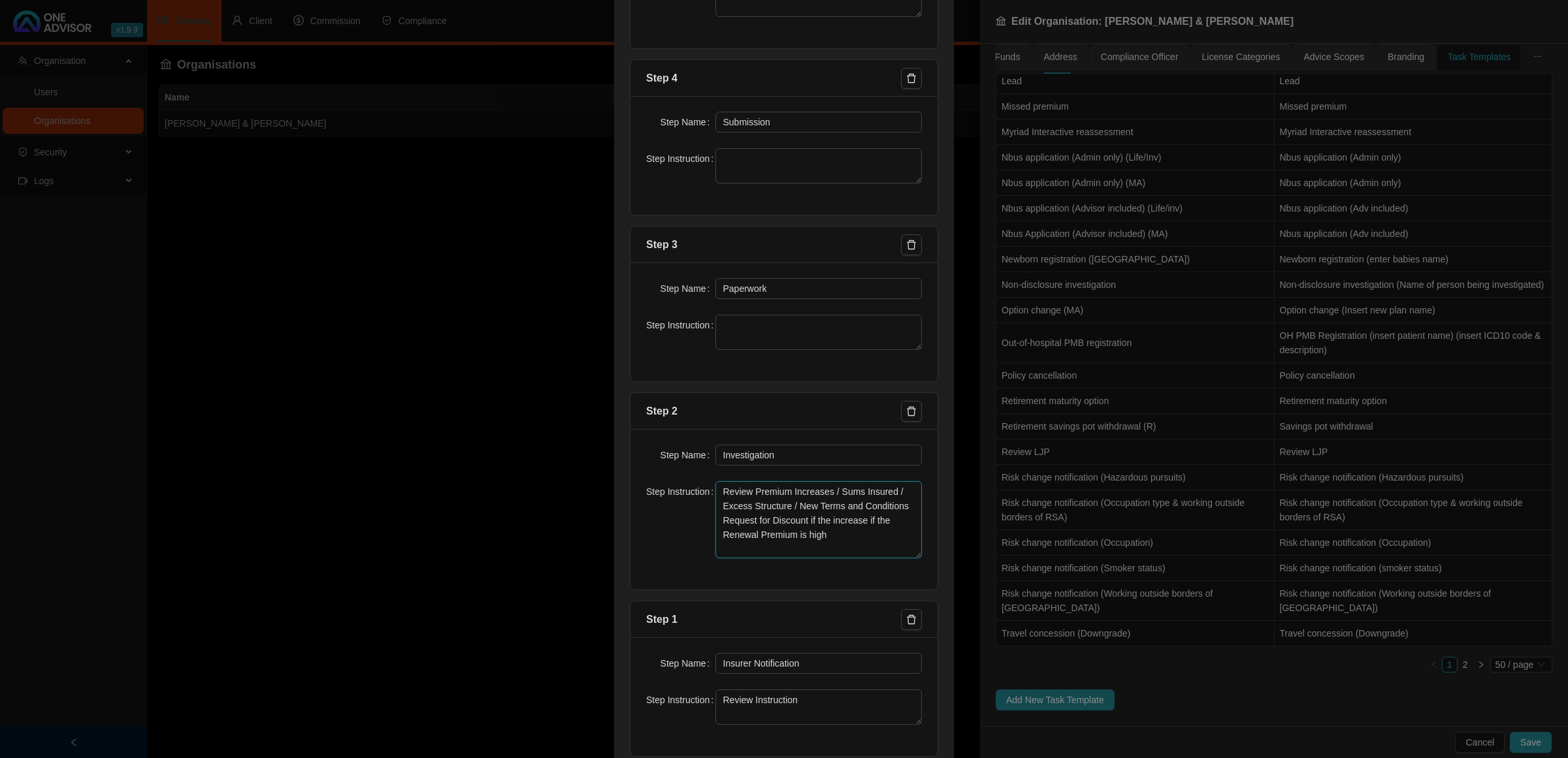
click at [834, 544] on textarea "Review Premium Increases / Sums Insured / Excess Structure / New Terms and Cond…" at bounding box center [819, 519] width 207 height 77
click at [810, 333] on textarea at bounding box center [819, 333] width 207 height 35
click at [825, 543] on textarea "Review Premium Increases / Sums Insured / Excess Structure / New Terms and Cond…" at bounding box center [819, 519] width 207 height 77
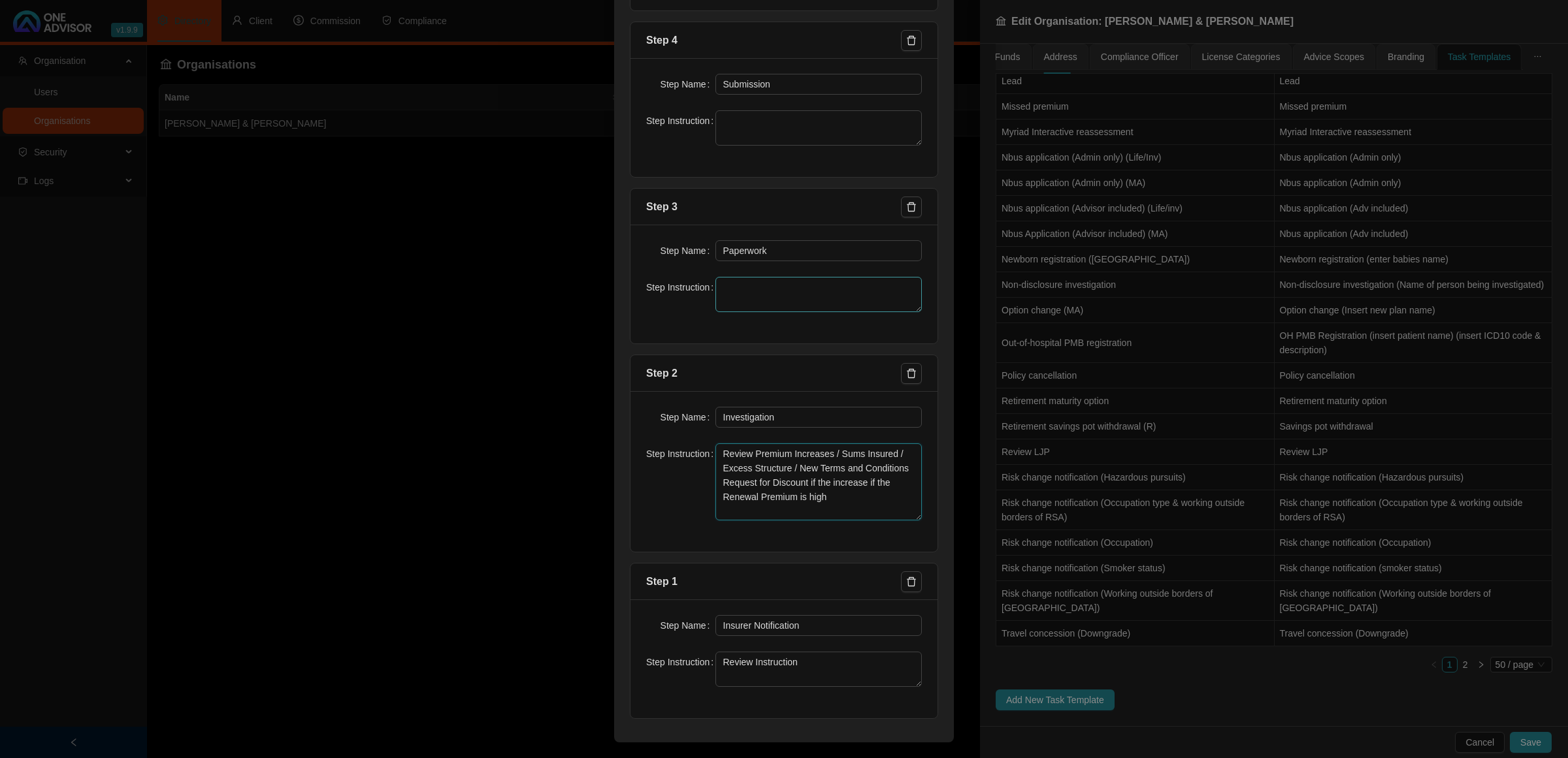
scroll to position [493, 0]
drag, startPoint x: 785, startPoint y: 247, endPoint x: 687, endPoint y: 252, distance: 98.1
click at [687, 252] on div "Step Name Paperwork" at bounding box center [784, 251] width 276 height 20
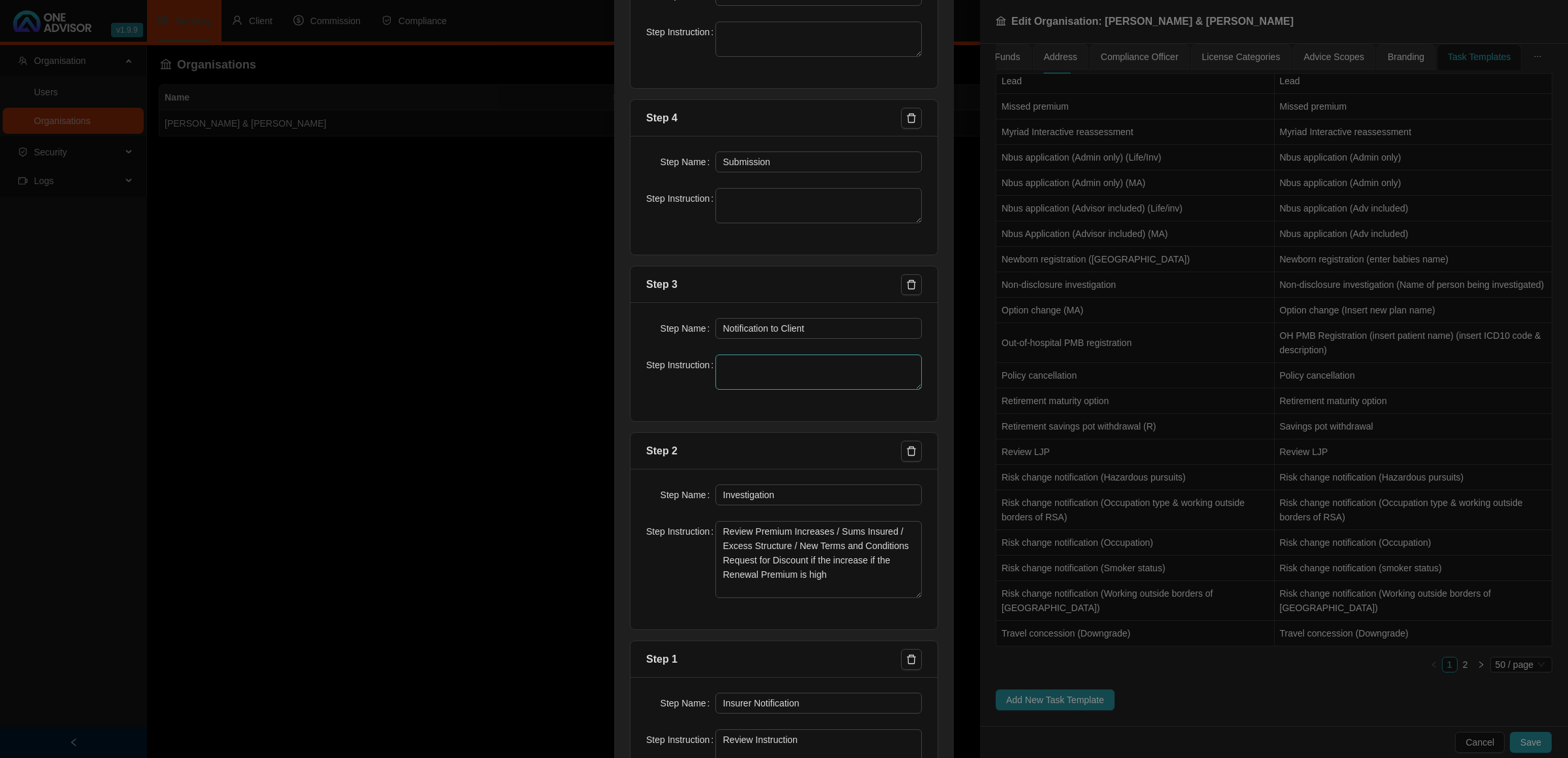
scroll to position [331, 0]
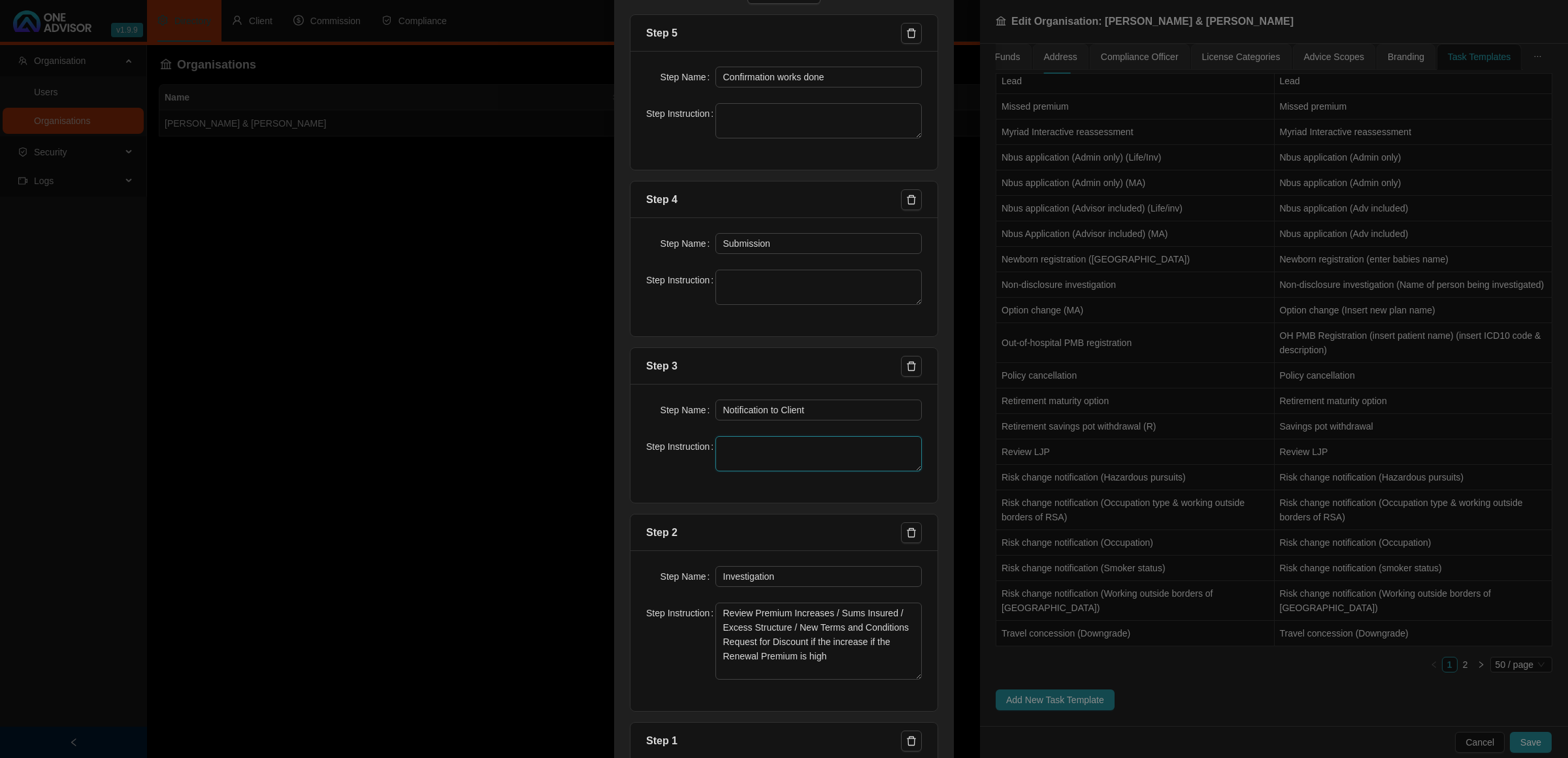
click at [784, 457] on textarea at bounding box center [819, 454] width 207 height 35
drag, startPoint x: 822, startPoint y: 414, endPoint x: 569, endPoint y: 415, distance: 253.0
click at [569, 414] on div "Create Task Template Template Name Renewal - Short Term Task Name Preset Renewa…" at bounding box center [784, 379] width 1568 height 758
type input "Confirmation of works done"
click at [739, 446] on textarea at bounding box center [819, 454] width 207 height 35
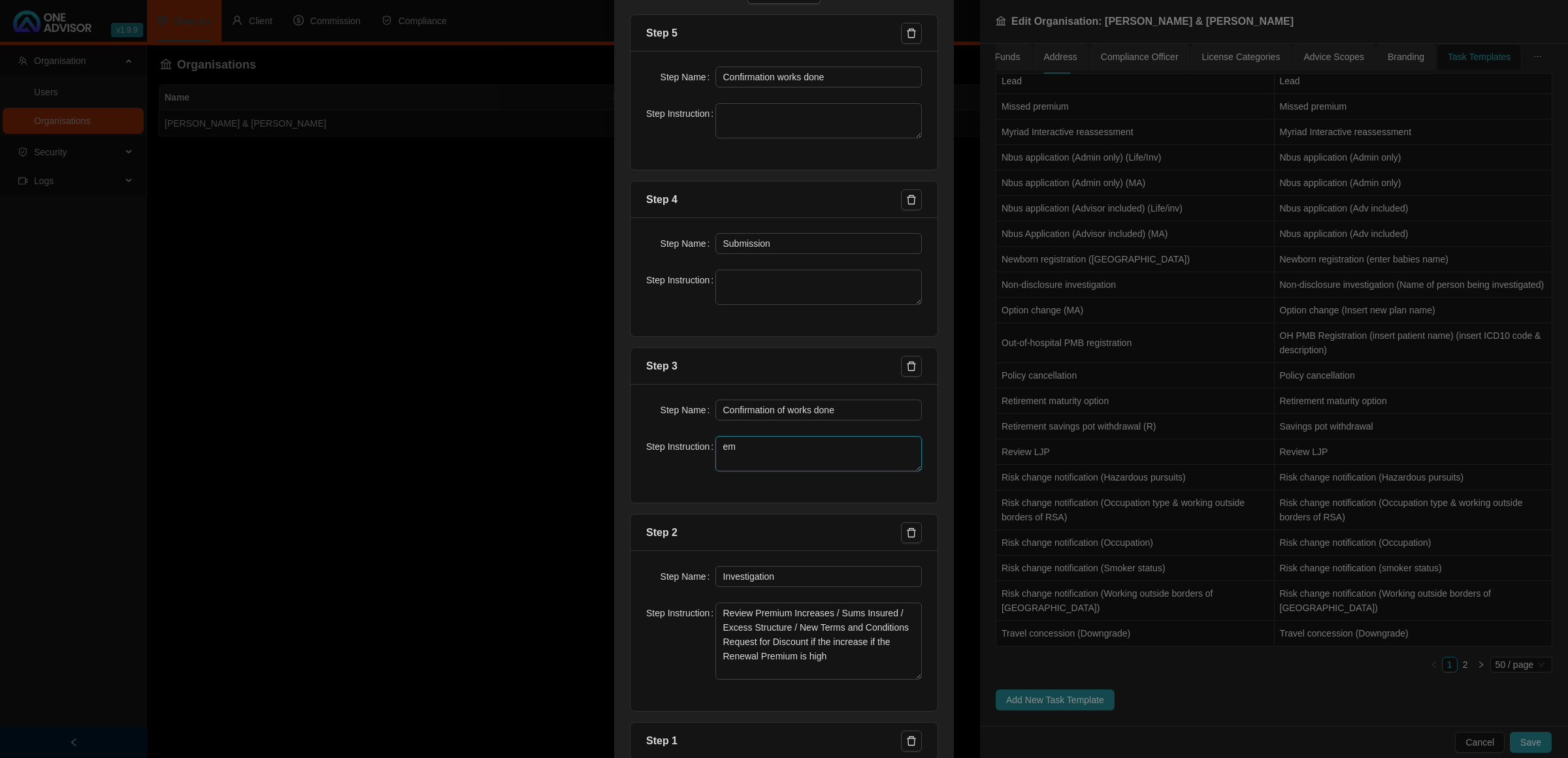
type textarea "e"
type textarea "Send client finalized"
click at [912, 36] on button "button" at bounding box center [911, 33] width 20 height 20
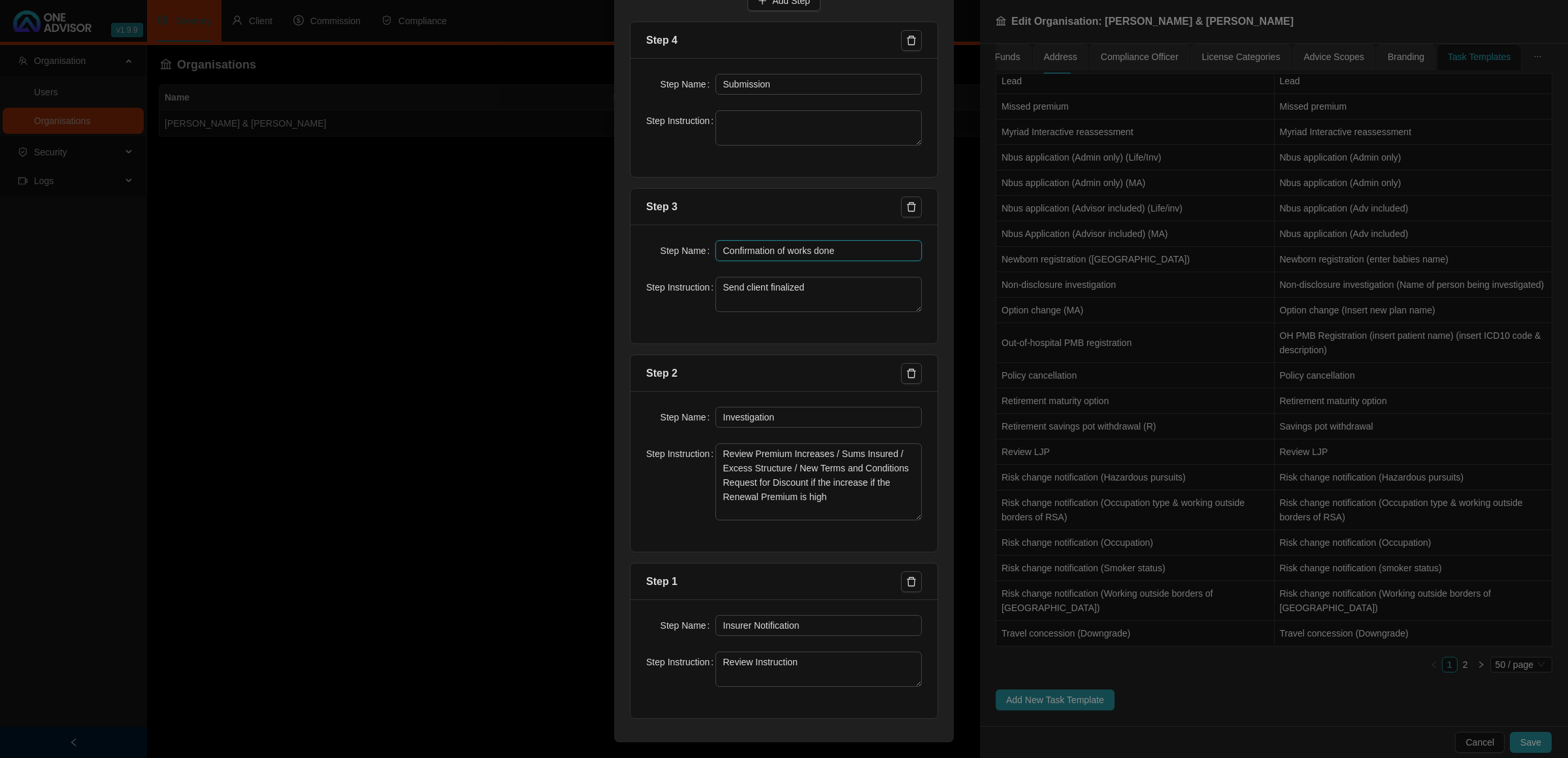
drag, startPoint x: 833, startPoint y: 249, endPoint x: 639, endPoint y: 229, distance: 195.0
click at [639, 229] on div "Step Name Confirmation of works done Step Instruction Send client finalized" at bounding box center [784, 284] width 307 height 119
drag, startPoint x: 824, startPoint y: 82, endPoint x: 556, endPoint y: 71, distance: 268.2
click at [556, 71] on div "Create Task Template Template Name Renewal - Short Term Task Name Preset Renewa…" at bounding box center [784, 379] width 1568 height 758
paste input "Confirmation of works done"
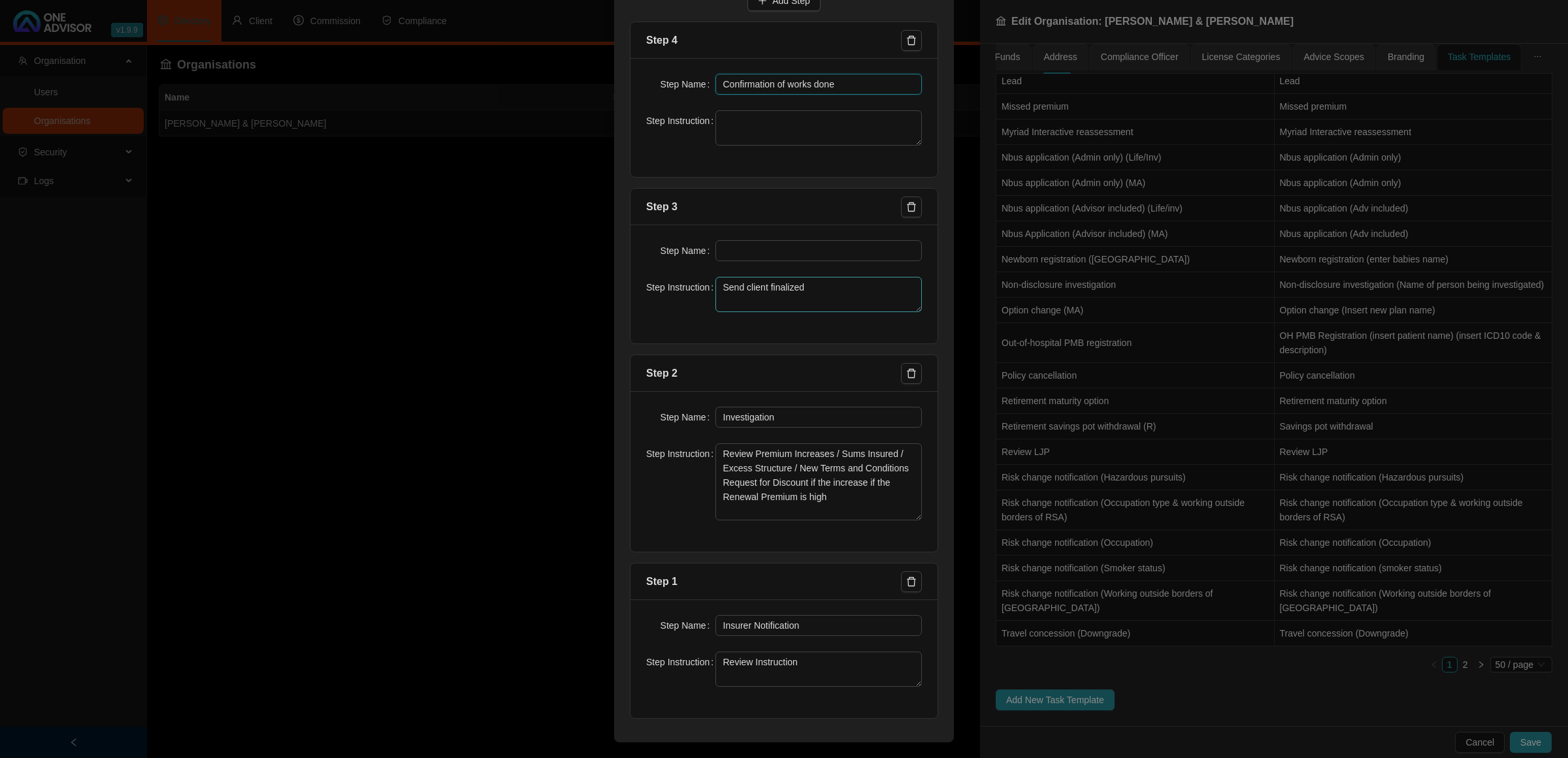
type input "Confirmation of works done"
drag, startPoint x: 799, startPoint y: 291, endPoint x: 600, endPoint y: 271, distance: 200.0
click at [600, 271] on div "Create Task Template Template Name Renewal - Short Term Task Name Preset Renewa…" at bounding box center [784, 379] width 1568 height 758
click at [742, 242] on input "text" at bounding box center [819, 251] width 207 height 20
paste input "Send client finalized"
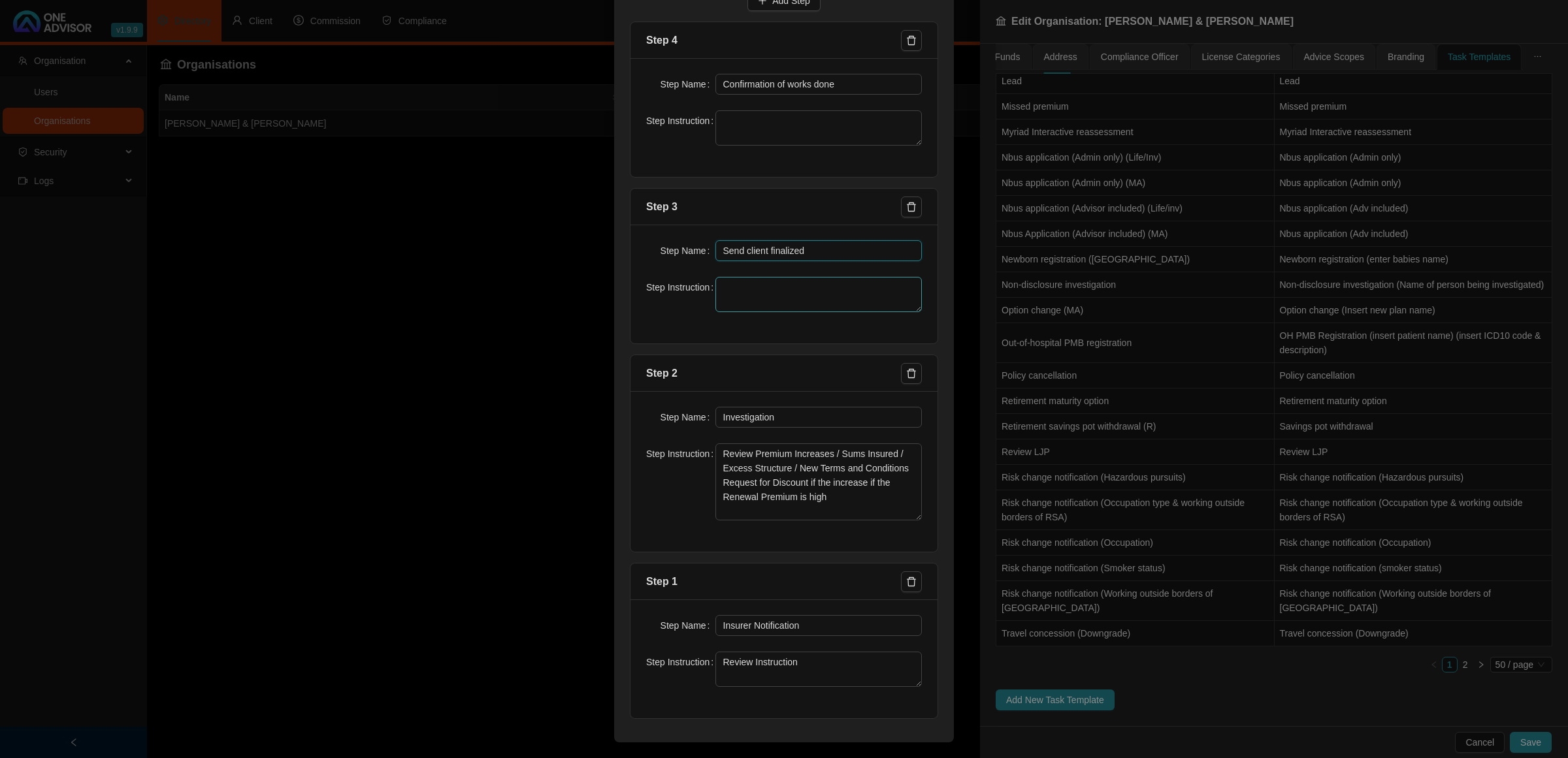
type input "Send client finalized"
click at [781, 285] on textarea at bounding box center [819, 294] width 207 height 35
drag, startPoint x: 805, startPoint y: 245, endPoint x: 656, endPoint y: 246, distance: 149.0
click at [656, 246] on div "Step Name Send client finalized" at bounding box center [784, 251] width 276 height 20
click at [764, 115] on textarea at bounding box center [819, 128] width 207 height 35
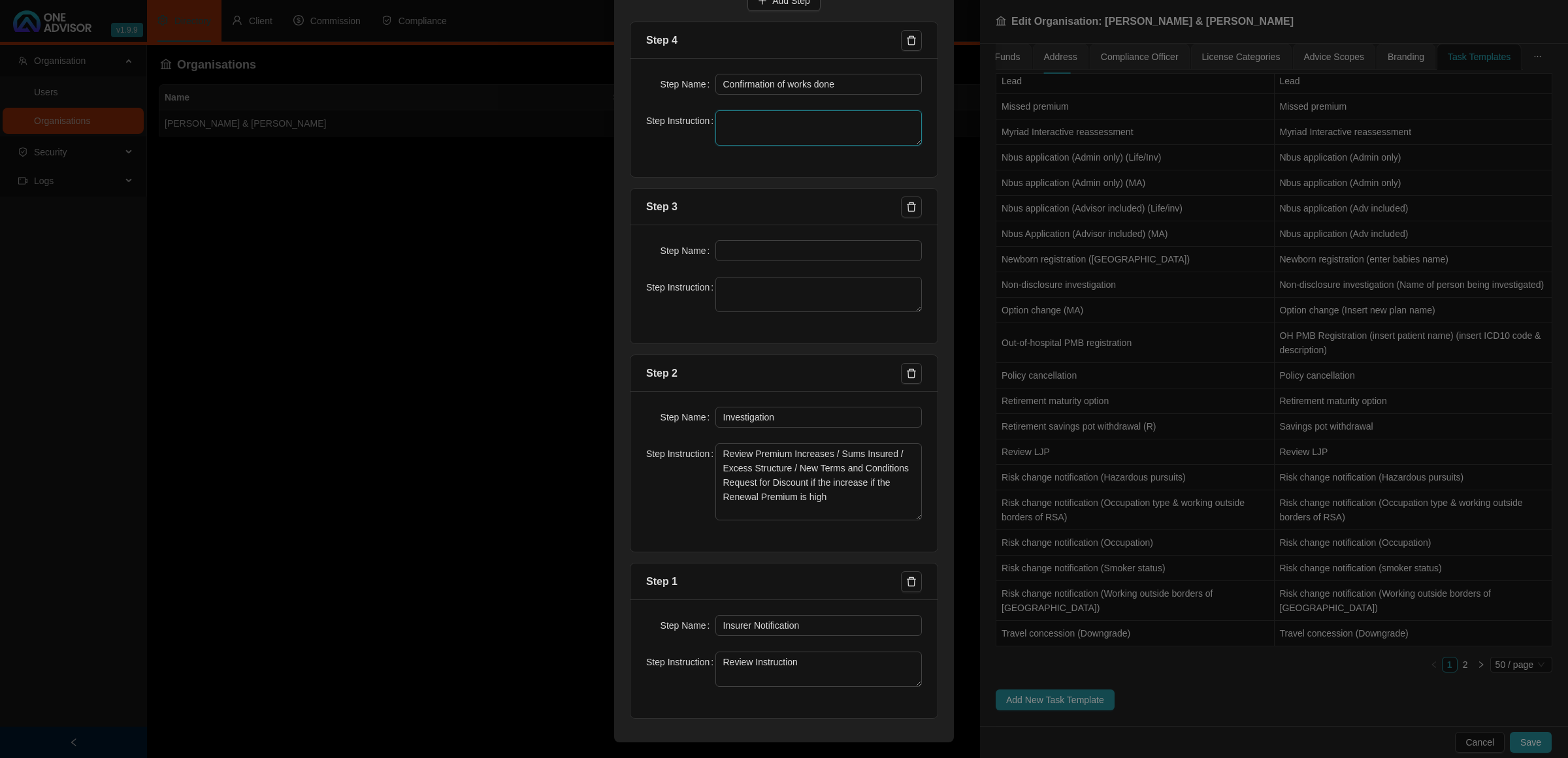
paste textarea "Send client finalized"
type textarea "Send client finalized Renewal"
click at [742, 274] on div "Step Name Step Instruction" at bounding box center [784, 284] width 307 height 119
click at [752, 250] on input "text" at bounding box center [819, 251] width 207 height 20
type input "Paperwork"
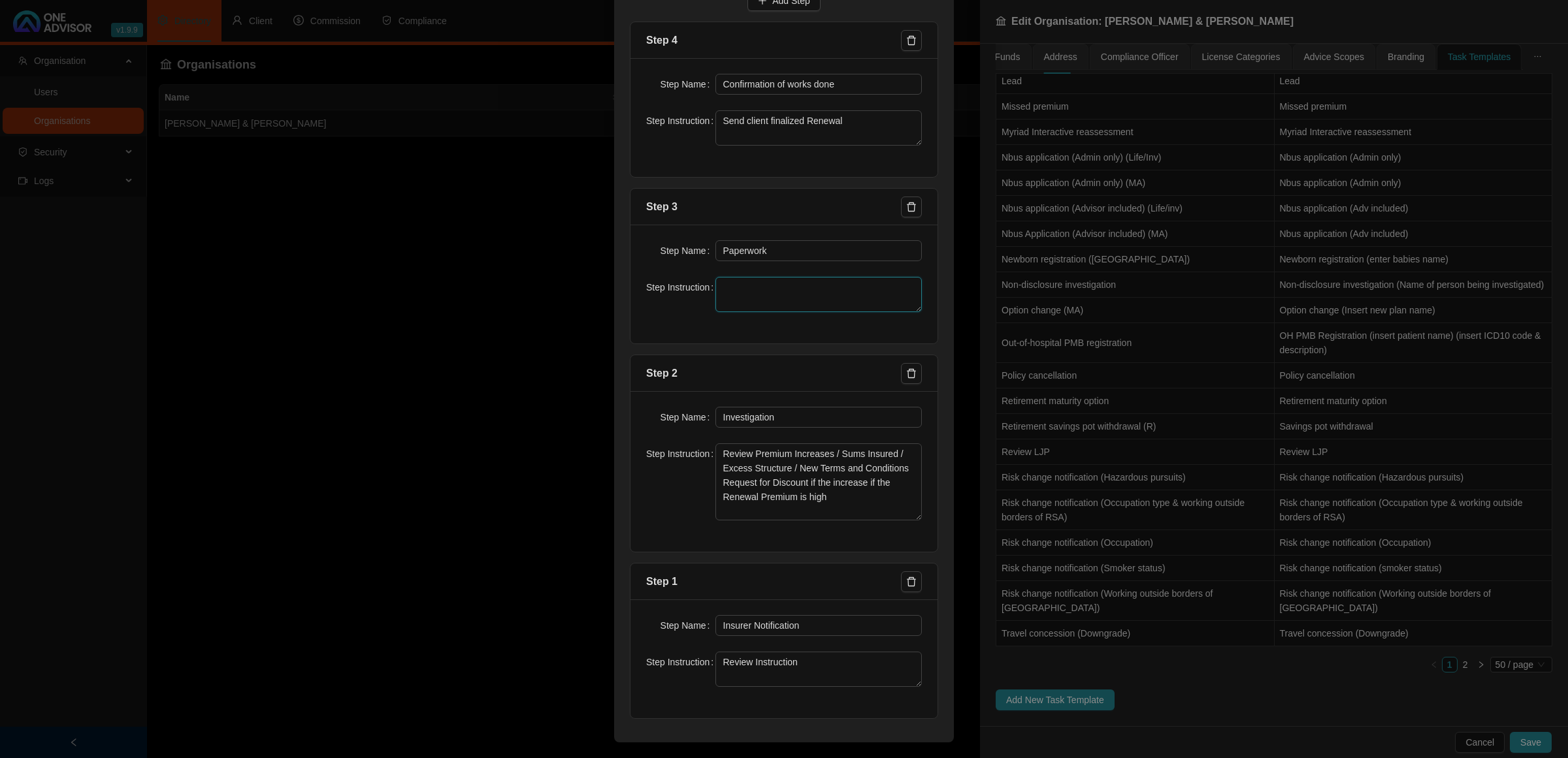
click at [761, 297] on textarea at bounding box center [819, 294] width 207 height 35
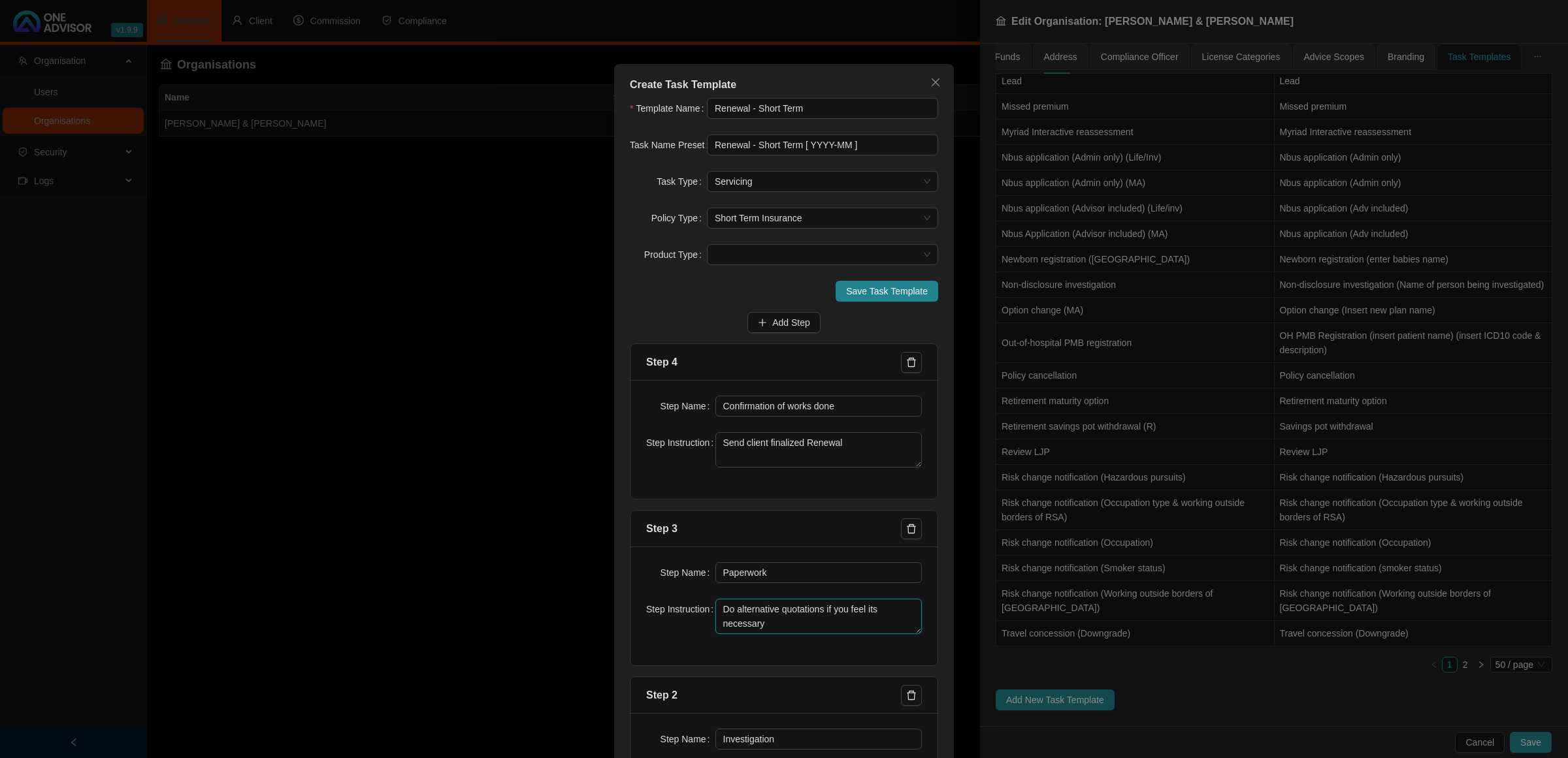
scroll to position [0, 0]
type textarea "Do alternative quotations if you feel its necessary"
click at [887, 451] on textarea "Send client finalized Renewal" at bounding box center [819, 451] width 207 height 35
click at [789, 318] on span "Add Step" at bounding box center [791, 323] width 38 height 14
click at [793, 401] on input "text" at bounding box center [819, 407] width 207 height 20
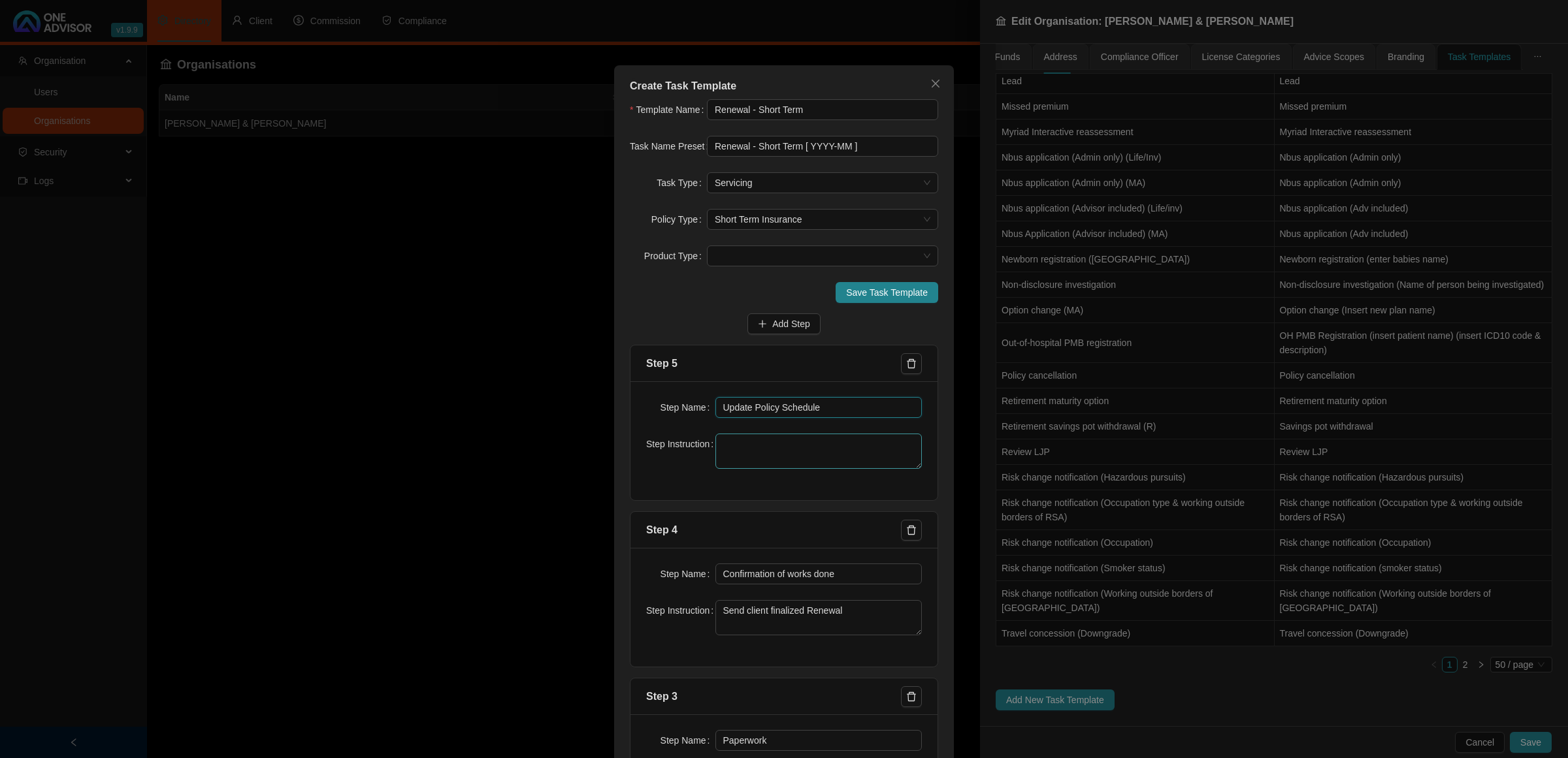
type input "Update Policy Schedule"
click at [804, 445] on textarea at bounding box center [819, 451] width 207 height 35
click at [901, 286] on span "Save Task Template" at bounding box center [887, 292] width 82 height 14
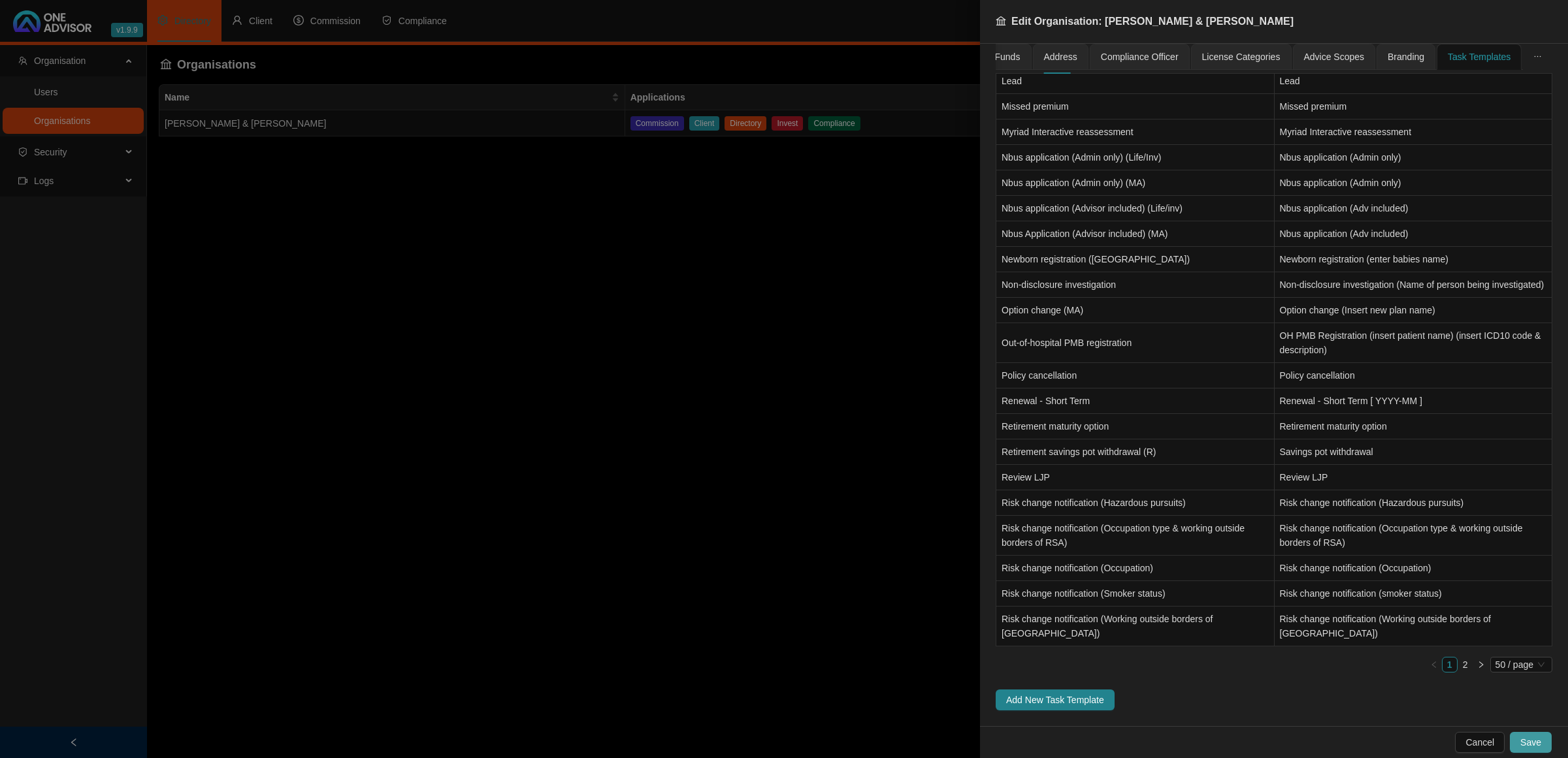
click at [1542, 735] on button "Save" at bounding box center [1530, 742] width 42 height 20
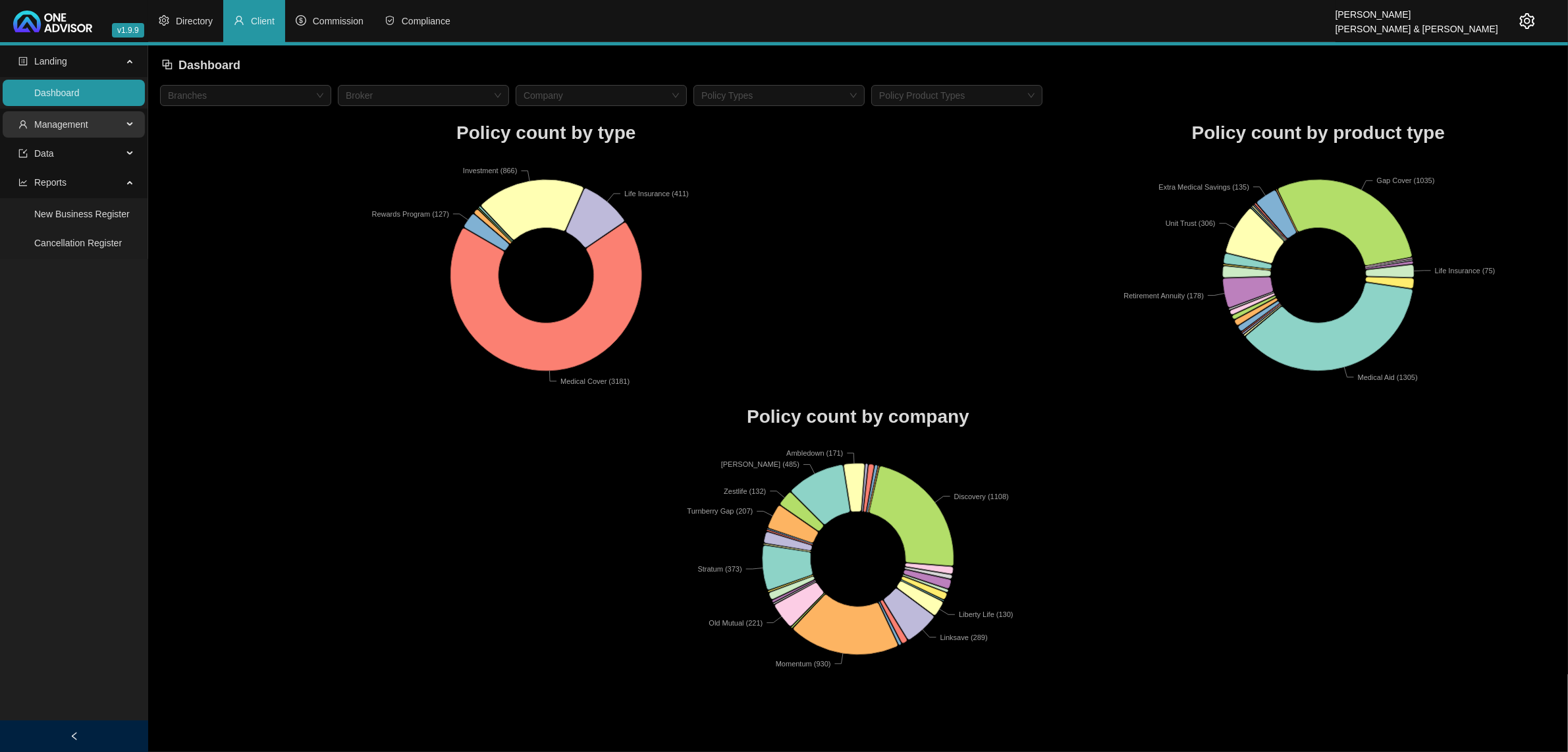
drag, startPoint x: 90, startPoint y: 125, endPoint x: 74, endPoint y: 125, distance: 16.0
click at [89, 125] on span "Management" at bounding box center [70, 125] width 104 height 26
click at [46, 154] on link "Clients" at bounding box center [49, 155] width 28 height 10
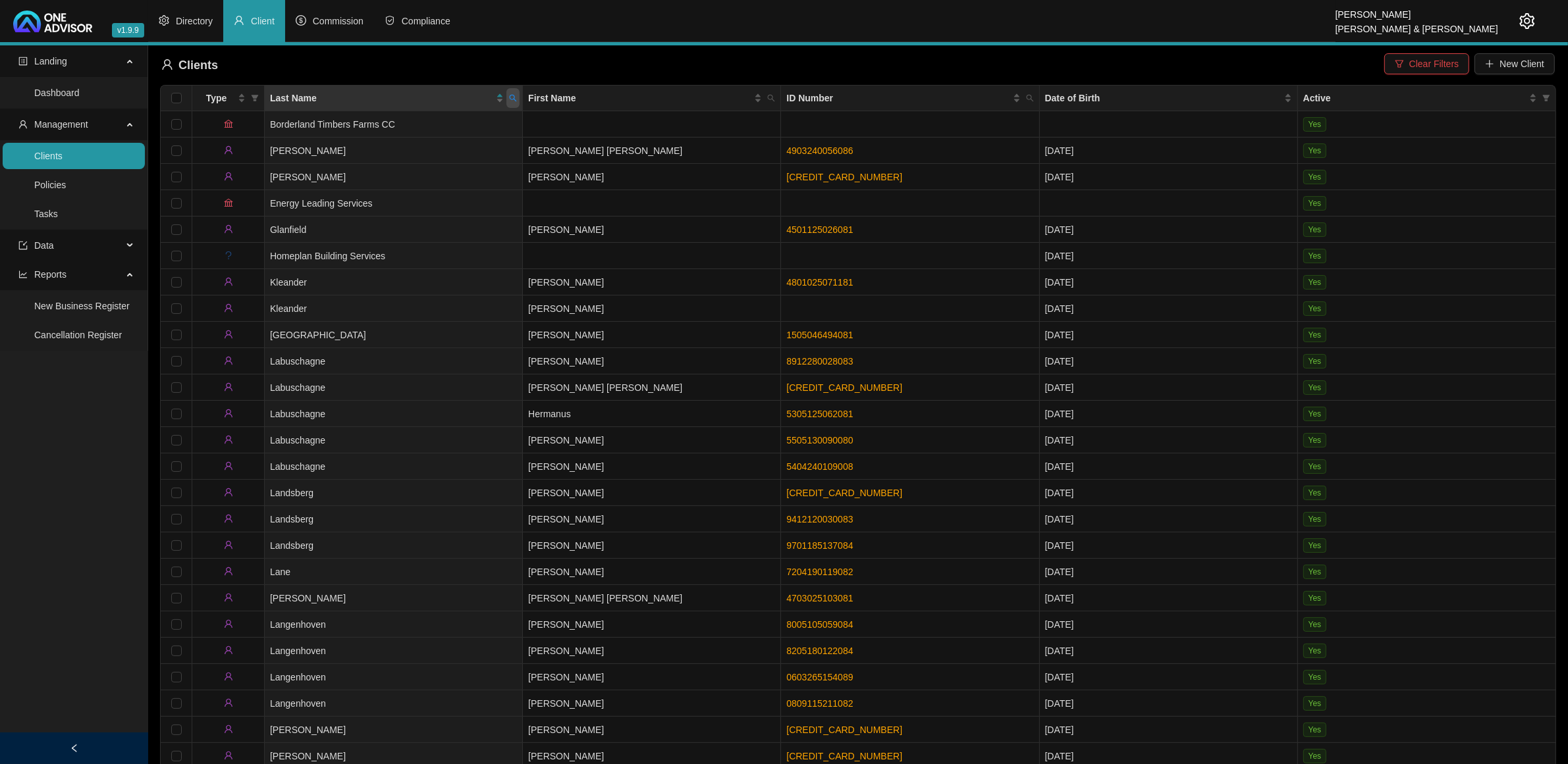
click at [513, 102] on icon "search" at bounding box center [512, 98] width 7 height 7
type input "lane"
click at [550, 568] on td "[PERSON_NAME]" at bounding box center [652, 572] width 259 height 26
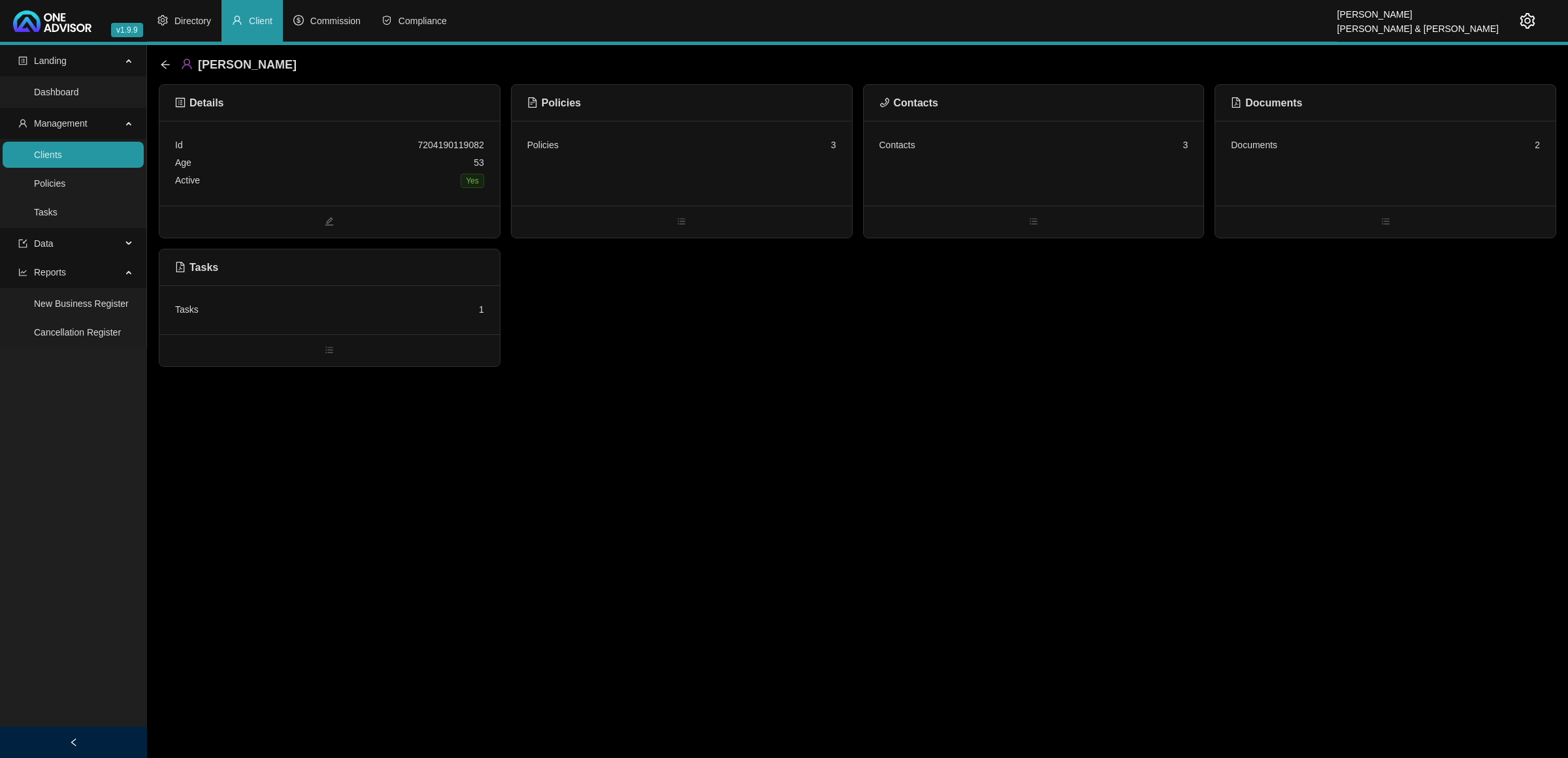
click at [998, 147] on div "Contacts 3" at bounding box center [1034, 145] width 309 height 18
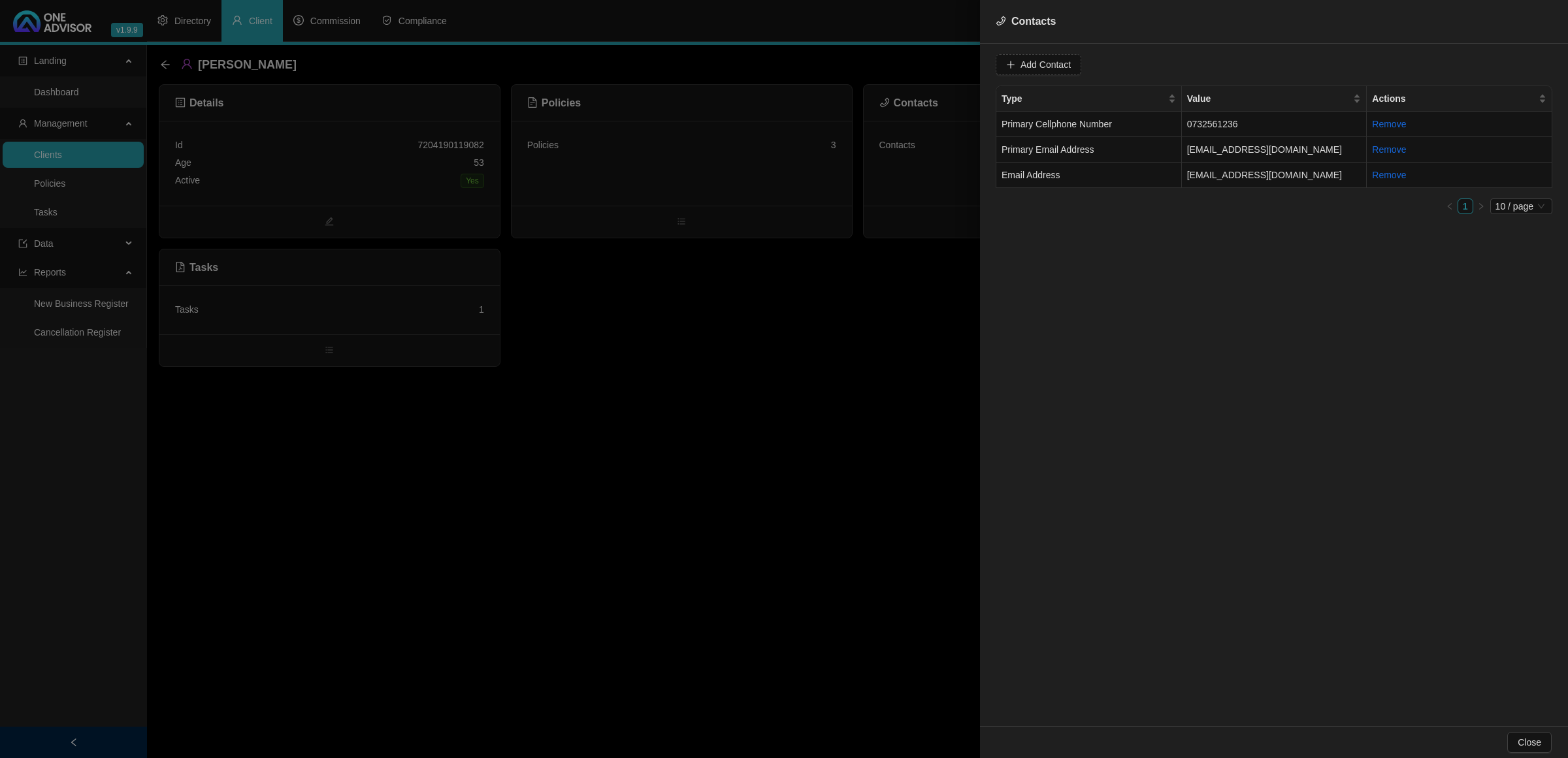
click at [764, 301] on div at bounding box center [784, 379] width 1568 height 758
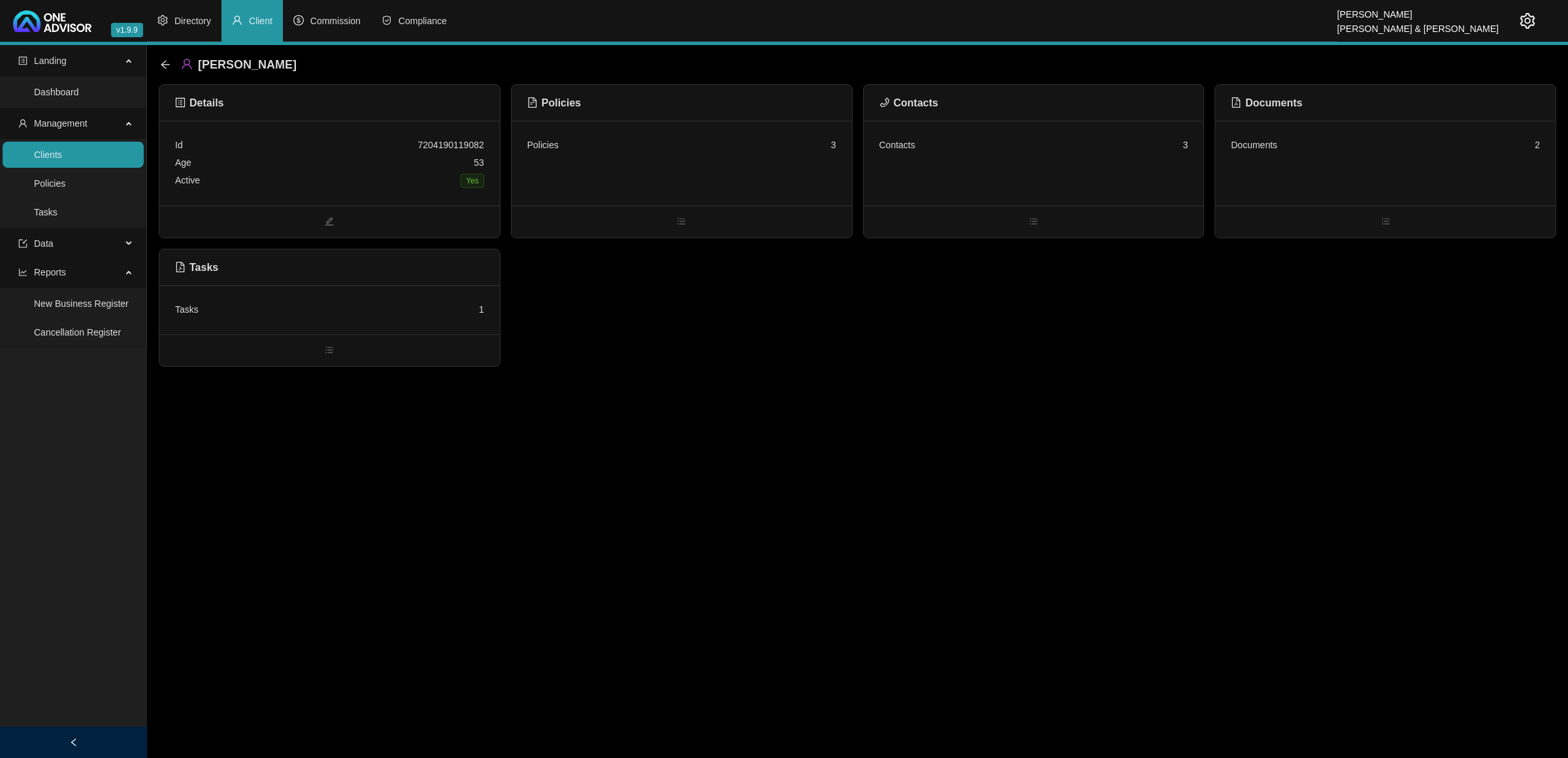
click at [373, 307] on div "Tasks 1" at bounding box center [329, 309] width 309 height 18
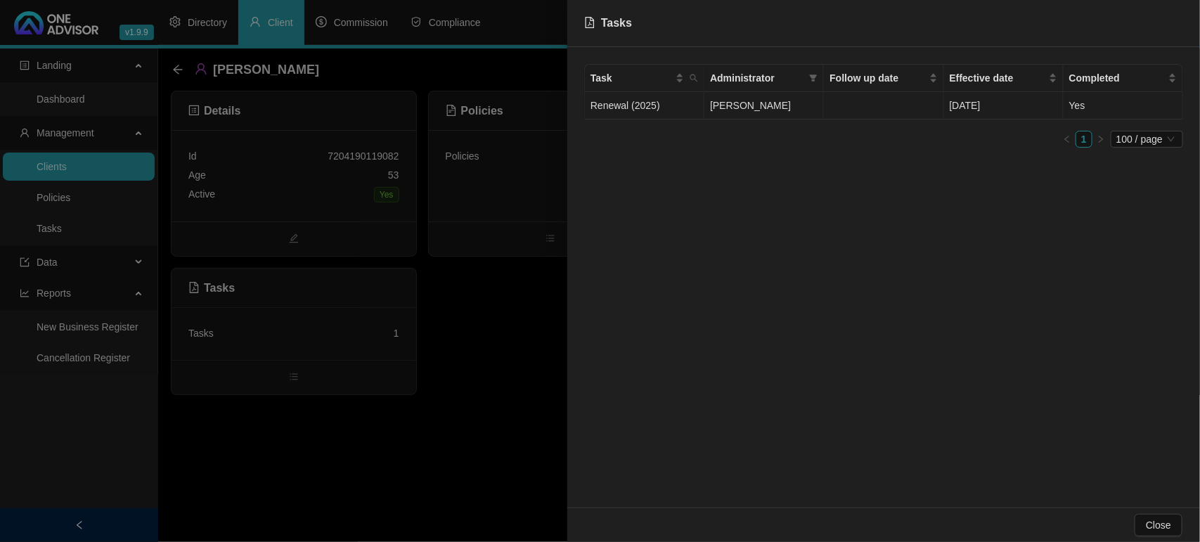
click at [633, 110] on td "Renewal (2025)" at bounding box center [644, 105] width 119 height 27
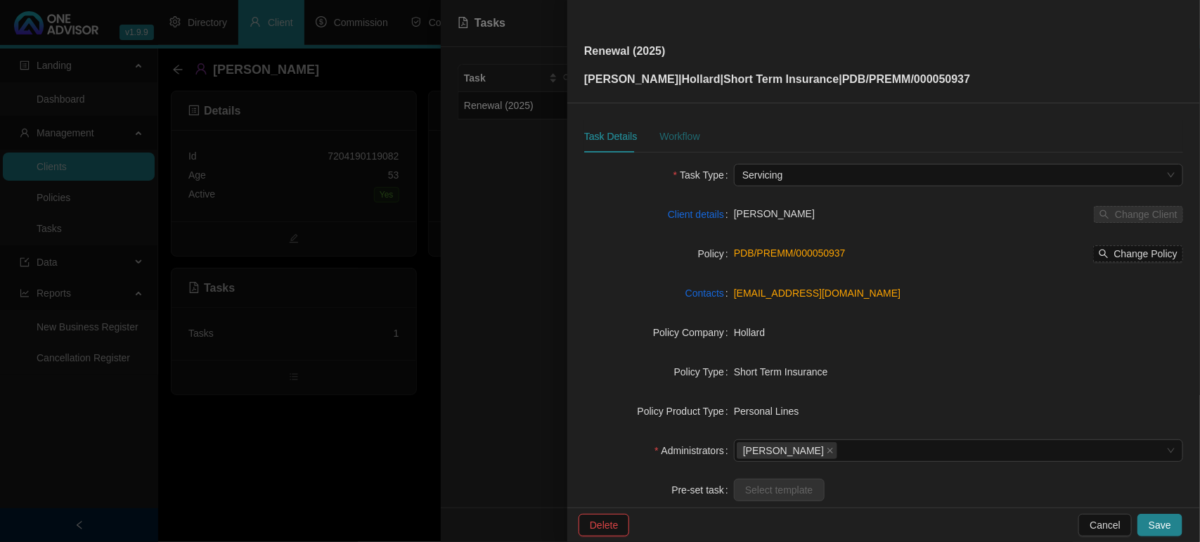
click at [687, 129] on div "Workflow" at bounding box center [679, 136] width 40 height 15
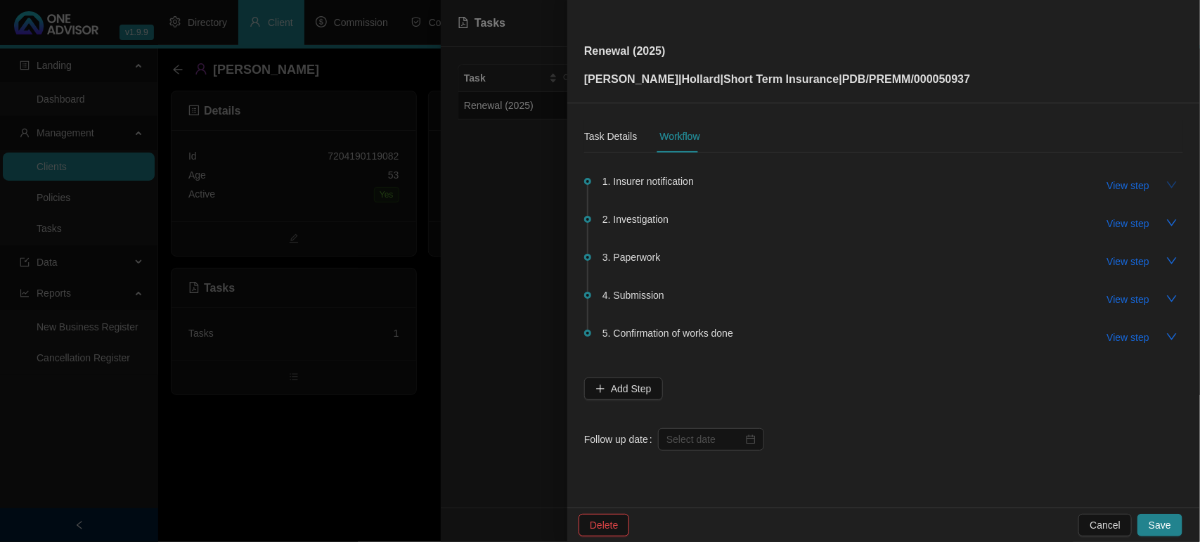
click at [1168, 187] on icon "down" at bounding box center [1171, 184] width 11 height 11
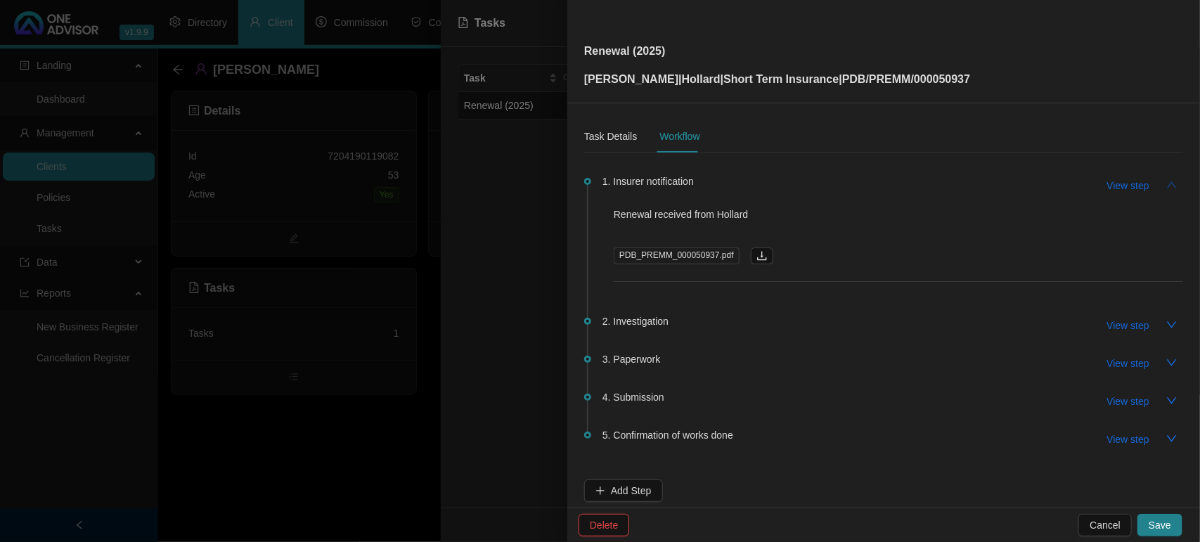
click at [1168, 187] on button "button" at bounding box center [1171, 185] width 22 height 22
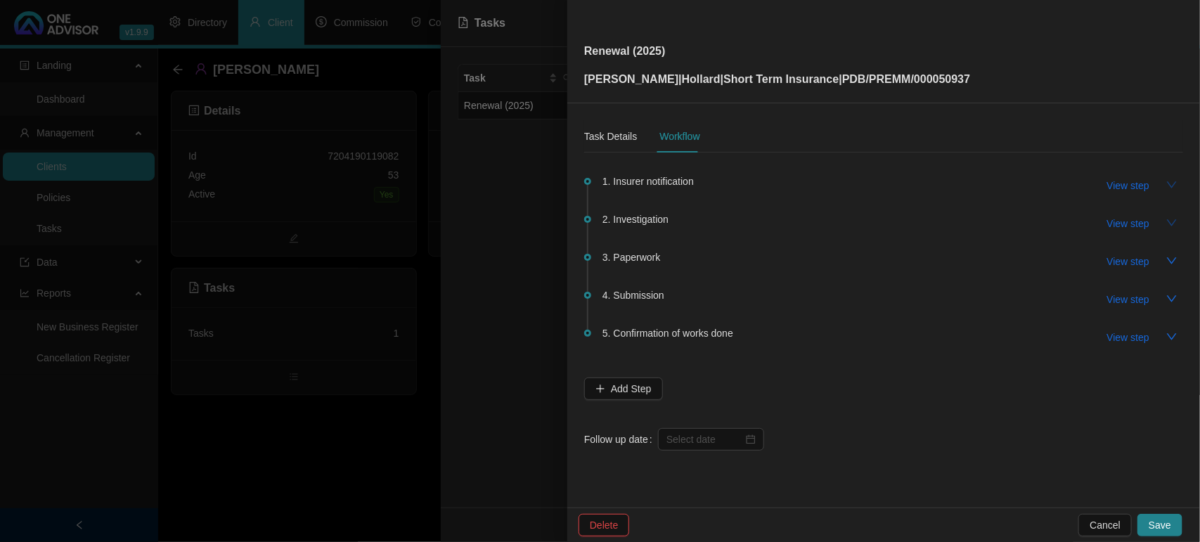
click at [1176, 227] on icon "down" at bounding box center [1171, 222] width 11 height 11
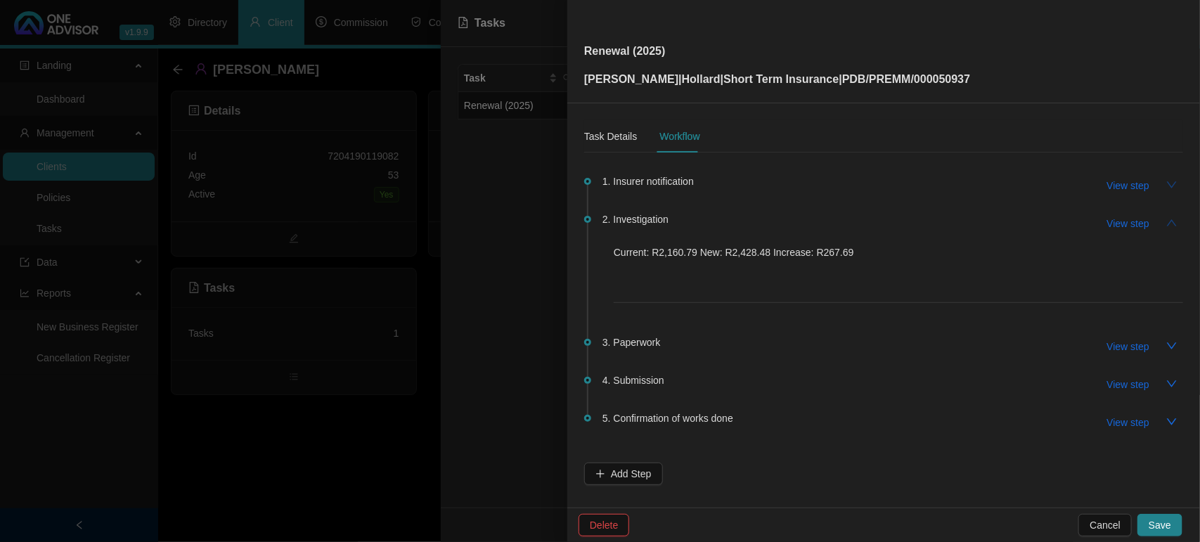
click at [1047, 148] on div "Task Details Workflow" at bounding box center [883, 136] width 599 height 32
click at [1119, 351] on span "View step" at bounding box center [1128, 346] width 42 height 15
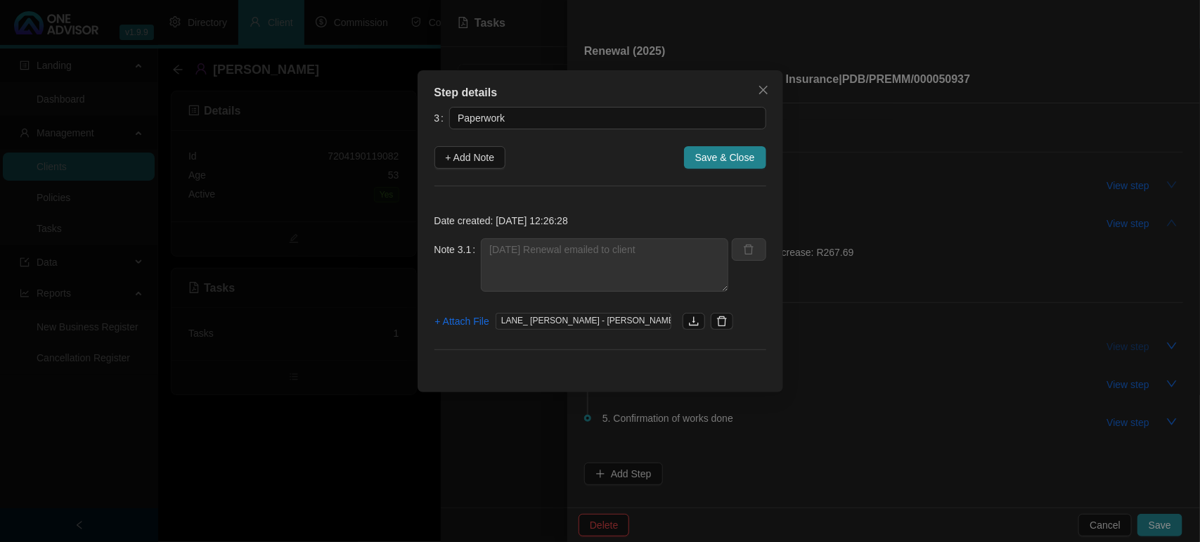
click at [1119, 351] on div "Step details 3 Paperwork + Add Note Save & Close Date created: 2025-09-03 12:26…" at bounding box center [600, 271] width 1200 height 542
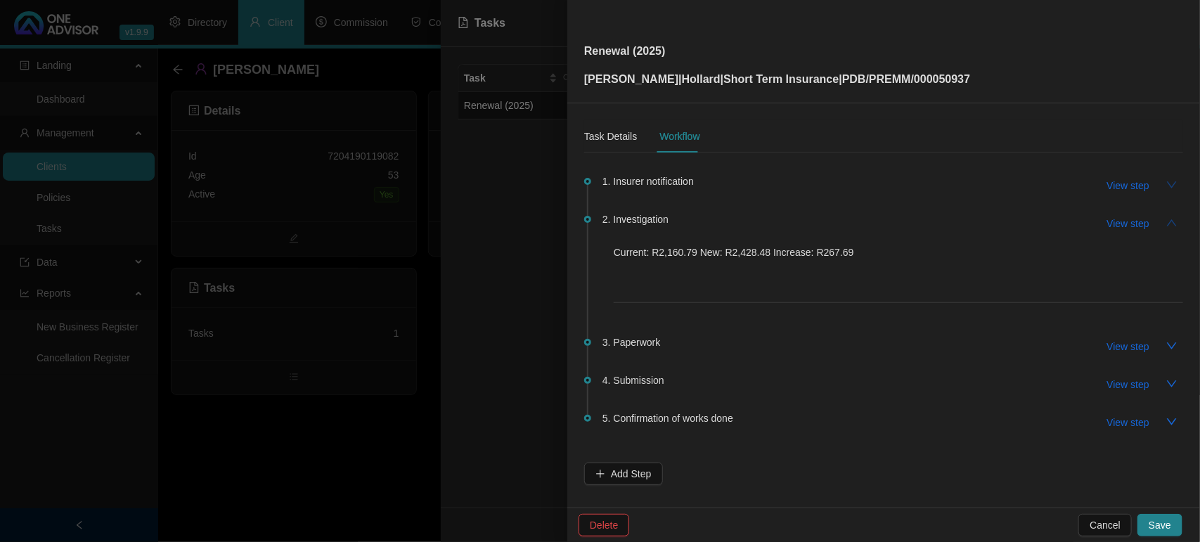
click at [1108, 383] on span "View step" at bounding box center [1128, 384] width 42 height 15
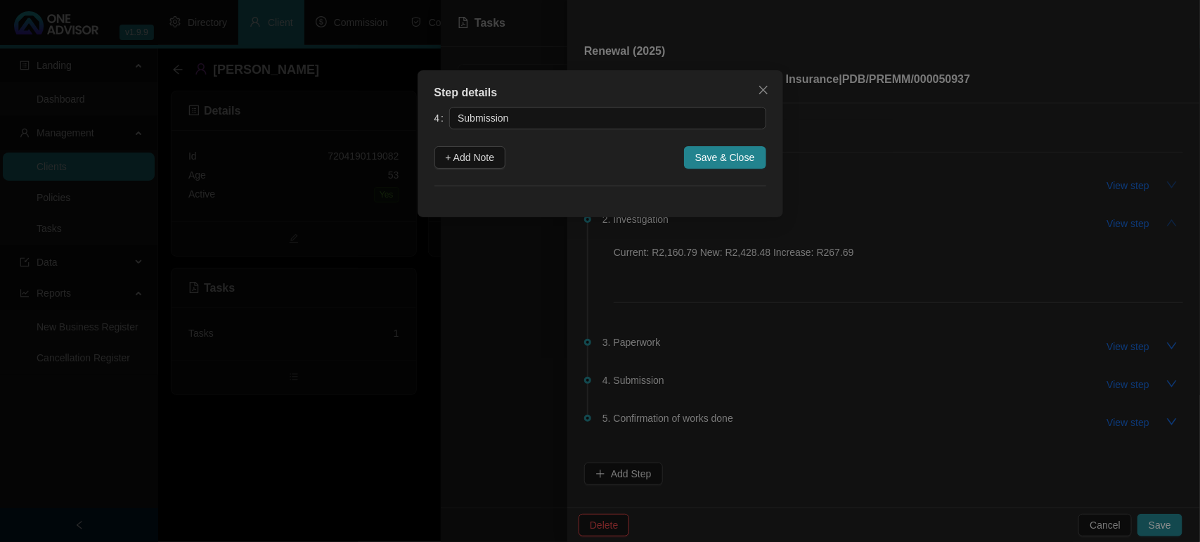
click at [1108, 383] on div "Step details 4 Submission + Add Note Save & Close Cancel OK" at bounding box center [600, 271] width 1200 height 542
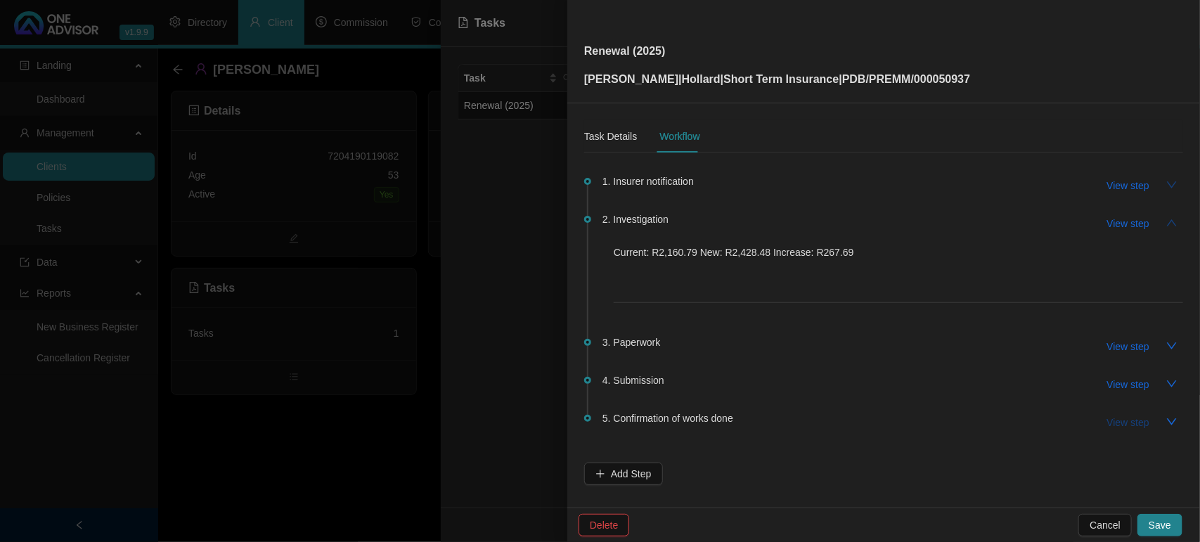
click at [1112, 426] on span "View step" at bounding box center [1128, 422] width 42 height 15
type input "Confirmation of works done"
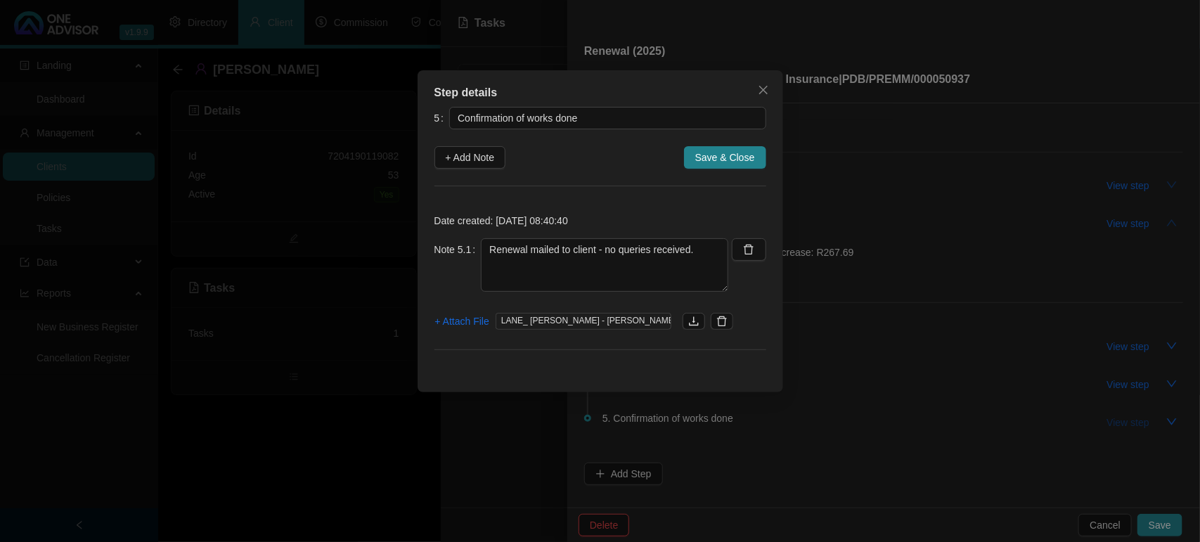
click at [1112, 426] on div "Step details 5 Confirmation of works done + Add Note Save & Close Date created:…" at bounding box center [600, 271] width 1200 height 542
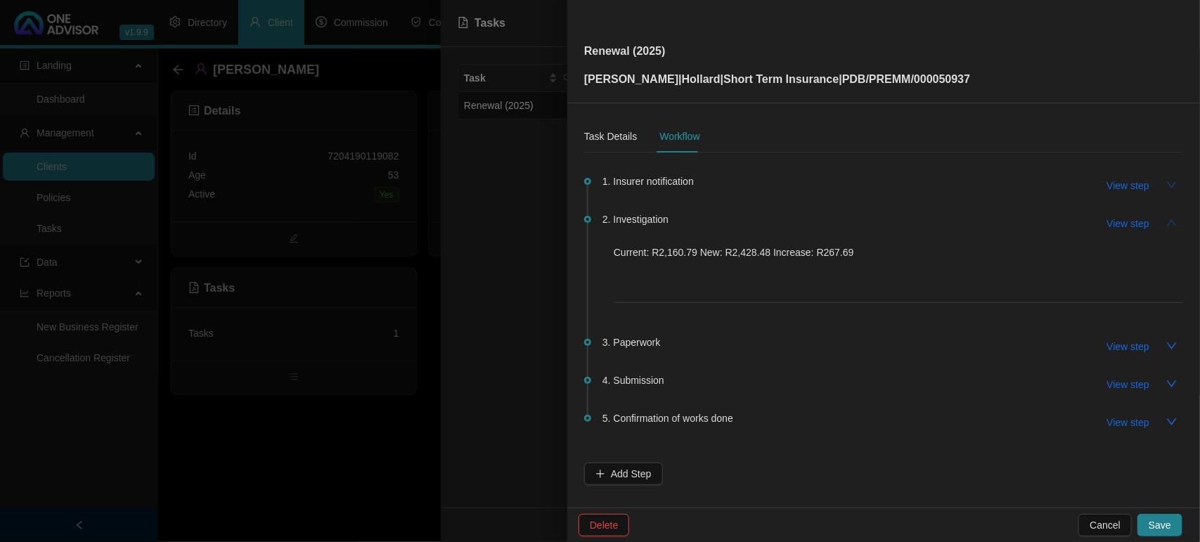
click at [342, 423] on div at bounding box center [600, 271] width 1200 height 542
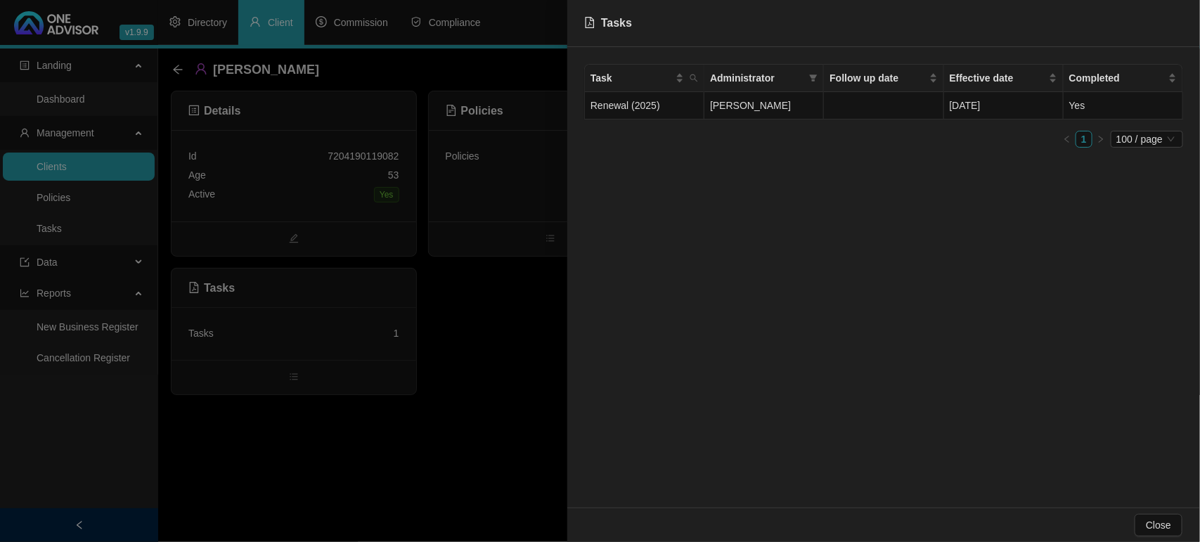
click at [342, 423] on div at bounding box center [600, 271] width 1200 height 542
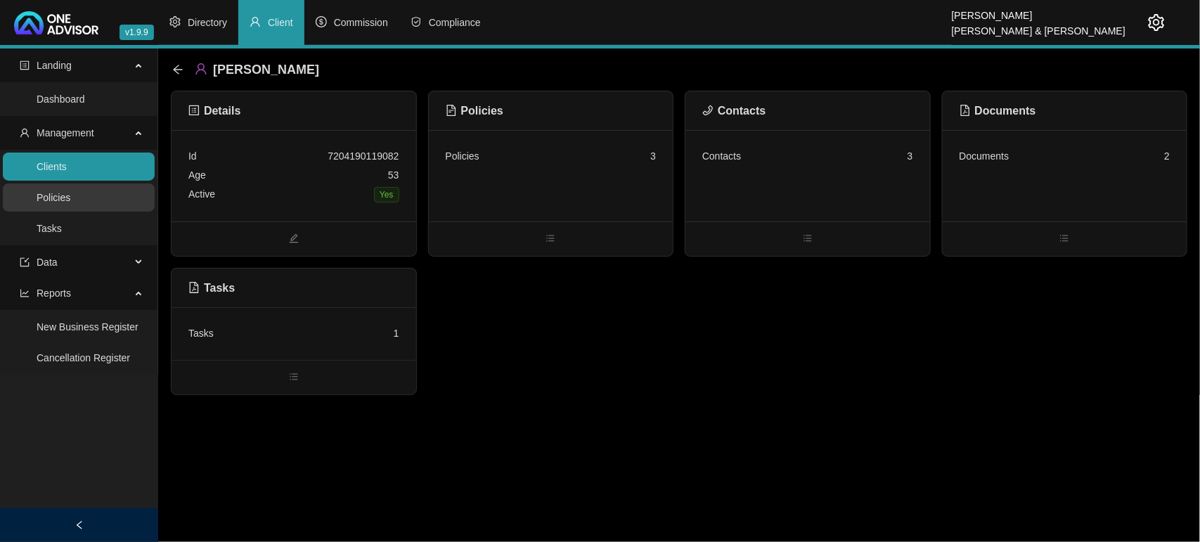
click at [70, 195] on link "Policies" at bounding box center [54, 197] width 34 height 11
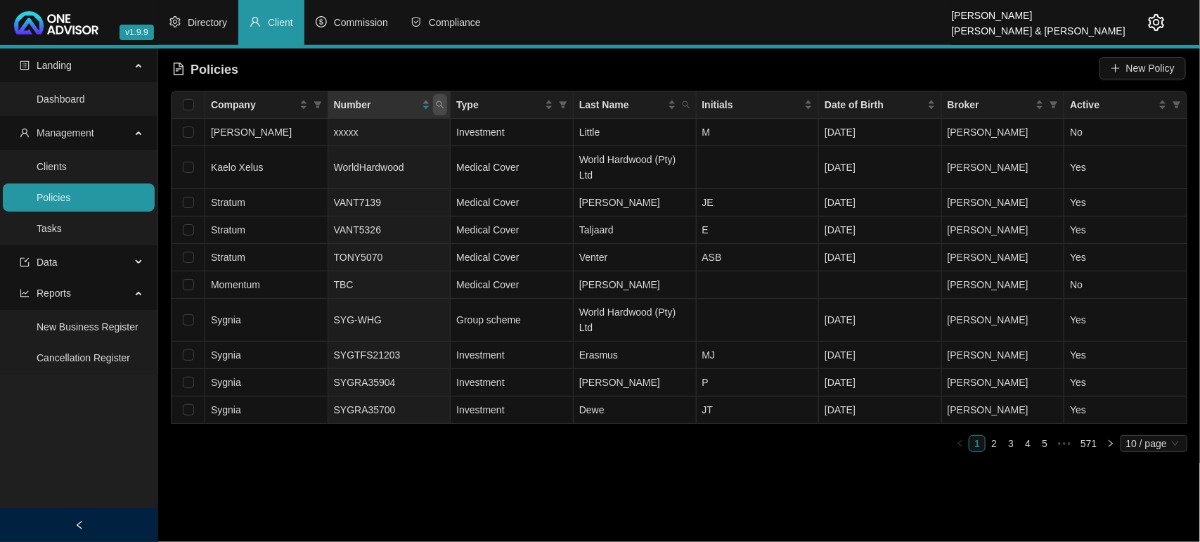
click at [437, 110] on span at bounding box center [440, 104] width 14 height 21
click at [62, 233] on link "Tasks" at bounding box center [49, 228] width 25 height 11
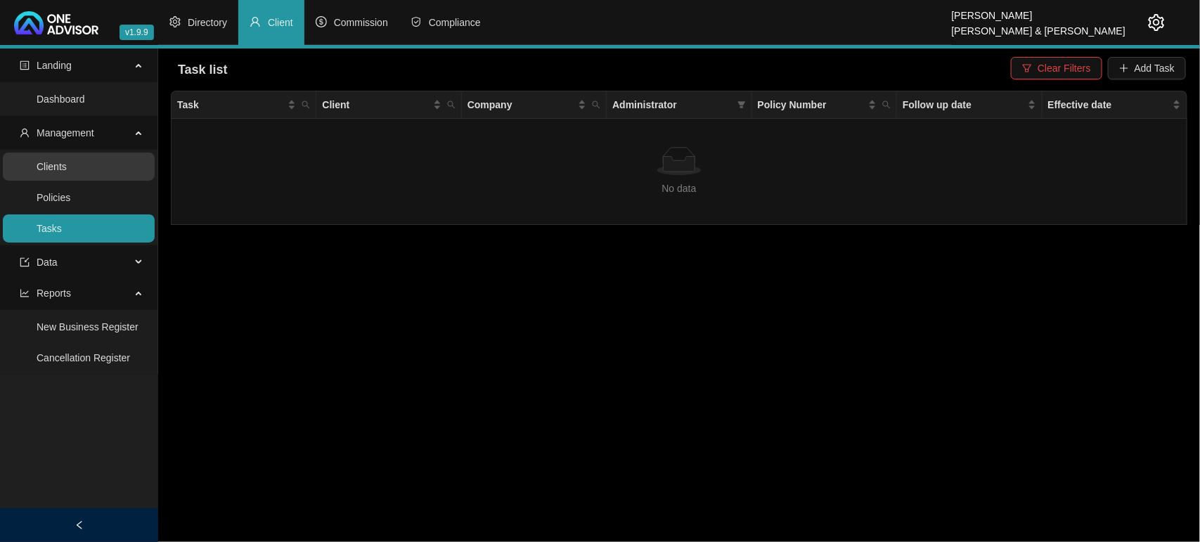
click at [67, 161] on link "Clients" at bounding box center [52, 166] width 30 height 11
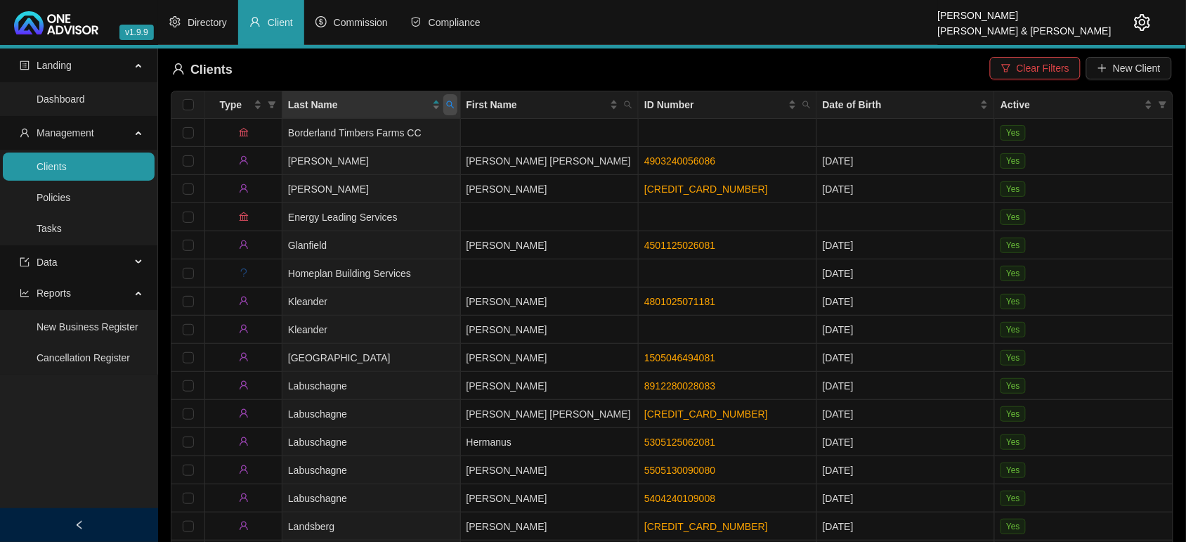
click at [448, 109] on icon "search" at bounding box center [450, 105] width 8 height 8
type input "kuhn"
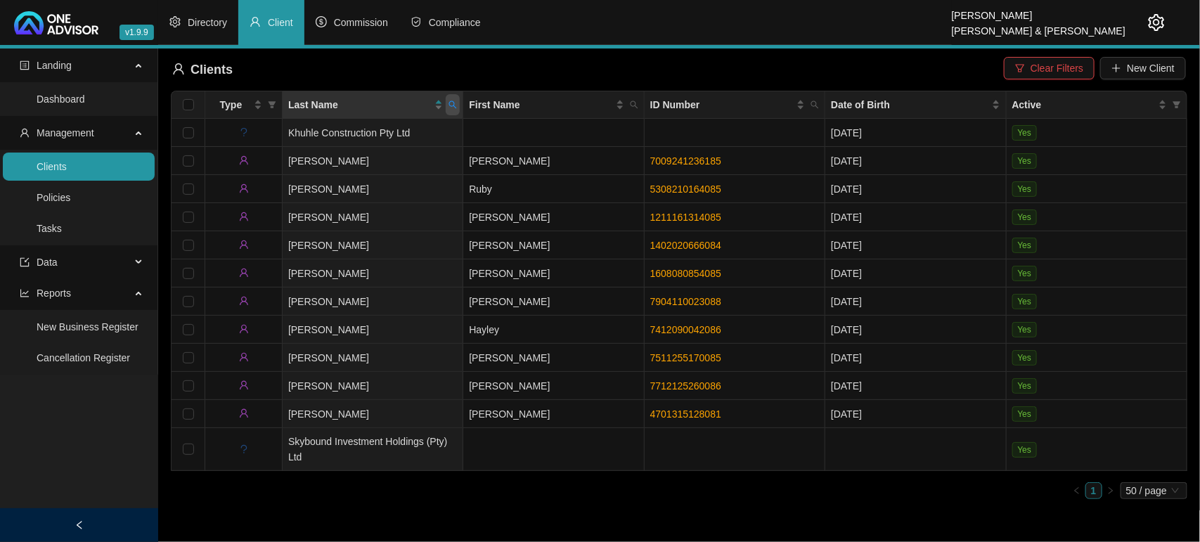
click at [451, 110] on span at bounding box center [453, 104] width 14 height 21
click at [431, 164] on span "Reset" at bounding box center [423, 160] width 26 height 15
click at [404, 138] on input "text" at bounding box center [388, 135] width 132 height 22
type input "marshall"
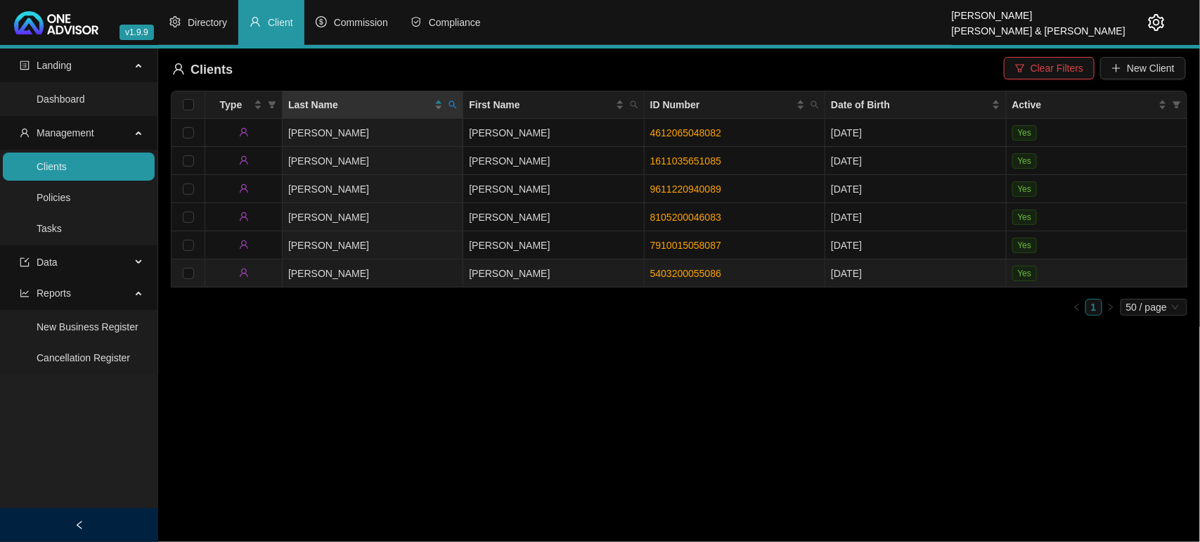
click at [431, 272] on td "Marshall-smith" at bounding box center [373, 273] width 181 height 28
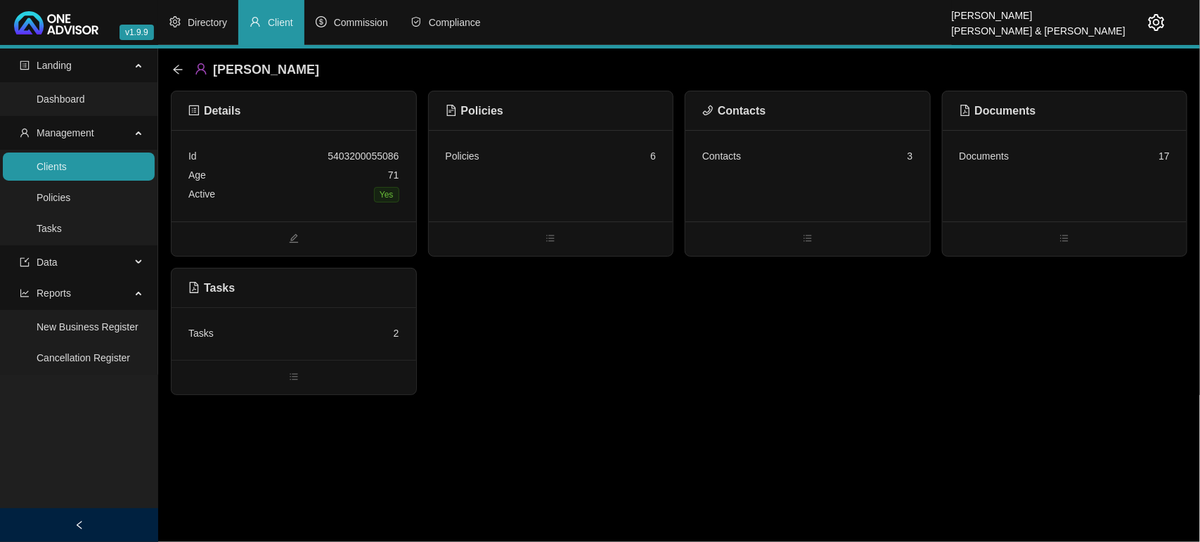
click at [342, 332] on div "Tasks 2" at bounding box center [293, 333] width 211 height 19
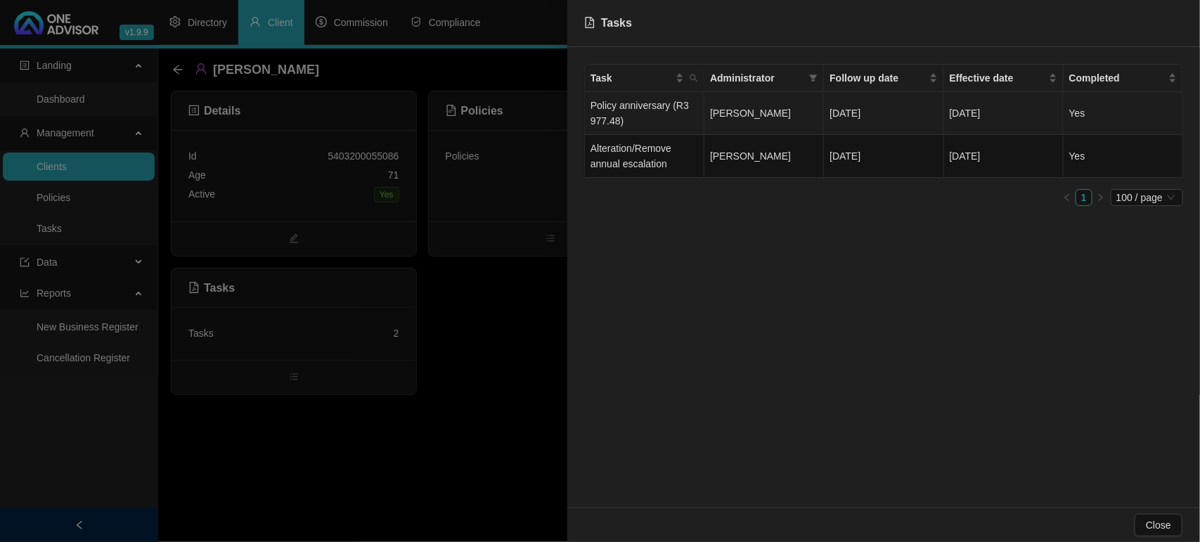
click at [659, 124] on td "Policy anniversary (R3 977.48)" at bounding box center [644, 113] width 119 height 43
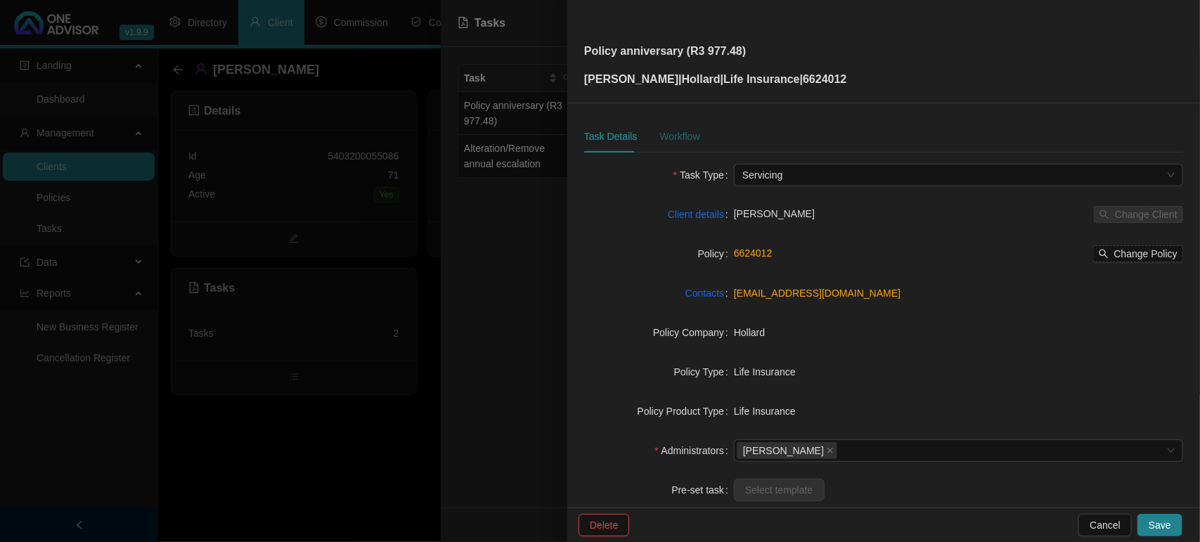
click at [685, 138] on div "Workflow" at bounding box center [679, 136] width 40 height 15
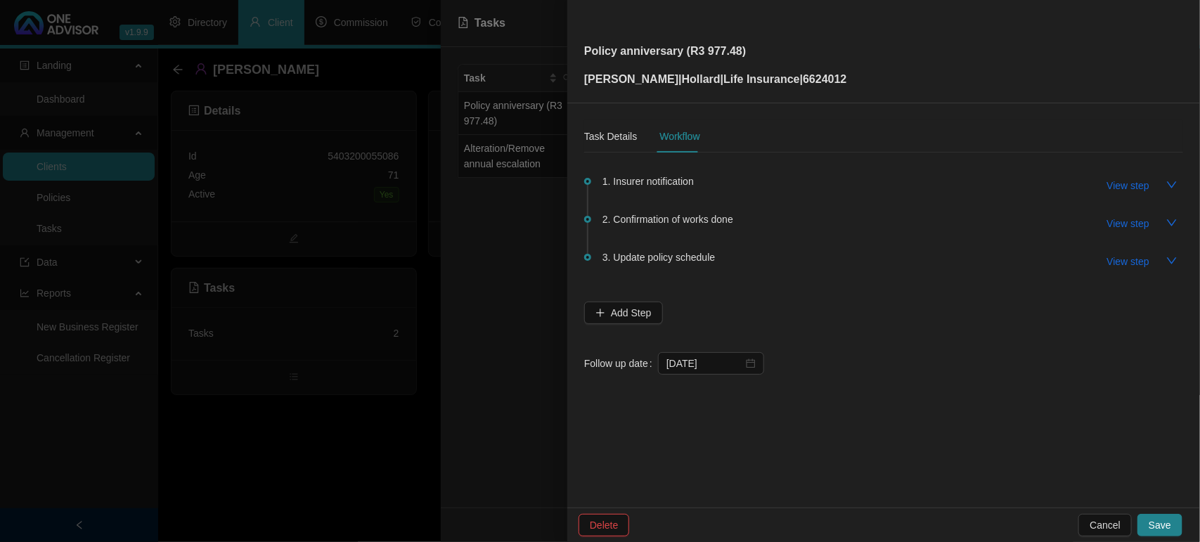
click at [389, 429] on div at bounding box center [600, 271] width 1200 height 542
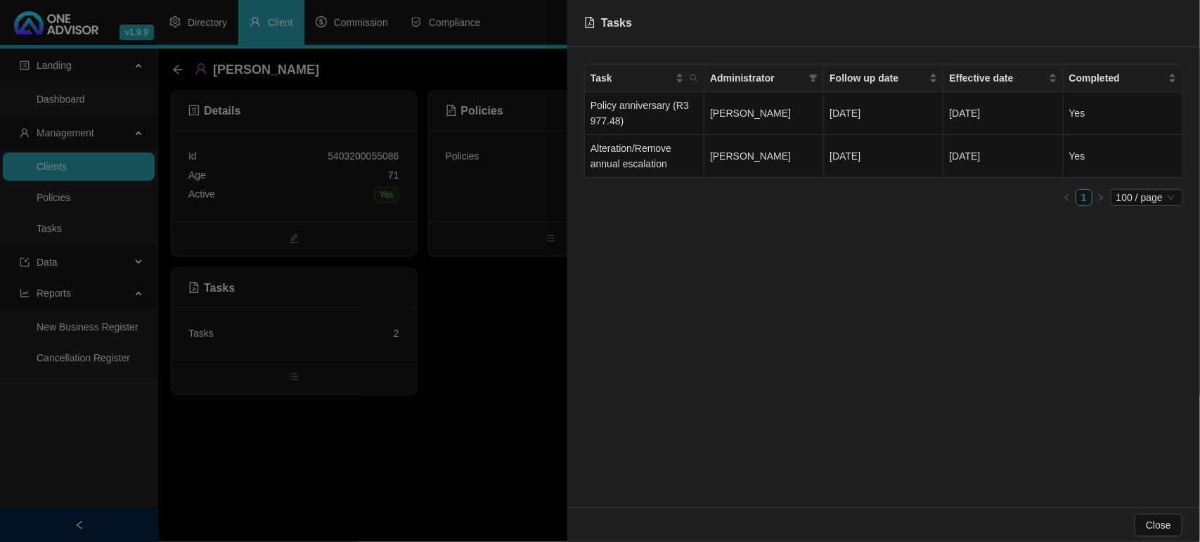
click at [389, 429] on div at bounding box center [600, 271] width 1200 height 542
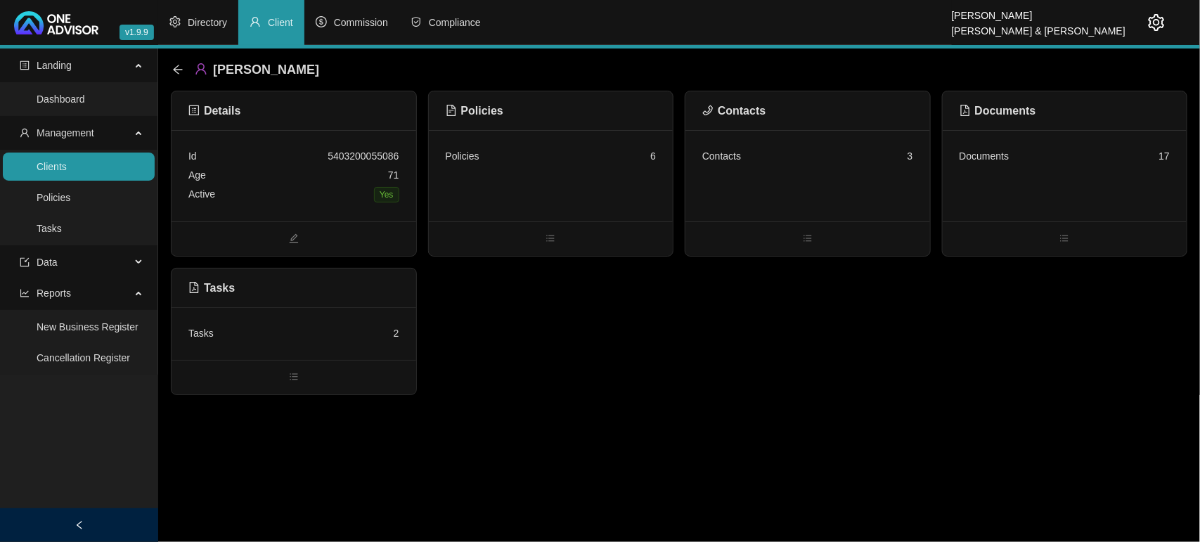
click at [389, 429] on main "Landing Dashboard Management Clients Policies Tasks Data Reports New Business R…" at bounding box center [600, 295] width 1200 height 493
